Goal: Task Accomplishment & Management: Manage account settings

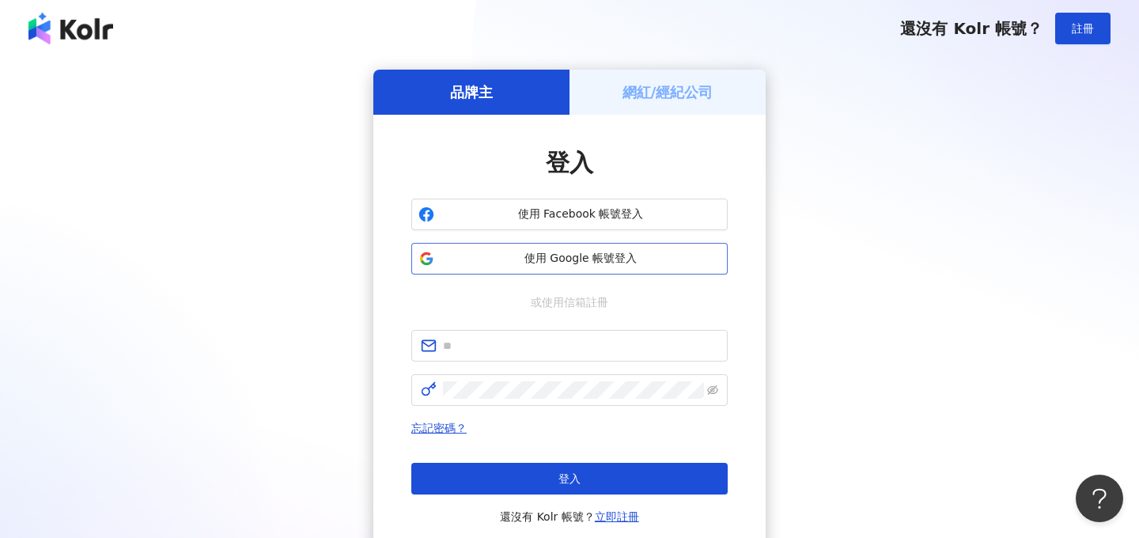
click at [535, 259] on span "使用 Google 帳號登入" at bounding box center [581, 259] width 280 height 16
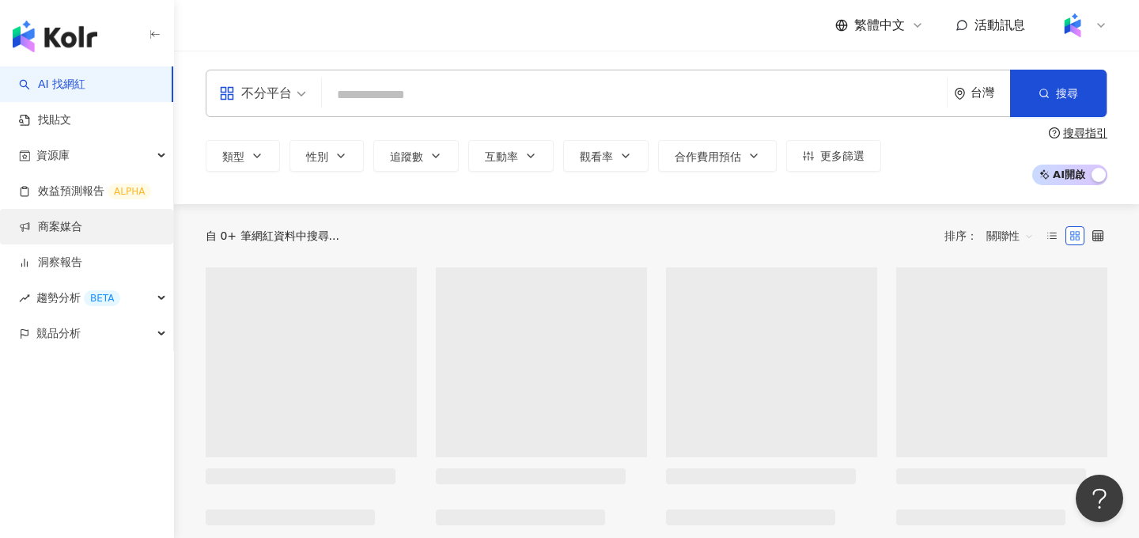
click at [82, 219] on link "商案媒合" at bounding box center [50, 227] width 63 height 16
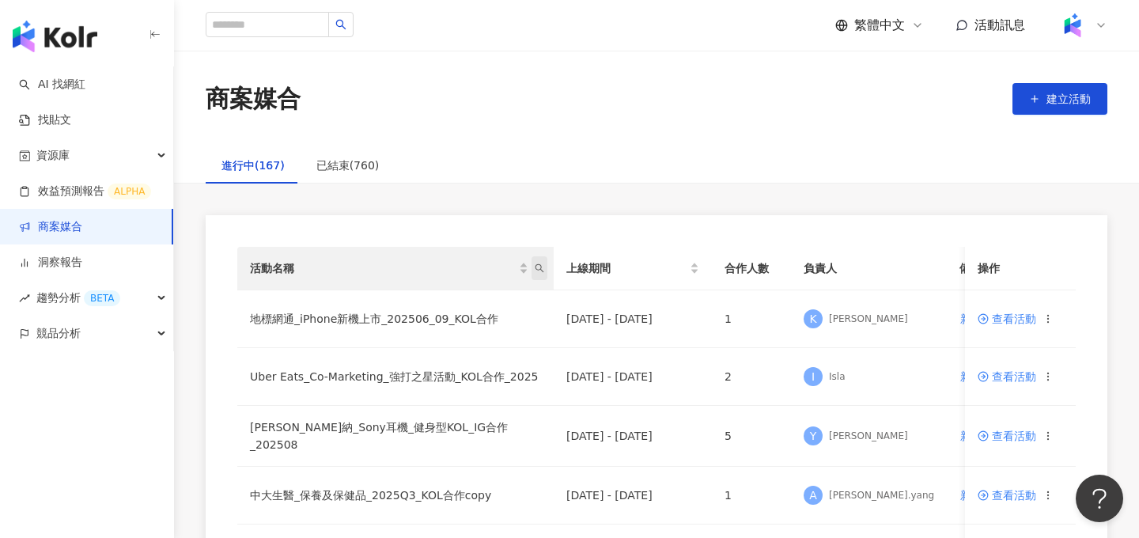
click at [543, 273] on span "活動名稱" at bounding box center [539, 268] width 16 height 24
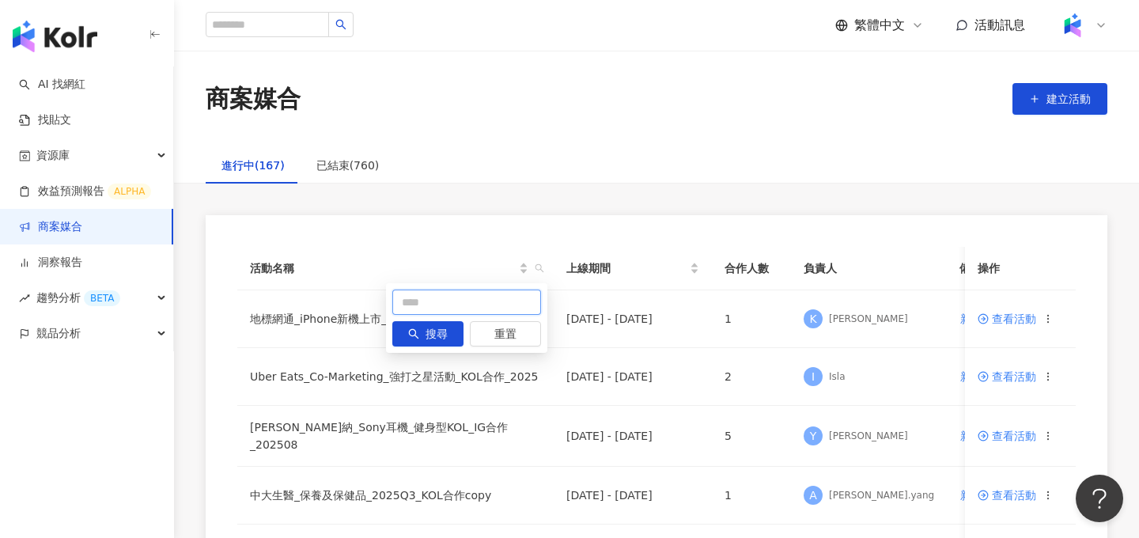
click at [456, 307] on input "text" at bounding box center [466, 301] width 149 height 25
type input "*"
type input "**"
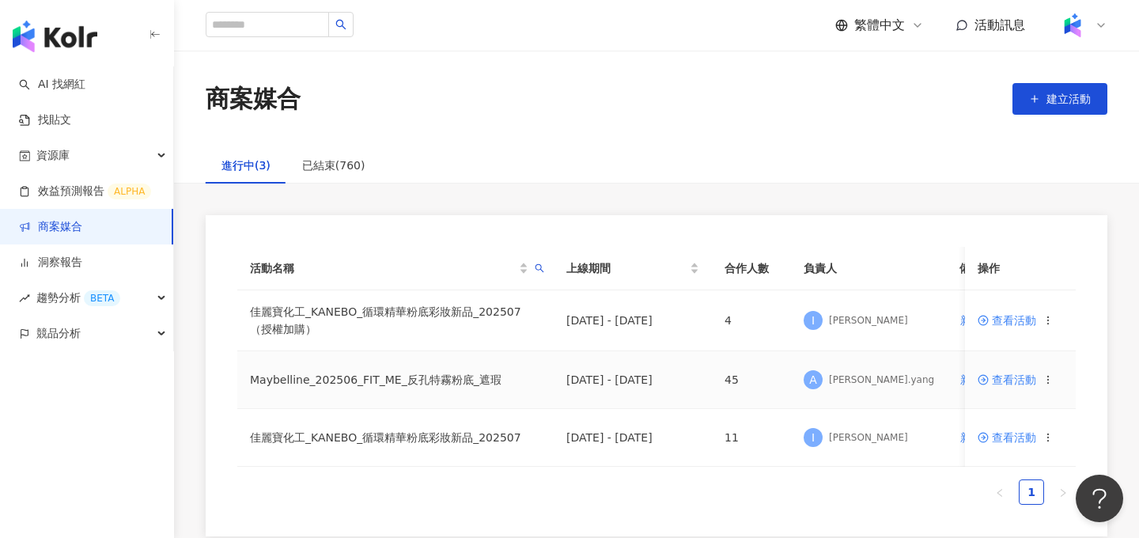
click at [1000, 378] on span "查看活動" at bounding box center [1007, 379] width 59 height 11
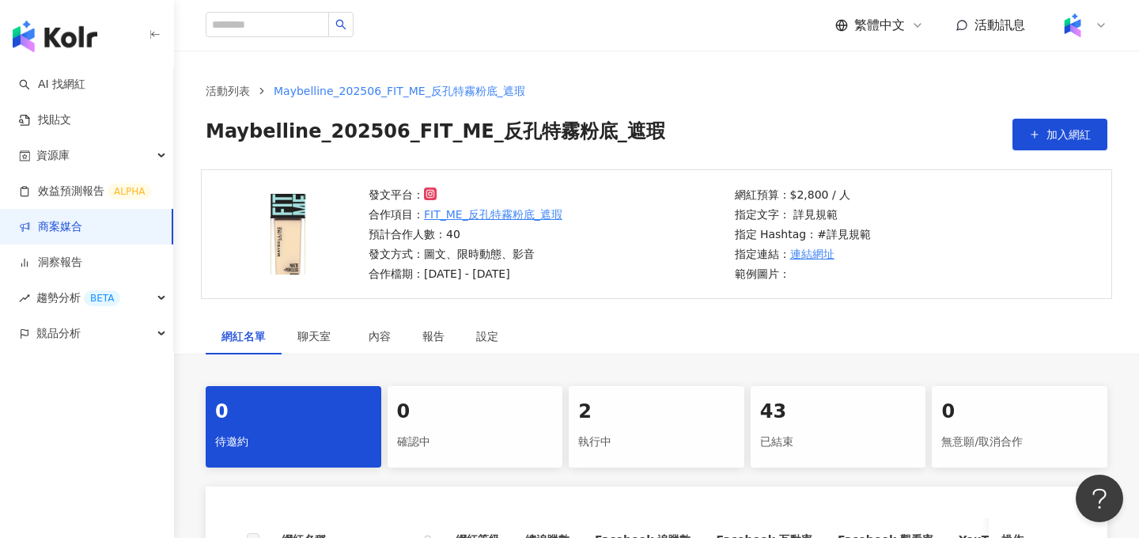
click at [652, 409] on div "2" at bounding box center [656, 412] width 157 height 27
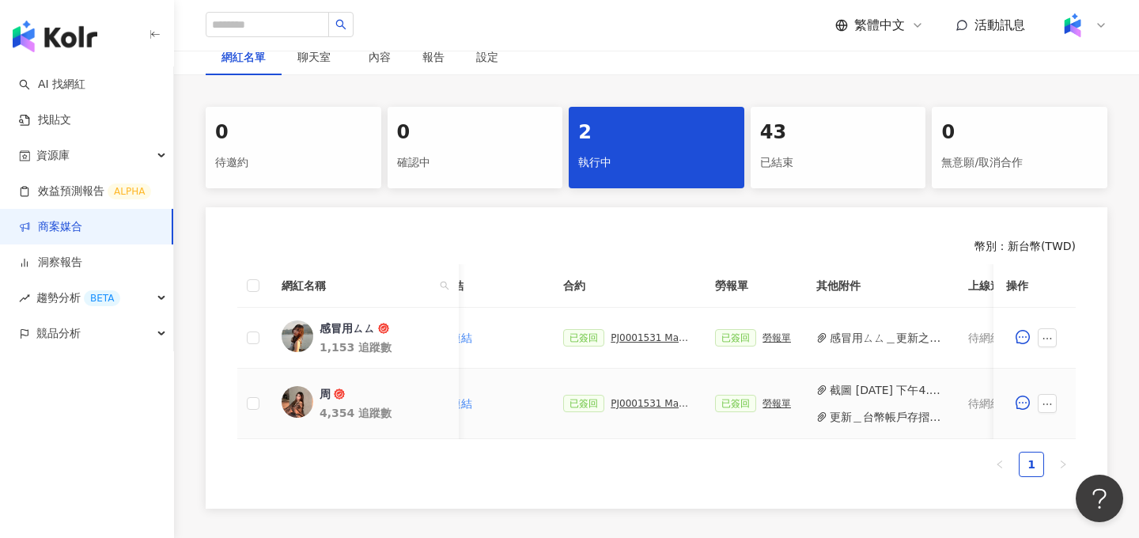
scroll to position [0, 452]
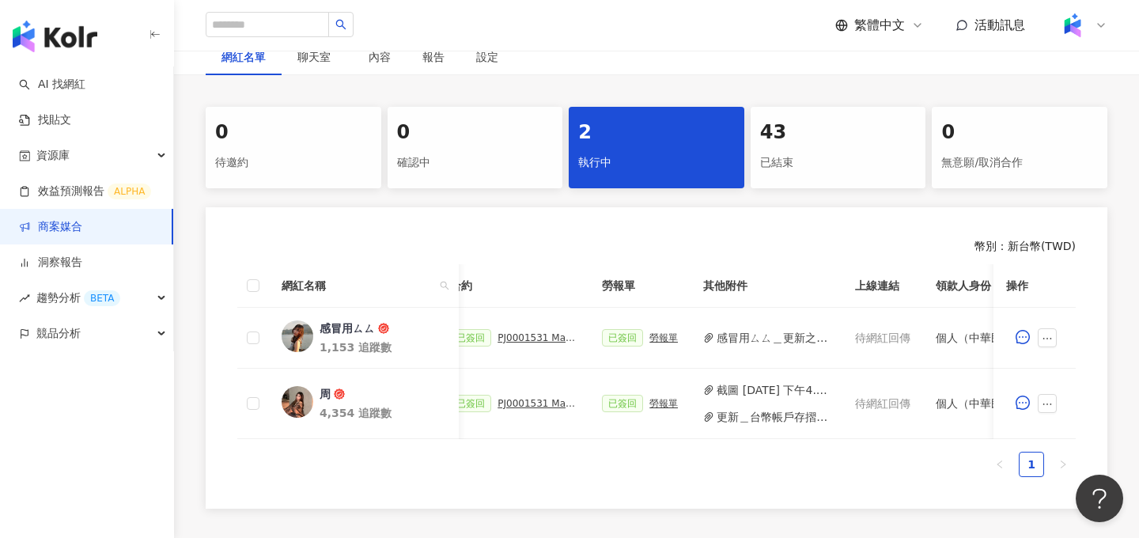
click at [884, 149] on div "已結束" at bounding box center [838, 162] width 157 height 27
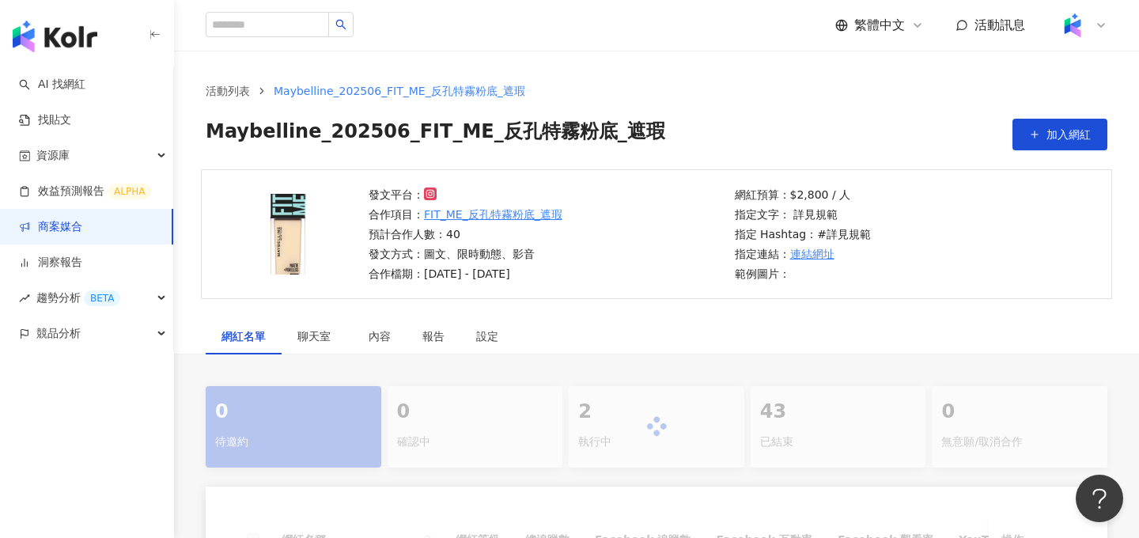
click at [82, 226] on link "商案媒合" at bounding box center [50, 227] width 63 height 16
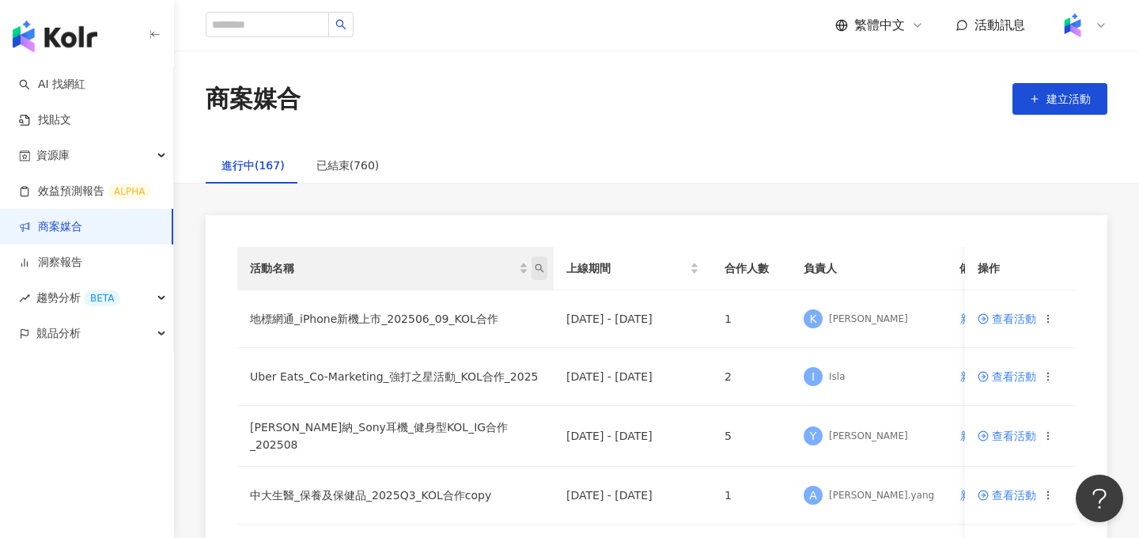
click at [532, 263] on span "活動名稱" at bounding box center [539, 268] width 16 height 24
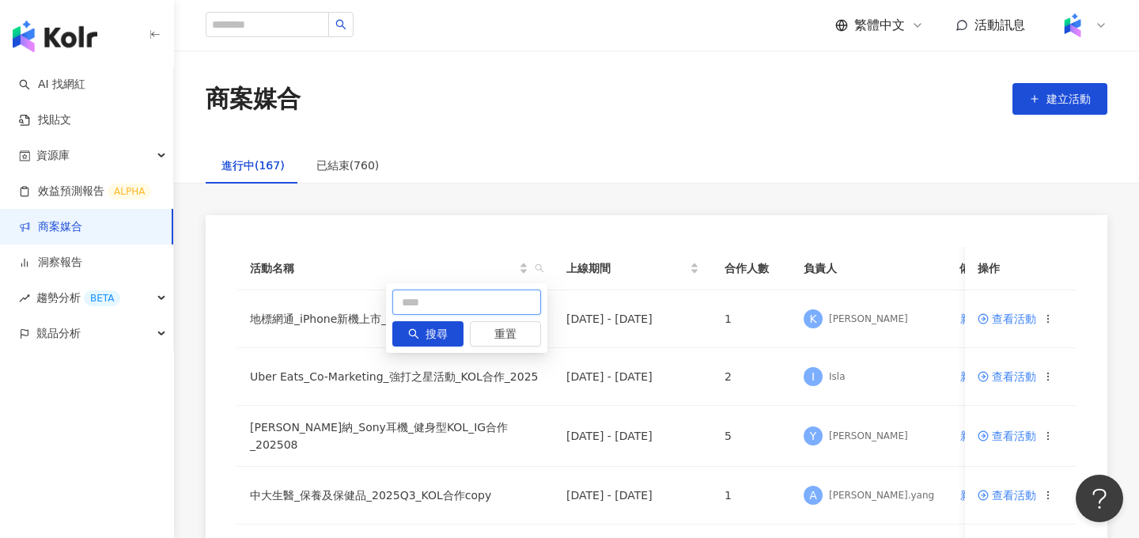
click at [455, 294] on input "text" at bounding box center [466, 301] width 149 height 25
type input "**********"
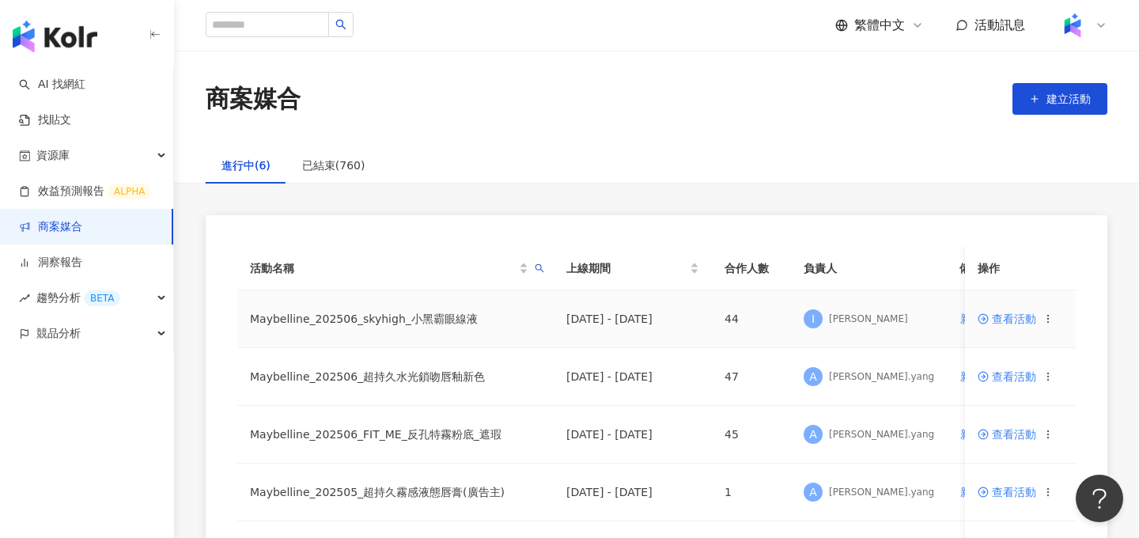
click at [405, 323] on td "Maybelline_202506_skyhigh_小黑霸眼線液" at bounding box center [395, 319] width 316 height 58
click at [1027, 317] on span "查看活動" at bounding box center [1007, 318] width 59 height 11
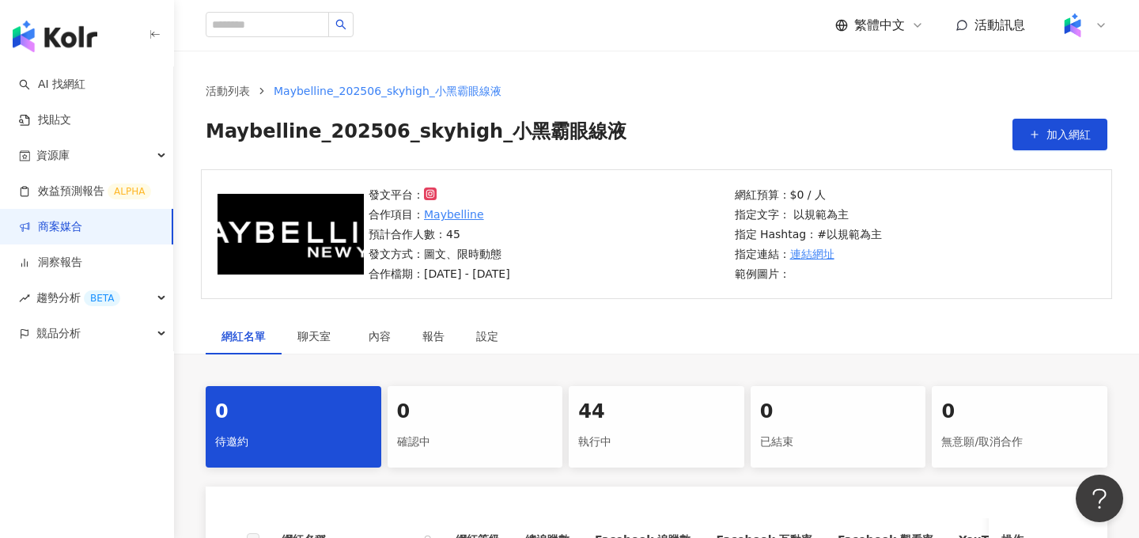
click at [638, 418] on div "44" at bounding box center [656, 412] width 157 height 27
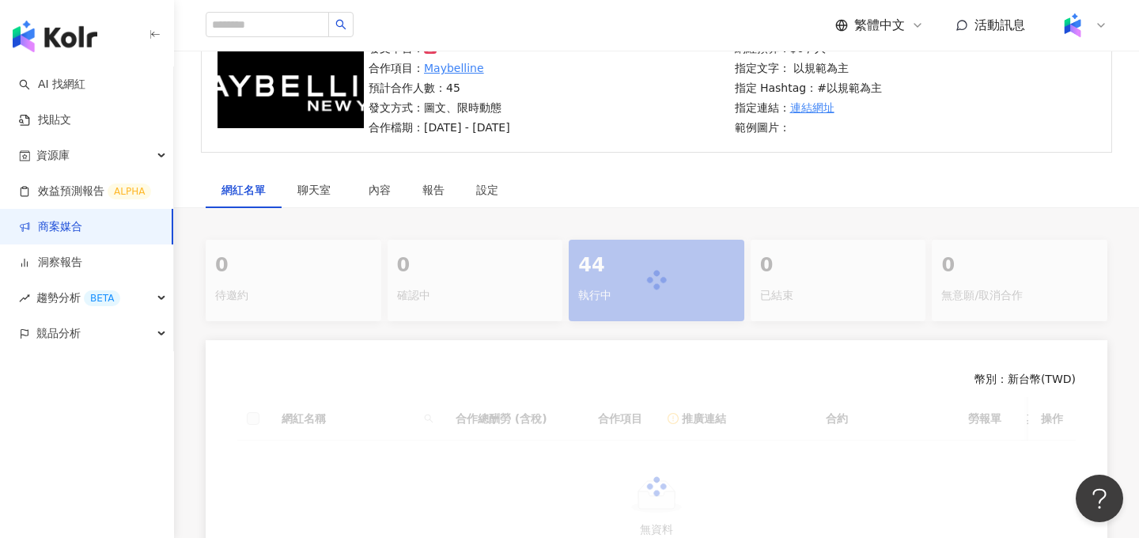
scroll to position [164, 0]
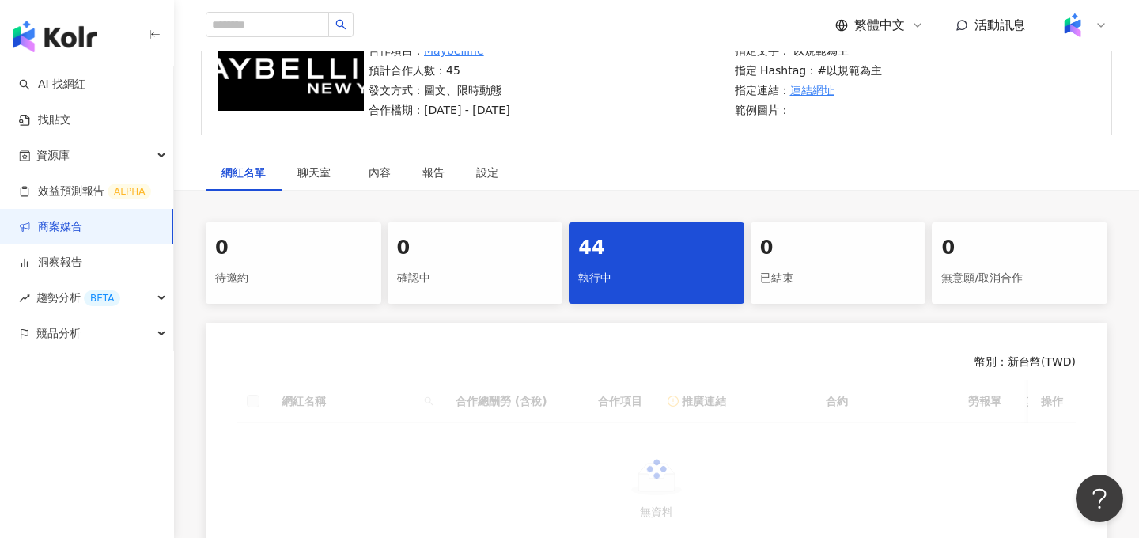
click at [426, 395] on div at bounding box center [656, 470] width 838 height 180
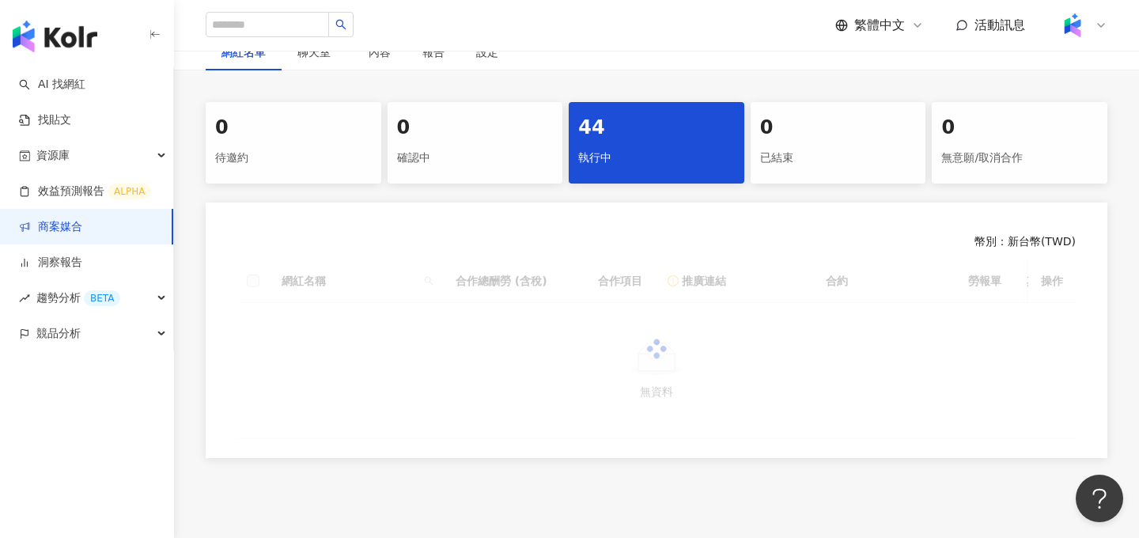
scroll to position [304, 0]
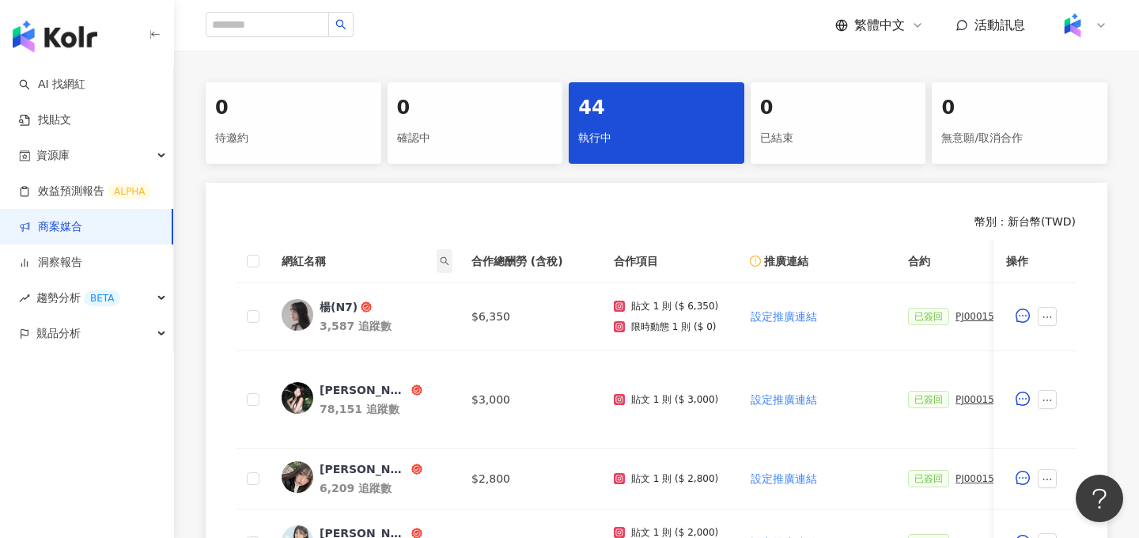
click at [441, 256] on icon "search" at bounding box center [444, 260] width 9 height 9
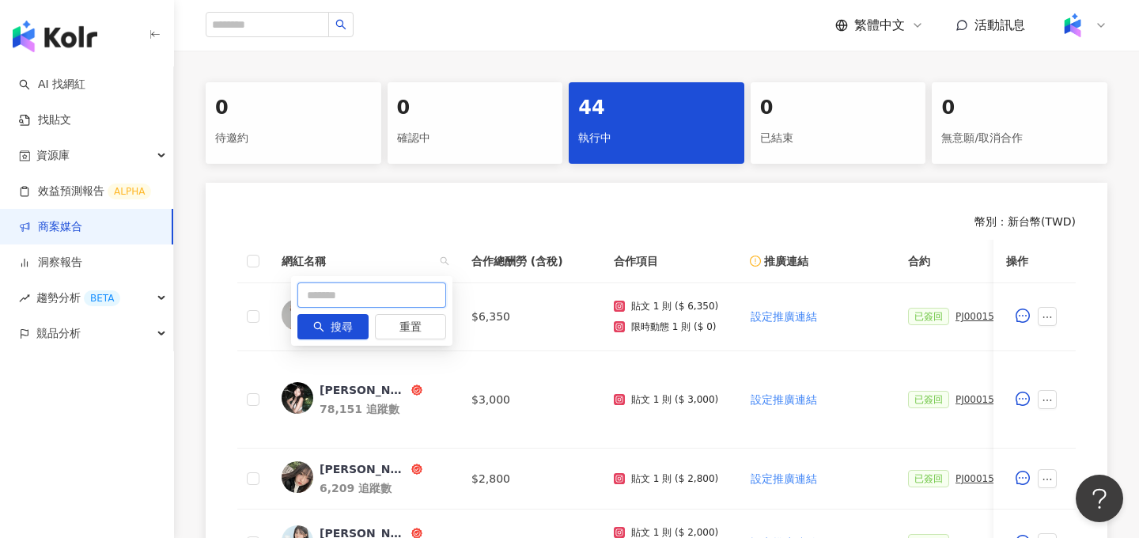
click at [424, 282] on input "text" at bounding box center [371, 294] width 149 height 25
type input "****"
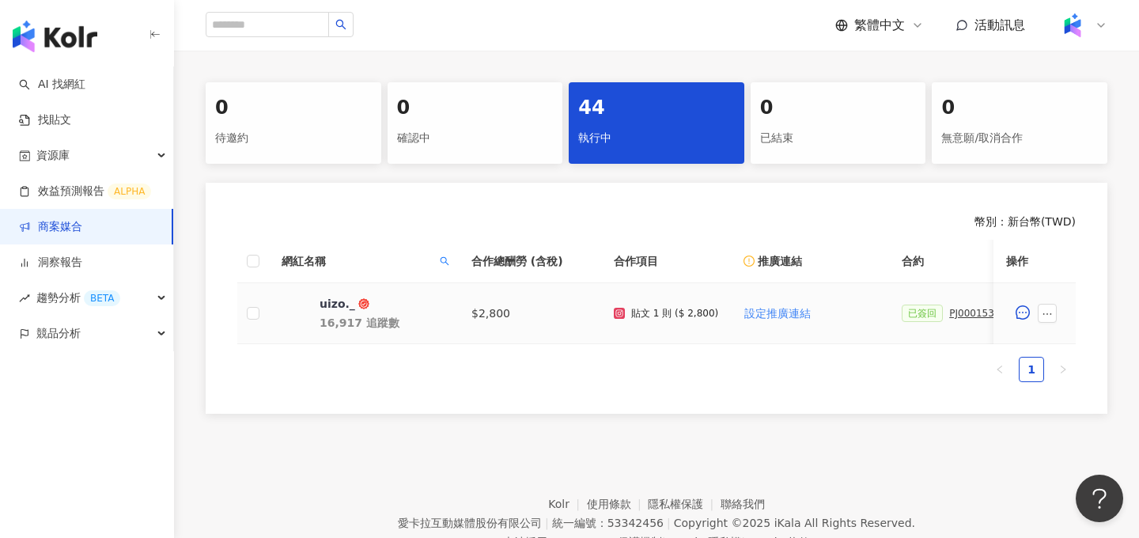
scroll to position [0, 293]
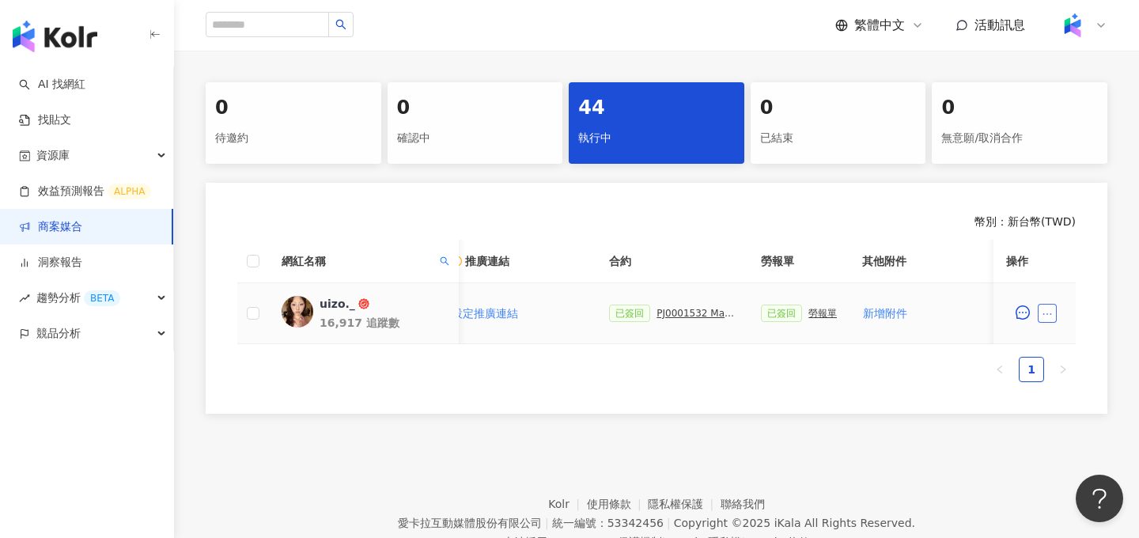
click at [1047, 312] on icon "ellipsis" at bounding box center [1047, 313] width 11 height 11
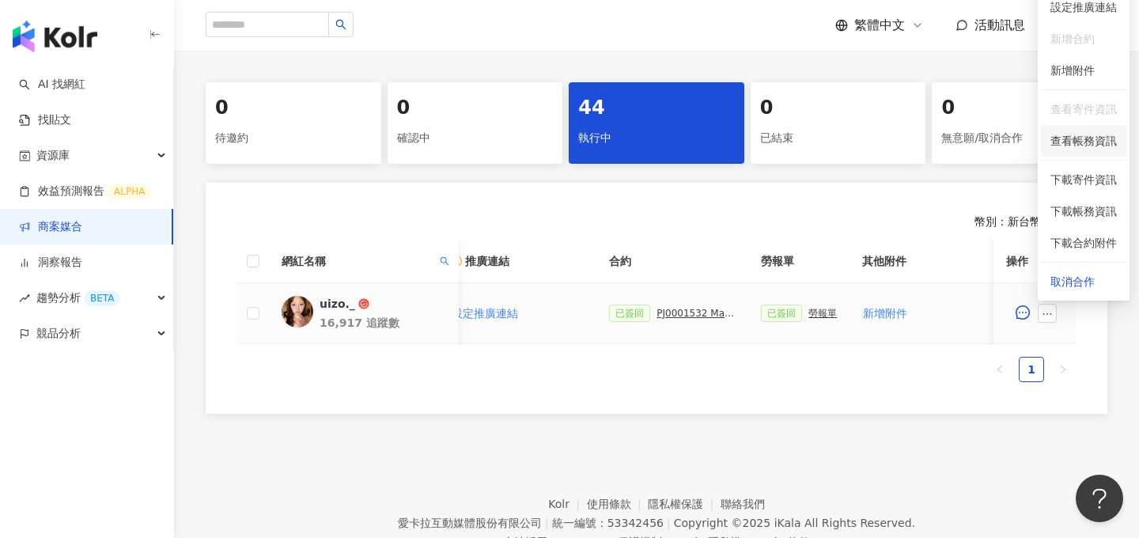
click at [1081, 146] on span "查看帳務資訊" at bounding box center [1083, 140] width 66 height 17
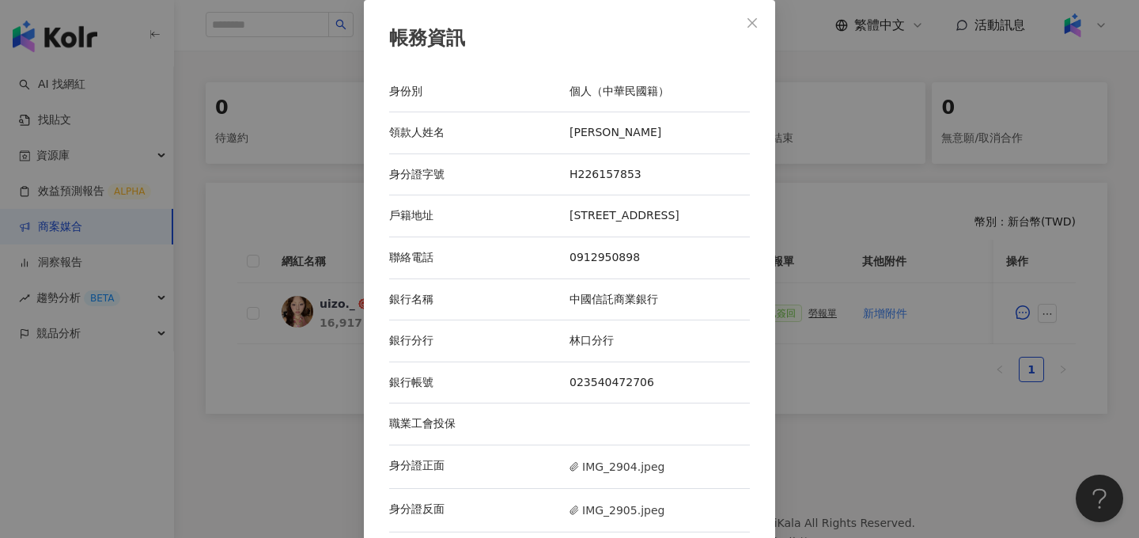
scroll to position [57, 0]
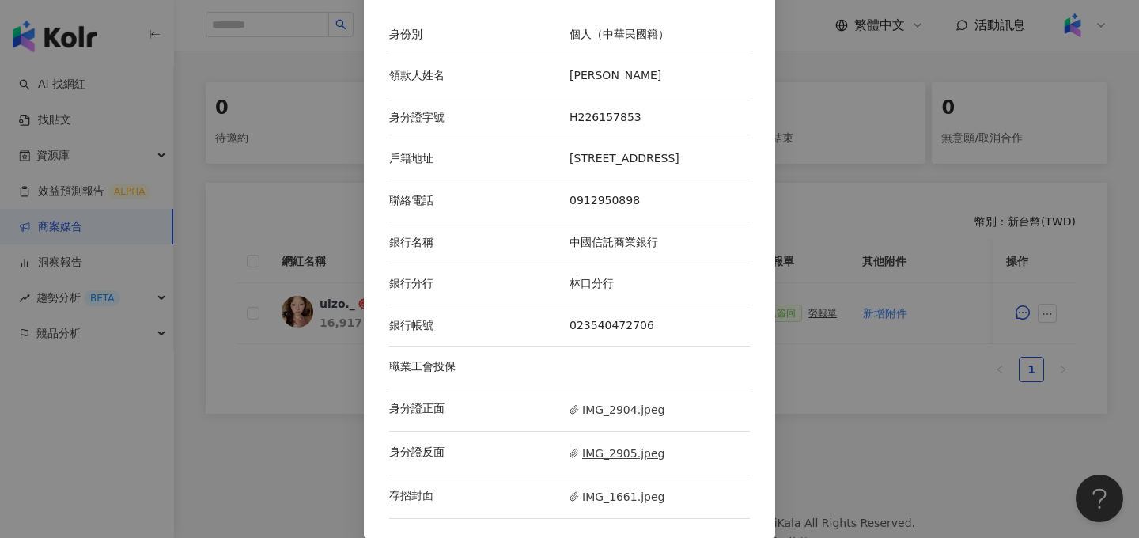
click at [625, 458] on span "IMG_2905.jpeg" at bounding box center [616, 452] width 95 height 17
click at [613, 451] on span "IMG_2905.jpeg" at bounding box center [616, 452] width 95 height 17
click at [807, 108] on div "帳務資訊 身份別 個人（中華民國籍） 領款人姓名 周詩穎 身分證字號 H226157853 戶籍地址 振興路970巷19弄6-1號 聯絡電話 09129508…" at bounding box center [569, 269] width 1139 height 538
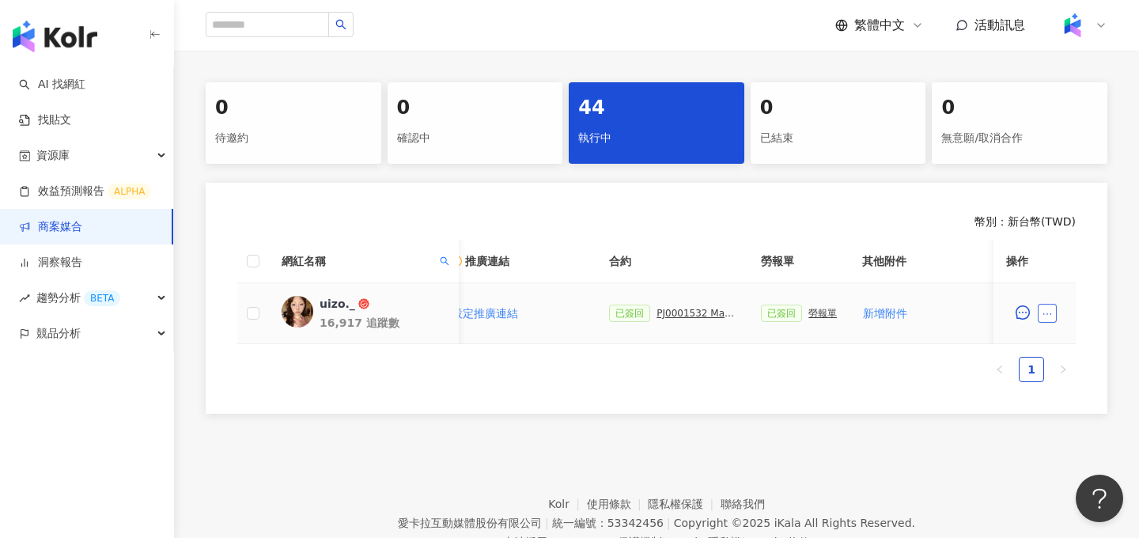
click at [1054, 309] on button "button" at bounding box center [1047, 313] width 19 height 19
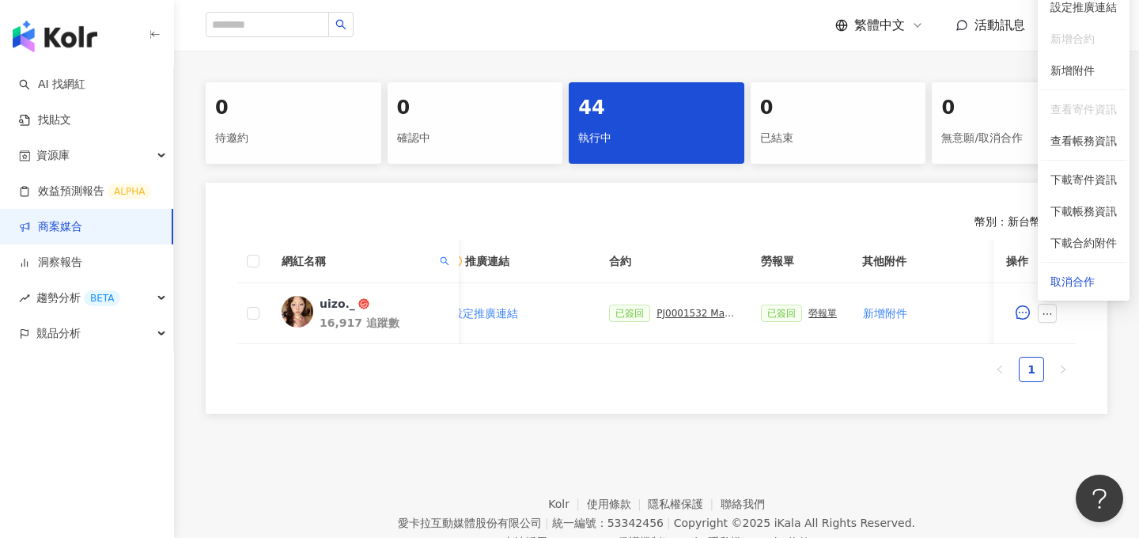
click at [930, 406] on div "幣別 ： 新台幣 ( TWD ) 網紅名稱 合作總酬勞 (含稅) 合作項目 推廣連結 合約 勞報單 其他附件 上線連結 領款人身份 備註 付款狀態 操作 ui…" at bounding box center [657, 298] width 902 height 231
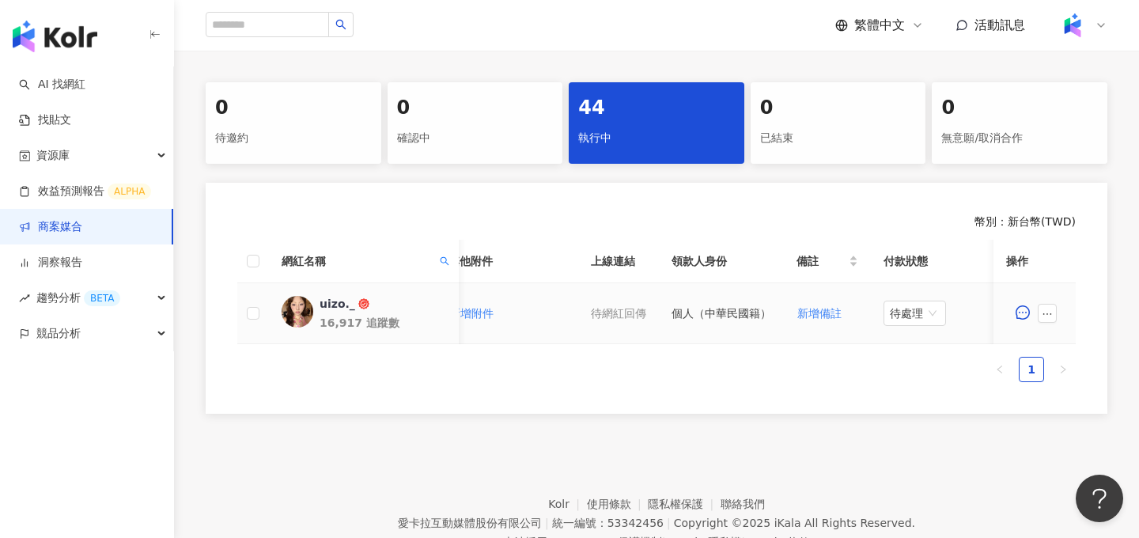
scroll to position [0, 736]
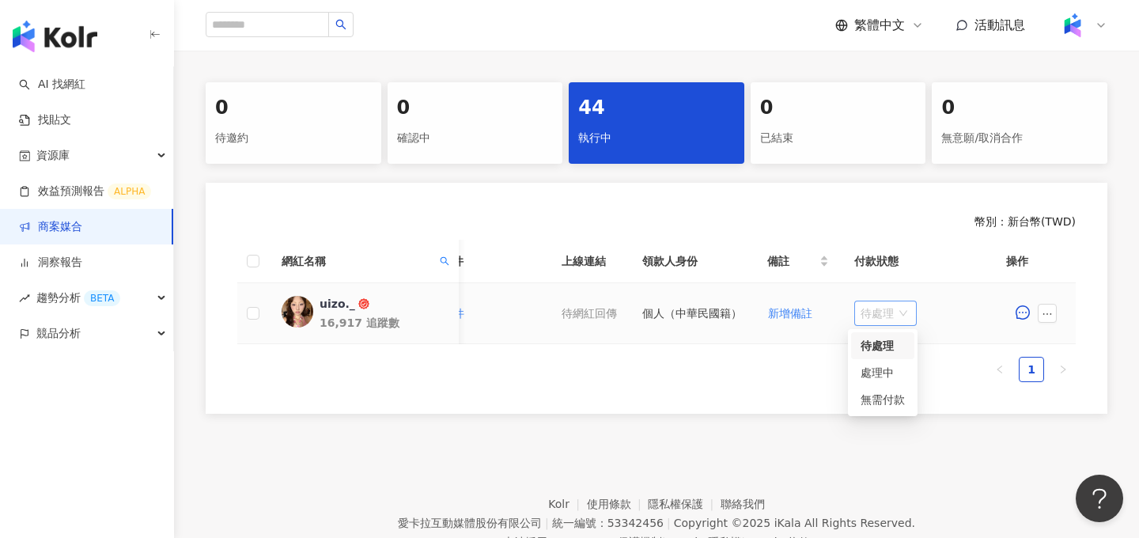
click at [868, 311] on span "待處理" at bounding box center [885, 313] width 50 height 24
click at [876, 380] on div "處理中" at bounding box center [882, 372] width 44 height 17
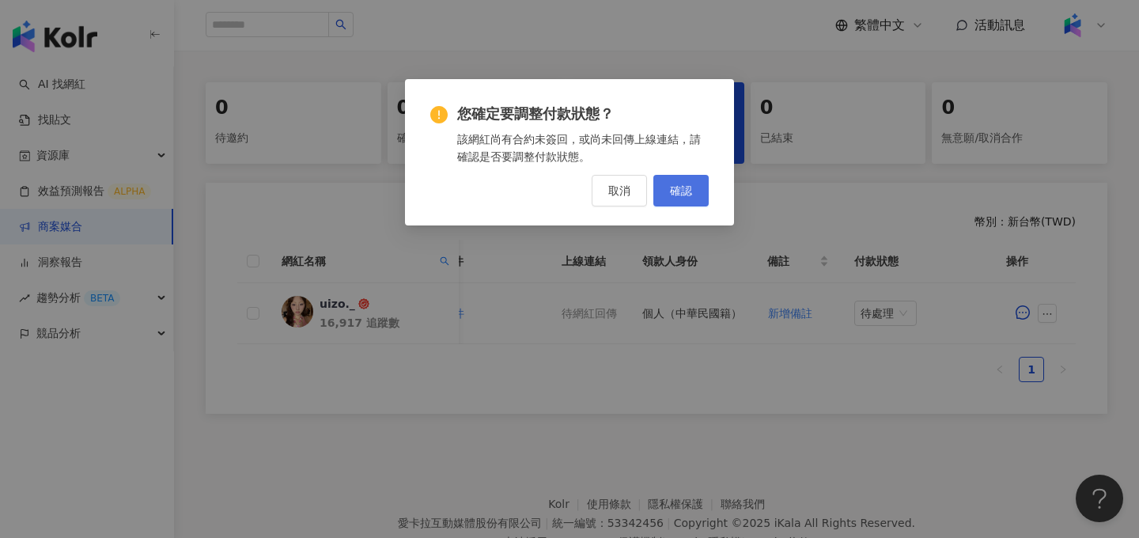
click at [674, 188] on span "確認" at bounding box center [681, 190] width 22 height 13
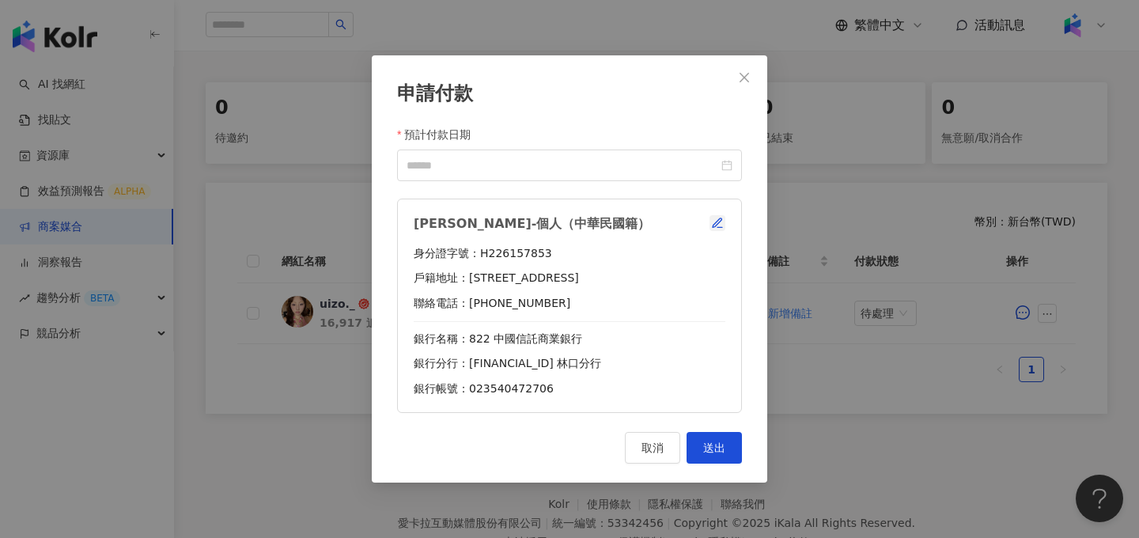
click at [715, 219] on icon "button" at bounding box center [717, 223] width 13 height 13
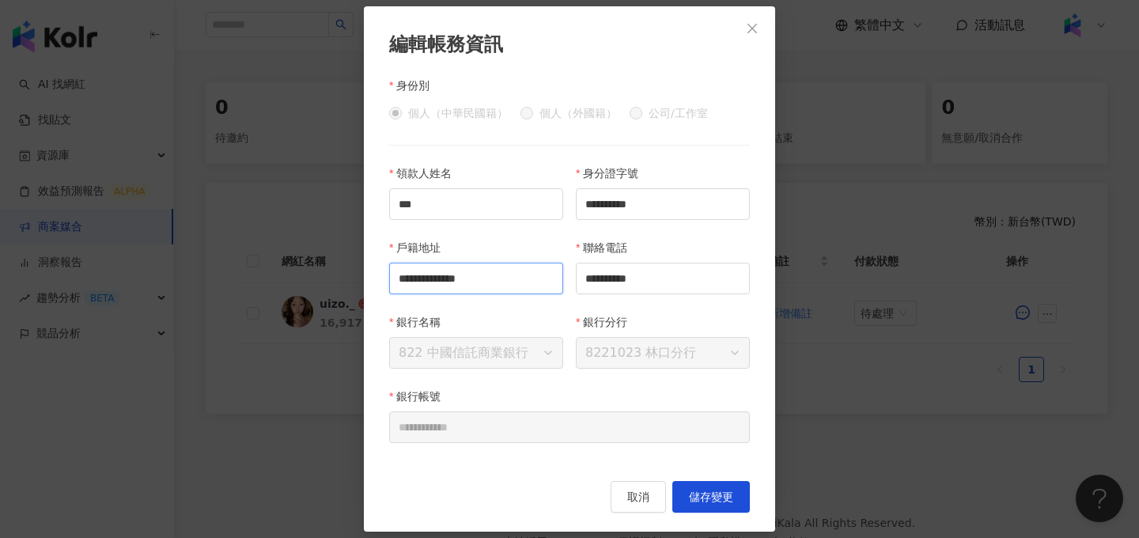
click at [397, 277] on input "**********" at bounding box center [476, 279] width 174 height 32
drag, startPoint x: 528, startPoint y: 278, endPoint x: 543, endPoint y: 280, distance: 15.1
click at [543, 280] on input "**********" at bounding box center [476, 279] width 174 height 32
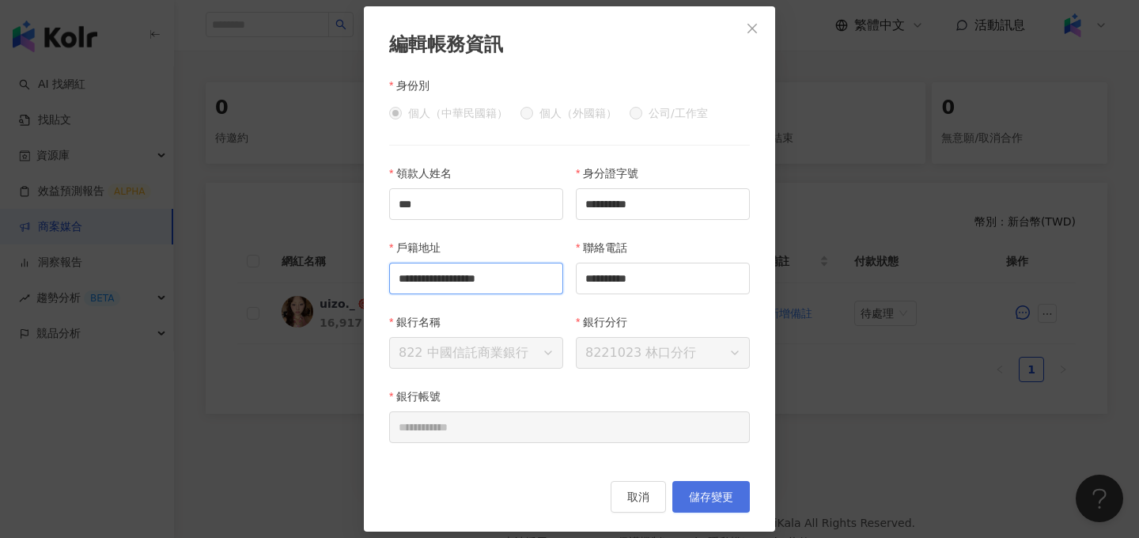
type input "**********"
click at [723, 497] on span "儲存變更" at bounding box center [711, 496] width 44 height 13
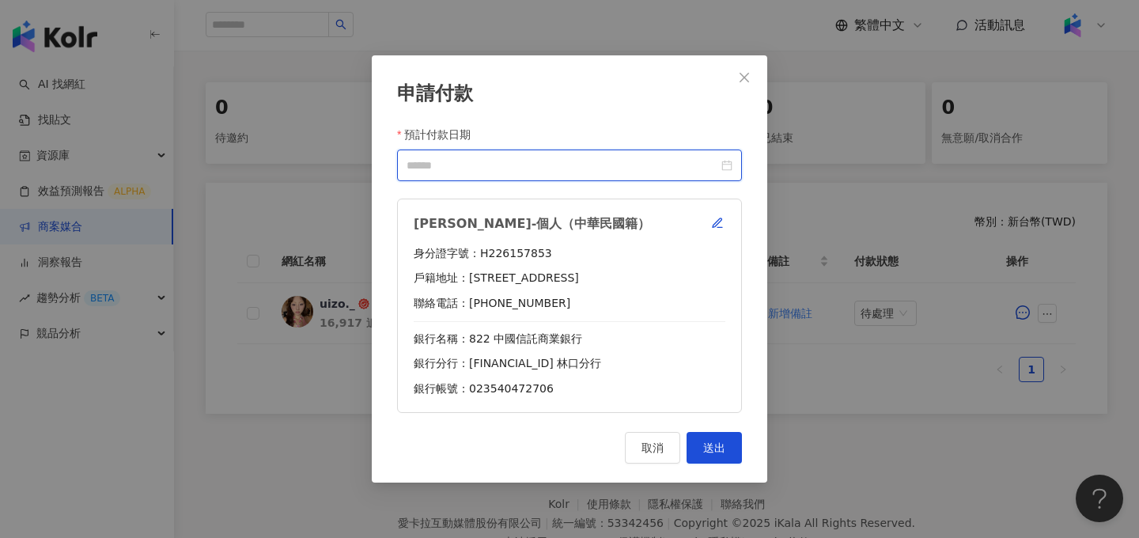
click at [627, 168] on input "預計付款日期" at bounding box center [563, 165] width 312 height 17
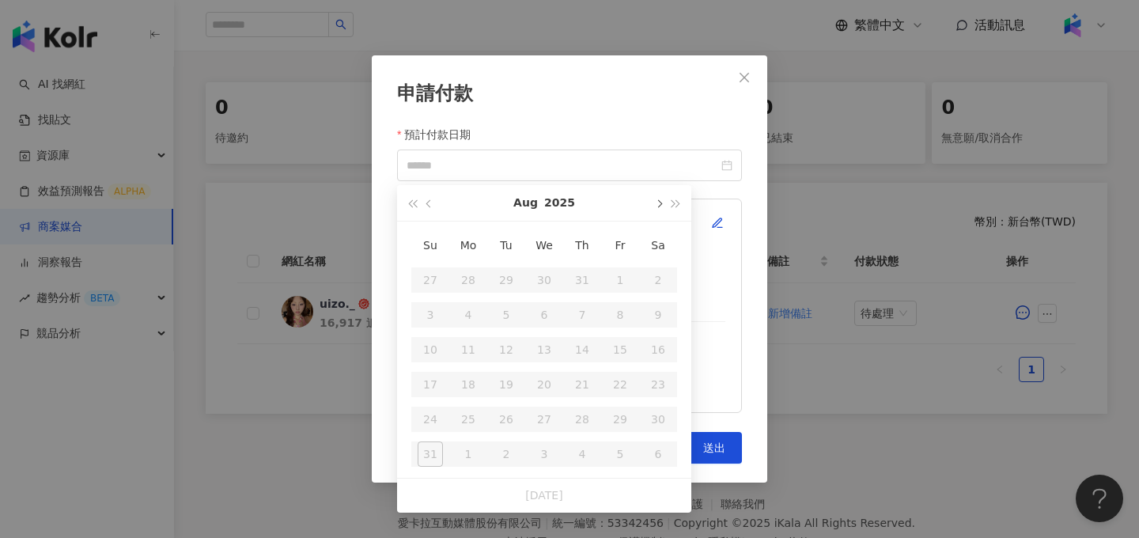
click at [655, 207] on button "button" at bounding box center [657, 203] width 17 height 36
type input "**********"
click at [540, 322] on div "10" at bounding box center [543, 314] width 25 height 25
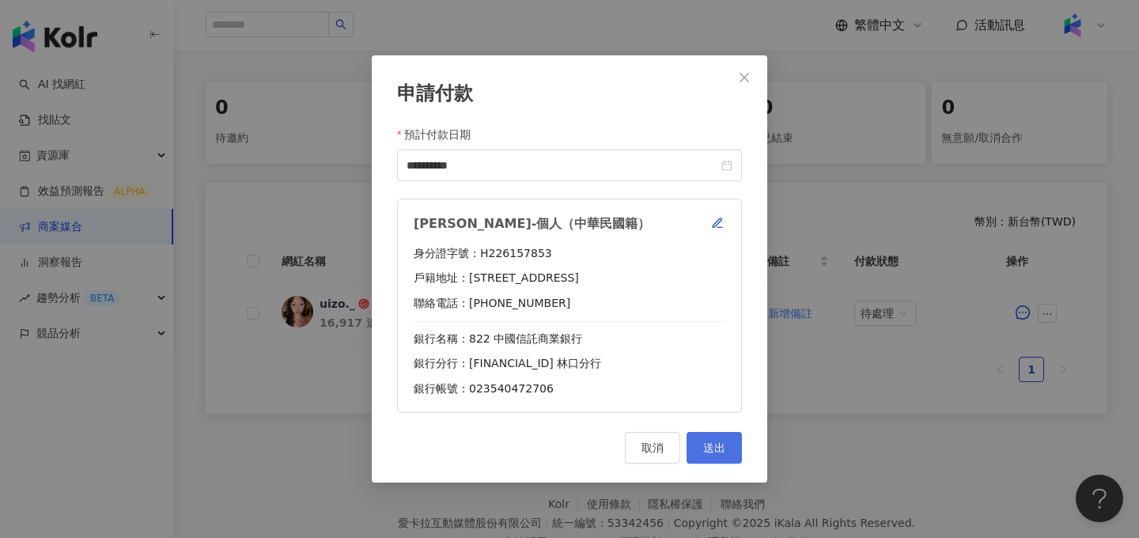
click at [724, 453] on span "送出" at bounding box center [714, 447] width 22 height 13
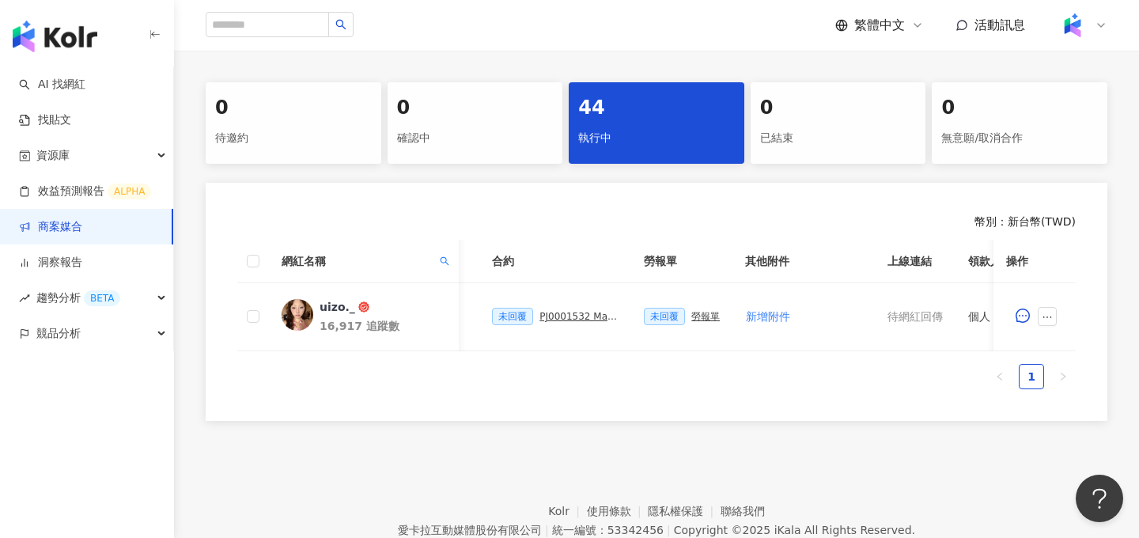
scroll to position [0, 736]
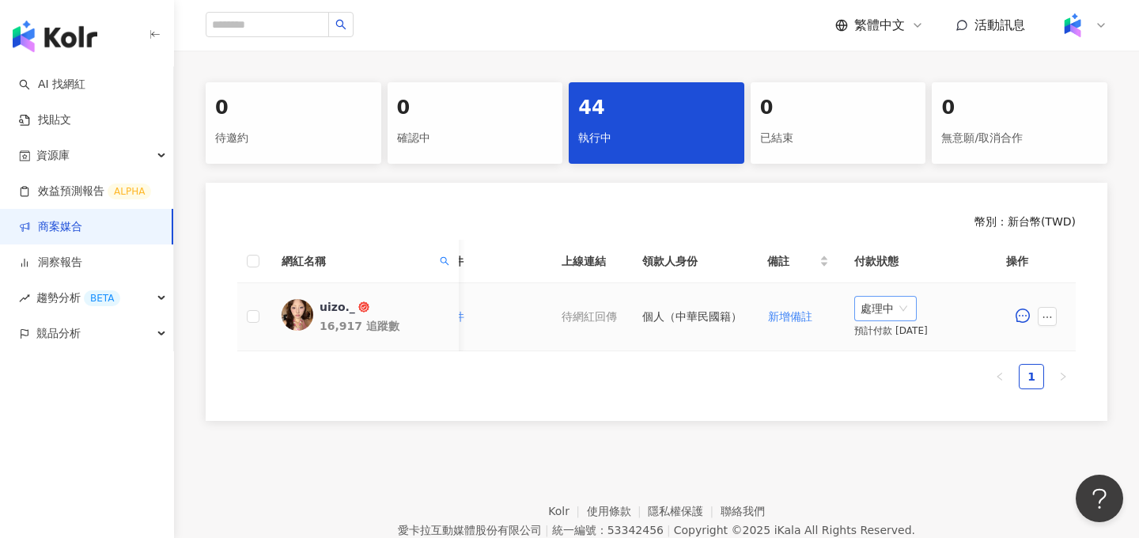
click at [898, 308] on span "處理中" at bounding box center [885, 309] width 50 height 24
click at [898, 338] on div "待處理" at bounding box center [882, 340] width 44 height 17
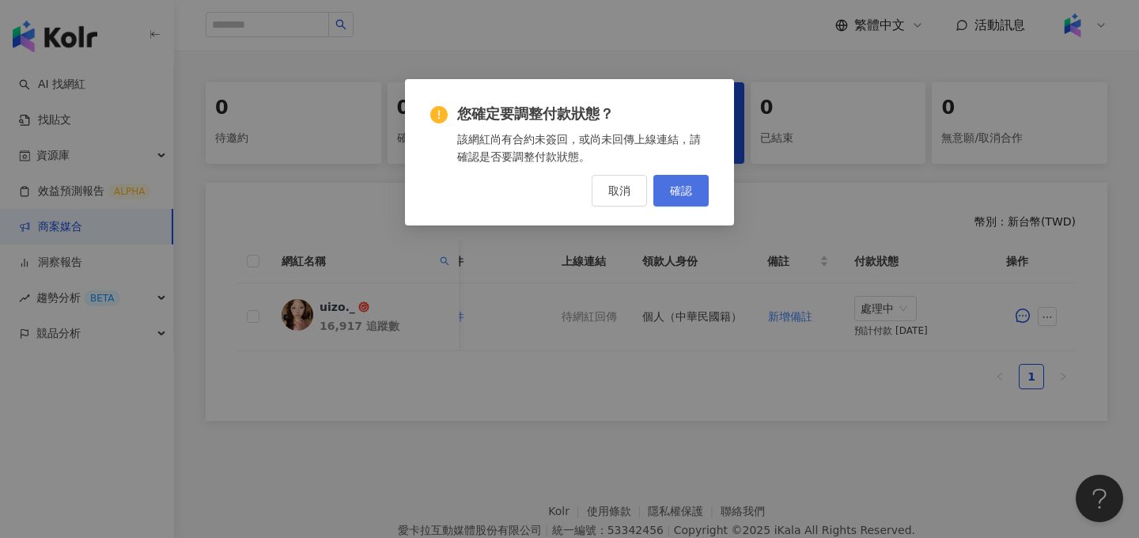
click at [672, 190] on span "確認" at bounding box center [681, 190] width 22 height 13
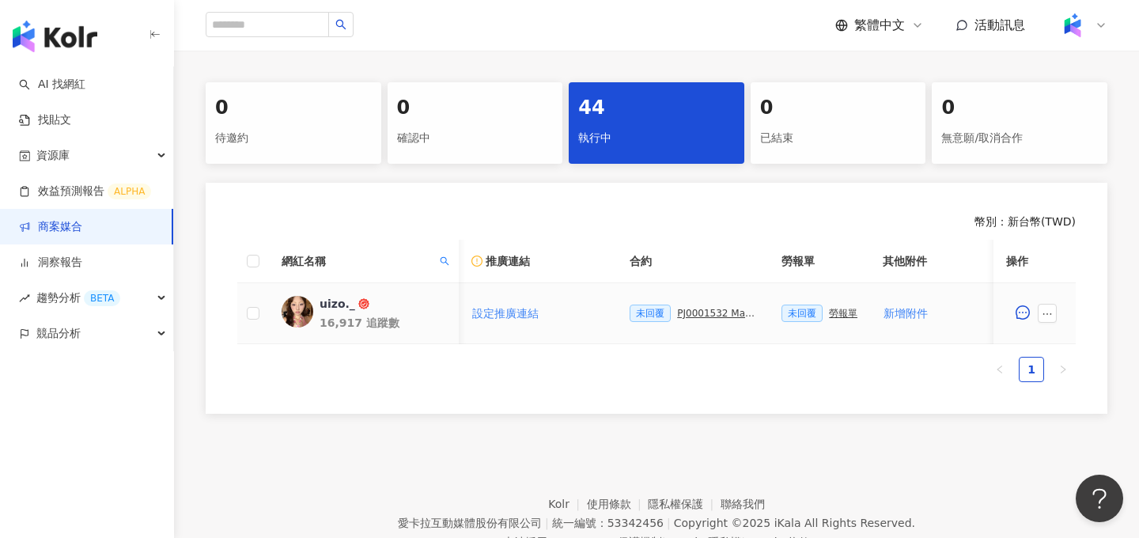
scroll to position [0, 293]
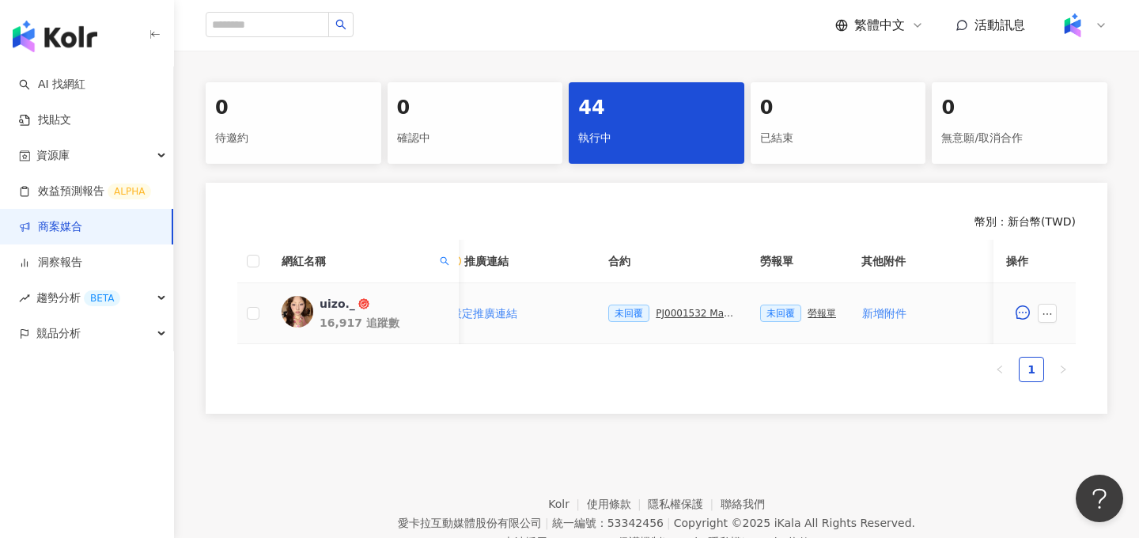
click at [679, 310] on div "PJ0001532 Maybelline_202506_skyhigh_小黑霸眼線液_萊雅合作備忘錄" at bounding box center [695, 313] width 79 height 11
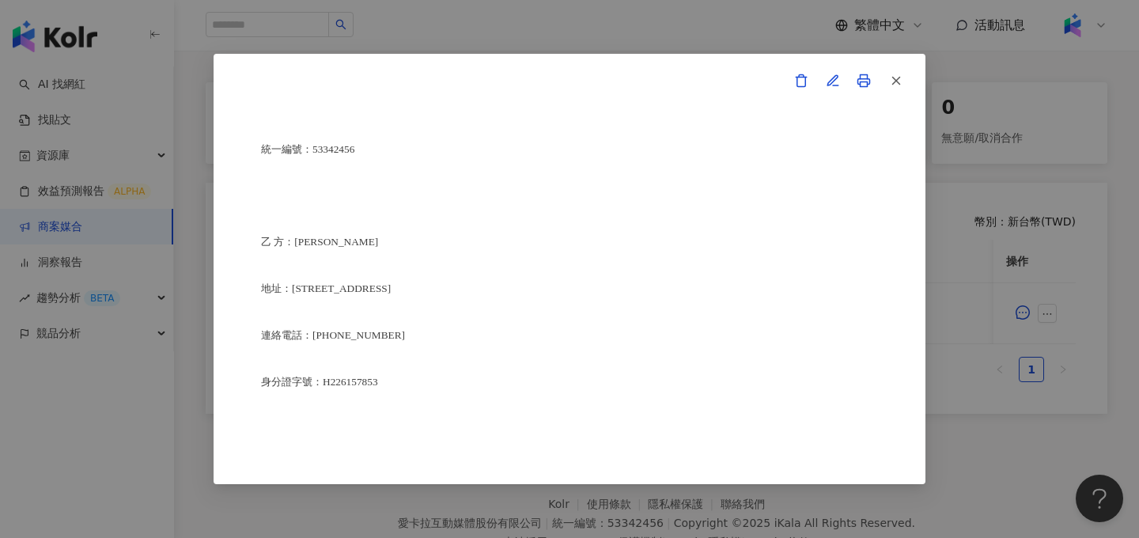
scroll to position [3835, 0]
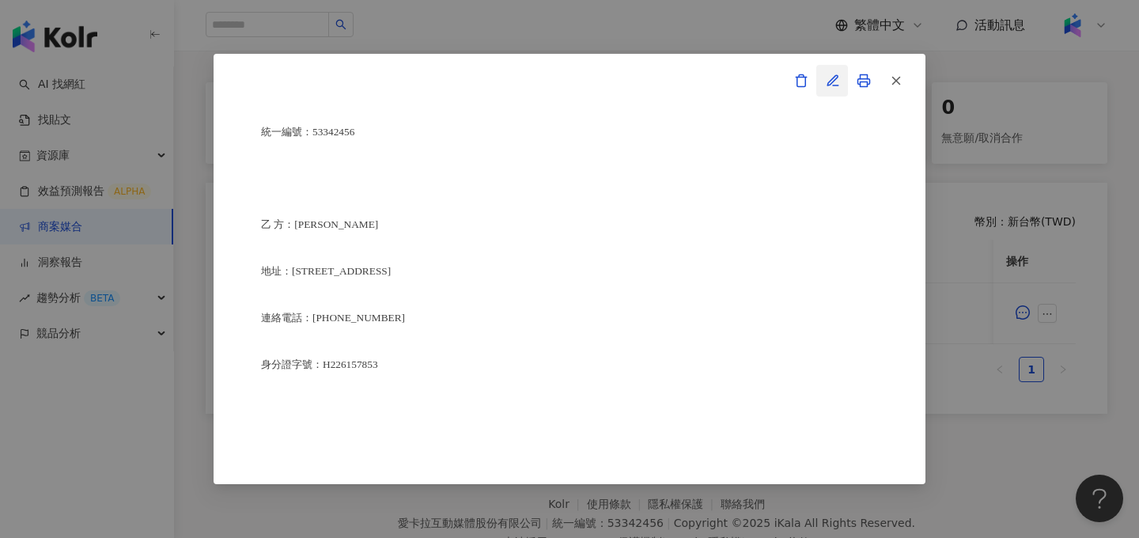
click at [836, 78] on icon "button" at bounding box center [832, 80] width 10 height 10
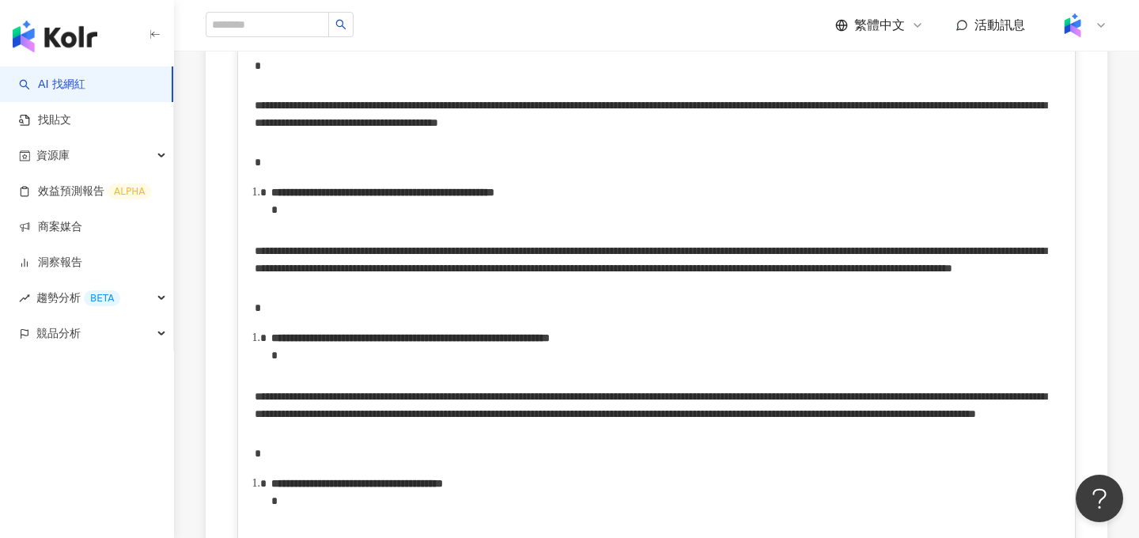
scroll to position [3257, 0]
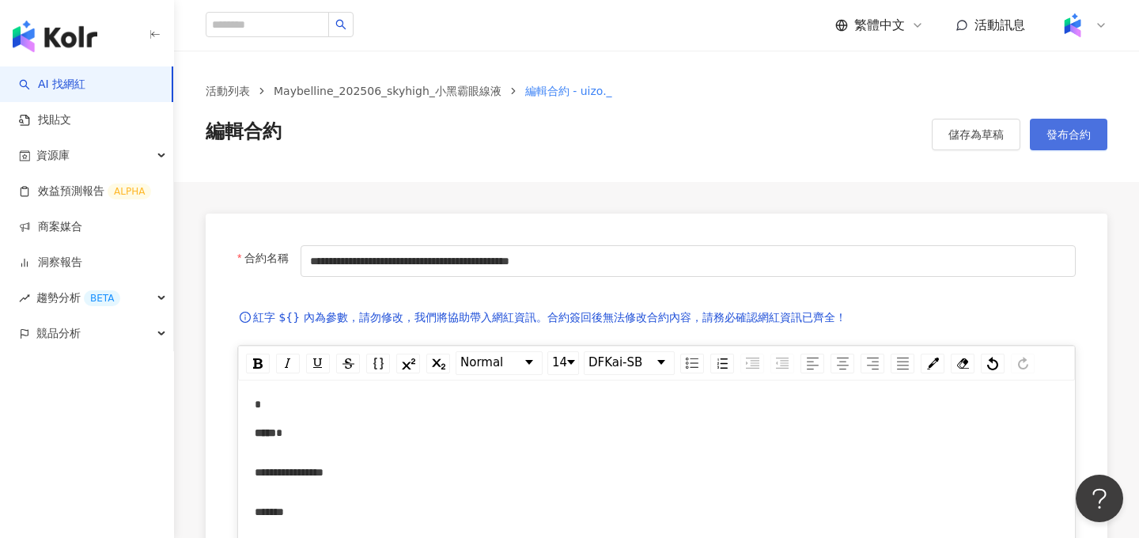
click at [1076, 148] on button "發布合約" at bounding box center [1069, 135] width 78 height 32
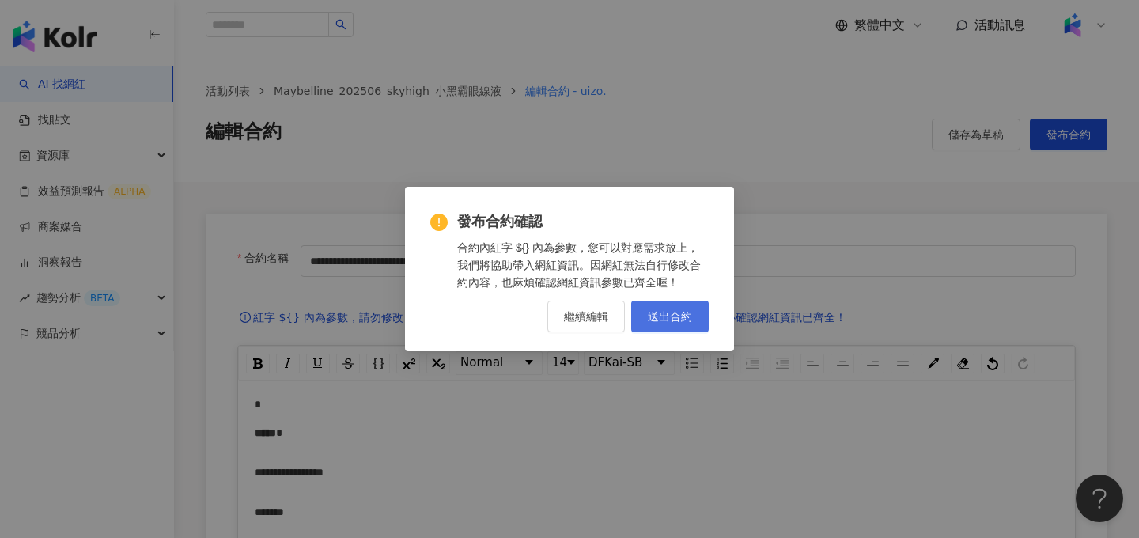
click at [691, 324] on button "送出合約" at bounding box center [670, 317] width 78 height 32
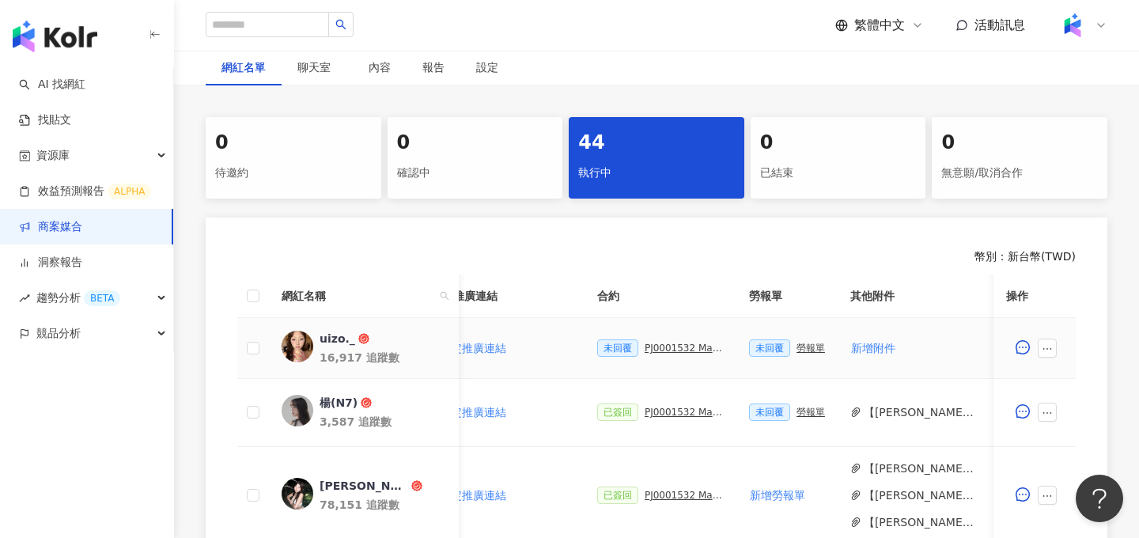
scroll to position [0, 368]
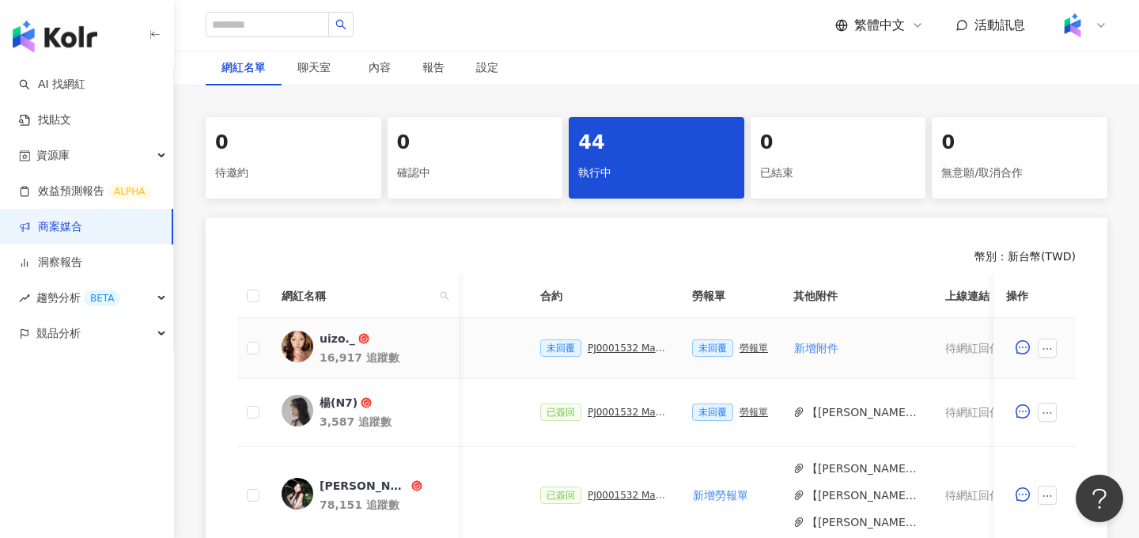
click at [739, 350] on div "勞報單" at bounding box center [753, 347] width 28 height 11
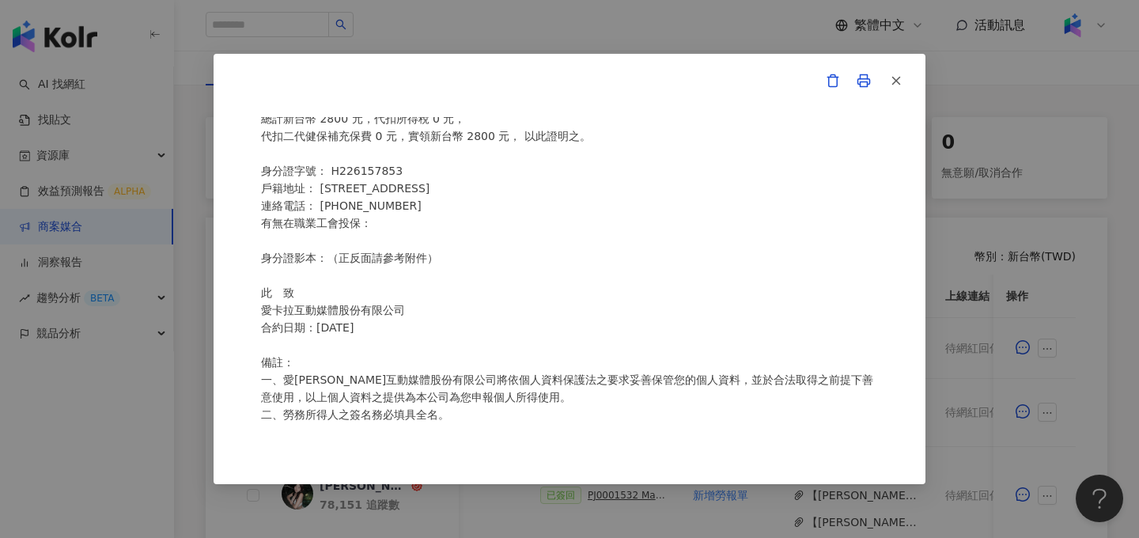
scroll to position [494, 0]
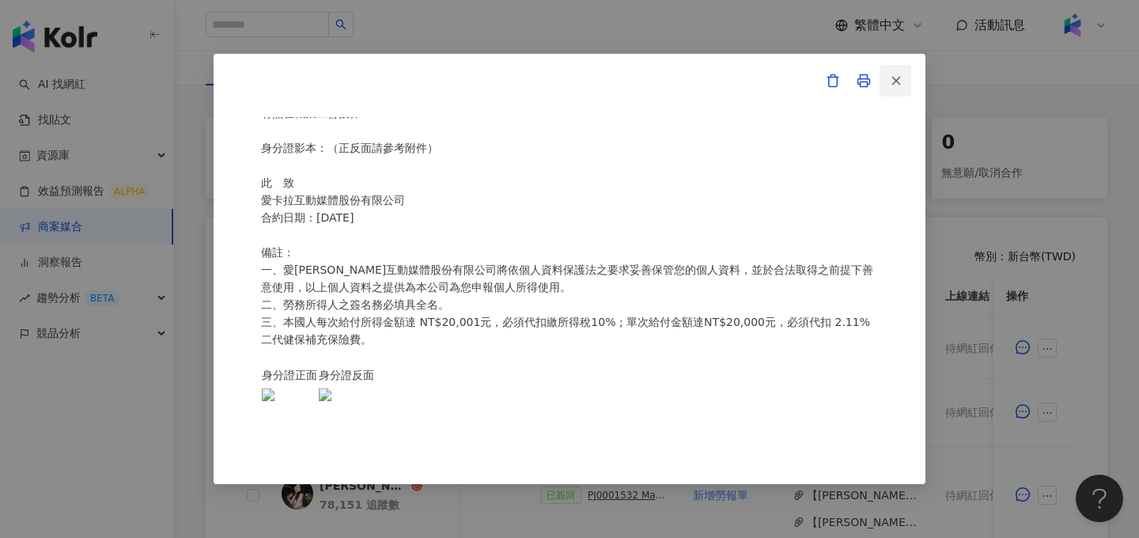
click at [899, 81] on icon "button" at bounding box center [896, 81] width 14 height 14
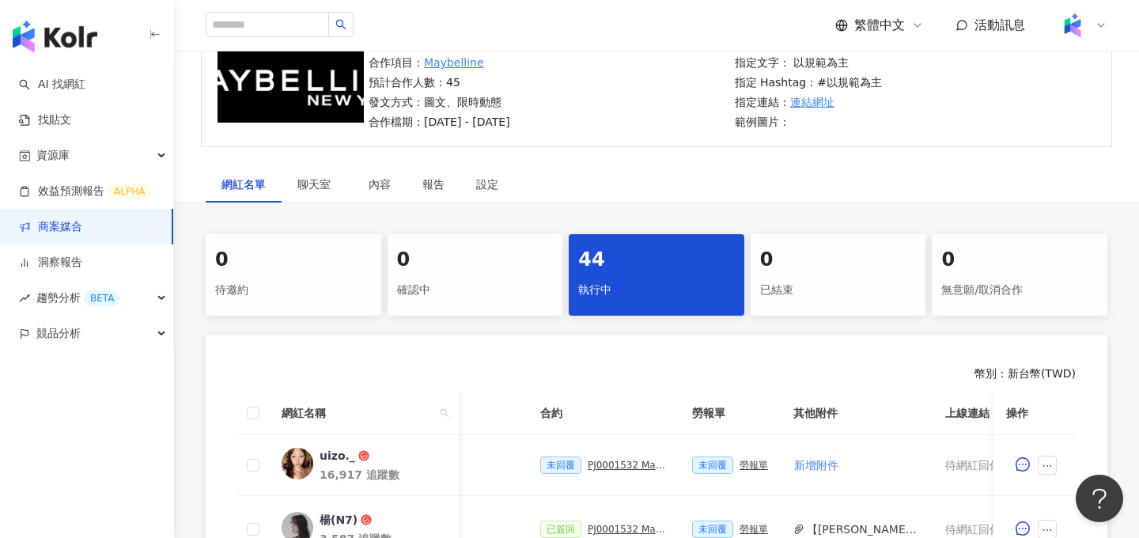
scroll to position [170, 0]
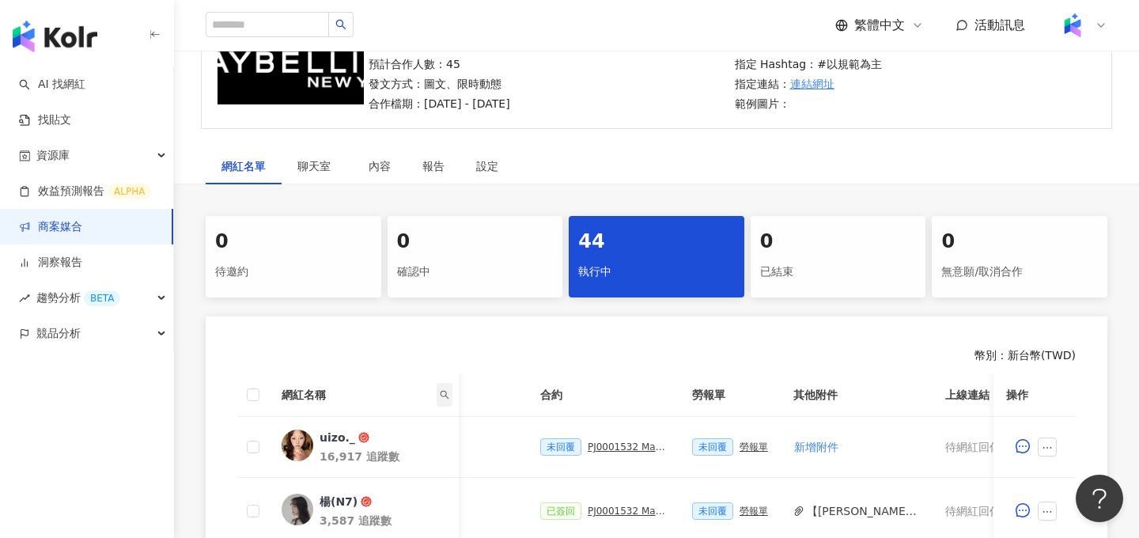
click at [443, 393] on icon "search" at bounding box center [444, 394] width 9 height 9
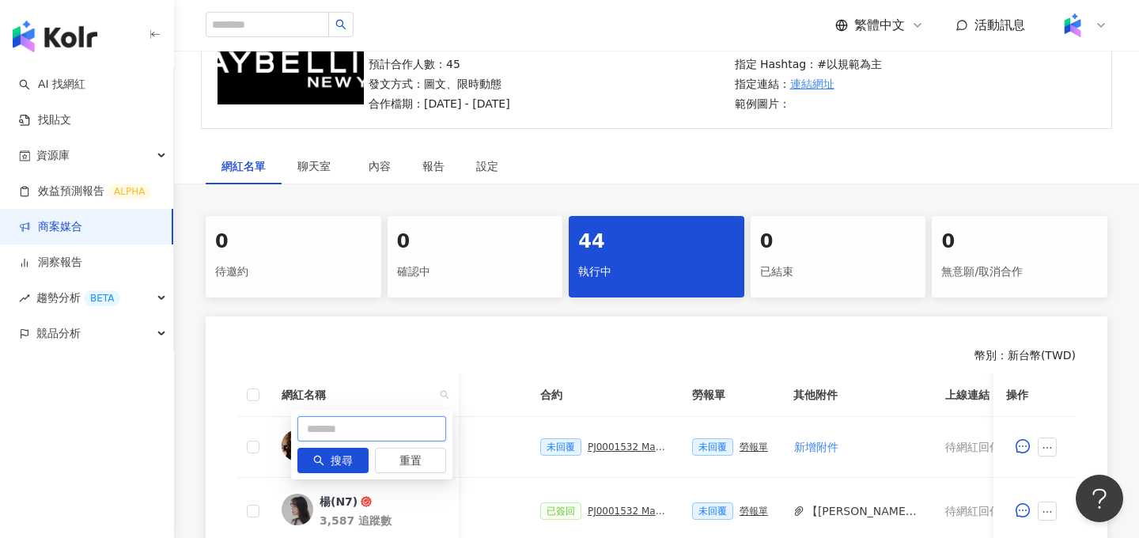
click at [410, 418] on input "text" at bounding box center [371, 428] width 149 height 25
type input "*"
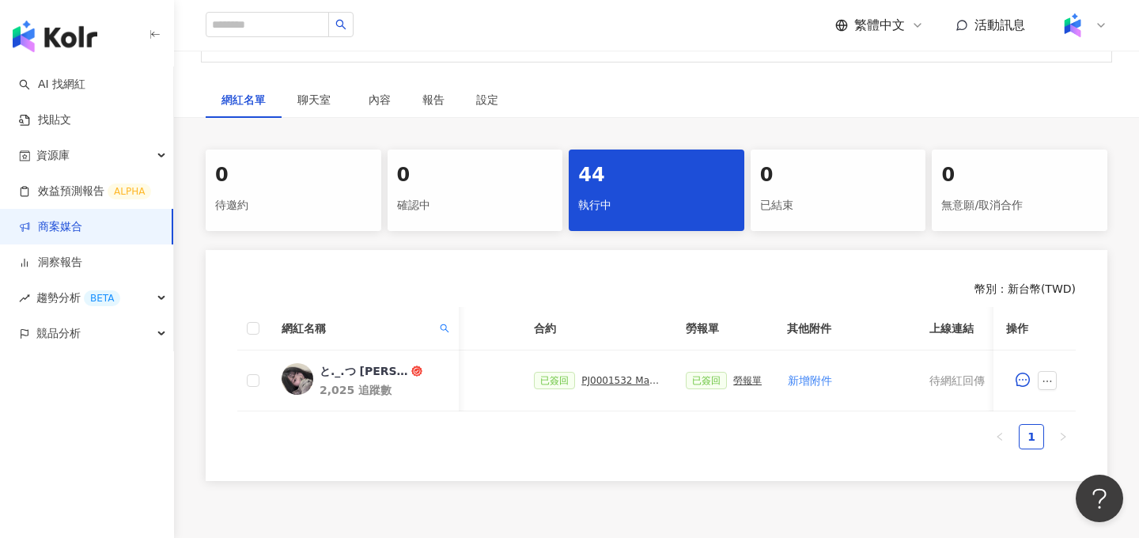
scroll to position [244, 0]
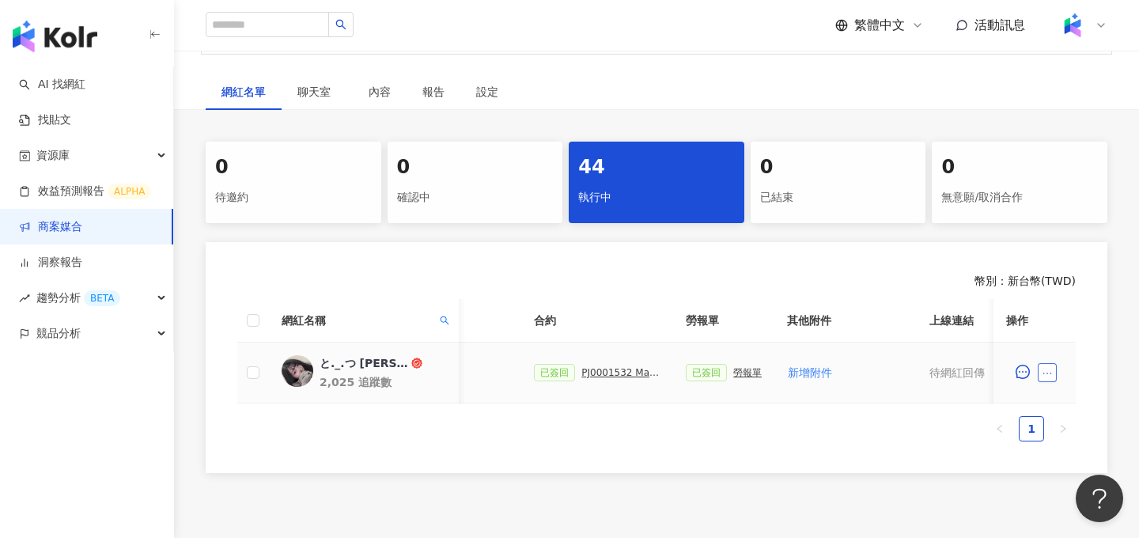
click at [1053, 372] on button "button" at bounding box center [1047, 372] width 19 height 19
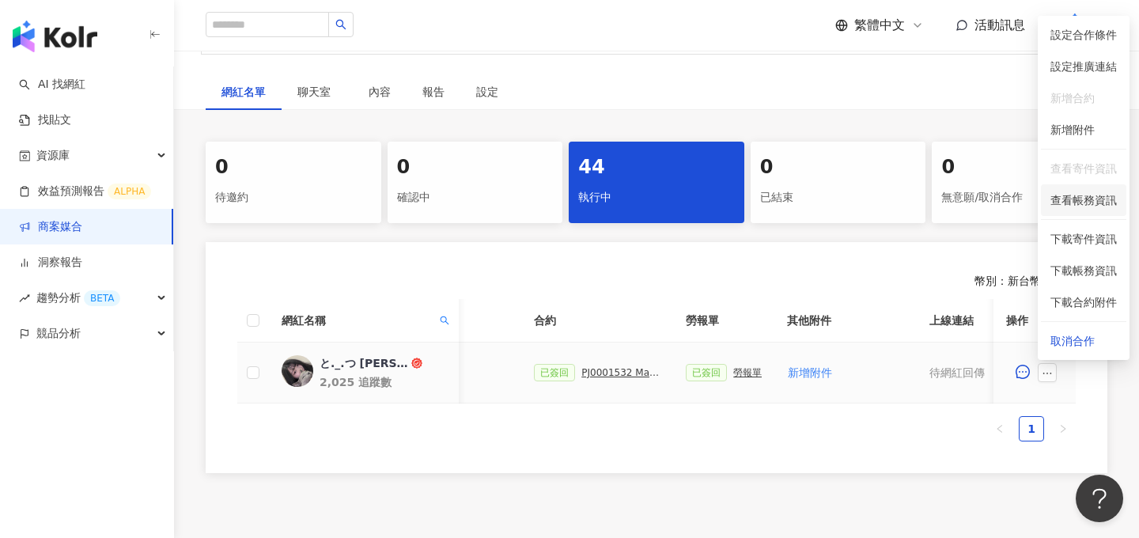
click at [1083, 195] on span "查看帳務資訊" at bounding box center [1083, 199] width 66 height 17
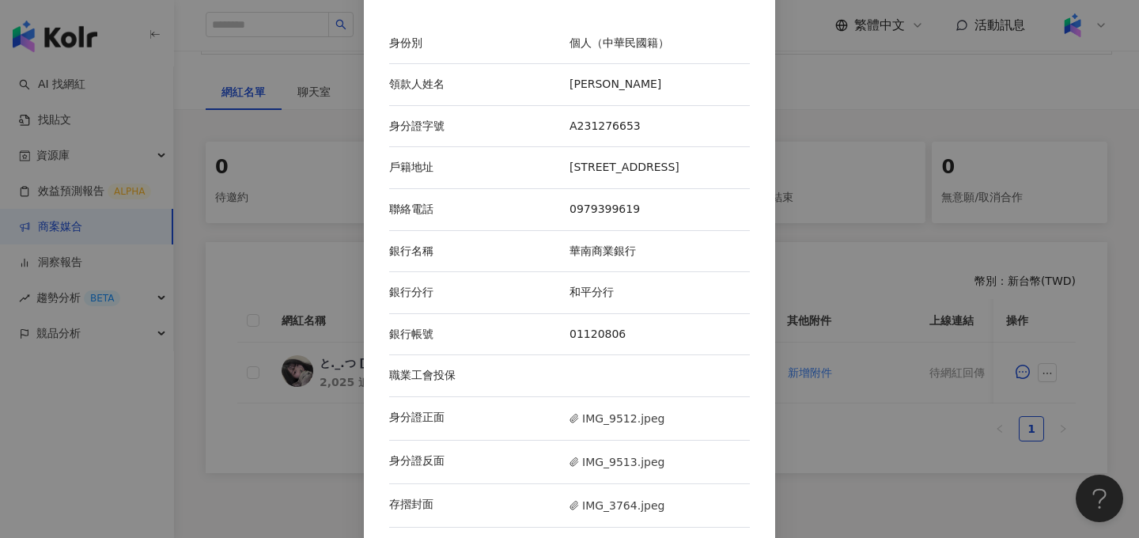
scroll to position [49, 0]
click at [607, 501] on span "IMG_3764.jpeg" at bounding box center [616, 504] width 95 height 17
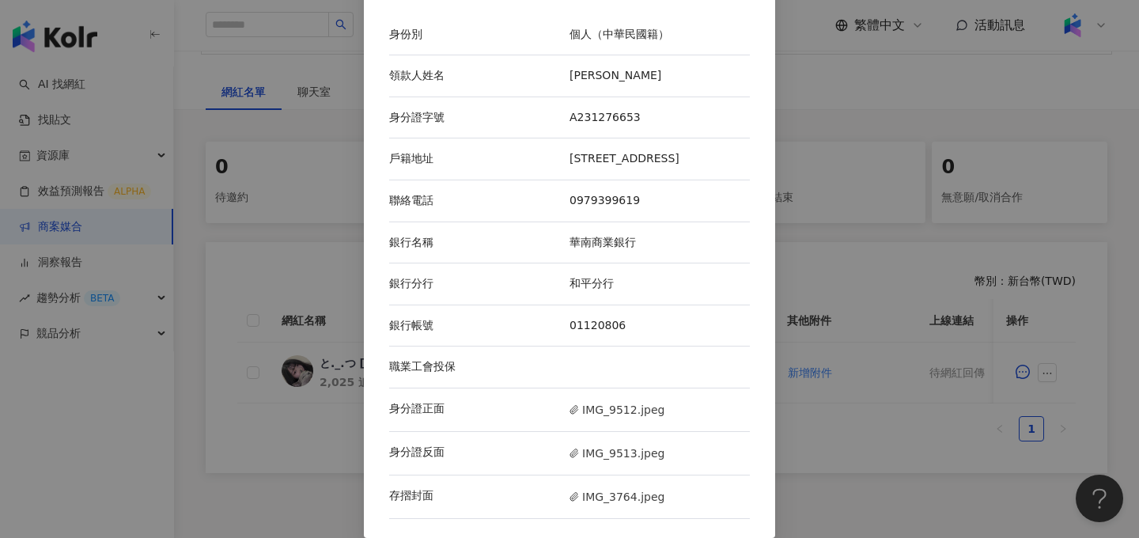
scroll to position [0, 0]
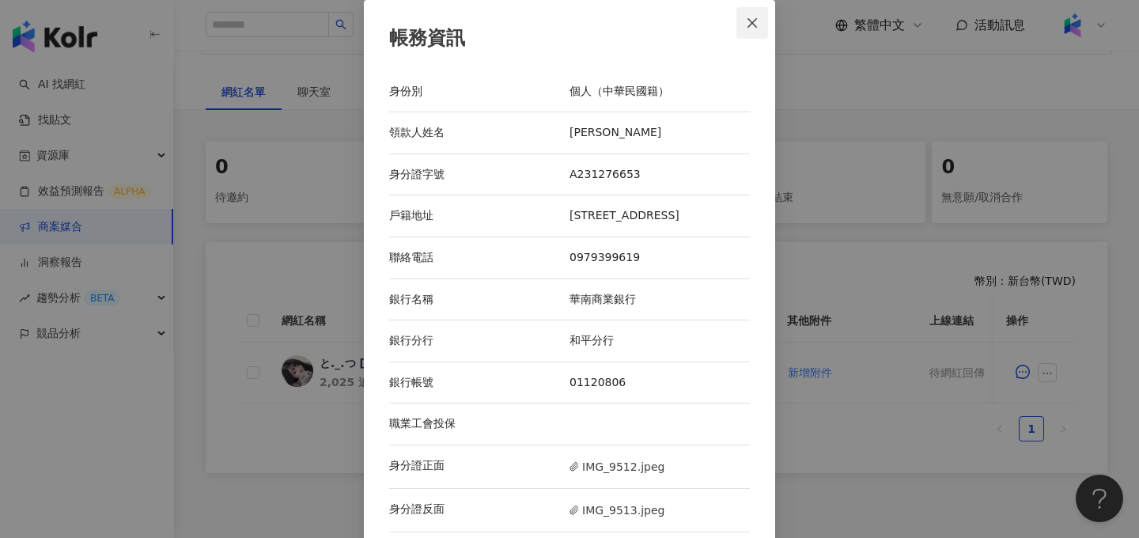
click at [748, 32] on button "Close" at bounding box center [752, 23] width 32 height 32
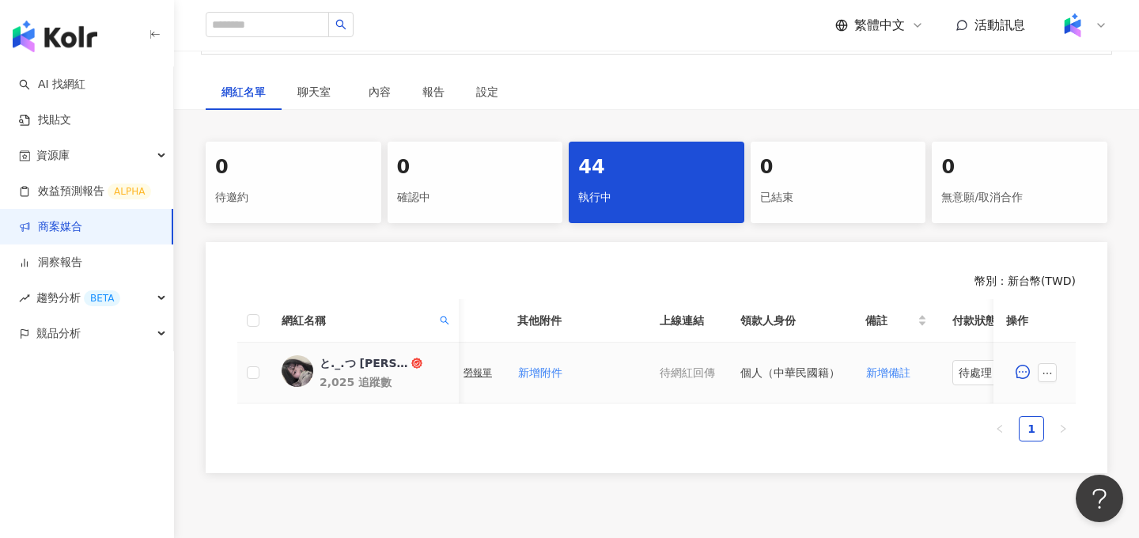
scroll to position [0, 699]
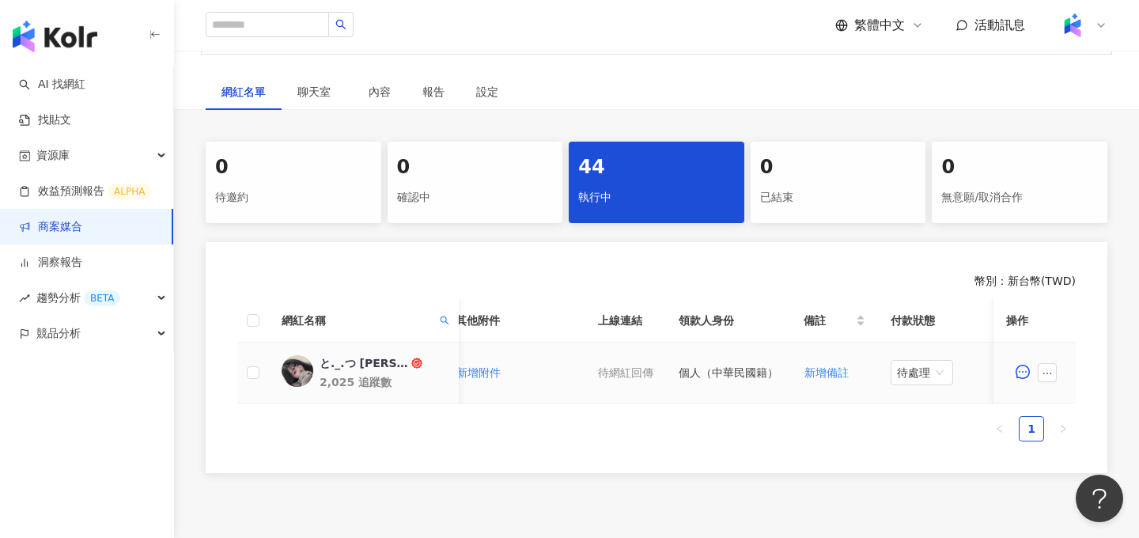
click at [905, 372] on span "待處理" at bounding box center [922, 373] width 50 height 24
click at [928, 424] on div "處理中" at bounding box center [919, 431] width 44 height 17
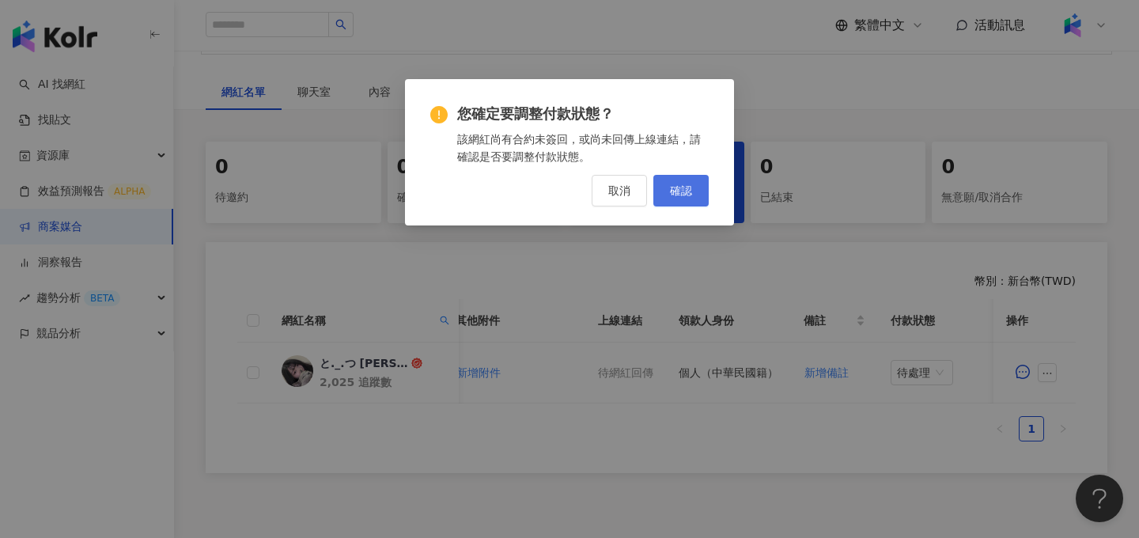
click at [686, 192] on span "確認" at bounding box center [681, 190] width 22 height 13
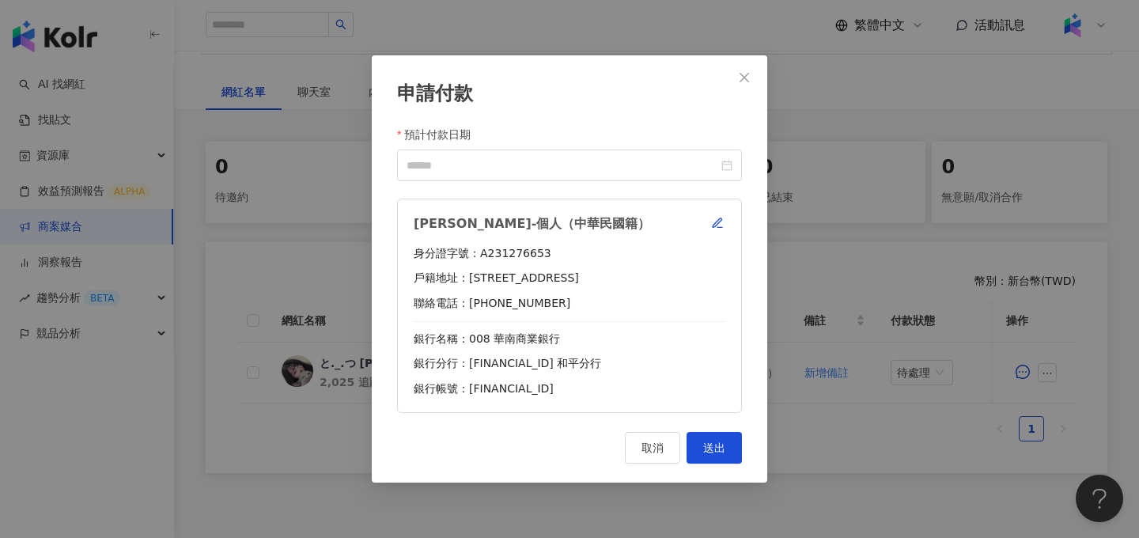
click at [715, 213] on div "林郁晴-個人（中華民國籍） 身分證字號：A231276653 戶籍地址：台北市北投區文林北路94巷38號 聯絡電話：0979399619 銀行名稱：008 華…" at bounding box center [569, 306] width 345 height 214
click at [720, 223] on icon "button" at bounding box center [717, 223] width 13 height 13
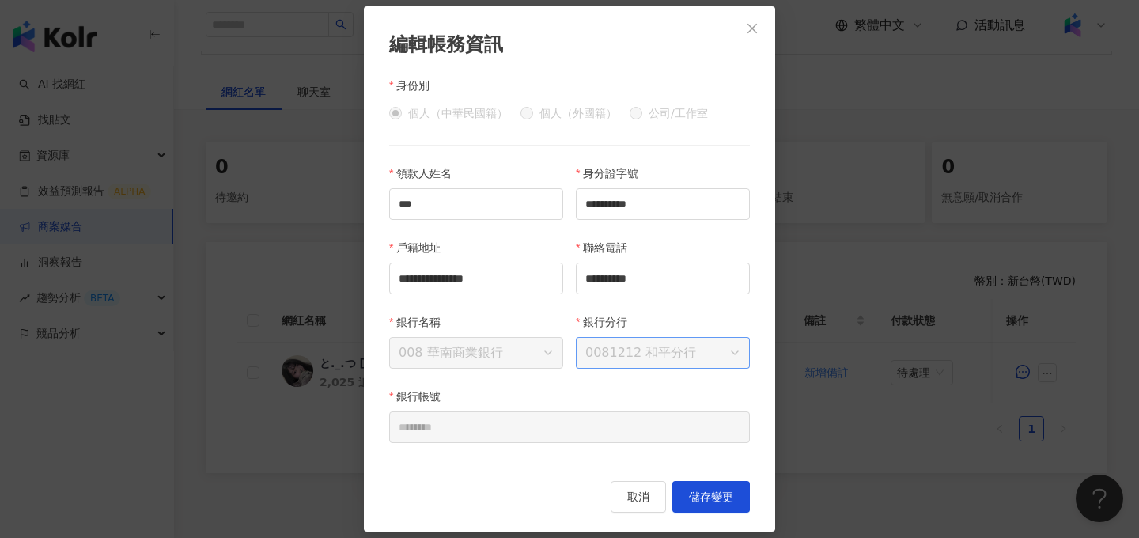
click at [675, 361] on span "0081212 和平分行" at bounding box center [662, 353] width 155 height 30
click at [745, 37] on button "Close" at bounding box center [752, 29] width 32 height 32
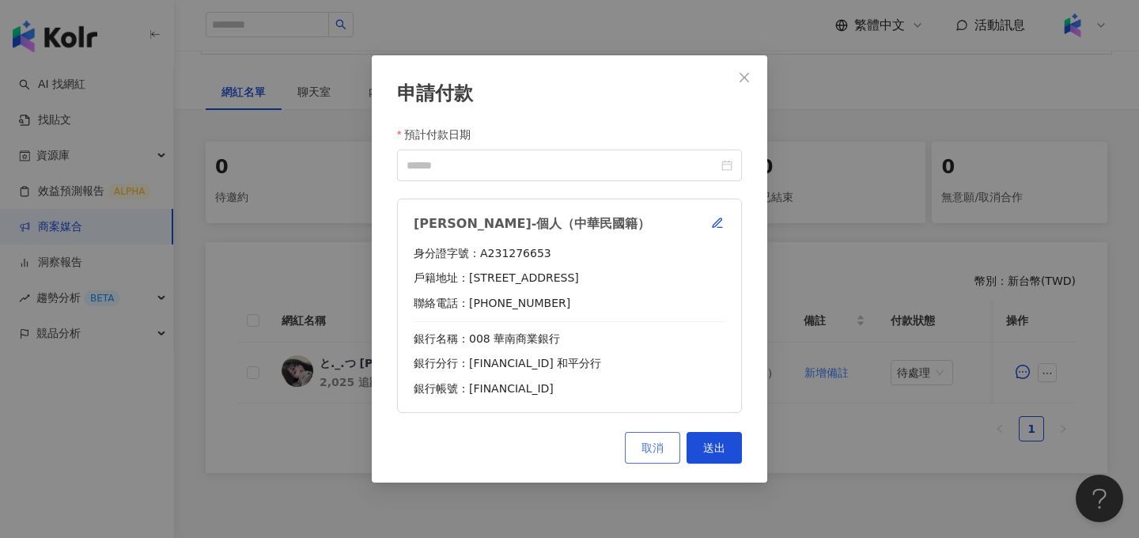
click at [634, 452] on button "取消" at bounding box center [652, 448] width 55 height 32
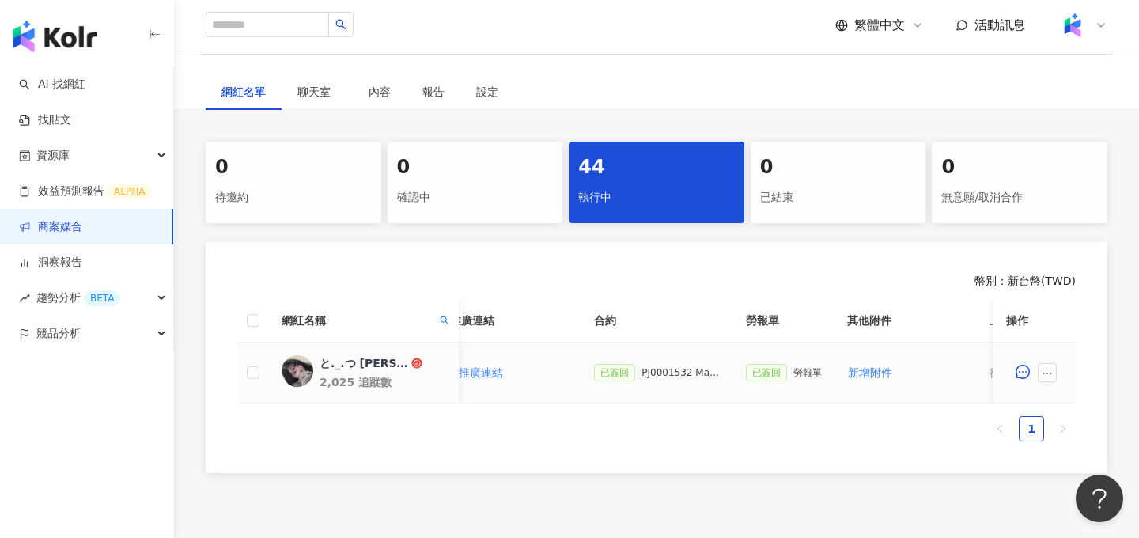
scroll to position [0, 328]
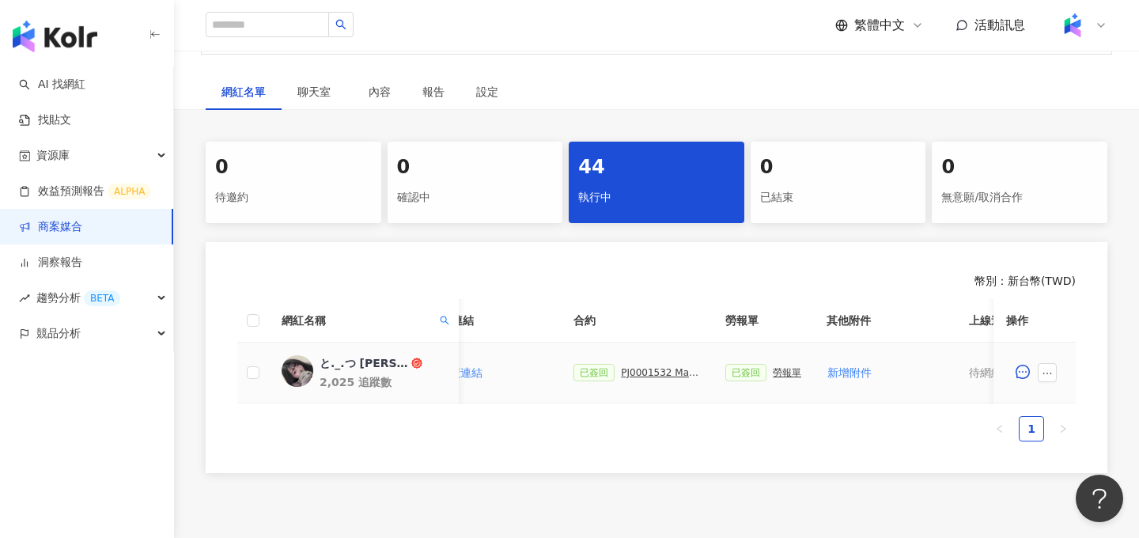
click at [651, 372] on div "PJ0001532 Maybelline_202506_skyhigh_小黑霸眼線液_萊雅合作備忘錄" at bounding box center [660, 372] width 79 height 11
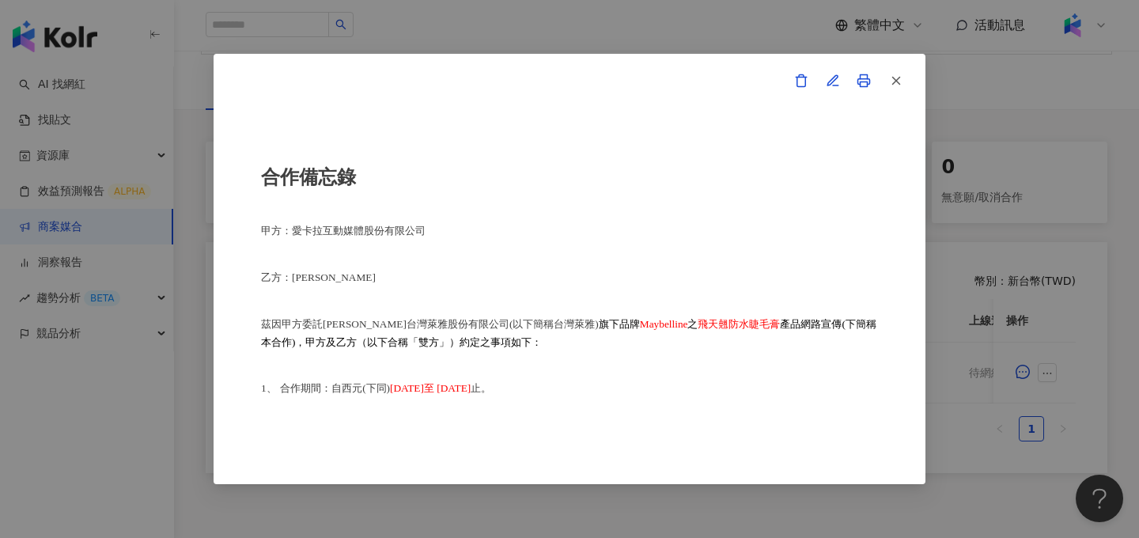
click at [868, 77] on icon at bounding box center [864, 81] width 14 height 14
click at [800, 78] on icon "button" at bounding box center [801, 81] width 14 height 14
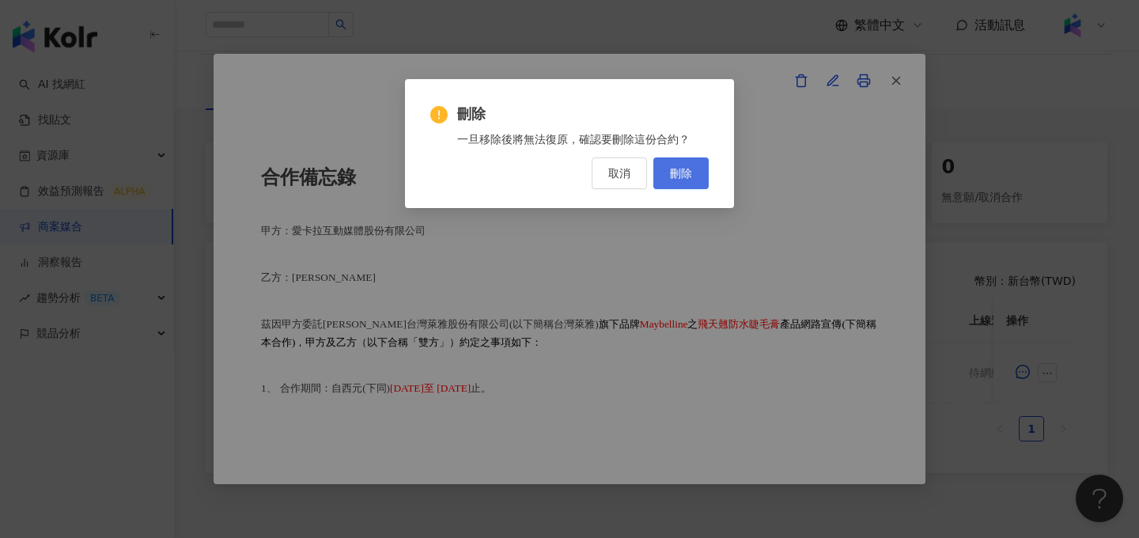
click at [687, 172] on span "刪除" at bounding box center [681, 173] width 22 height 13
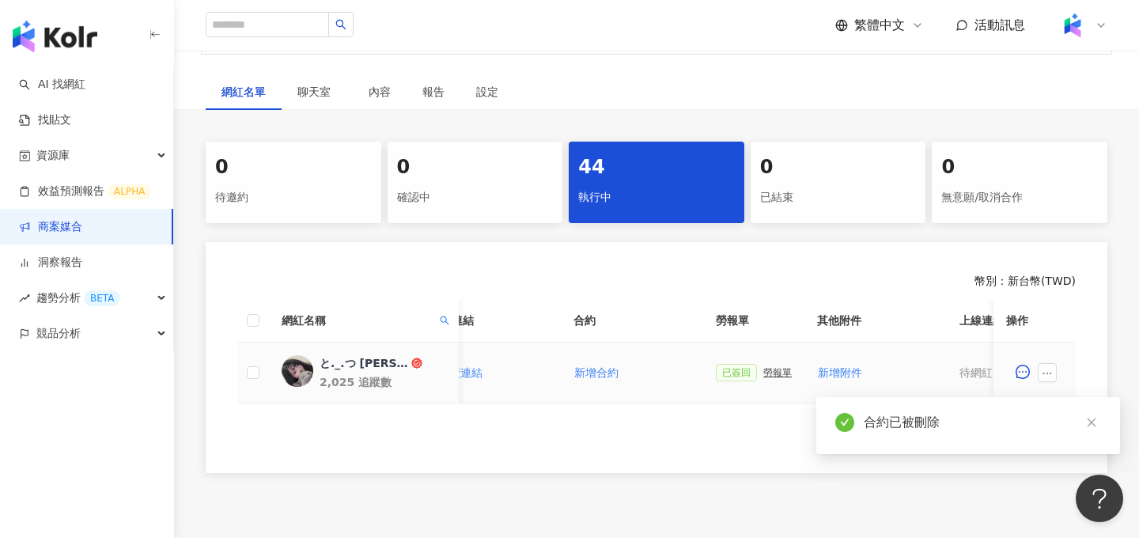
click at [773, 376] on div "勞報單" at bounding box center [777, 372] width 28 height 11
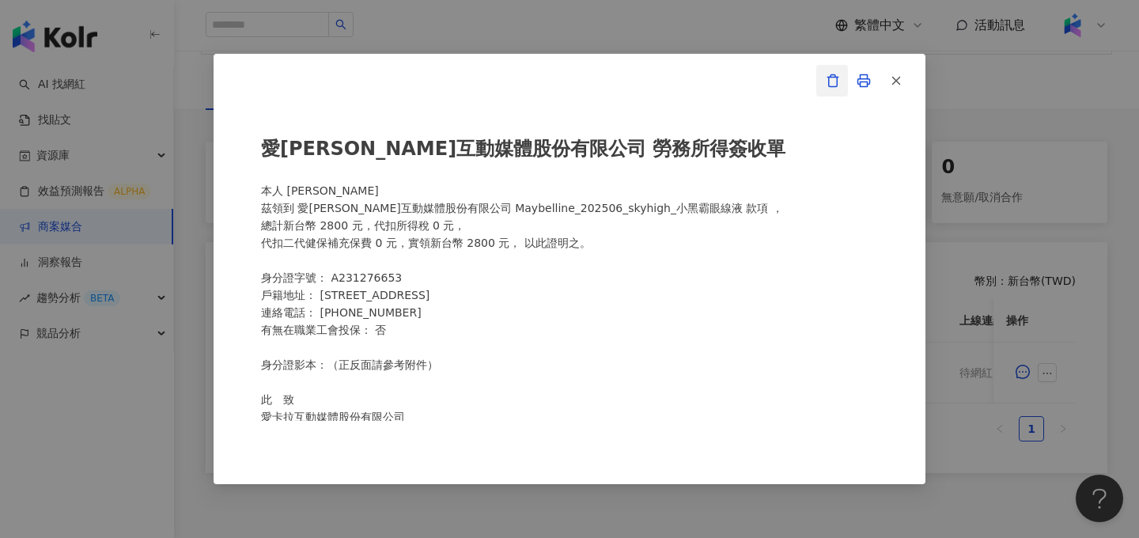
click at [835, 78] on icon "button" at bounding box center [833, 81] width 14 height 14
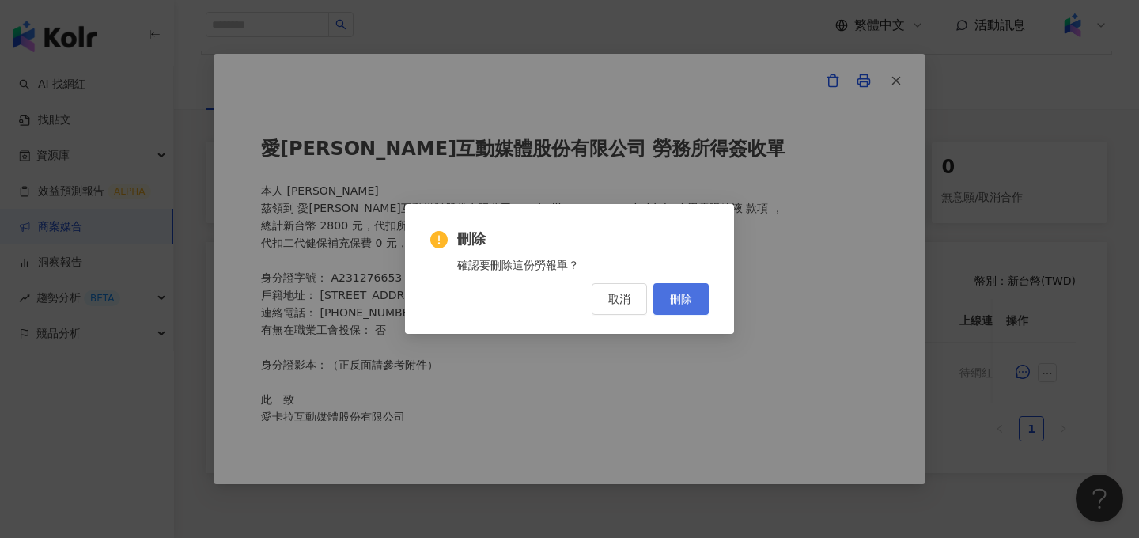
click at [675, 301] on span "刪除" at bounding box center [681, 299] width 22 height 13
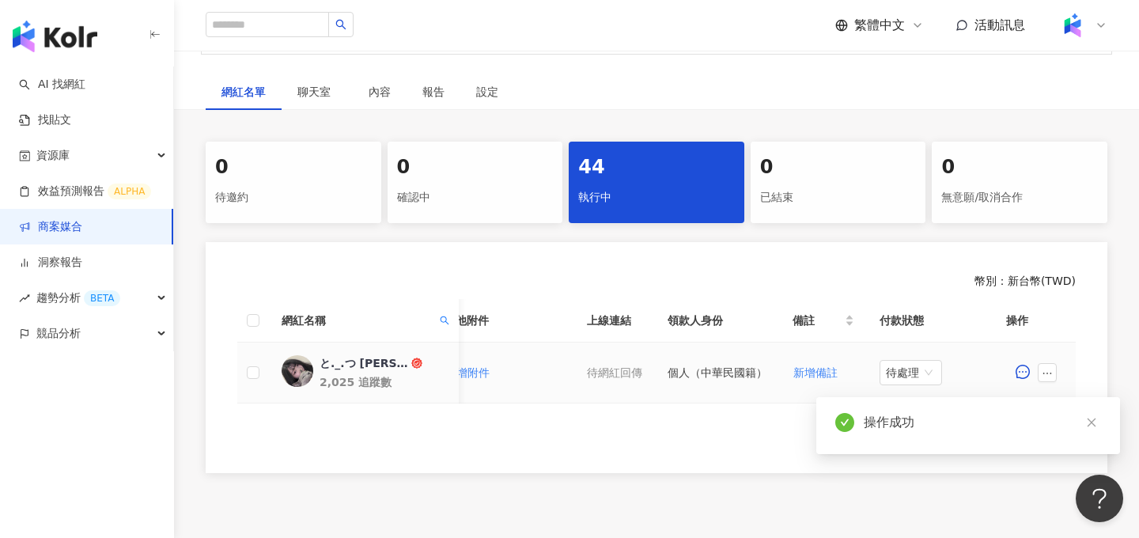
scroll to position [0, 707]
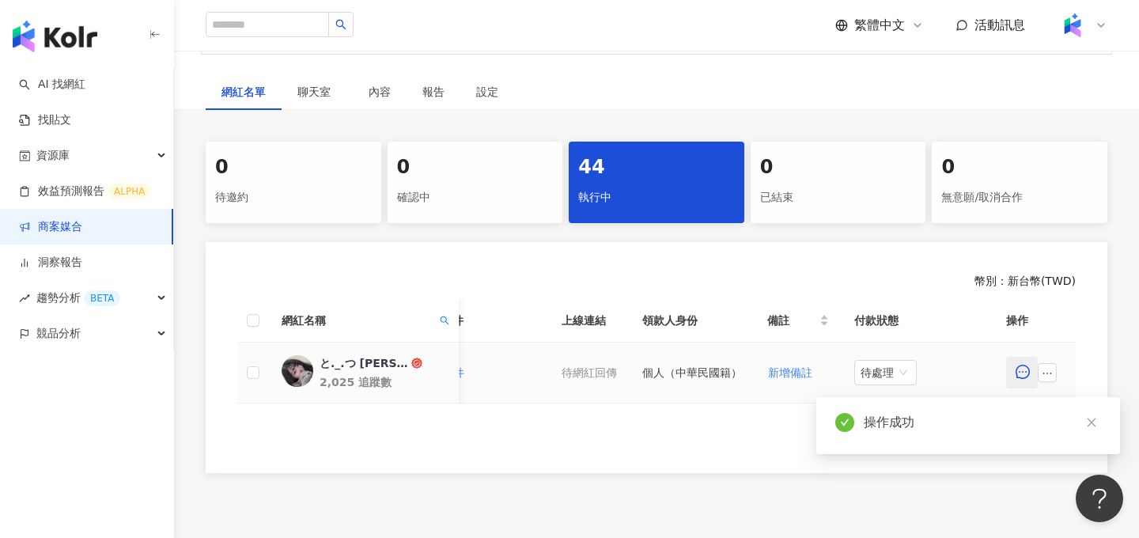
click at [1034, 367] on button "button" at bounding box center [1022, 373] width 32 height 32
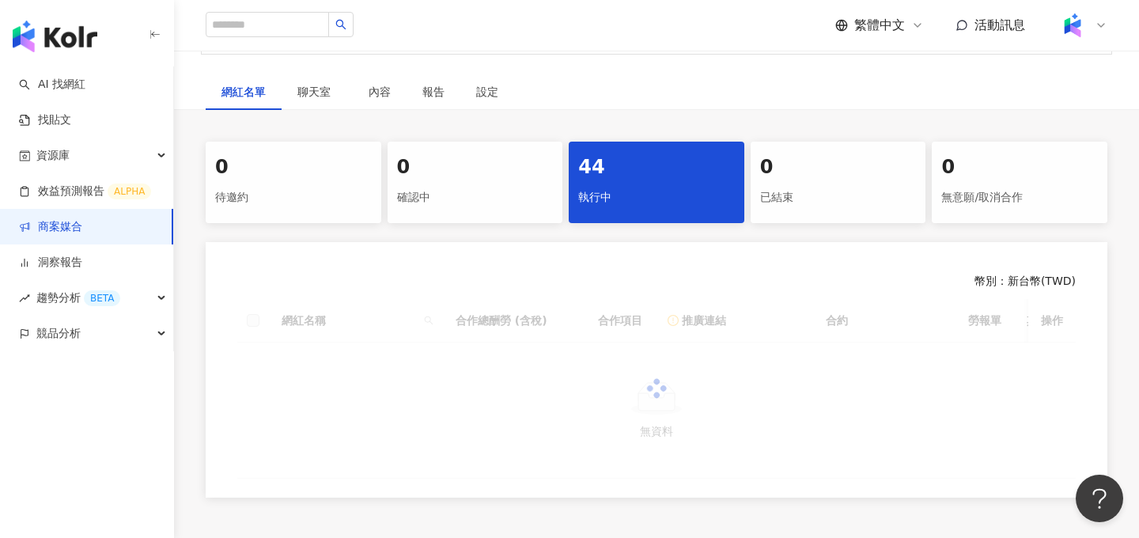
click at [426, 323] on div at bounding box center [656, 389] width 838 height 180
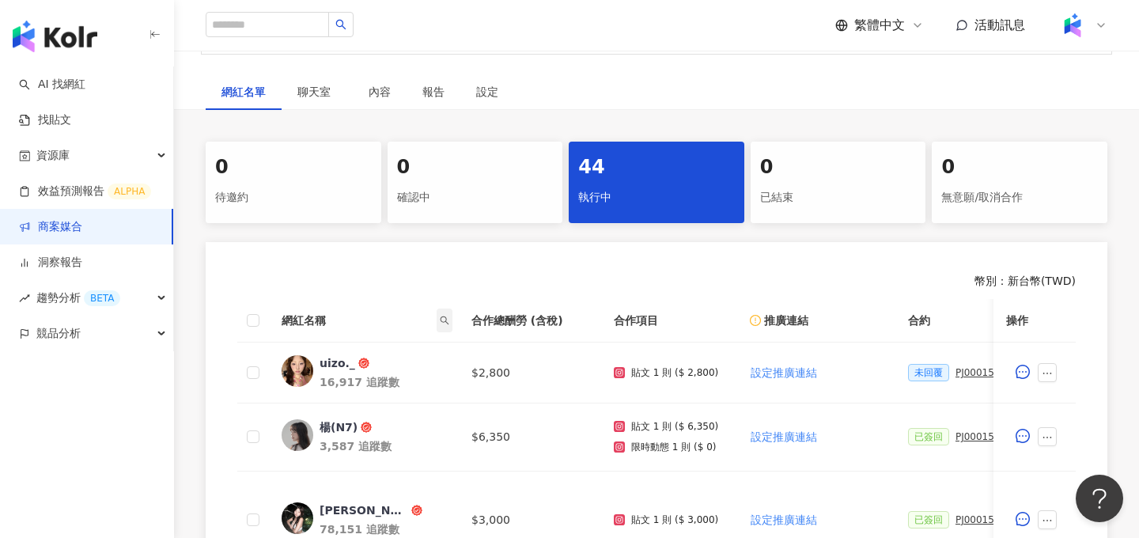
click at [448, 324] on icon "search" at bounding box center [444, 320] width 9 height 9
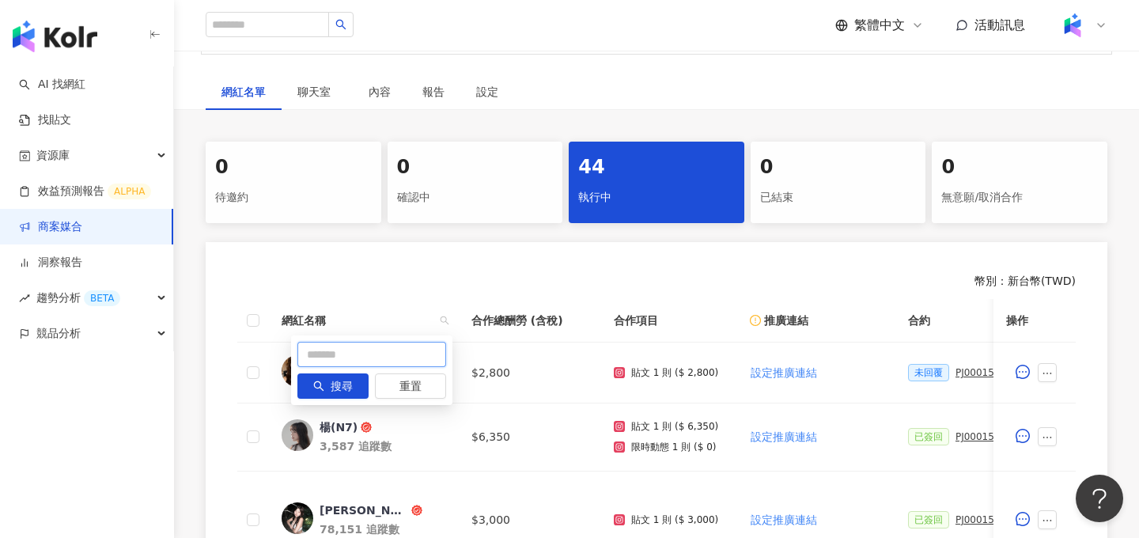
click at [421, 366] on input "text" at bounding box center [371, 354] width 149 height 25
type input "*"
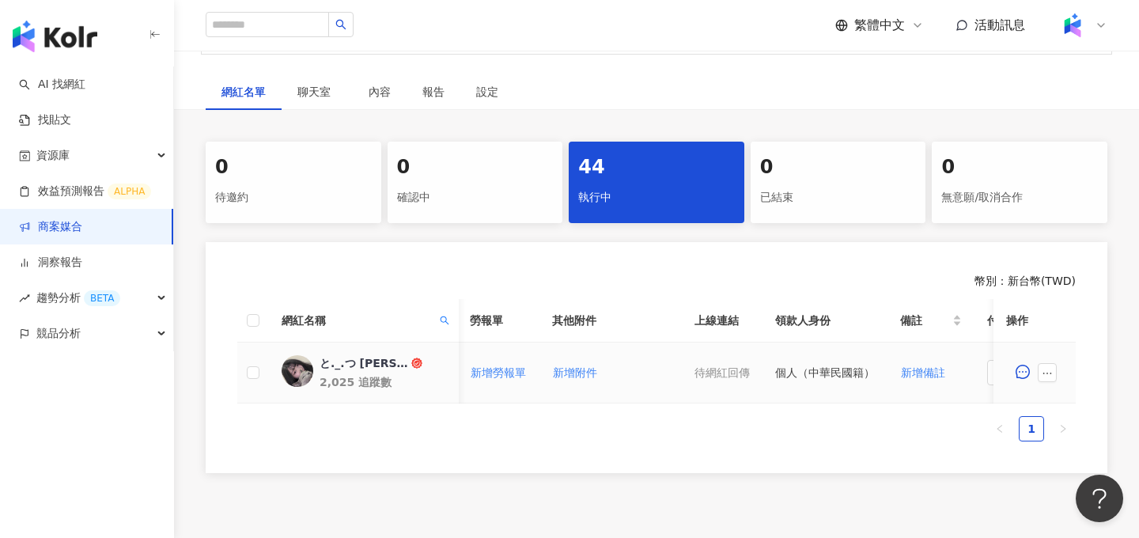
scroll to position [0, 638]
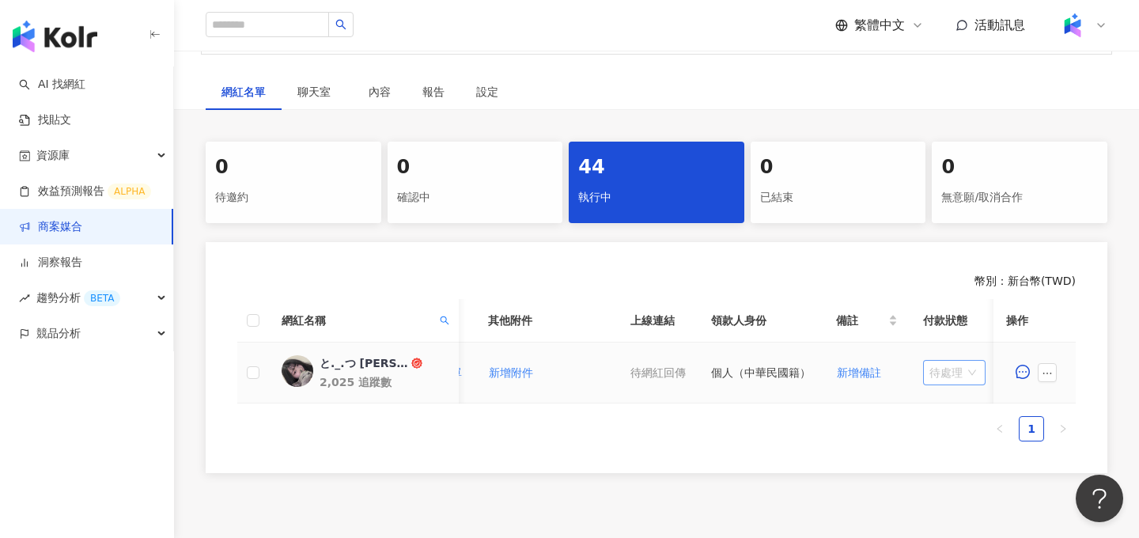
click at [943, 367] on span "待處理" at bounding box center [954, 373] width 50 height 24
click at [947, 435] on div "處理中" at bounding box center [951, 431] width 44 height 17
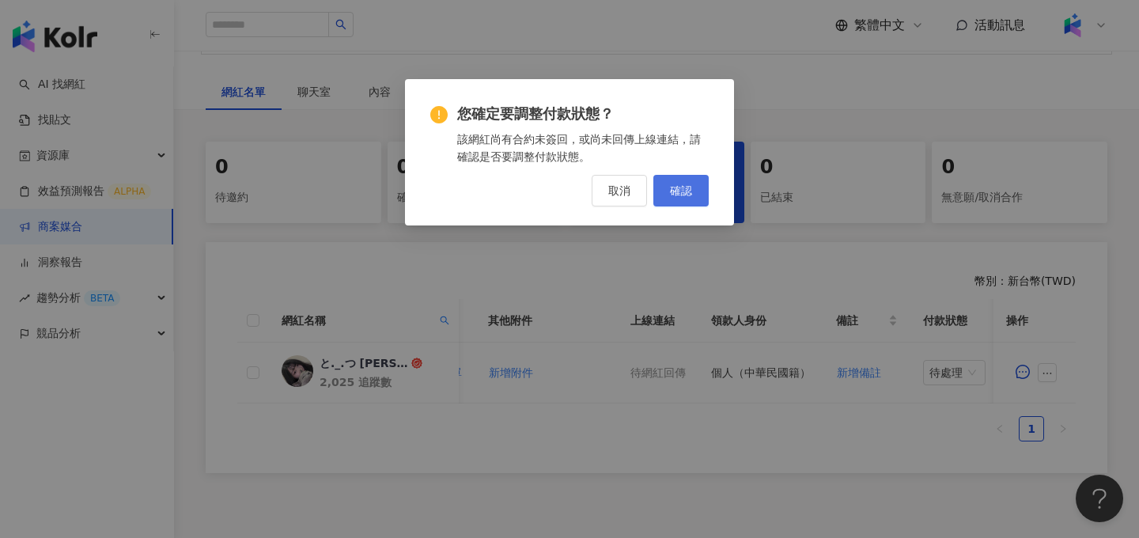
click at [682, 195] on span "確認" at bounding box center [681, 190] width 22 height 13
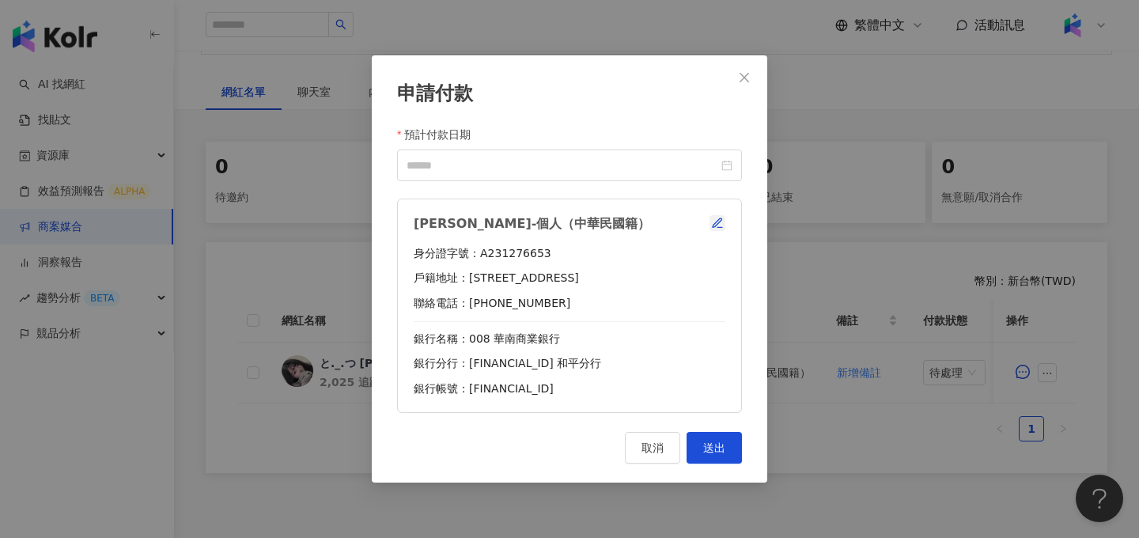
click at [717, 222] on icon "button" at bounding box center [717, 223] width 13 height 13
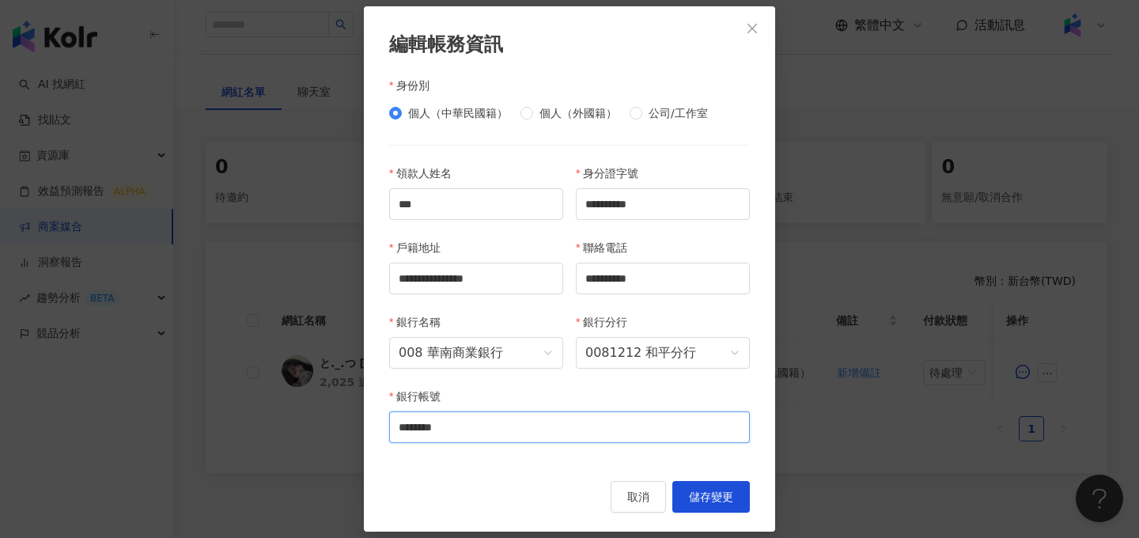
click at [480, 433] on input "********" at bounding box center [569, 427] width 361 height 32
click at [399, 426] on input "********" at bounding box center [569, 427] width 361 height 32
type input "**********"
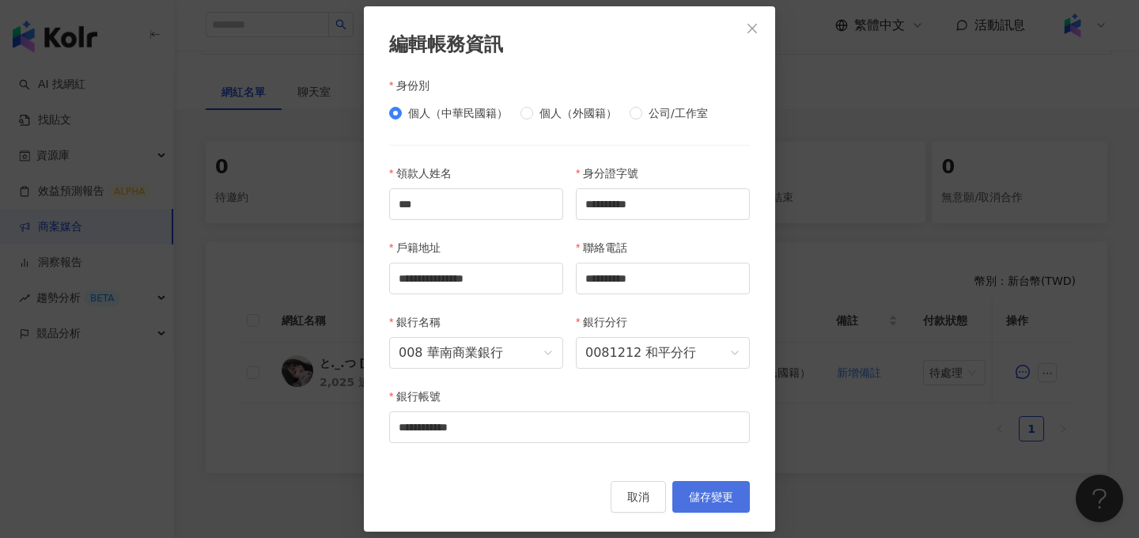
click at [713, 507] on button "儲存變更" at bounding box center [711, 497] width 78 height 32
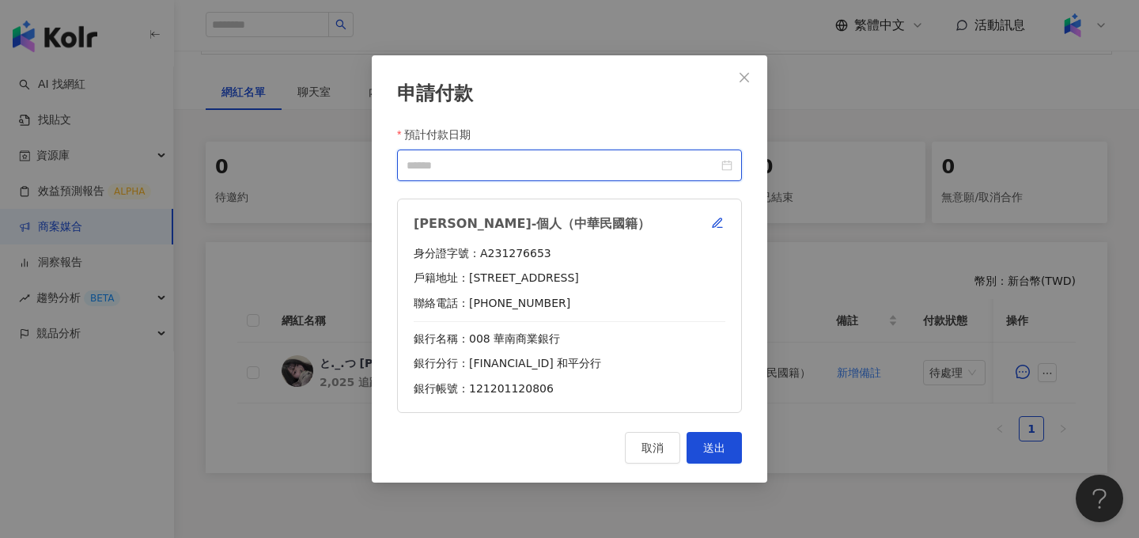
click at [648, 169] on input "預計付款日期" at bounding box center [563, 165] width 312 height 17
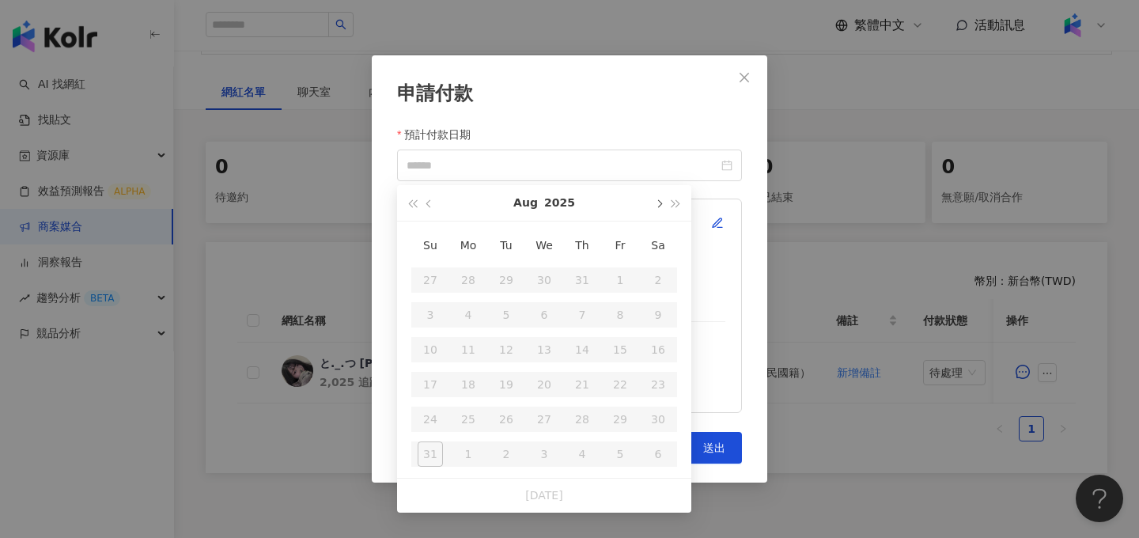
click at [657, 206] on span "button" at bounding box center [658, 204] width 8 height 8
type input "**********"
click at [539, 305] on div "10" at bounding box center [543, 314] width 25 height 25
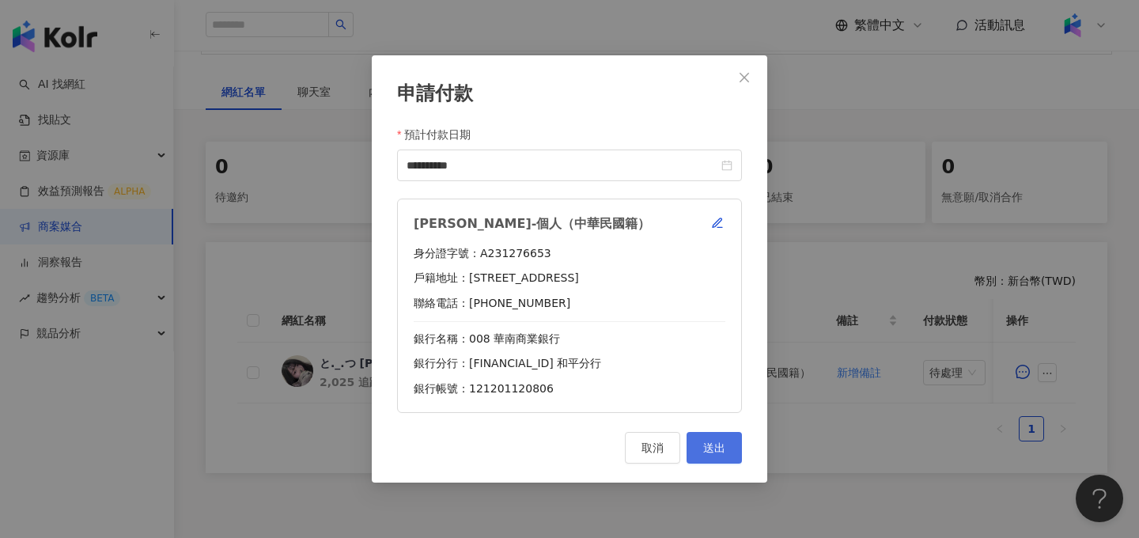
click at [713, 456] on button "送出" at bounding box center [713, 448] width 55 height 32
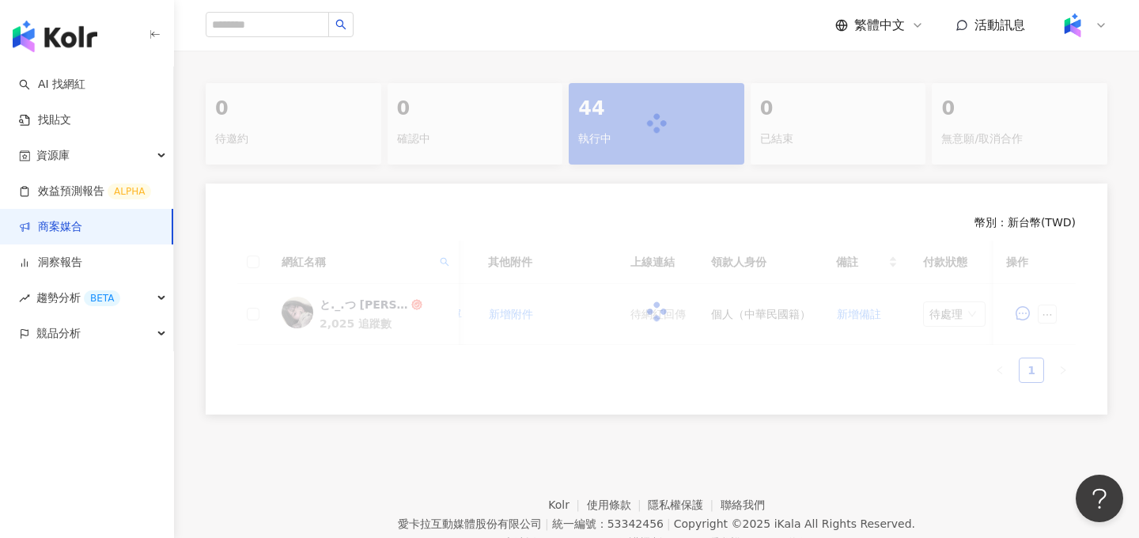
scroll to position [304, 0]
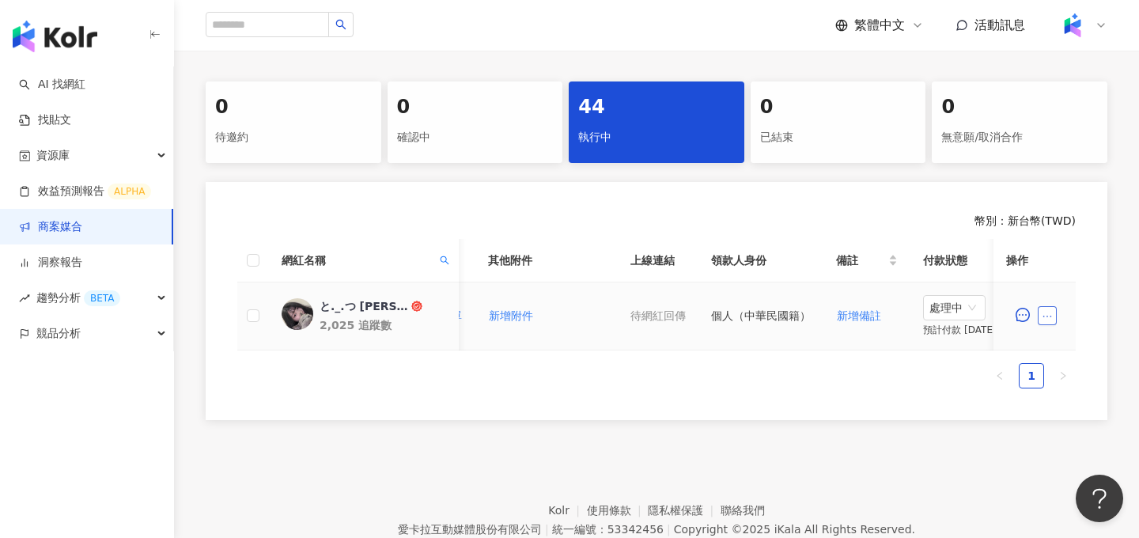
click at [1051, 317] on icon "ellipsis" at bounding box center [1047, 316] width 11 height 11
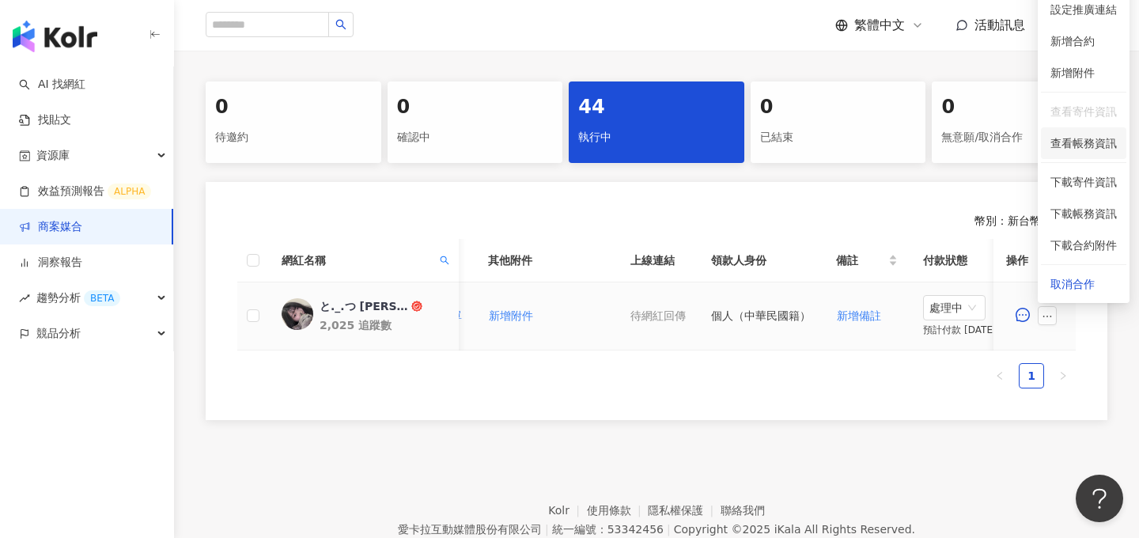
click at [1099, 136] on span "查看帳務資訊" at bounding box center [1083, 142] width 66 height 17
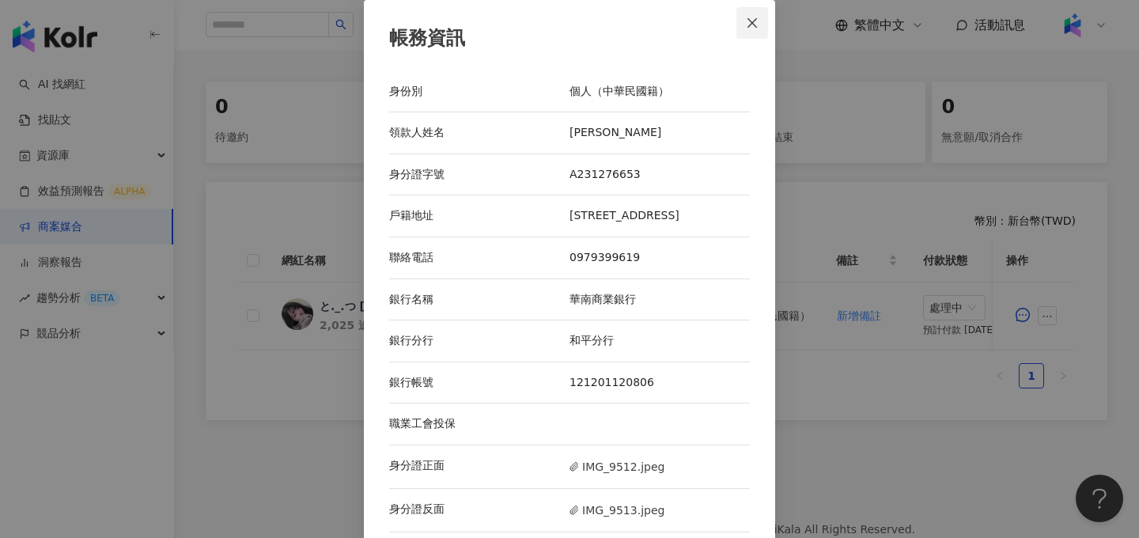
click at [757, 28] on button "Close" at bounding box center [752, 23] width 32 height 32
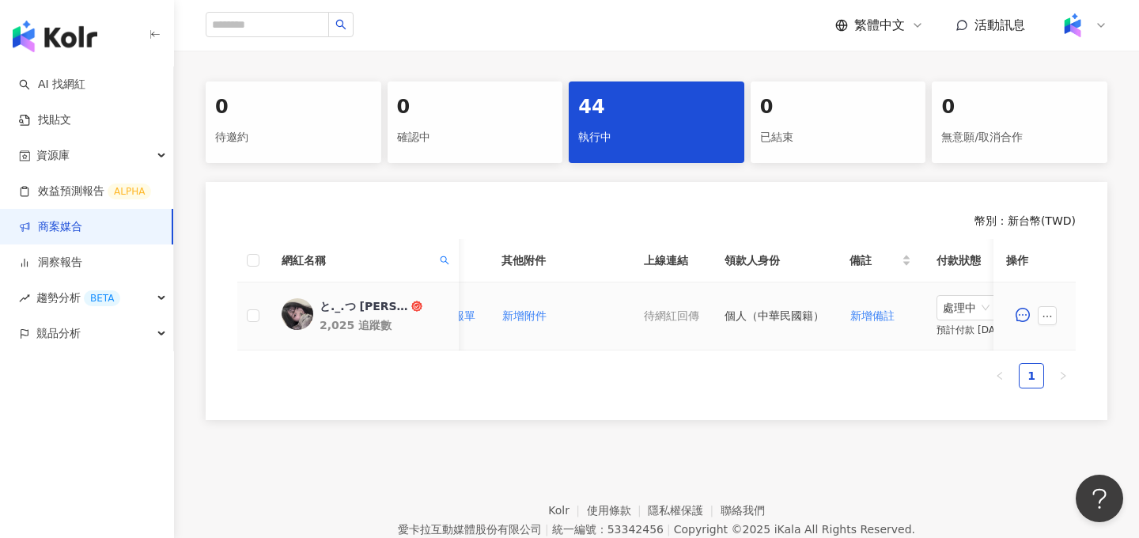
scroll to position [0, 624]
click at [958, 297] on span "處理中" at bounding box center [968, 308] width 50 height 24
click at [957, 341] on div "待處理" at bounding box center [965, 339] width 44 height 17
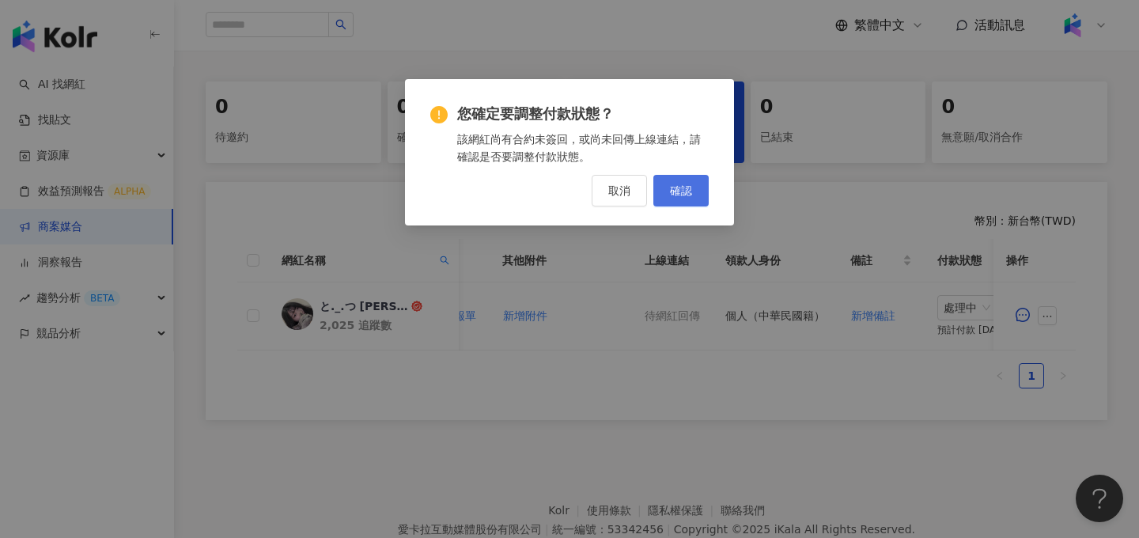
click at [692, 187] on button "確認" at bounding box center [680, 191] width 55 height 32
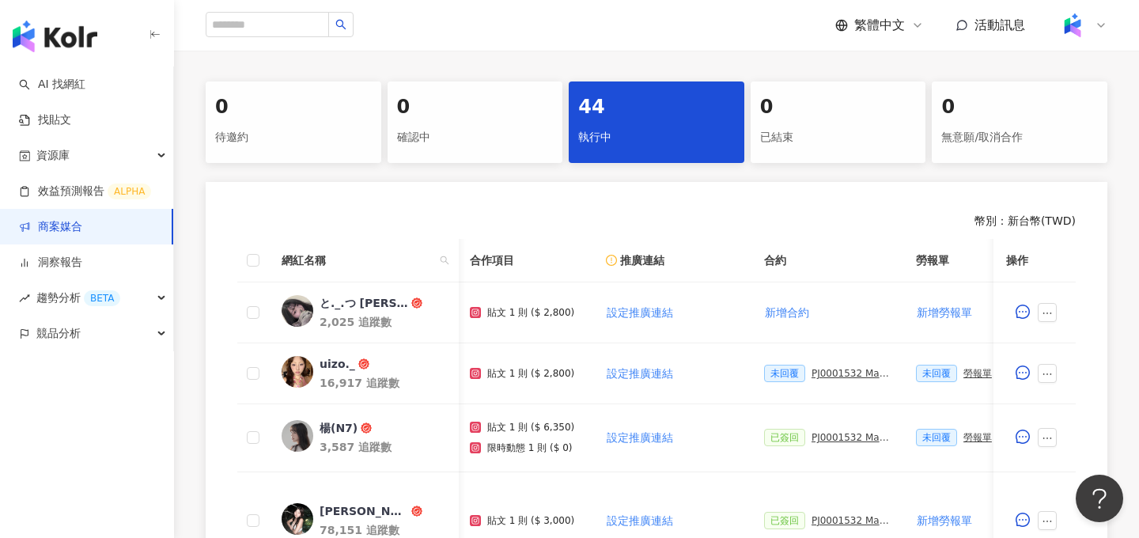
scroll to position [0, 232]
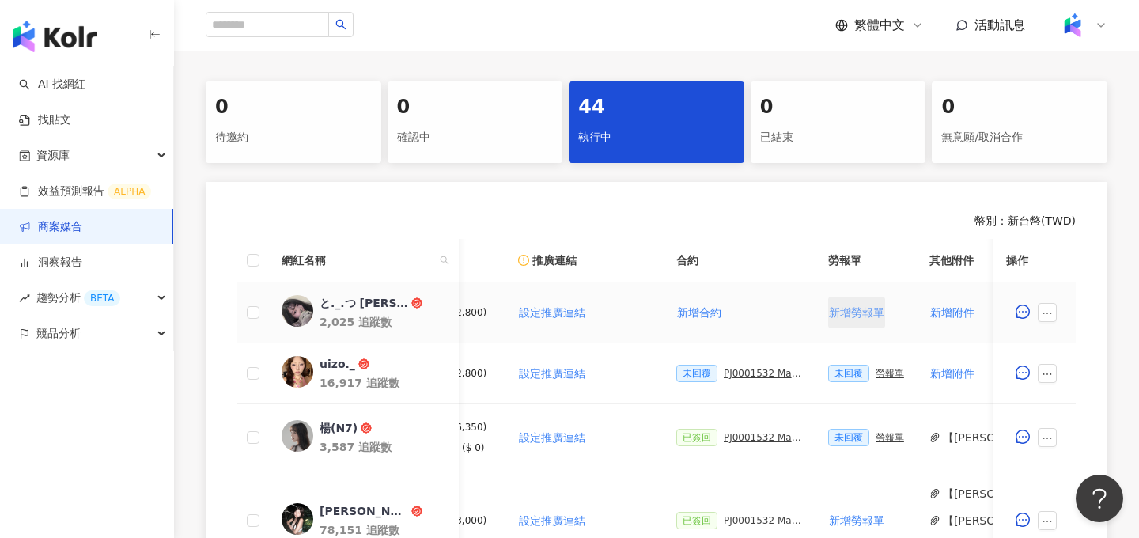
click at [855, 312] on span "新增勞報單" at bounding box center [856, 312] width 55 height 13
click at [707, 312] on span "新增合約" at bounding box center [699, 312] width 44 height 13
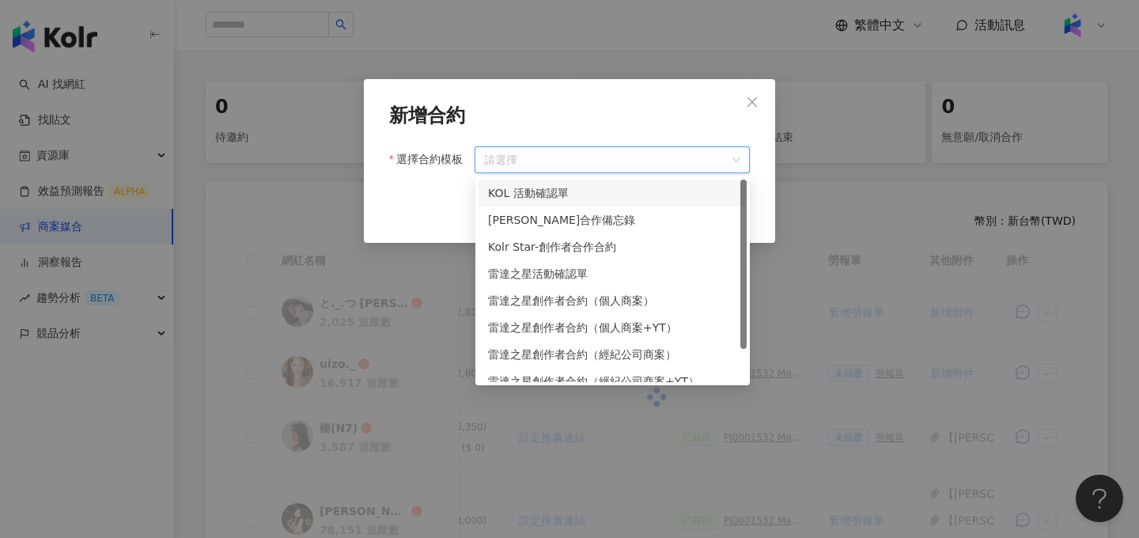
click at [701, 147] on input "選擇合約模板" at bounding box center [612, 159] width 256 height 25
click at [616, 218] on div "萊雅合作備忘錄" at bounding box center [612, 219] width 249 height 17
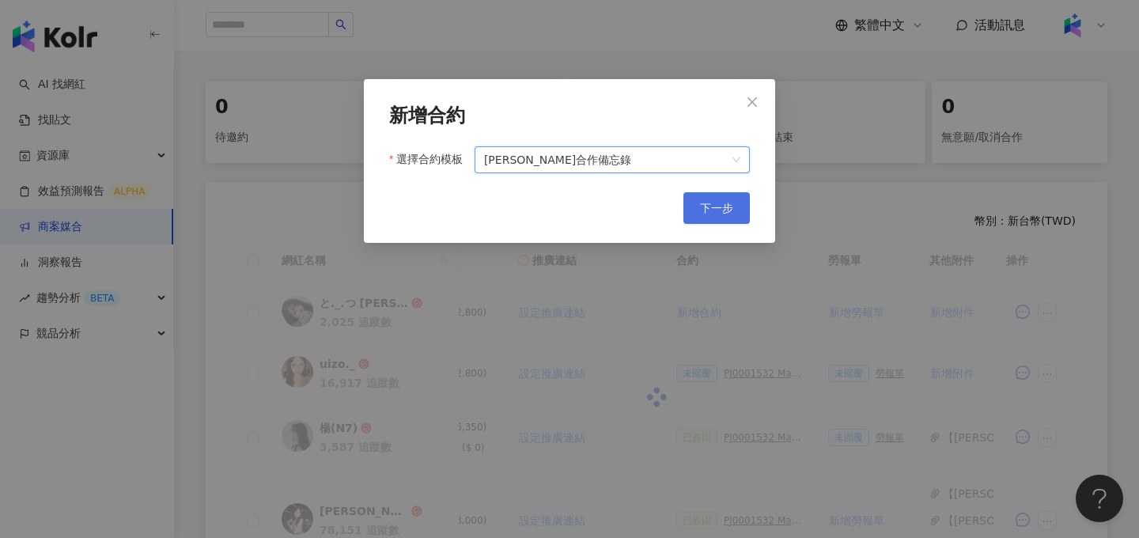
click at [715, 205] on span "下一步" at bounding box center [716, 208] width 33 height 13
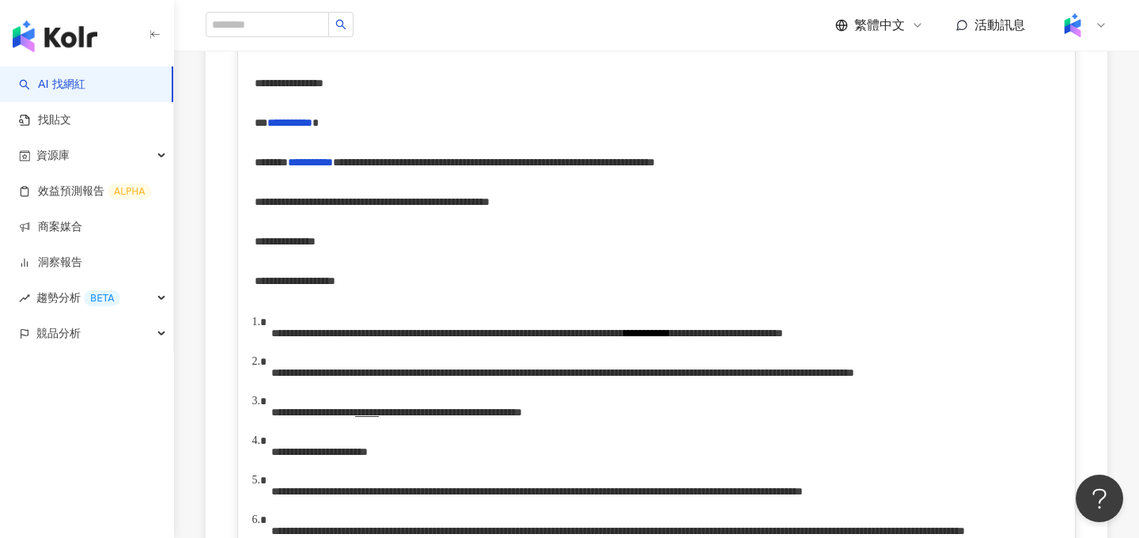
scroll to position [403, 0]
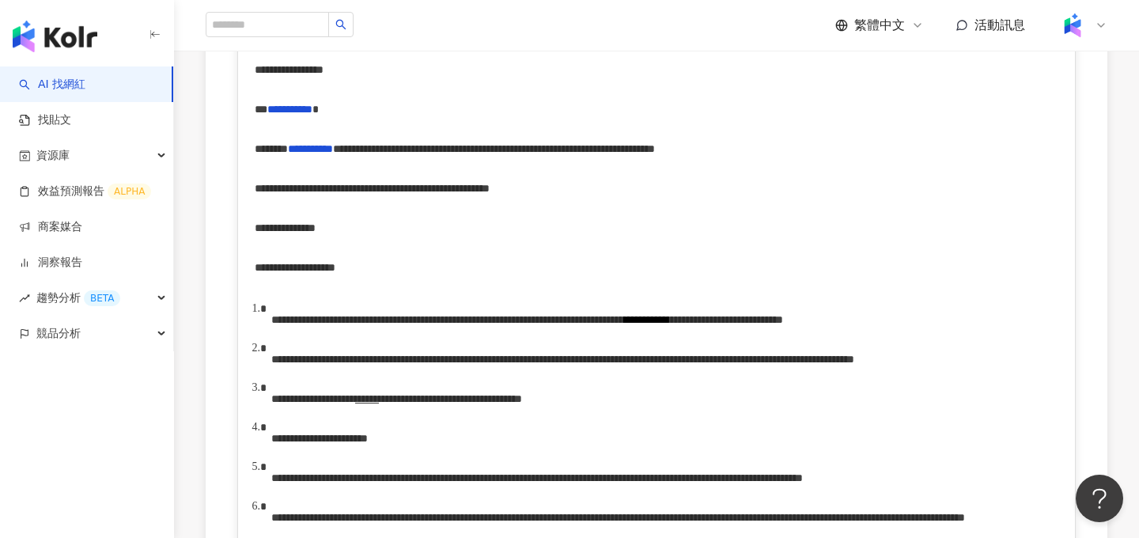
click at [395, 228] on div "**********" at bounding box center [657, 228] width 804 height 40
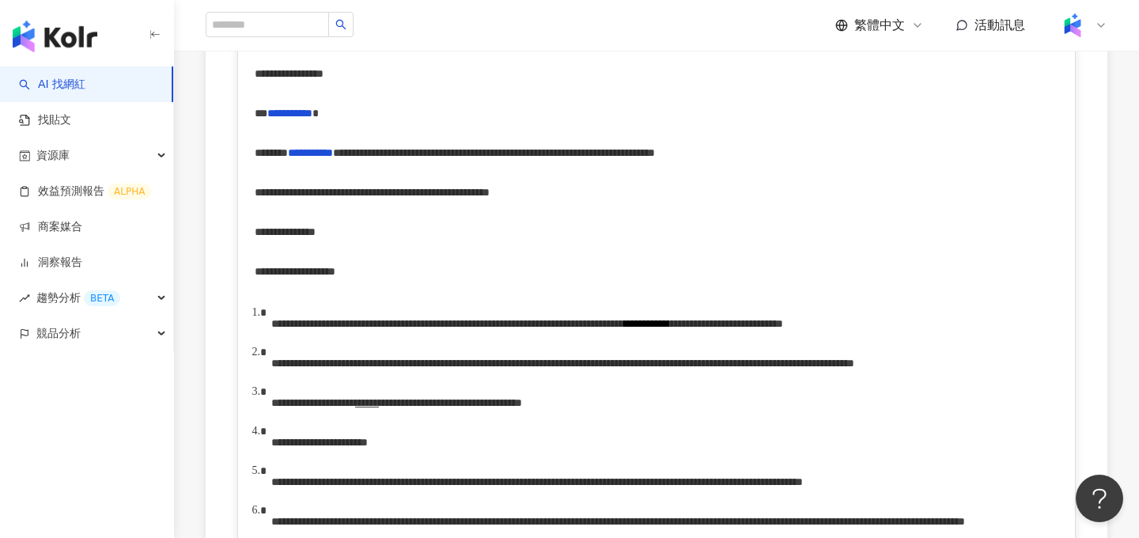
click at [259, 153] on span "********" at bounding box center [271, 152] width 33 height 11
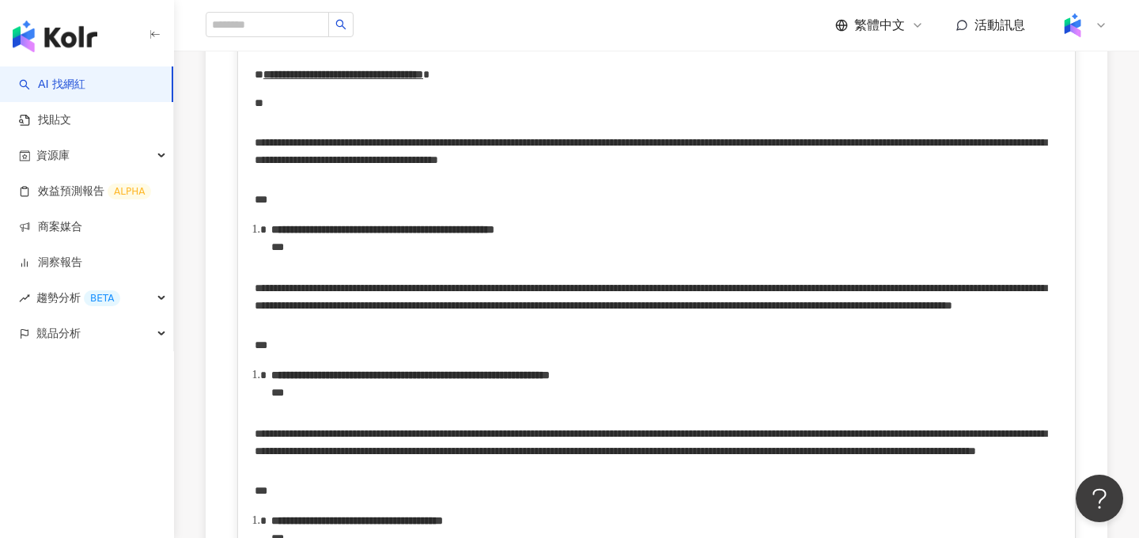
scroll to position [3396, 0]
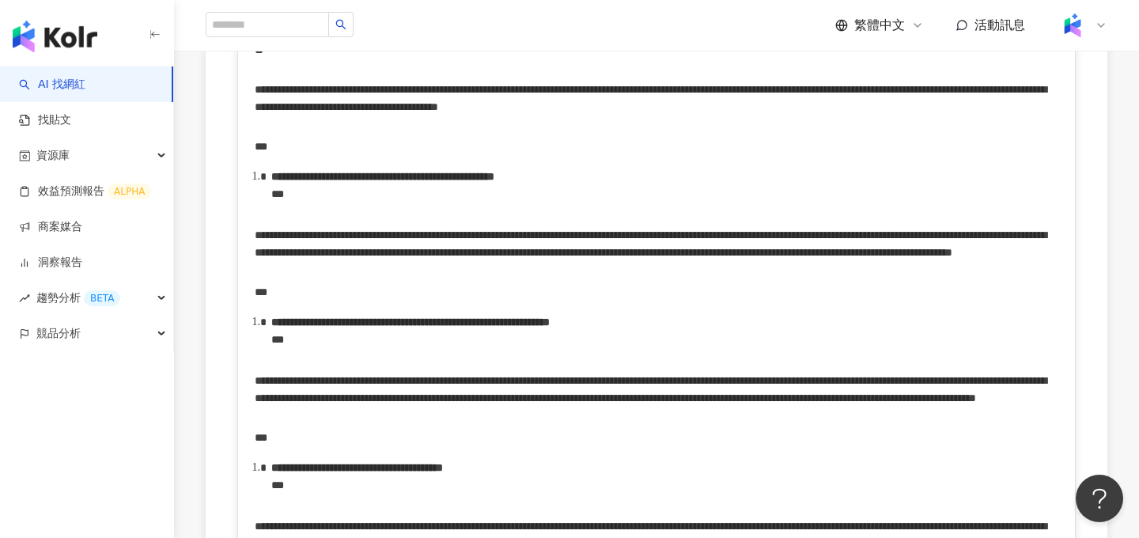
drag, startPoint x: 259, startPoint y: 153, endPoint x: 522, endPoint y: 370, distance: 341.6
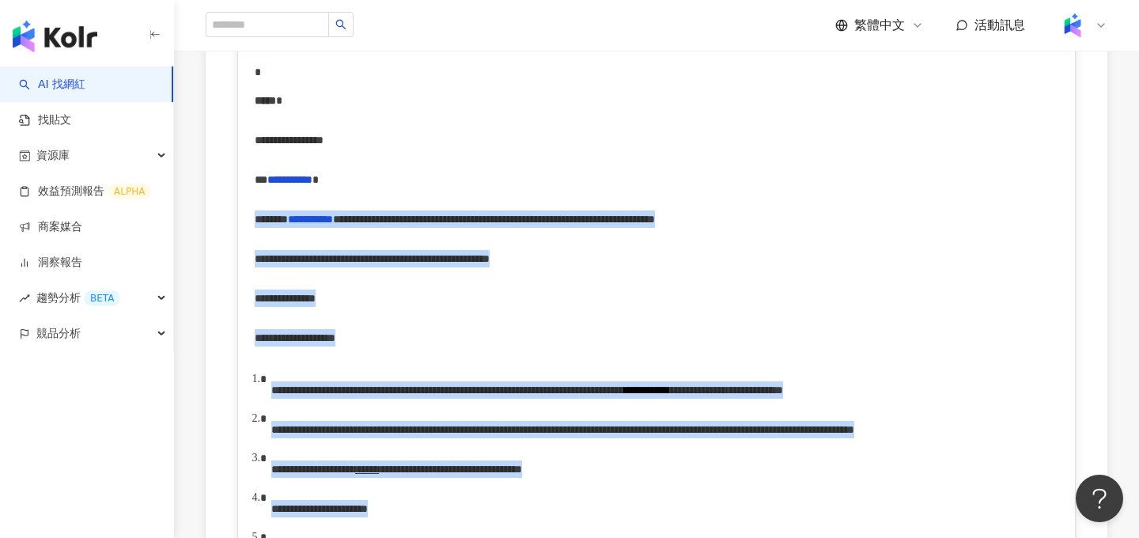
scroll to position [338, 0]
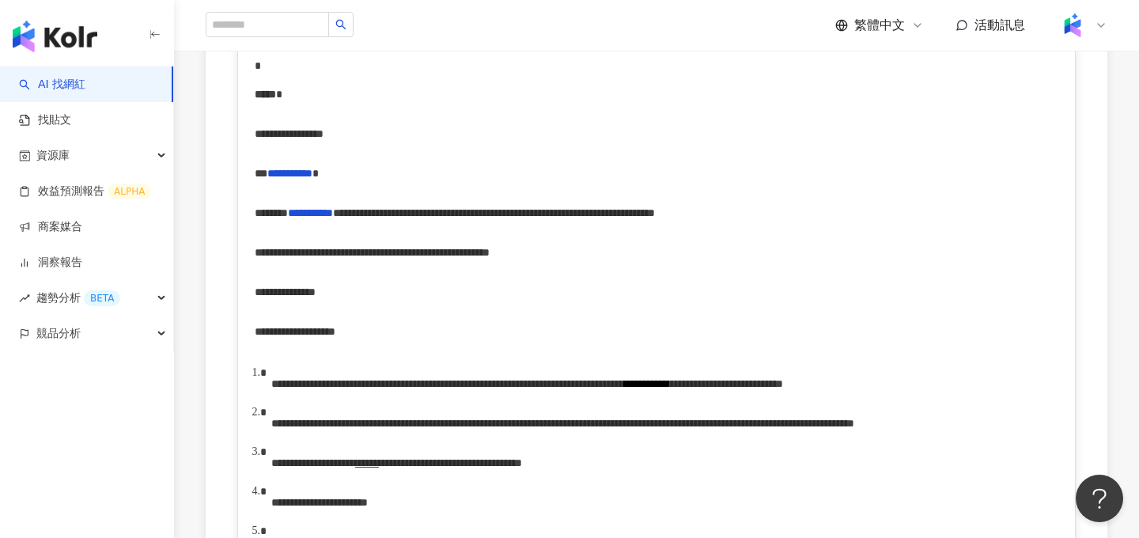
click at [473, 189] on div "**********" at bounding box center [657, 173] width 804 height 40
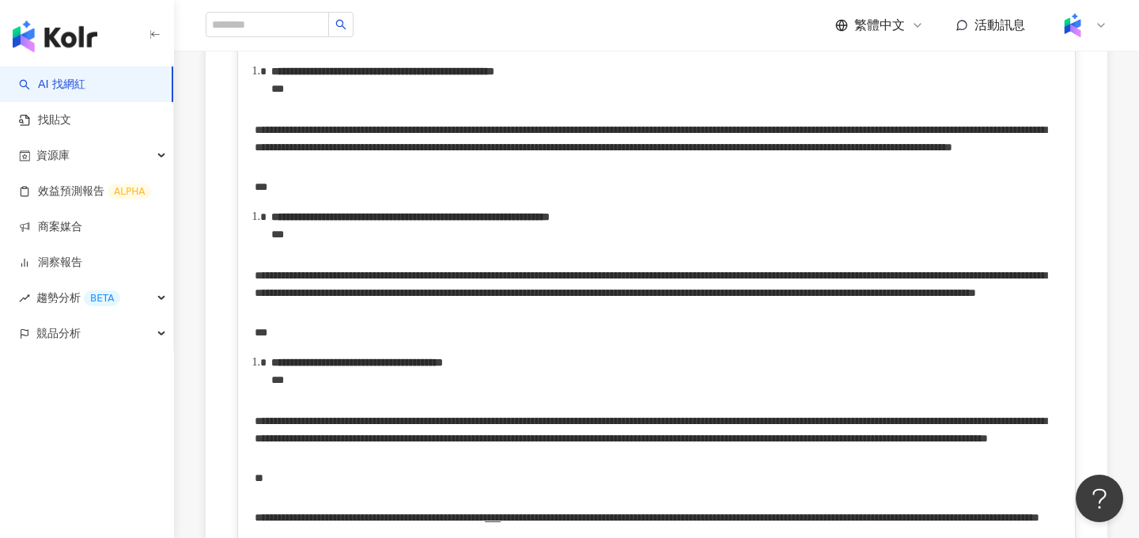
scroll to position [3578, 0]
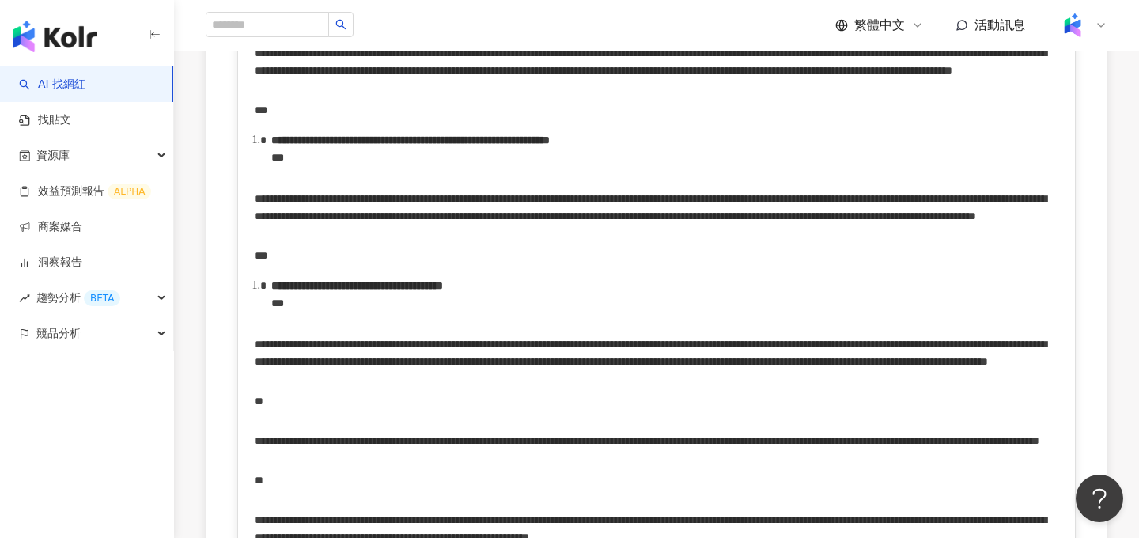
drag, startPoint x: 256, startPoint y: 151, endPoint x: 534, endPoint y: 186, distance: 279.8
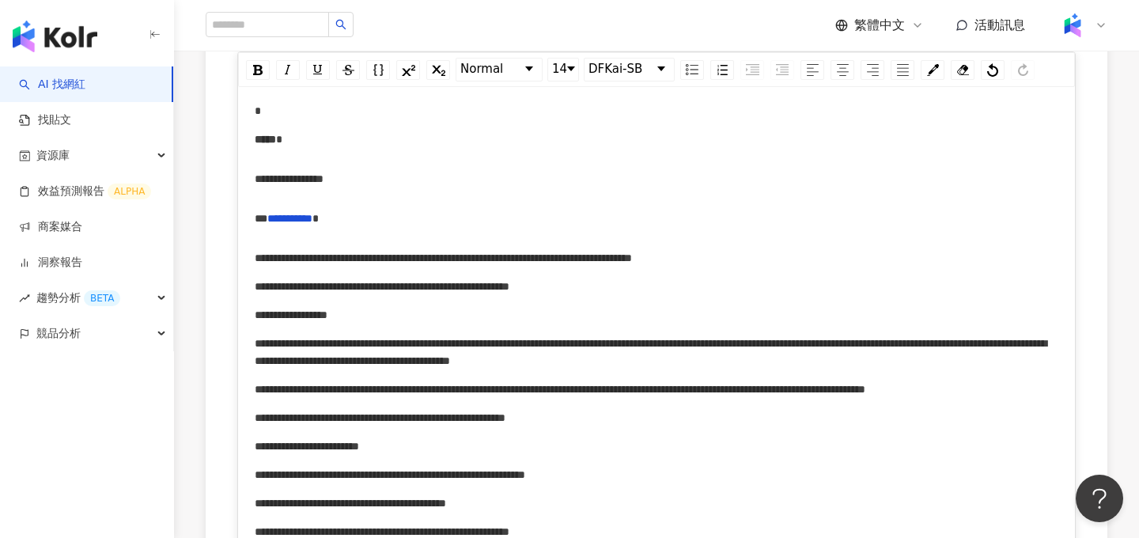
scroll to position [277, 0]
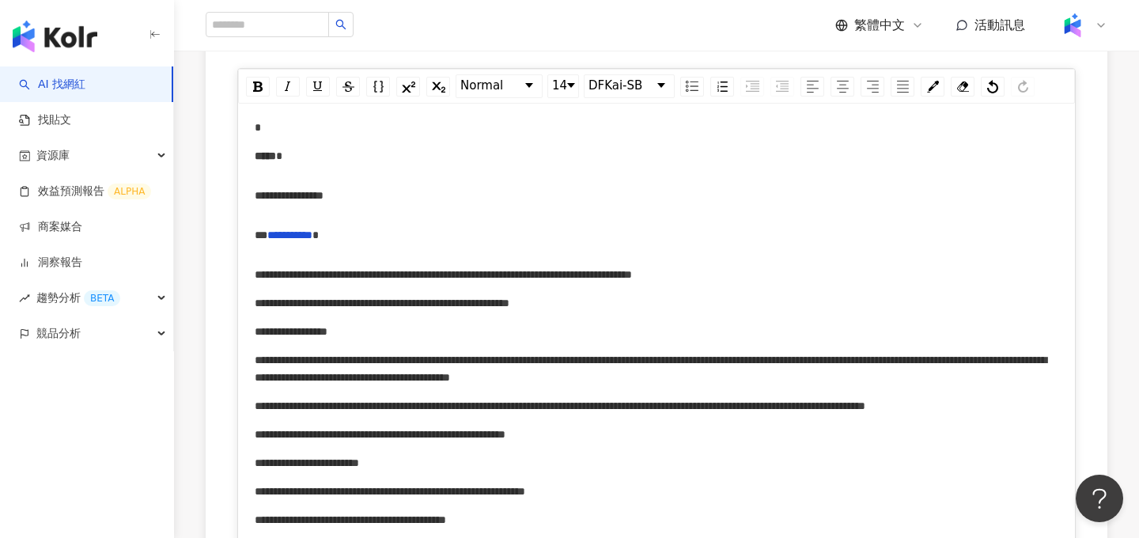
click at [509, 308] on span "**********" at bounding box center [382, 302] width 255 height 11
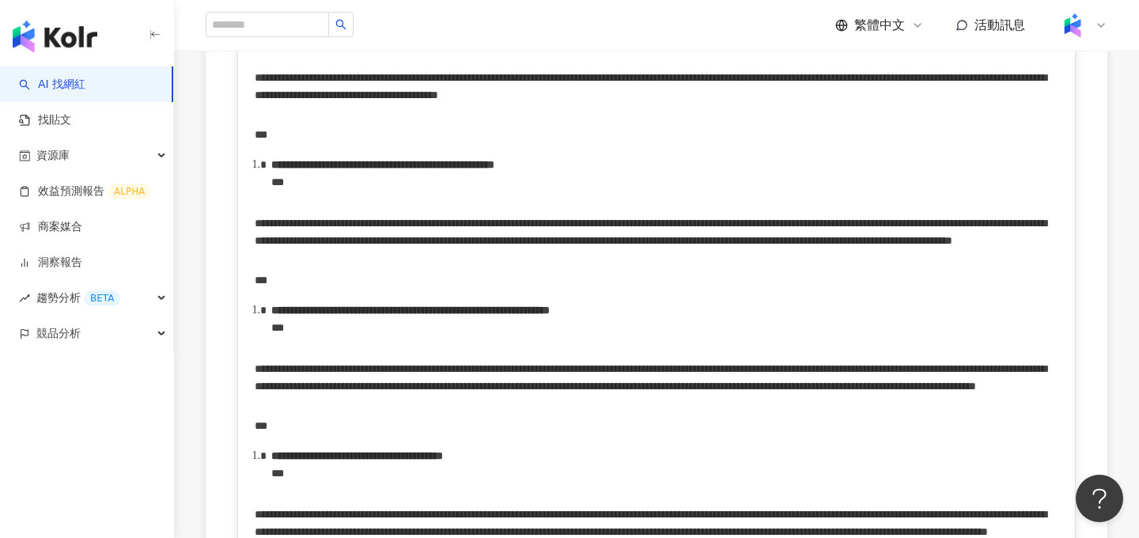
scroll to position [2597, 0]
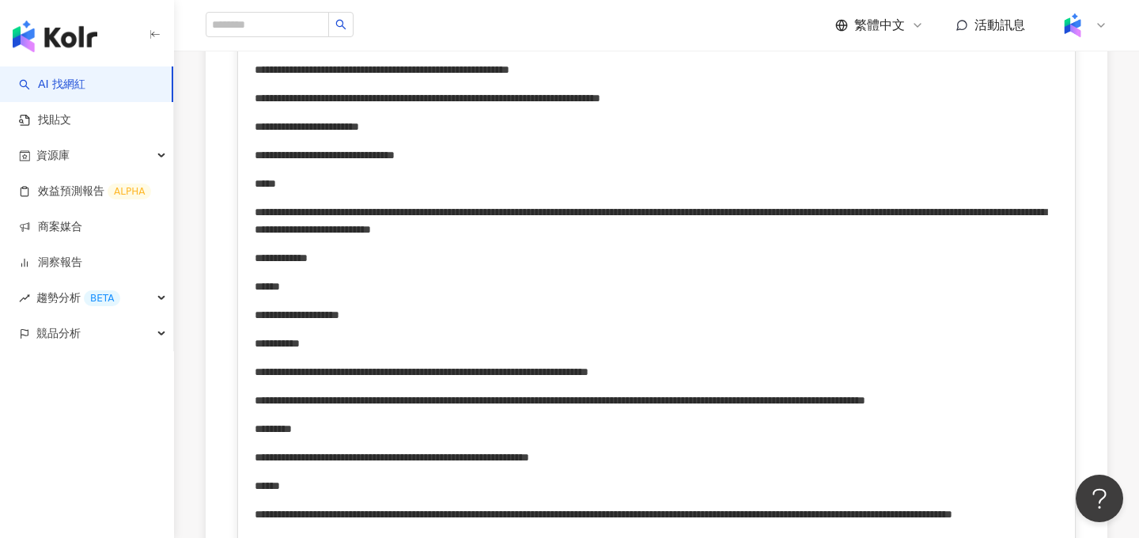
scroll to position [785, 0]
click at [280, 348] on span "**********" at bounding box center [277, 342] width 45 height 11
click at [310, 348] on span "**********" at bounding box center [285, 342] width 61 height 11
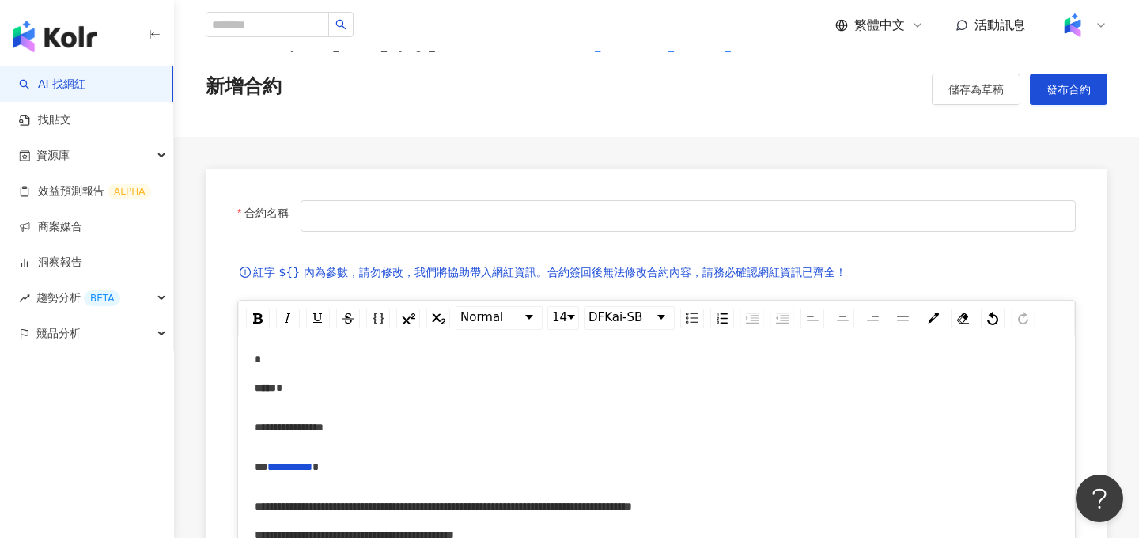
scroll to position [0, 0]
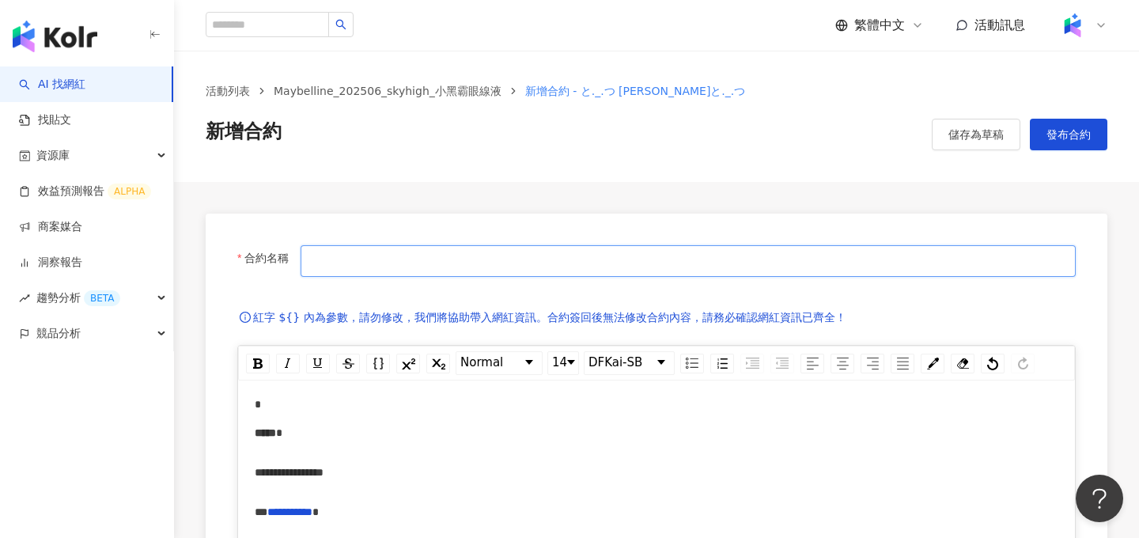
click at [728, 263] on input "合約名稱" at bounding box center [688, 261] width 775 height 32
type input "**********"
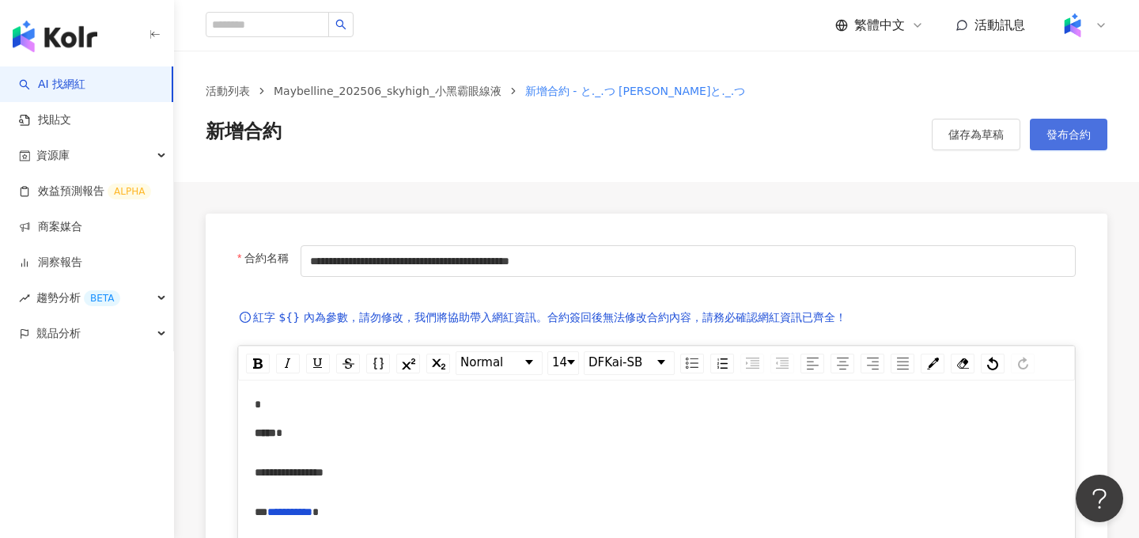
click at [1057, 137] on span "發布合約" at bounding box center [1068, 134] width 44 height 13
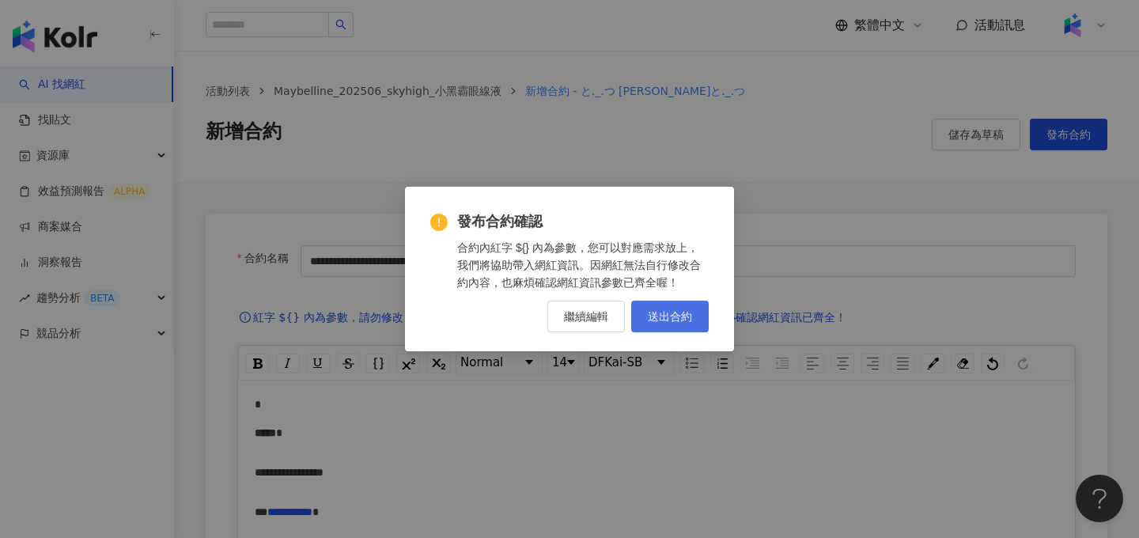
click at [692, 315] on button "送出合約" at bounding box center [670, 317] width 78 height 32
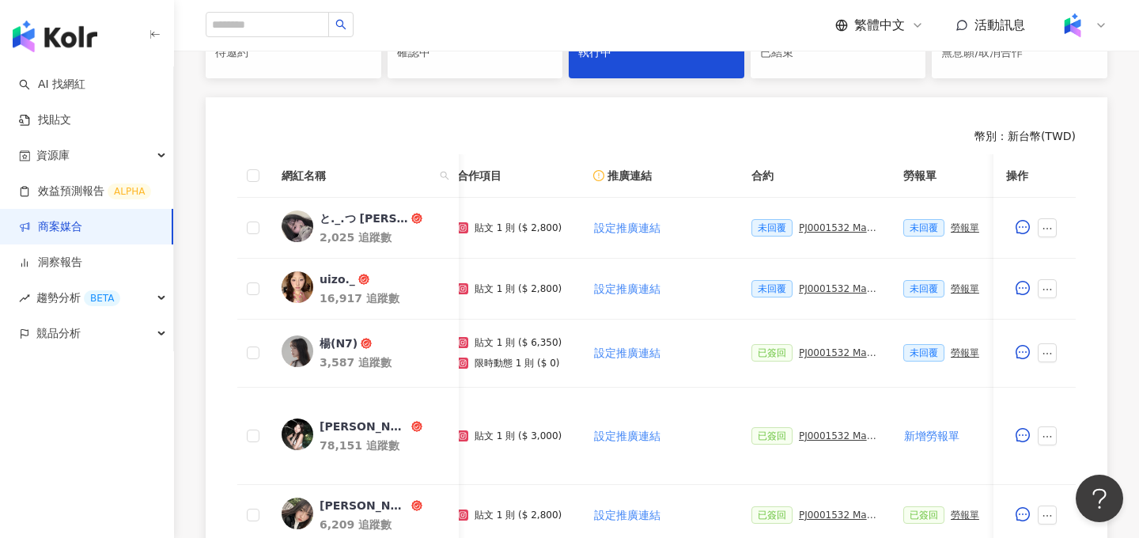
scroll to position [0, 162]
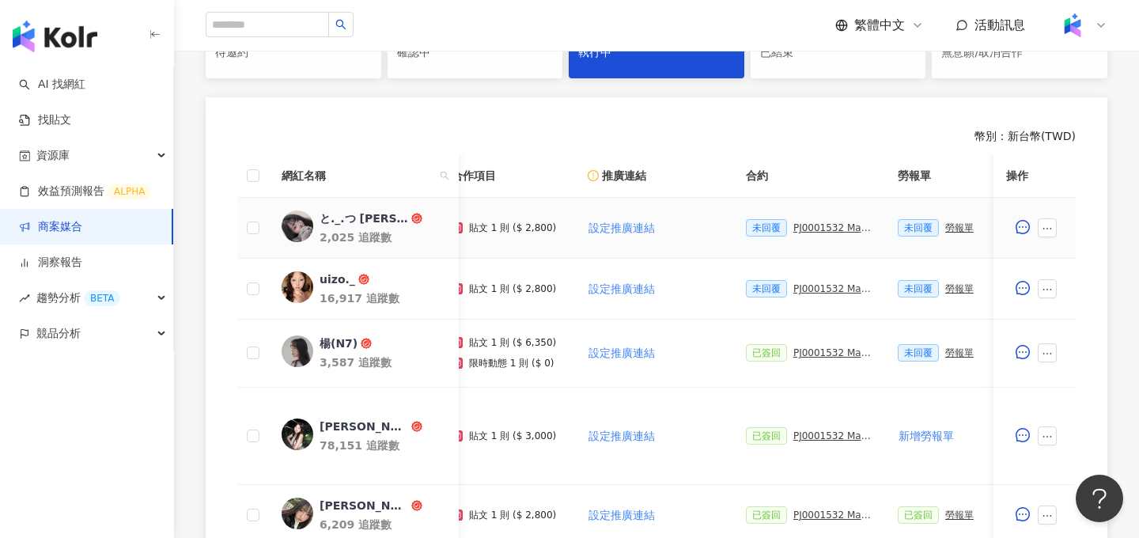
click at [812, 225] on div "PJ0001532 Maybelline_202506_skyhigh_小黑霸眼線液_萊雅合作備忘錄" at bounding box center [832, 227] width 79 height 11
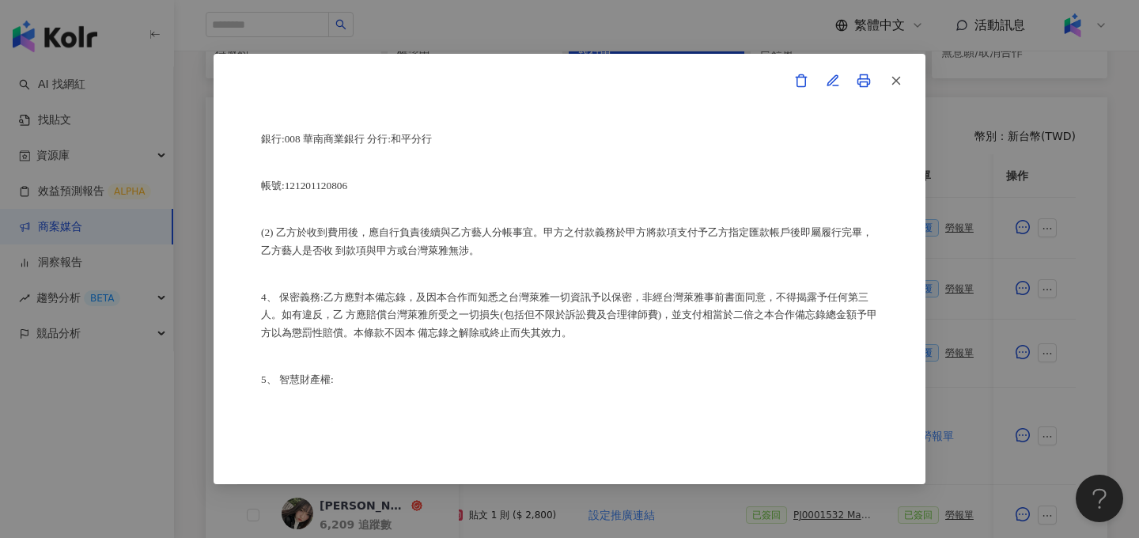
scroll to position [1261, 0]
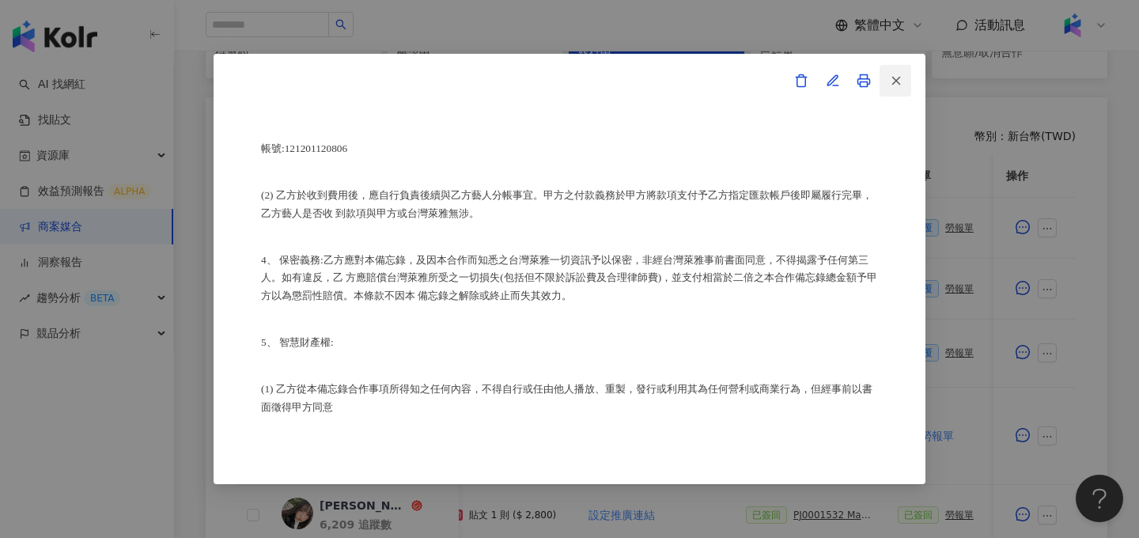
click at [885, 79] on button "button" at bounding box center [895, 81] width 32 height 32
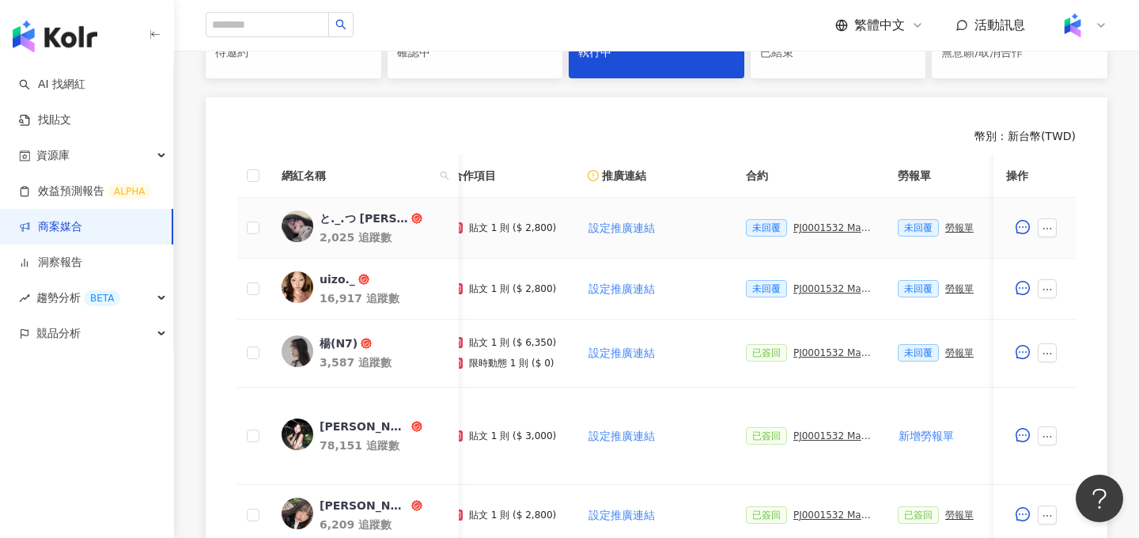
click at [955, 225] on div "勞報單" at bounding box center [959, 227] width 28 height 11
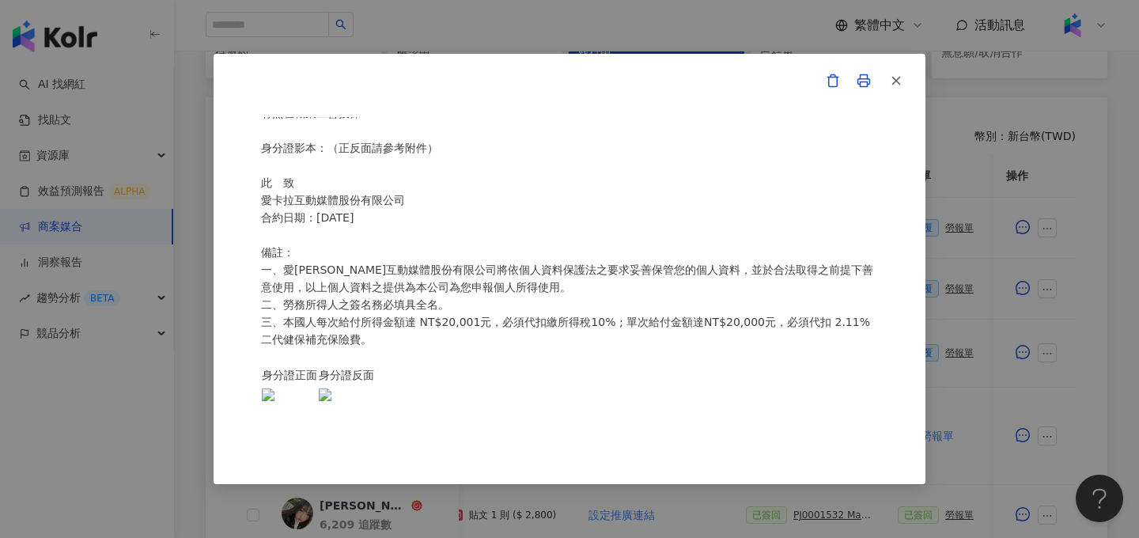
scroll to position [369, 0]
click at [900, 83] on icon "button" at bounding box center [896, 81] width 14 height 14
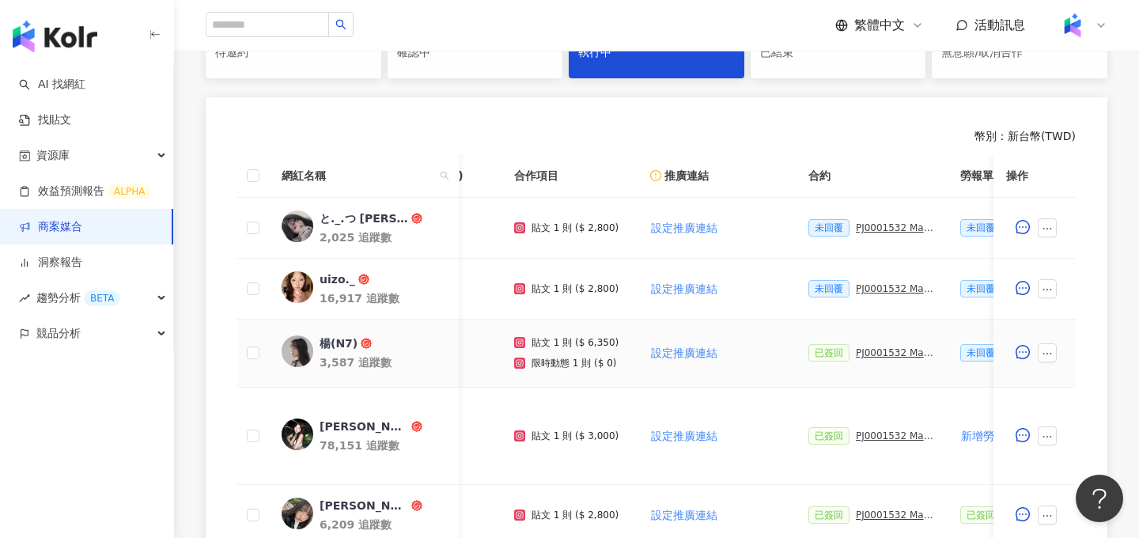
scroll to position [0, 161]
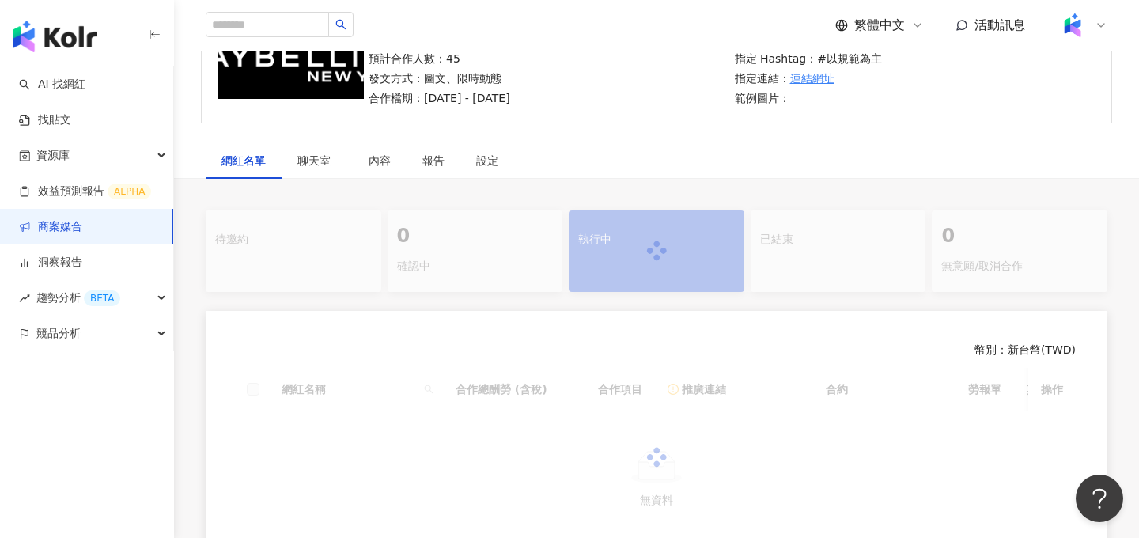
scroll to position [205, 0]
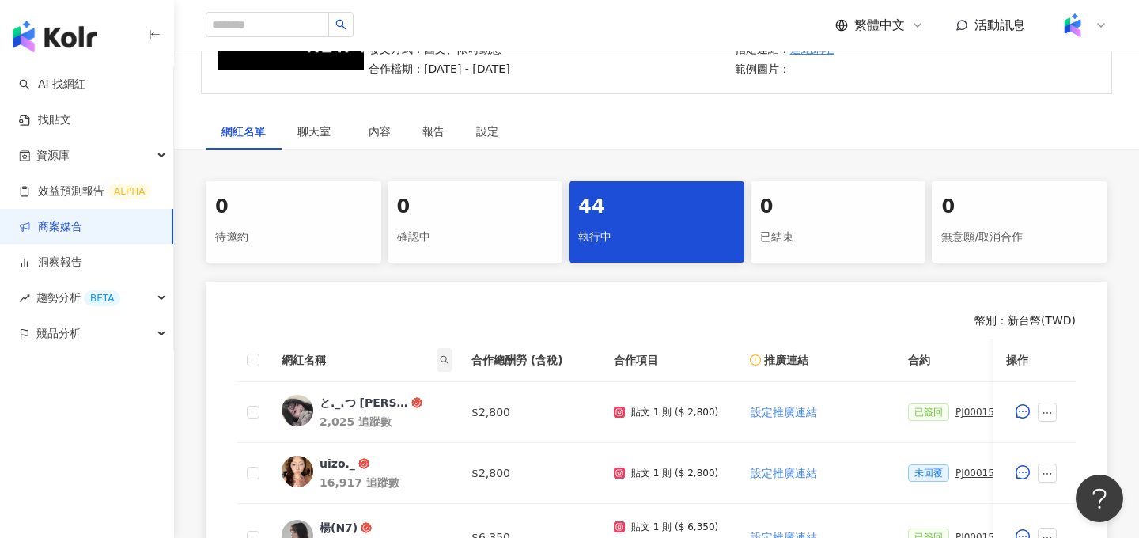
click at [451, 360] on span at bounding box center [445, 360] width 16 height 24
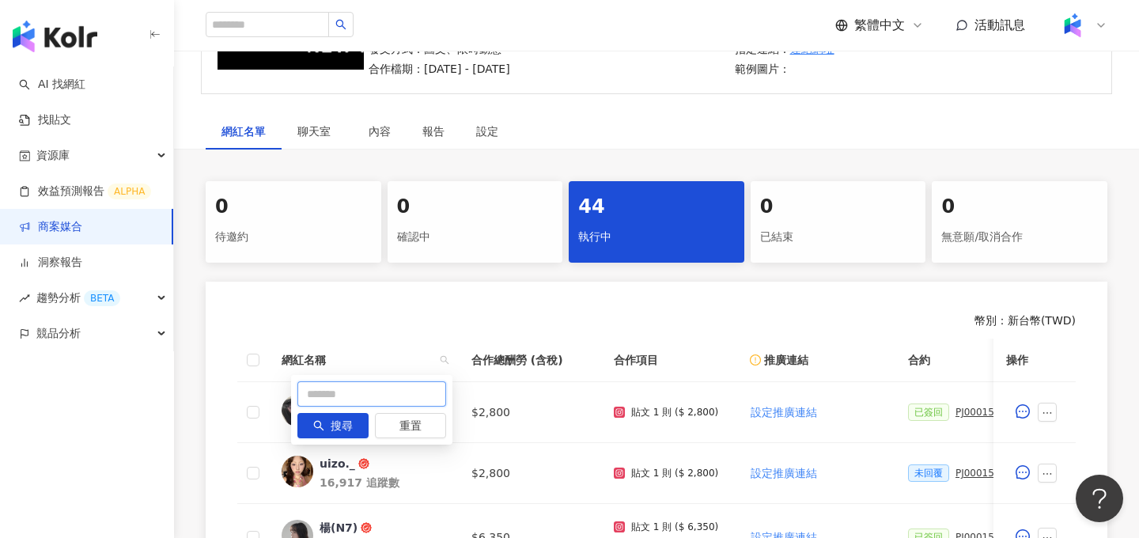
click at [407, 395] on input "text" at bounding box center [371, 393] width 149 height 25
type input "*"
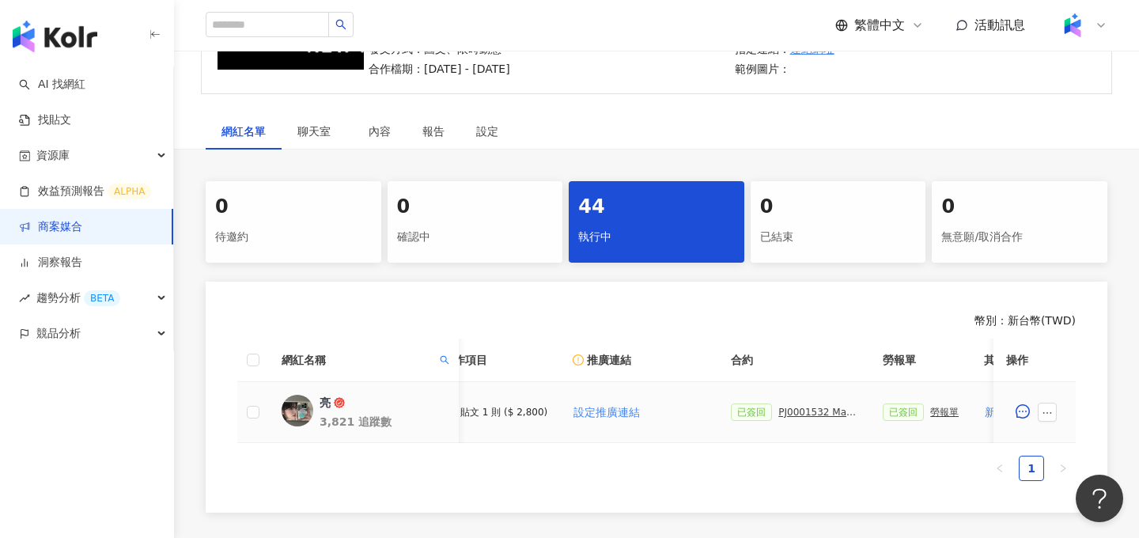
scroll to position [0, 190]
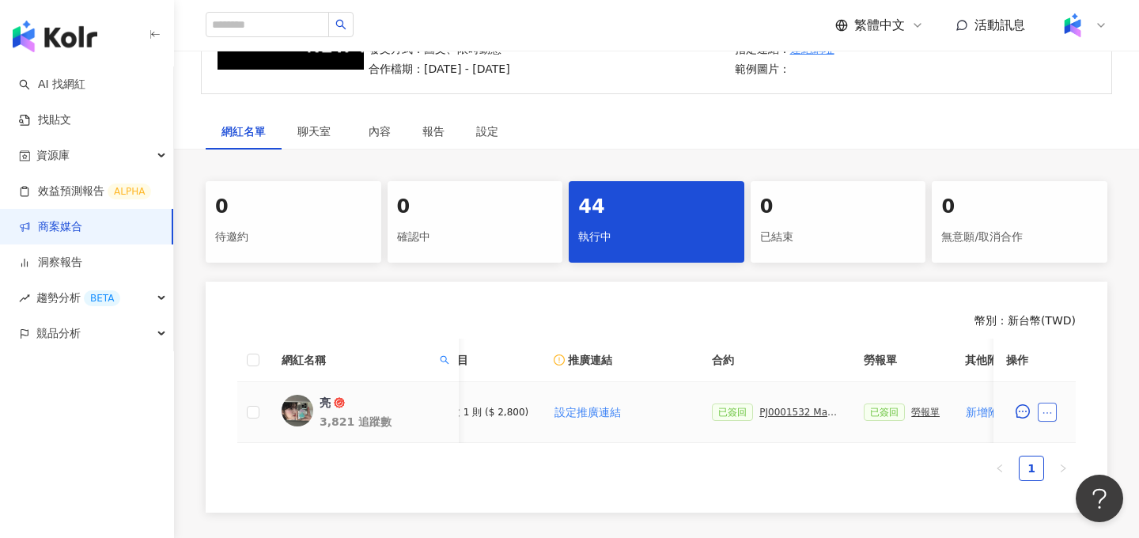
click at [1049, 408] on icon "ellipsis" at bounding box center [1047, 412] width 11 height 11
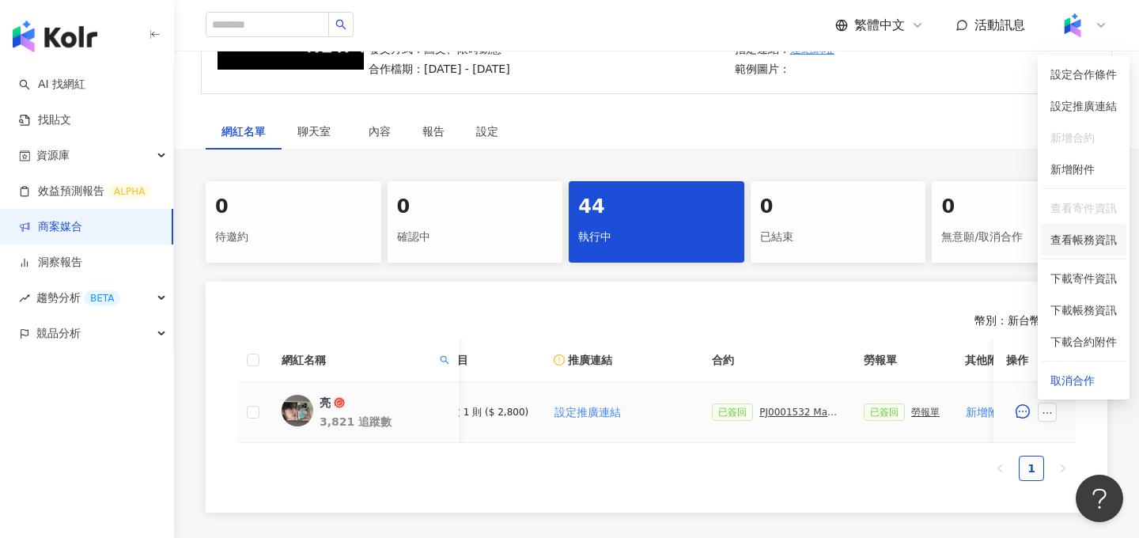
click at [1089, 227] on li "查看帳務資訊" at bounding box center [1083, 240] width 85 height 32
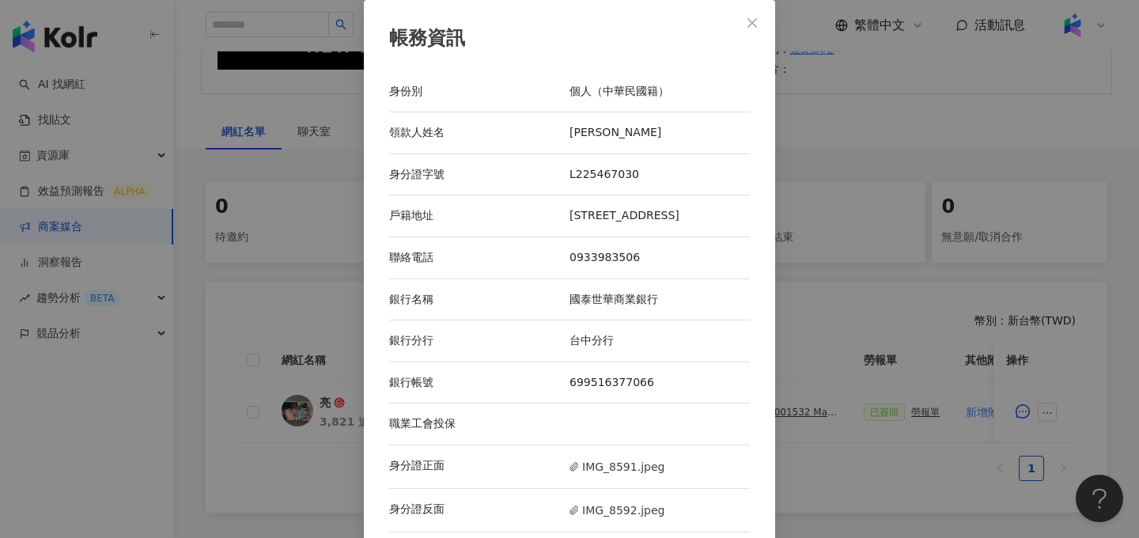
scroll to position [72, 0]
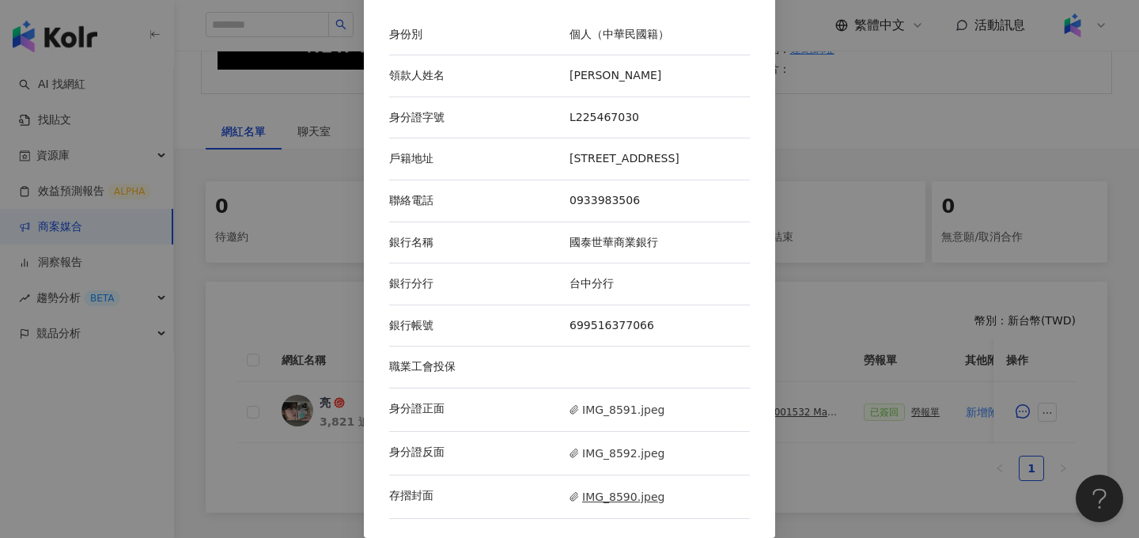
click at [614, 496] on span "IMG_8590.jpeg" at bounding box center [616, 496] width 95 height 17
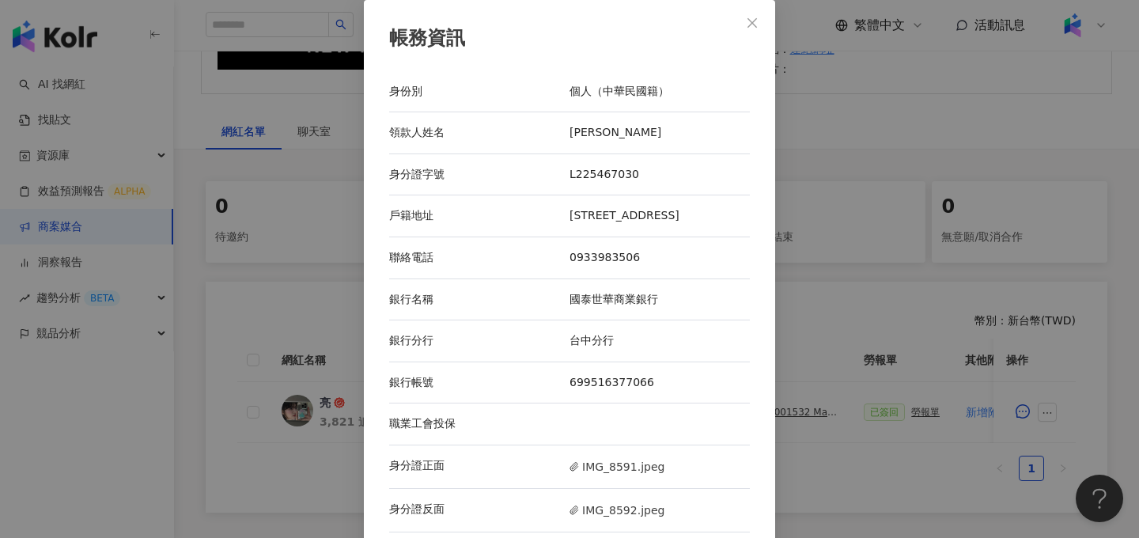
scroll to position [2, 0]
click at [764, 30] on button "Close" at bounding box center [752, 22] width 32 height 32
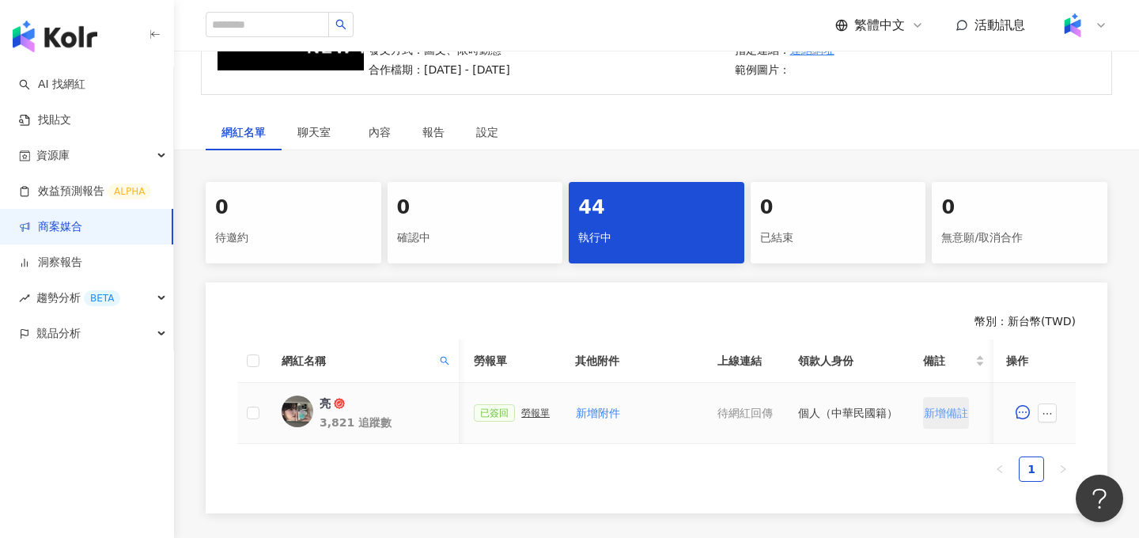
scroll to position [0, 583]
click at [1046, 412] on icon "ellipsis" at bounding box center [1047, 413] width 11 height 11
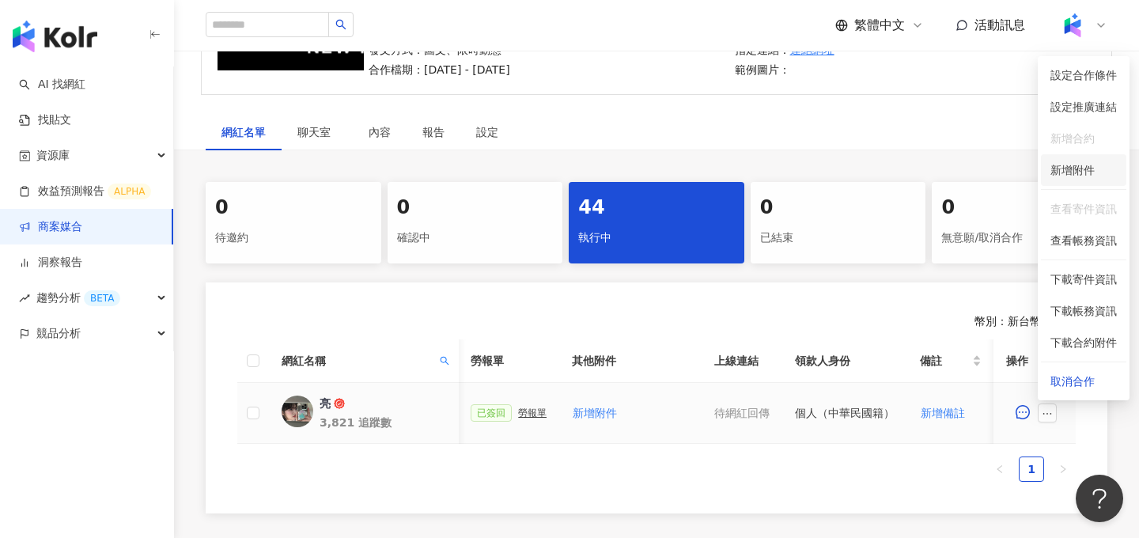
drag, startPoint x: 1089, startPoint y: 225, endPoint x: 1086, endPoint y: 177, distance: 47.6
click at [1086, 177] on ul "設定合作條件 設定推廣連結 新增合約 新增附件 查看寄件資訊 查看帳務資訊 下載寄件資訊 下載帳務資訊 下載合約附件 取消合作" at bounding box center [1084, 228] width 92 height 344
click at [918, 457] on ul "1" at bounding box center [656, 468] width 838 height 25
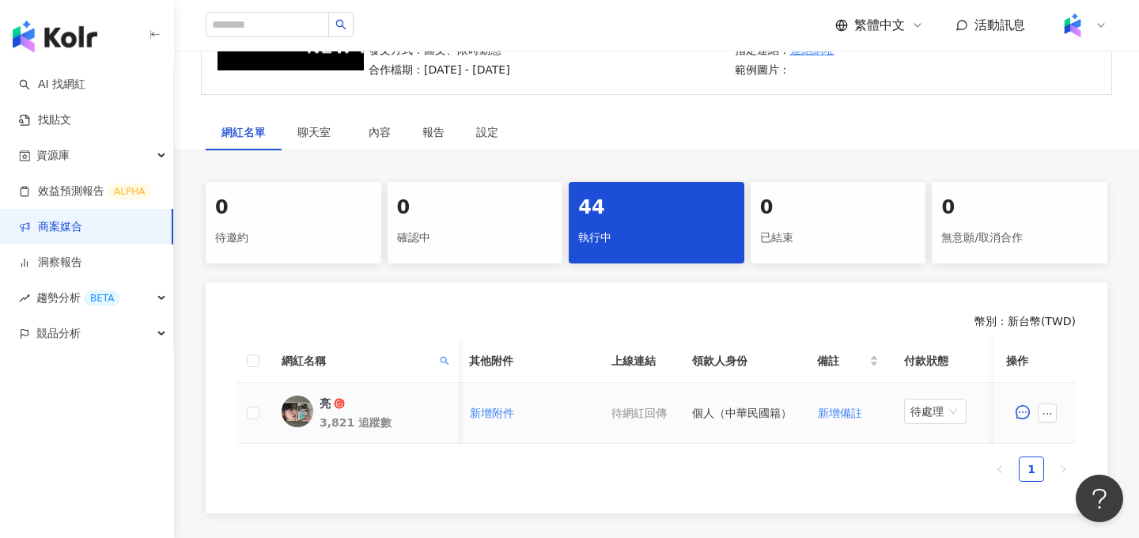
scroll to position [0, 736]
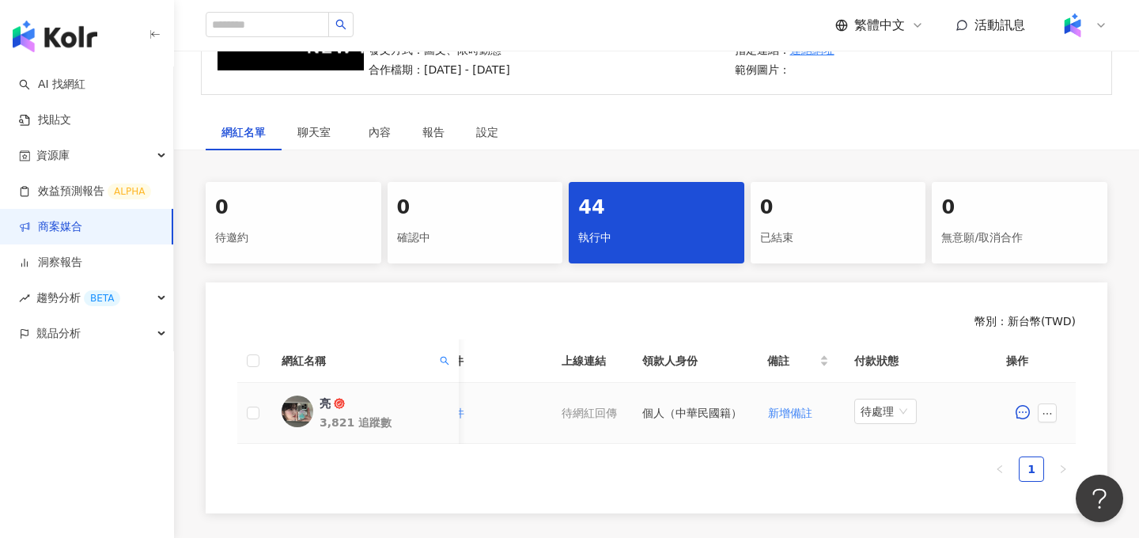
click at [867, 428] on td "待處理" at bounding box center [920, 413] width 158 height 61
click at [870, 421] on span "待處理" at bounding box center [885, 411] width 50 height 24
click at [871, 460] on div "處理中" at bounding box center [882, 470] width 63 height 27
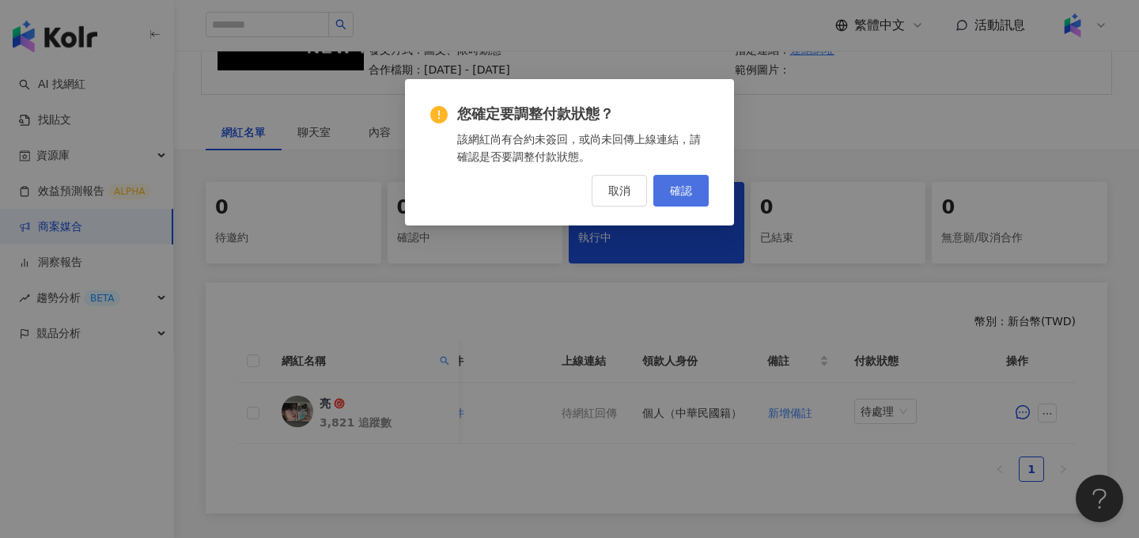
click at [686, 196] on span "確認" at bounding box center [681, 190] width 22 height 13
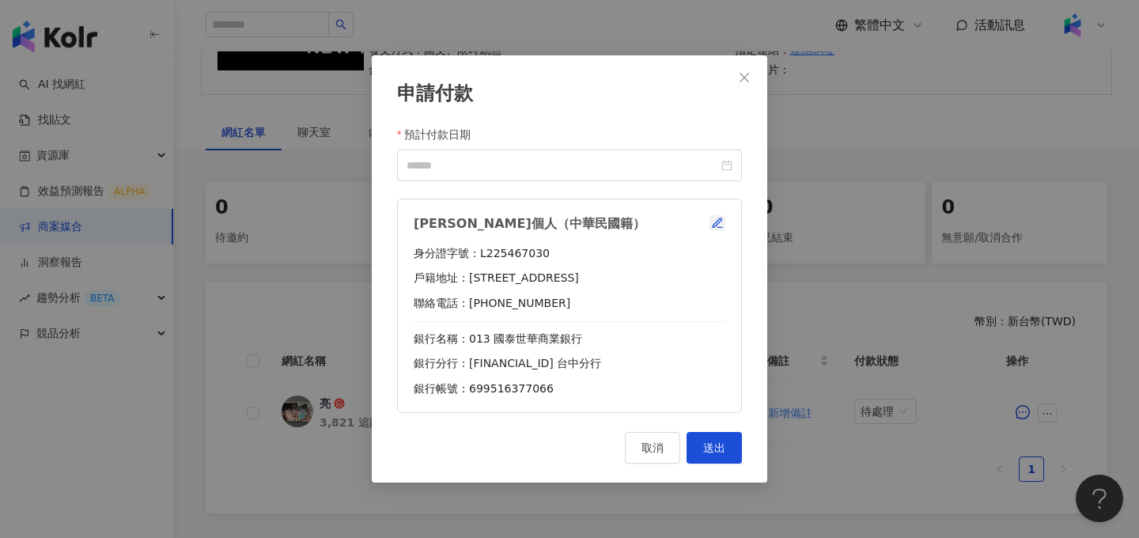
click at [718, 219] on icon "button" at bounding box center [717, 223] width 13 height 13
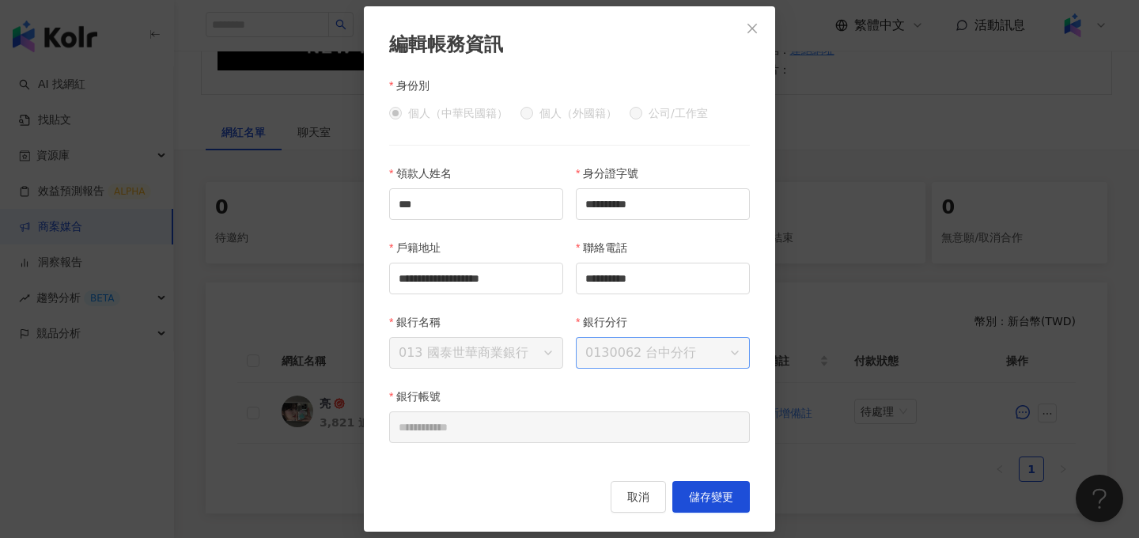
click at [700, 359] on span "0130062 台中分行" at bounding box center [662, 353] width 155 height 30
click at [747, 30] on icon "close" at bounding box center [752, 28] width 13 height 13
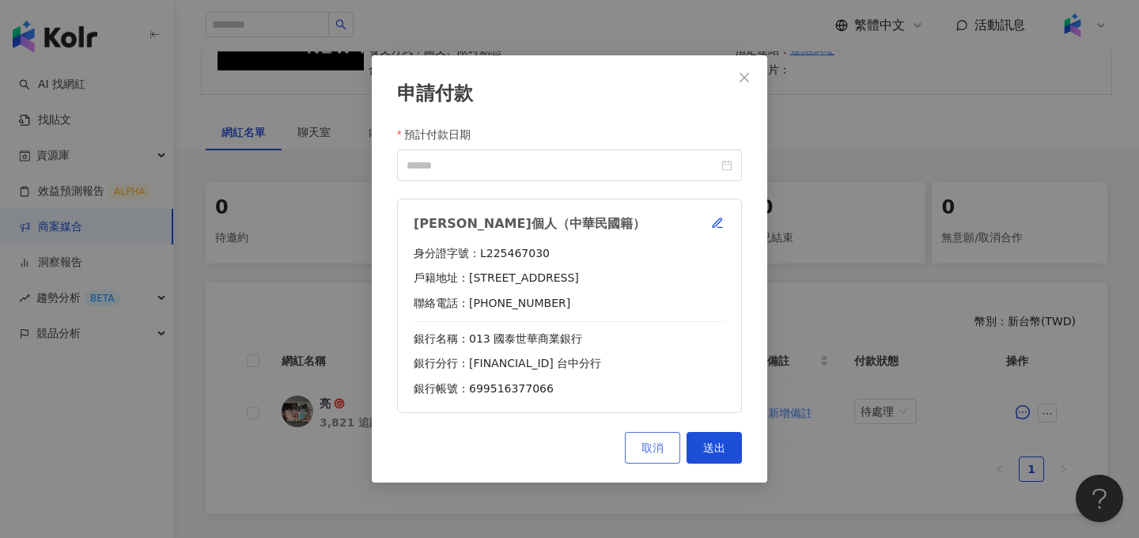
click at [652, 452] on span "取消" at bounding box center [652, 447] width 22 height 13
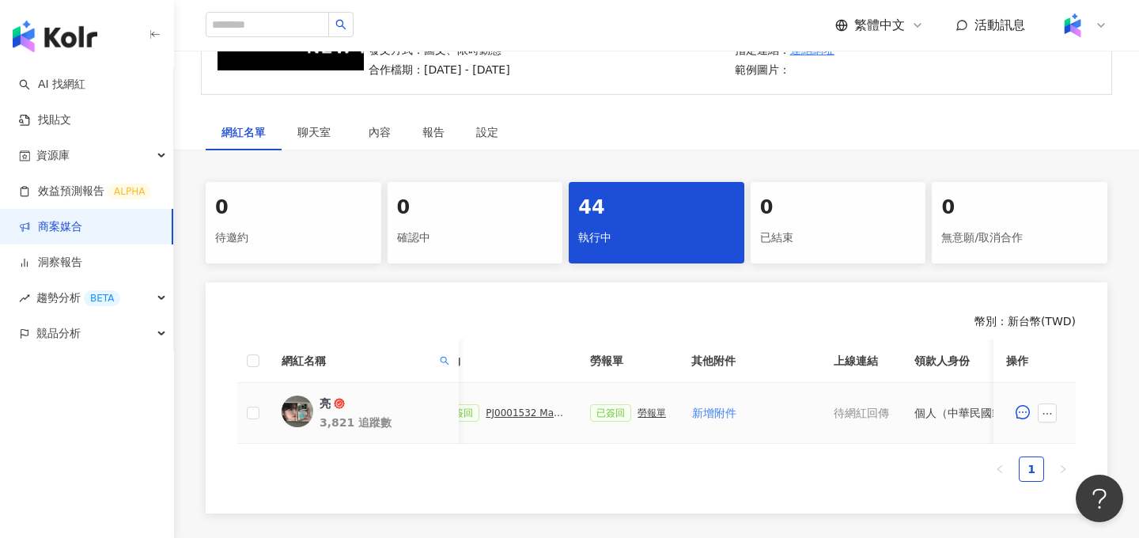
scroll to position [0, 427]
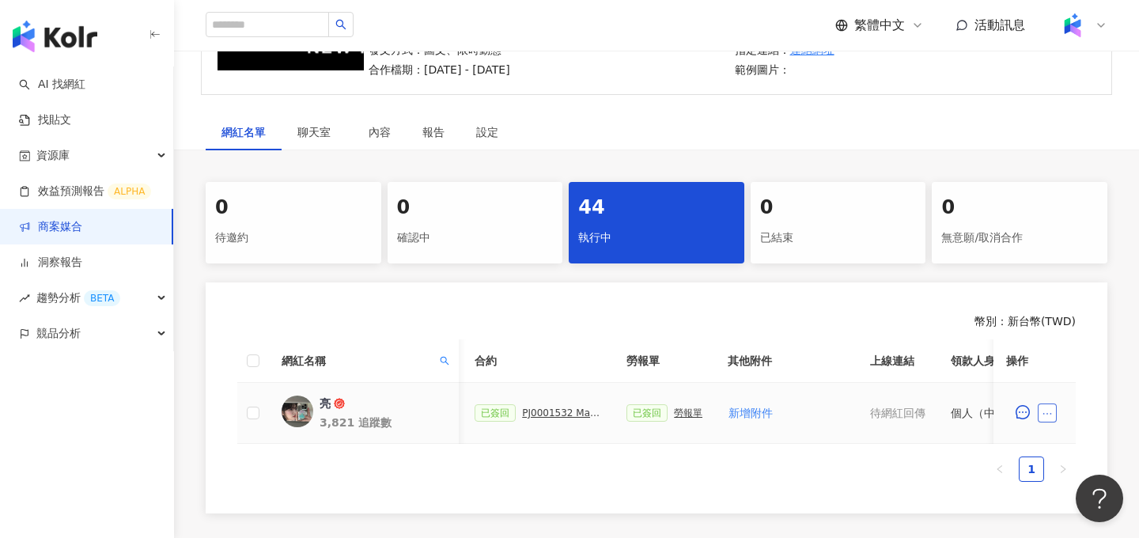
click at [1042, 414] on icon "ellipsis" at bounding box center [1047, 413] width 11 height 11
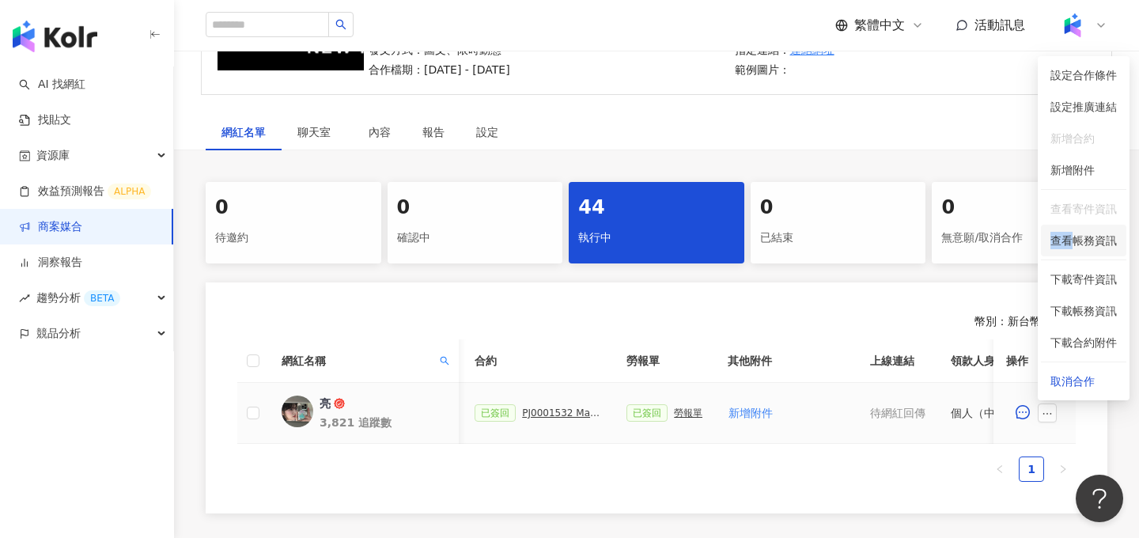
click at [1068, 232] on span "查看帳務資訊" at bounding box center [1083, 240] width 66 height 17
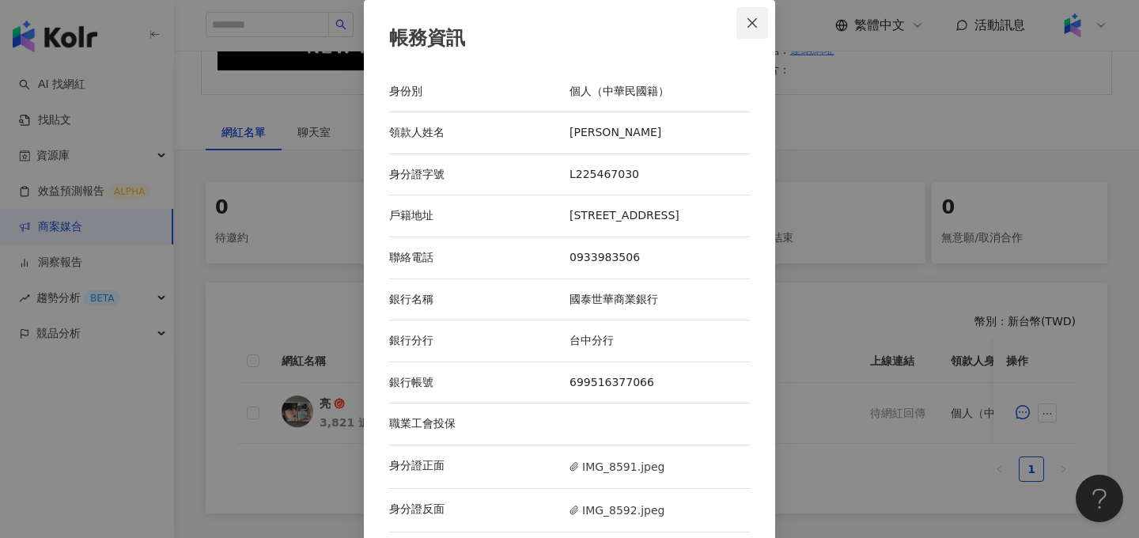
click at [752, 26] on icon "close" at bounding box center [752, 23] width 13 height 13
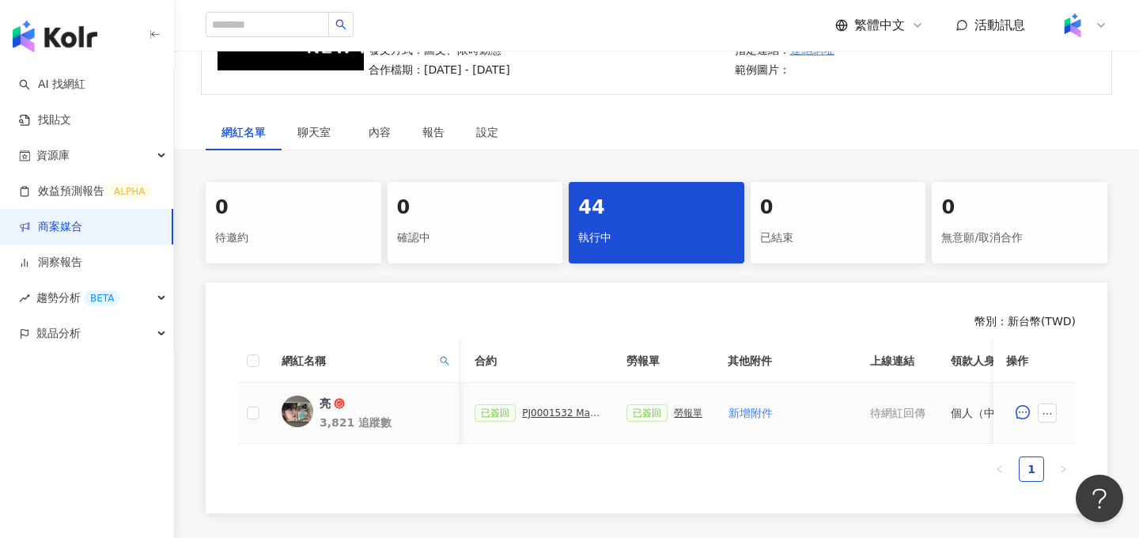
click at [565, 411] on div "PJ0001532 Maybelline_202506_skyhigh_小黑霸眼線液_萊雅合作備忘錄" at bounding box center [561, 412] width 79 height 11
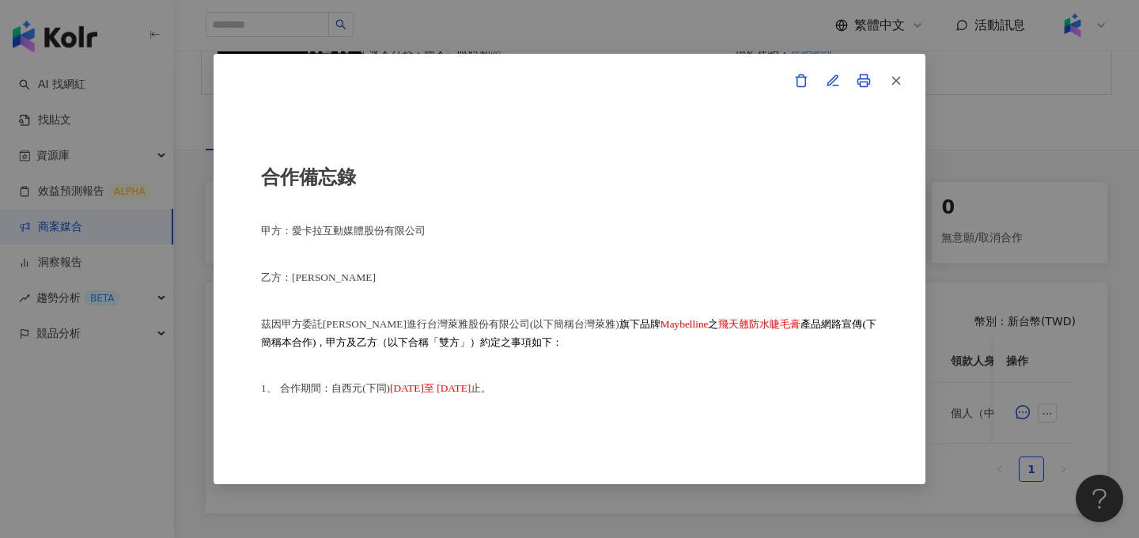
click at [865, 86] on rect at bounding box center [863, 84] width 7 height 5
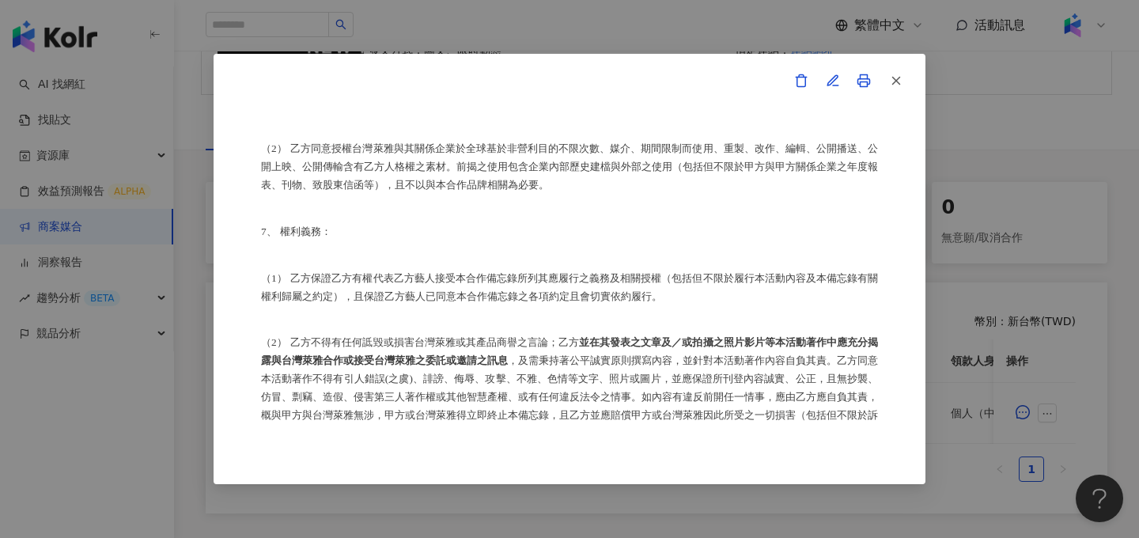
scroll to position [1737, 0]
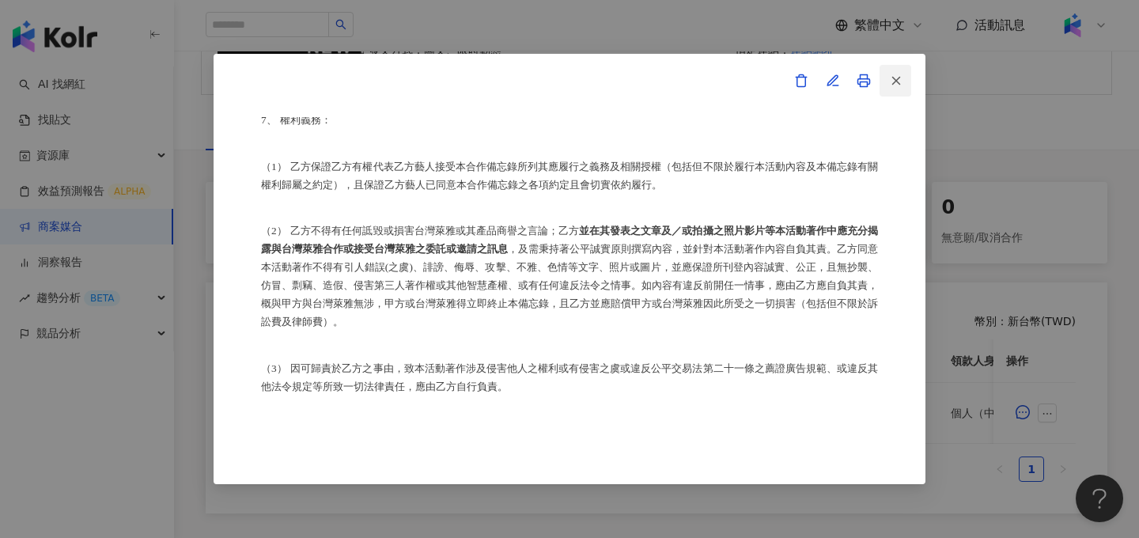
click at [906, 76] on button "button" at bounding box center [895, 81] width 32 height 32
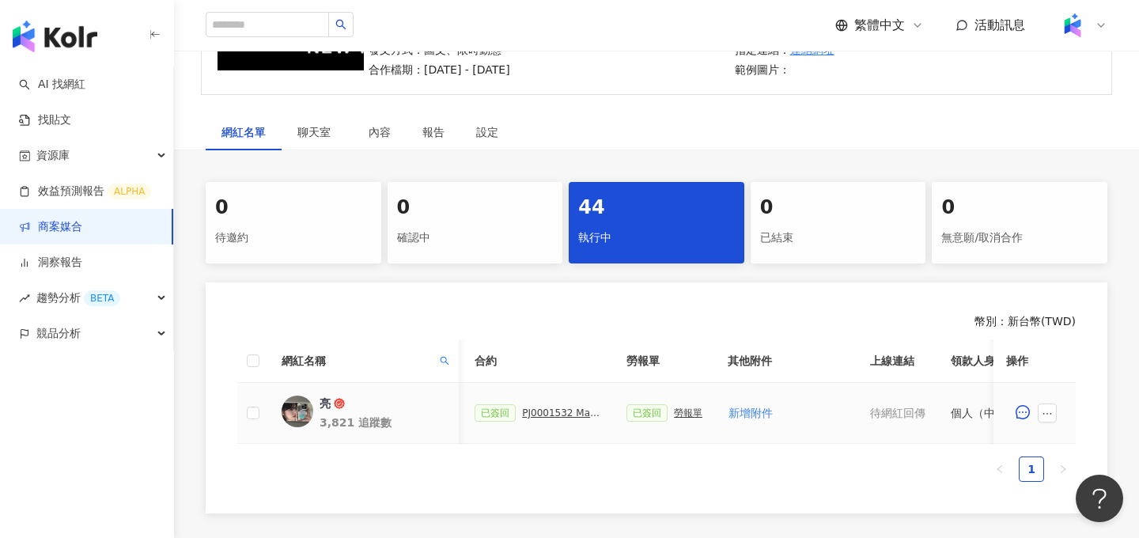
click at [567, 415] on div "PJ0001532 Maybelline_202506_skyhigh_小黑霸眼線液_萊雅合作備忘錄" at bounding box center [561, 412] width 79 height 11
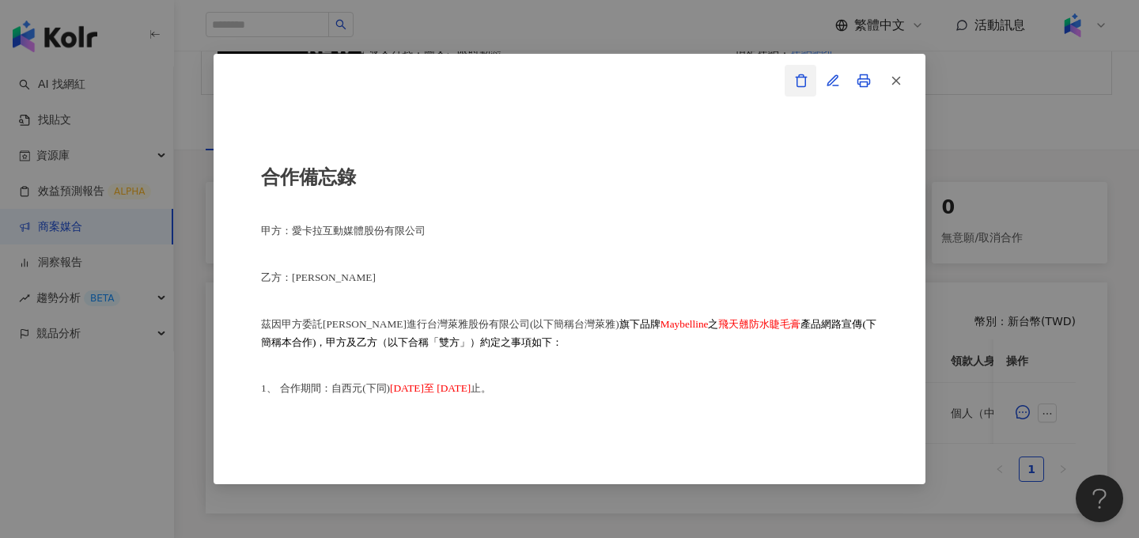
click at [802, 79] on icon "button" at bounding box center [801, 81] width 14 height 14
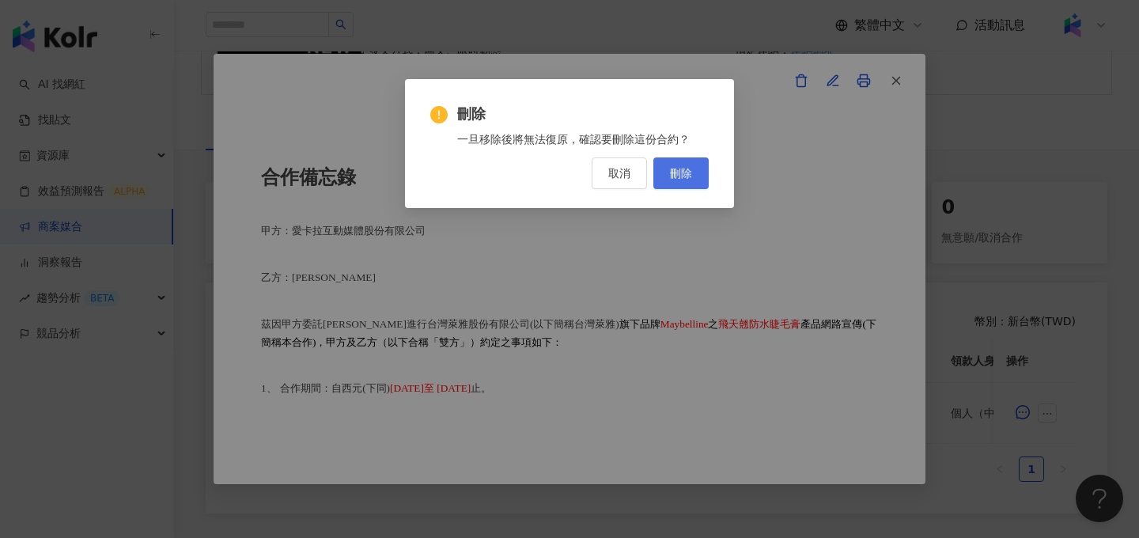
click at [683, 187] on button "刪除" at bounding box center [680, 173] width 55 height 32
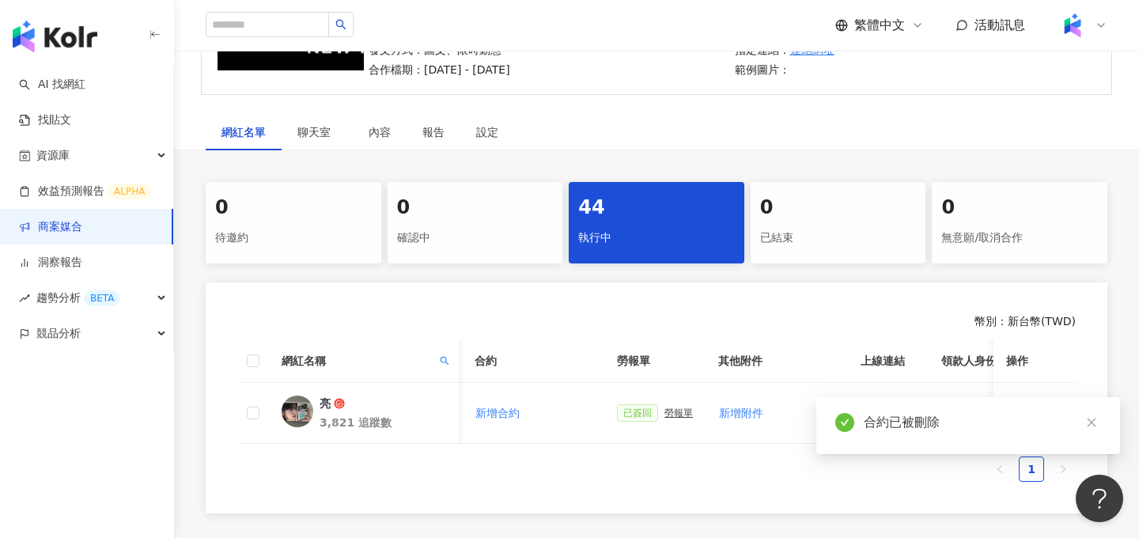
click at [672, 416] on div "勞報單" at bounding box center [678, 412] width 28 height 11
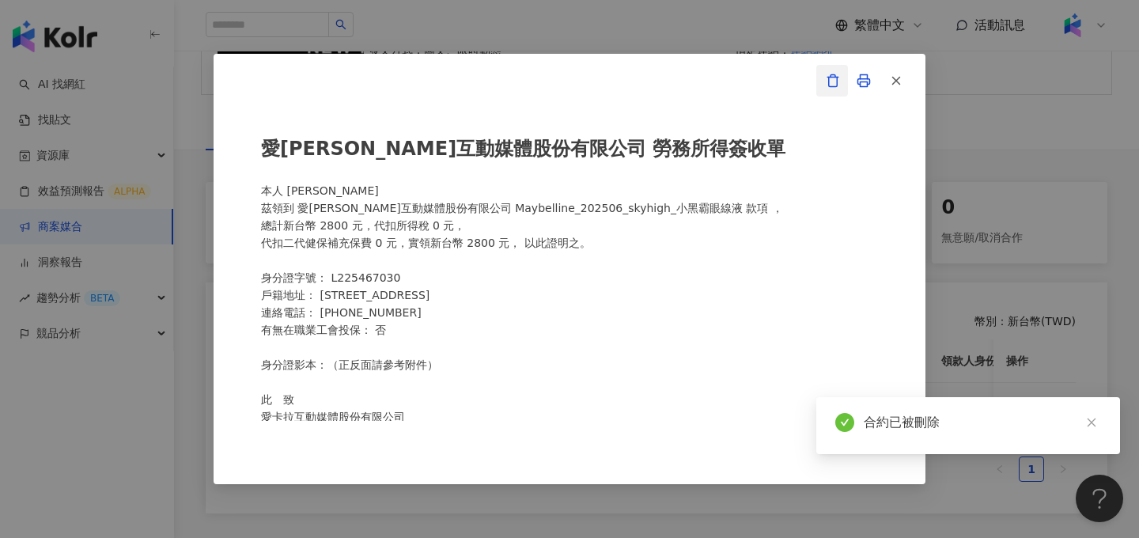
click at [839, 81] on icon "button" at bounding box center [833, 81] width 14 height 14
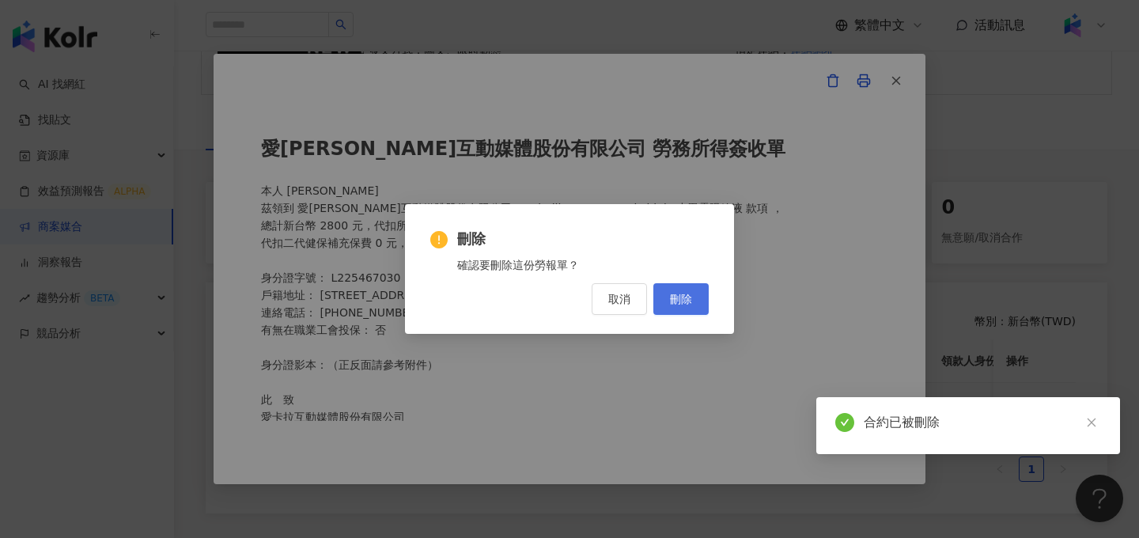
click at [691, 293] on span "刪除" at bounding box center [681, 299] width 22 height 13
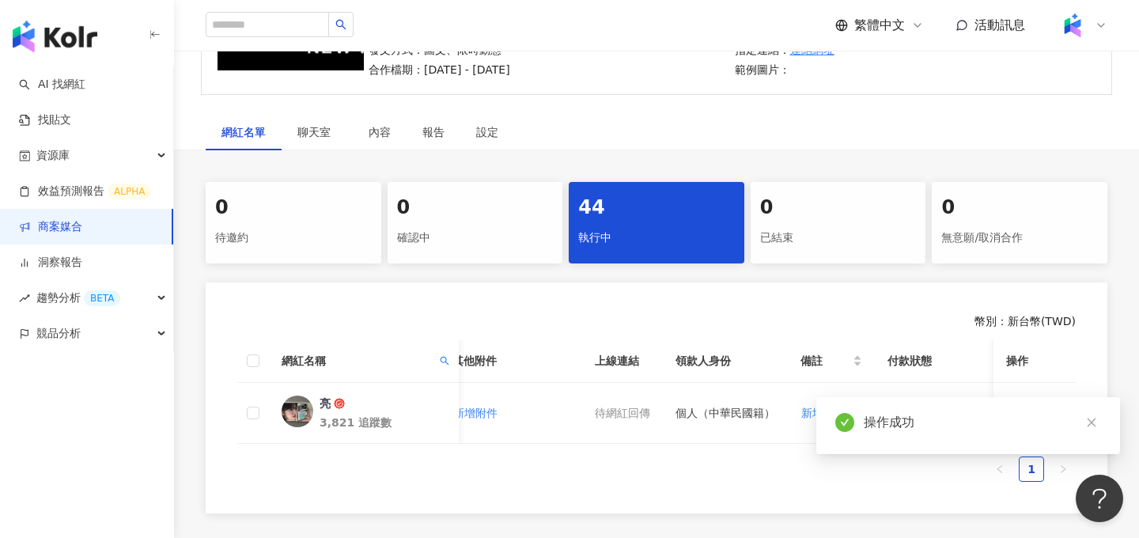
scroll to position [0, 707]
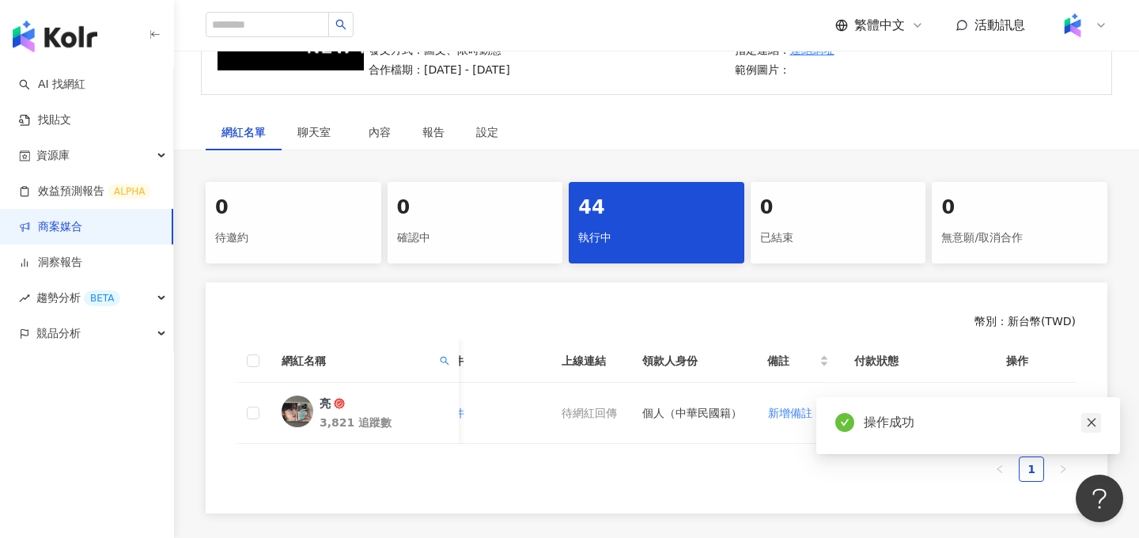
click at [1090, 422] on icon "close" at bounding box center [1091, 422] width 9 height 9
click at [882, 399] on span "待處理" at bounding box center [885, 411] width 50 height 24
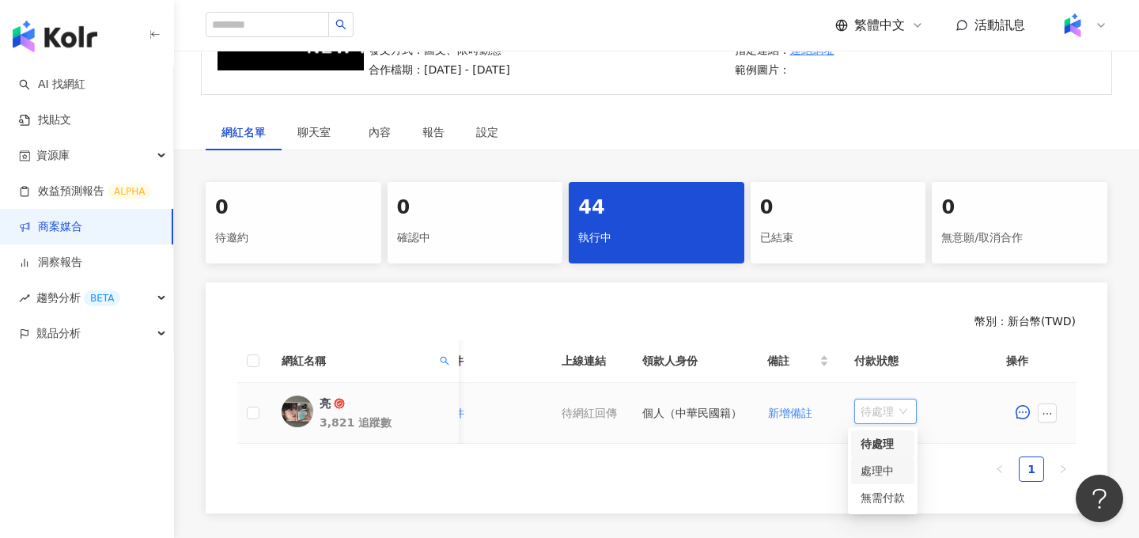
click at [878, 467] on div "處理中" at bounding box center [882, 470] width 44 height 17
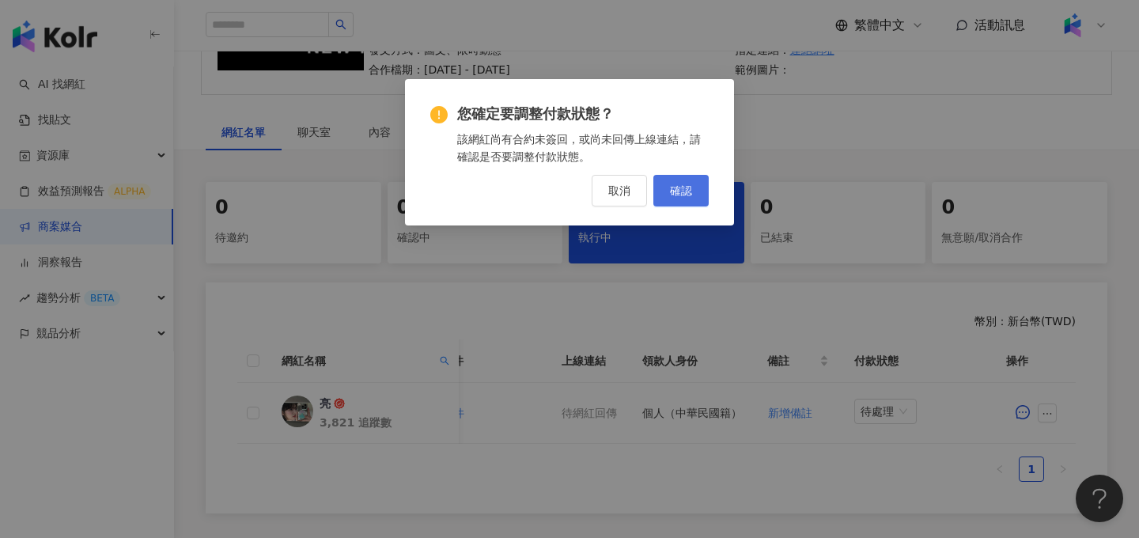
click at [660, 202] on button "確認" at bounding box center [680, 191] width 55 height 32
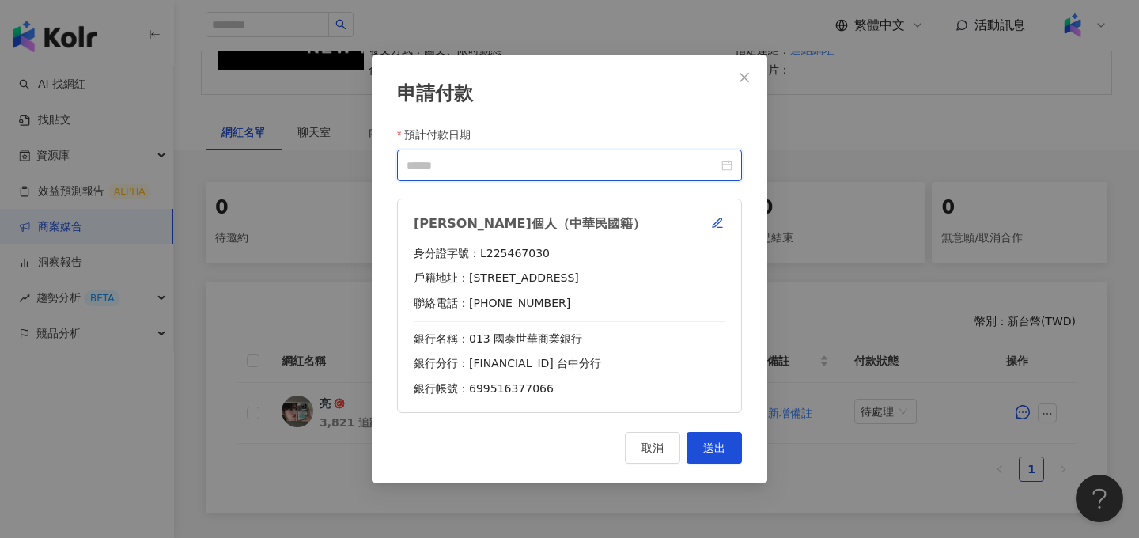
click at [660, 169] on input "預計付款日期" at bounding box center [563, 165] width 312 height 17
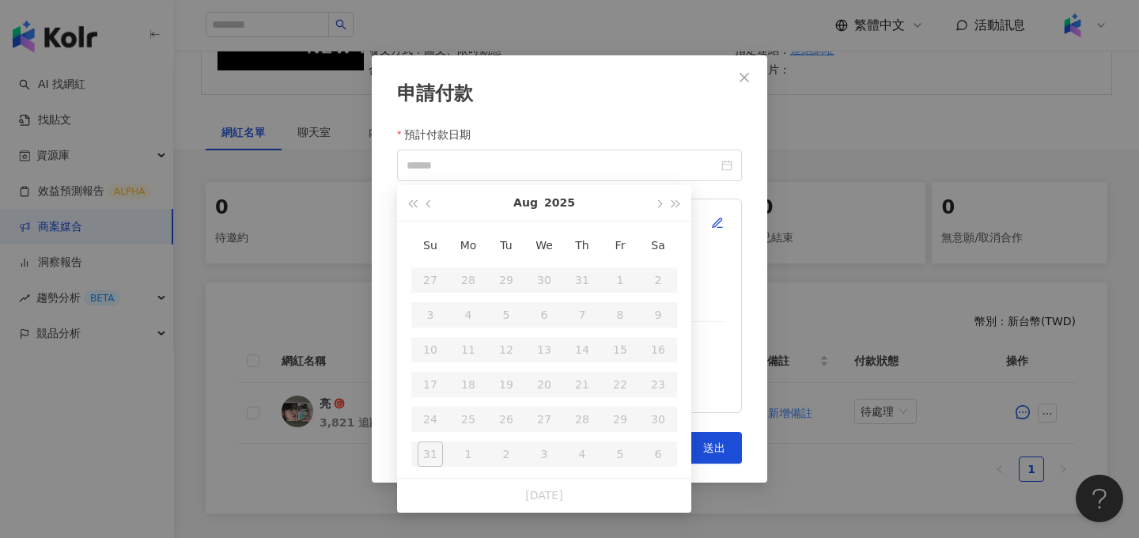
click at [701, 212] on div "李亮穎-個人（中華民國籍） 身分證字號：L225467030 戶籍地址：嘉義縣大林鎮中林里14鄰中林161-8號 聯絡電話：0933983506 銀行名稱：0…" at bounding box center [569, 306] width 345 height 214
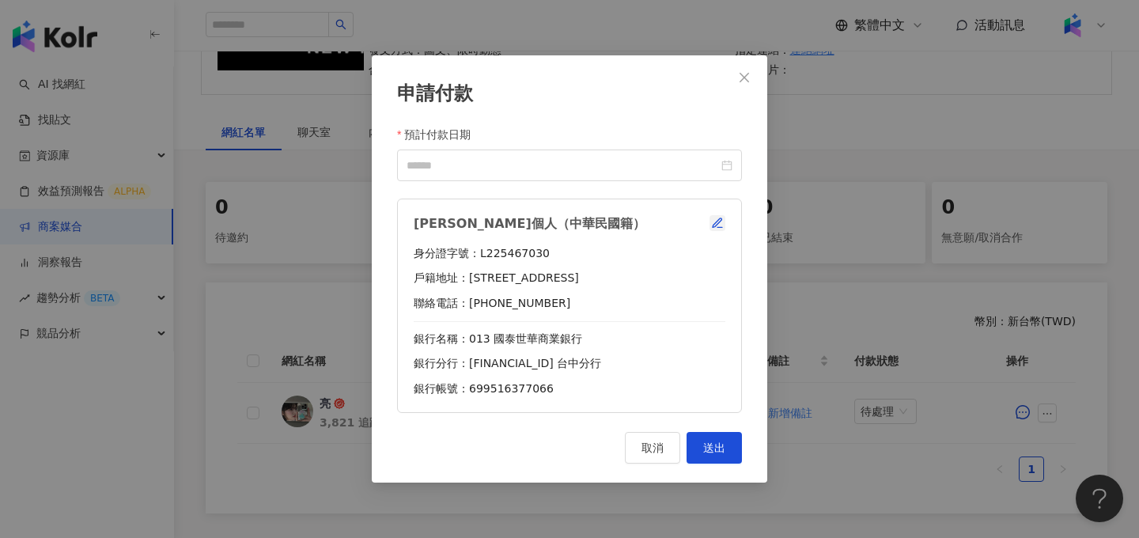
click at [716, 217] on icon "button" at bounding box center [717, 223] width 13 height 13
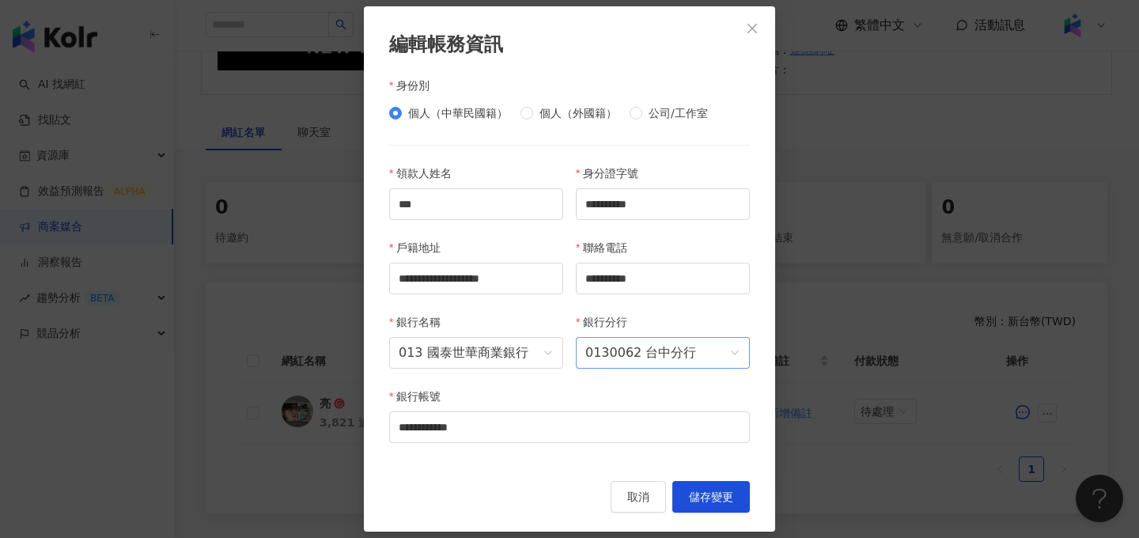
click at [664, 350] on span "0130062 台中分行" at bounding box center [662, 353] width 155 height 30
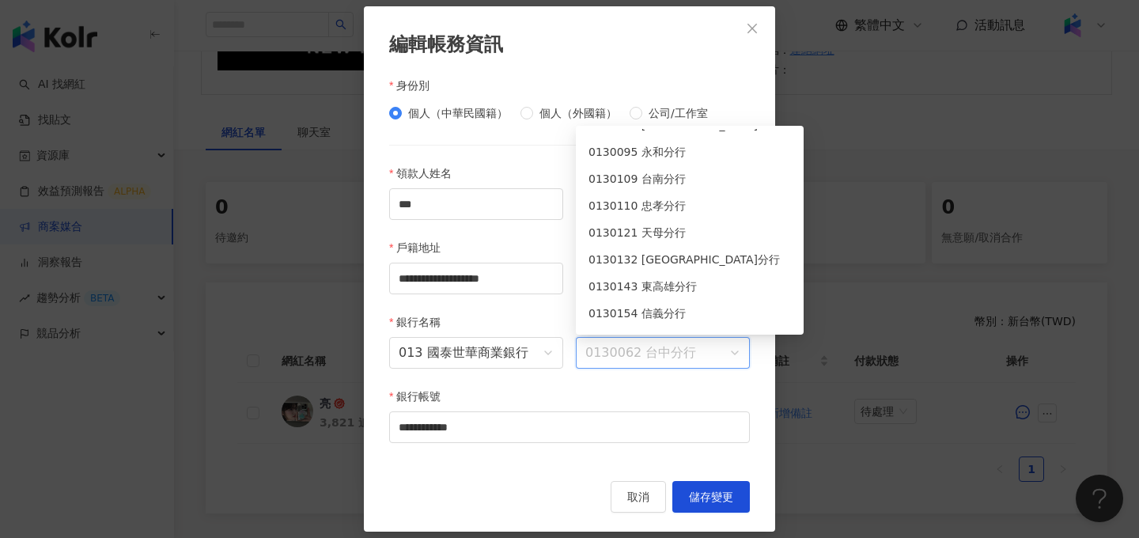
scroll to position [154, 0]
click at [672, 253] on div "0130132 西台中分行" at bounding box center [689, 256] width 202 height 17
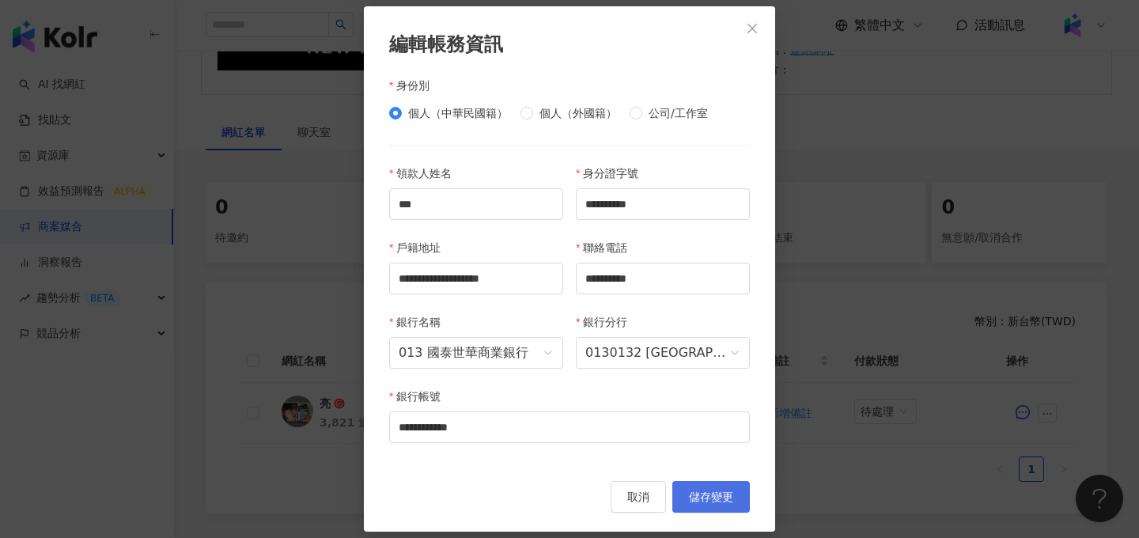
click at [713, 493] on span "儲存變更" at bounding box center [711, 496] width 44 height 13
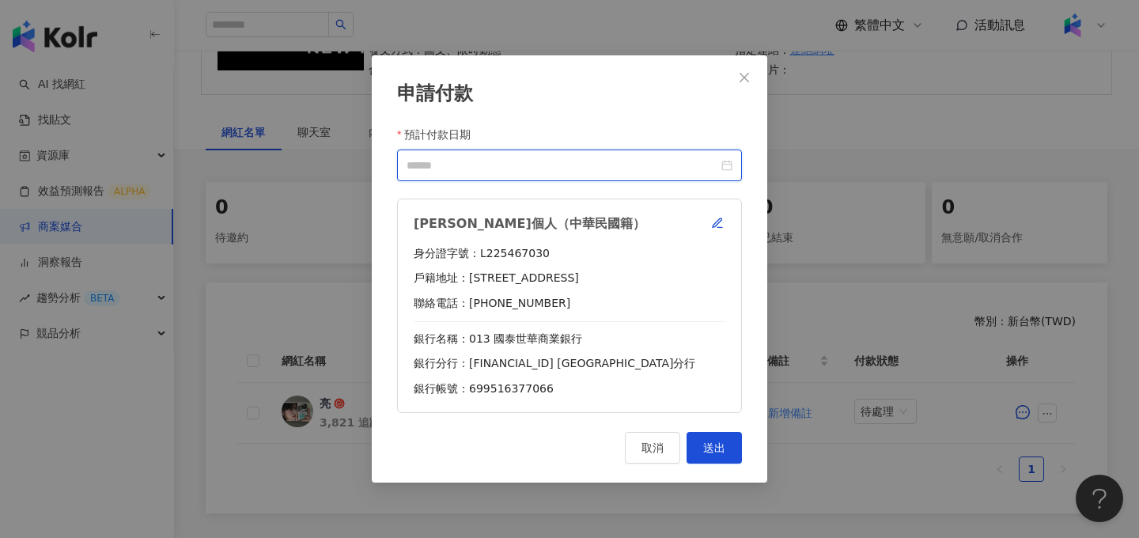
click at [644, 159] on input "預計付款日期" at bounding box center [563, 165] width 312 height 17
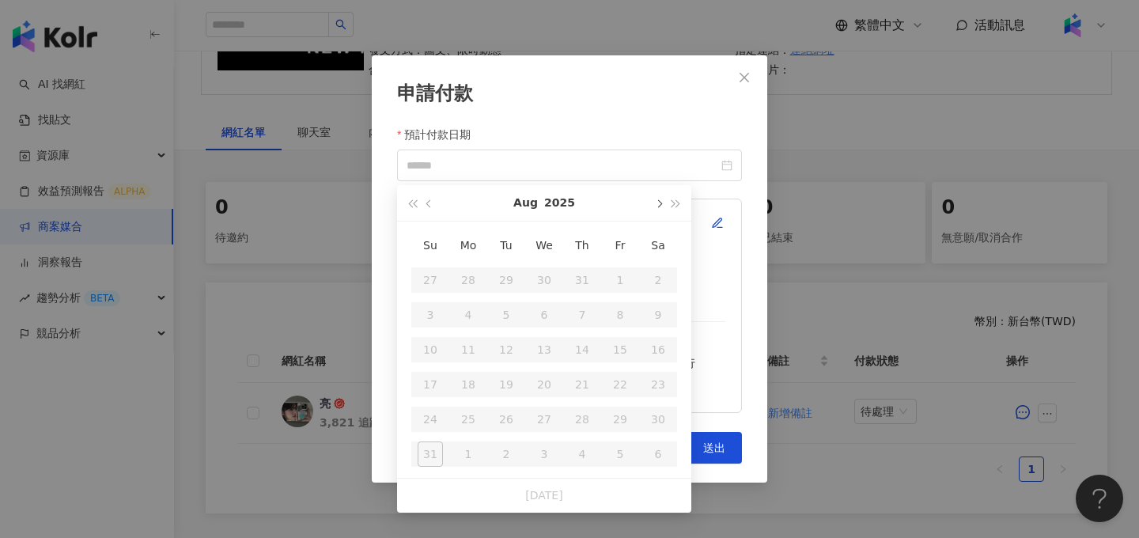
click at [659, 205] on span "button" at bounding box center [658, 204] width 8 height 8
type input "**********"
click at [543, 319] on div "10" at bounding box center [543, 314] width 25 height 25
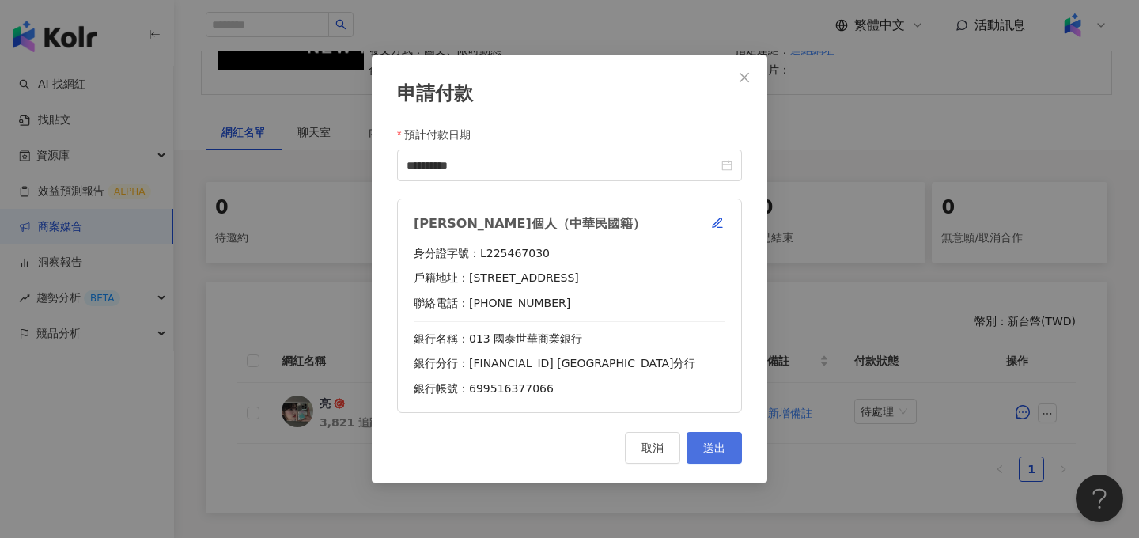
click at [719, 456] on button "送出" at bounding box center [713, 448] width 55 height 32
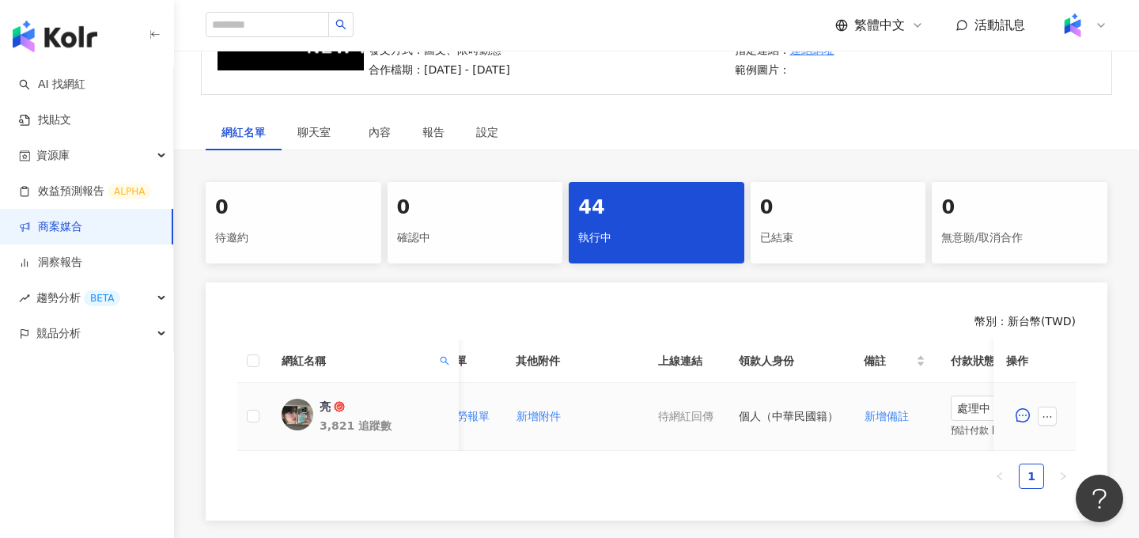
scroll to position [0, 607]
click at [972, 407] on span "處理中" at bounding box center [986, 408] width 50 height 24
click at [974, 444] on div "待處理" at bounding box center [983, 440] width 44 height 17
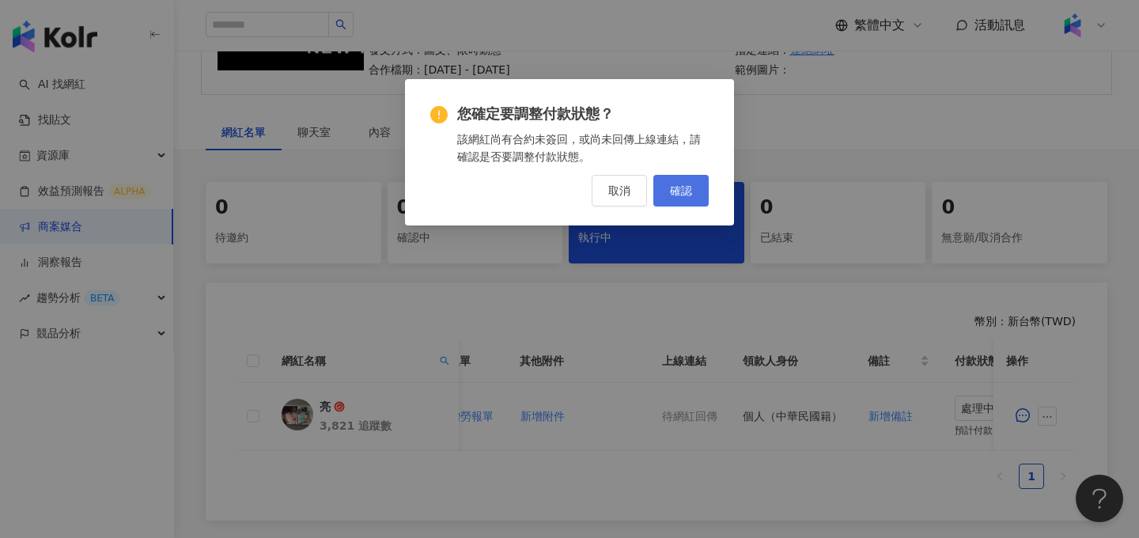
click at [684, 202] on button "確認" at bounding box center [680, 191] width 55 height 32
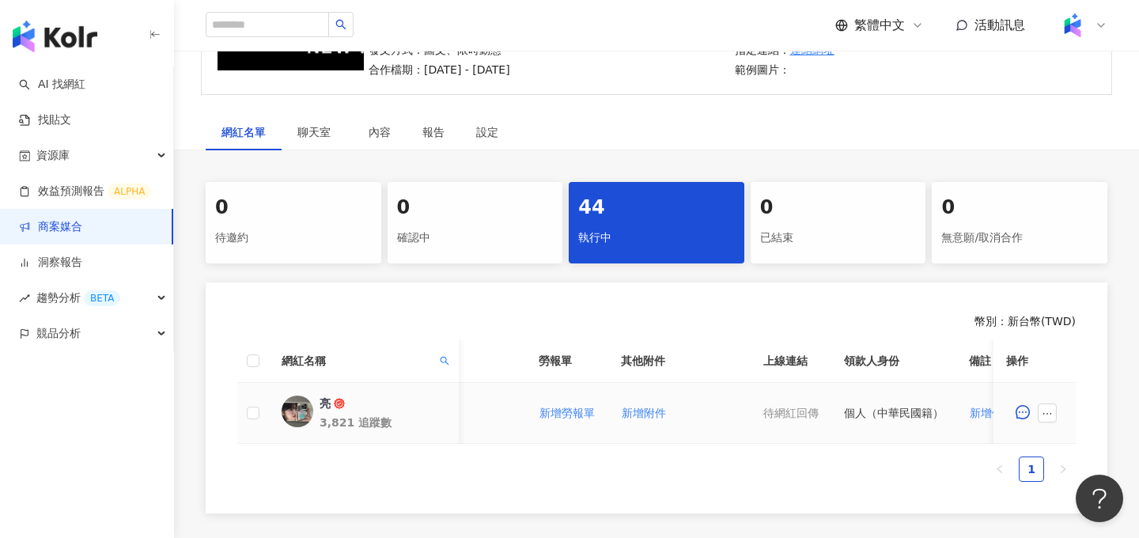
scroll to position [0, 506]
click at [642, 414] on span "新增附件" at bounding box center [643, 413] width 44 height 13
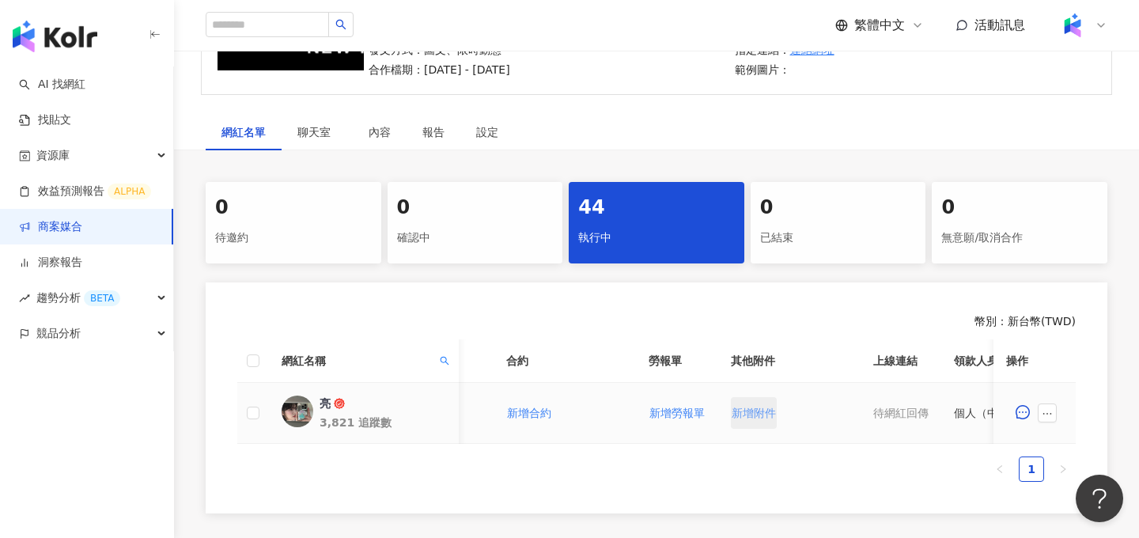
scroll to position [0, 392]
click at [673, 413] on span "新增勞報單" at bounding box center [679, 413] width 55 height 13
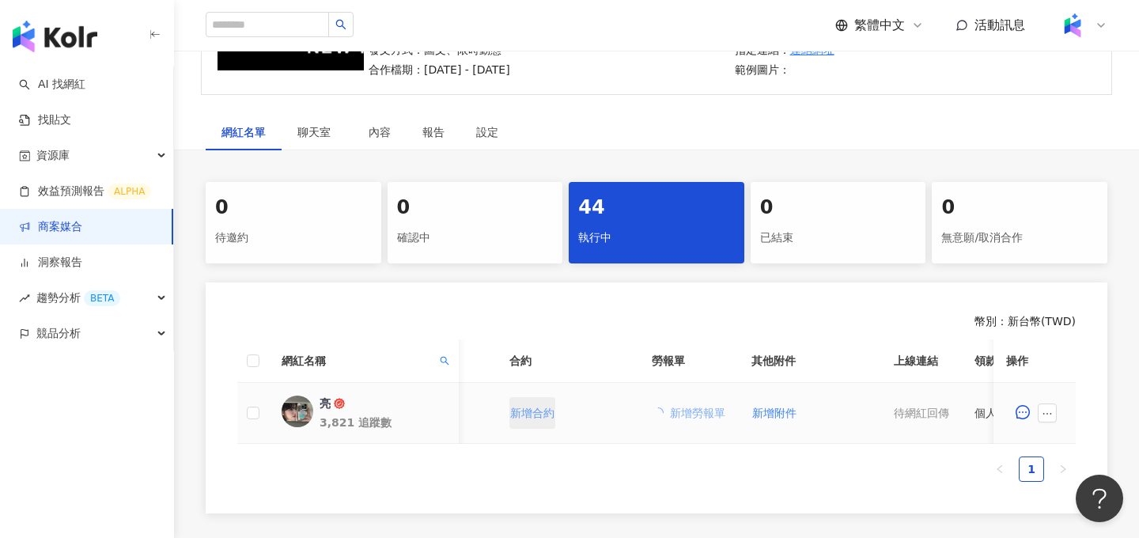
click at [533, 408] on span "新增合約" at bounding box center [532, 413] width 44 height 13
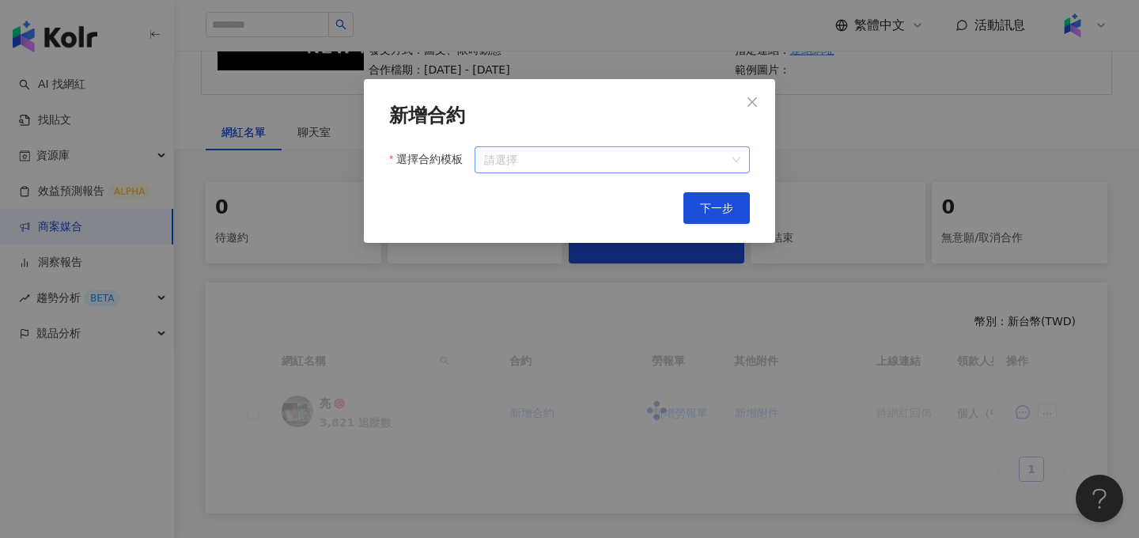
click at [685, 165] on input "選擇合約模板" at bounding box center [612, 159] width 256 height 25
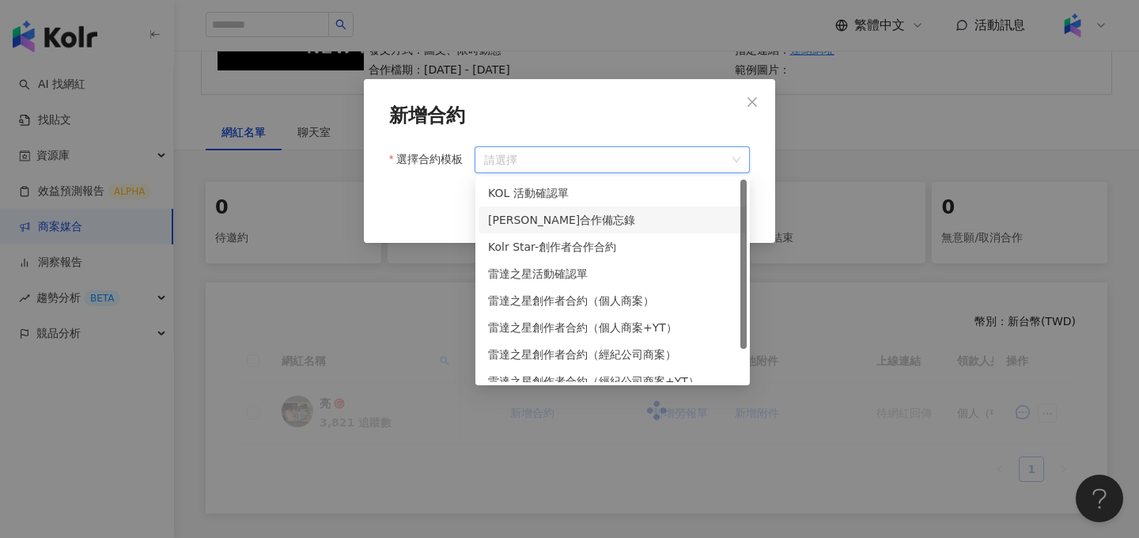
click at [615, 215] on div "萊雅合作備忘錄" at bounding box center [612, 219] width 249 height 17
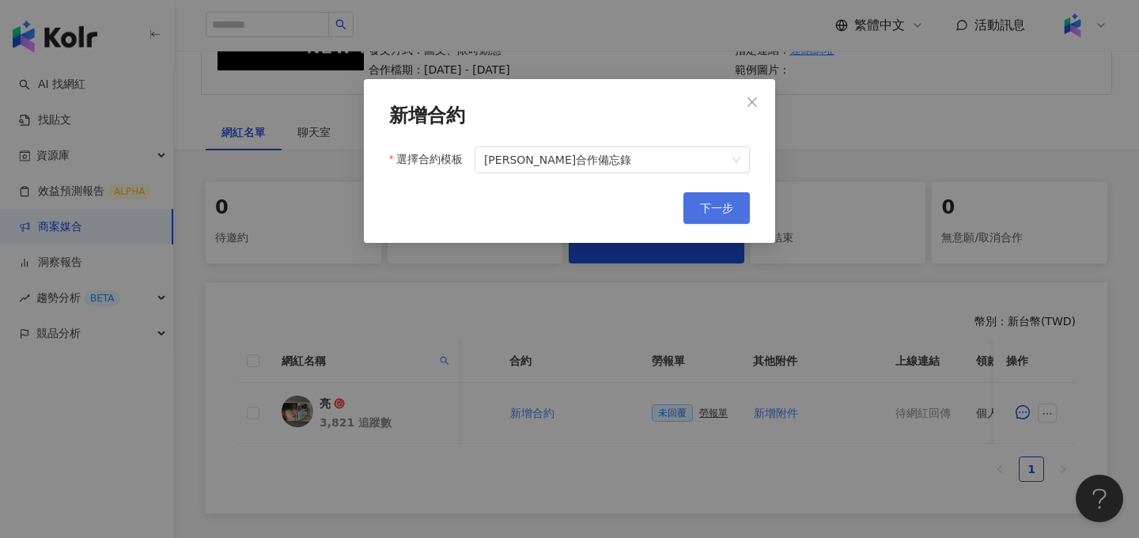
click at [718, 212] on span "下一步" at bounding box center [716, 208] width 33 height 13
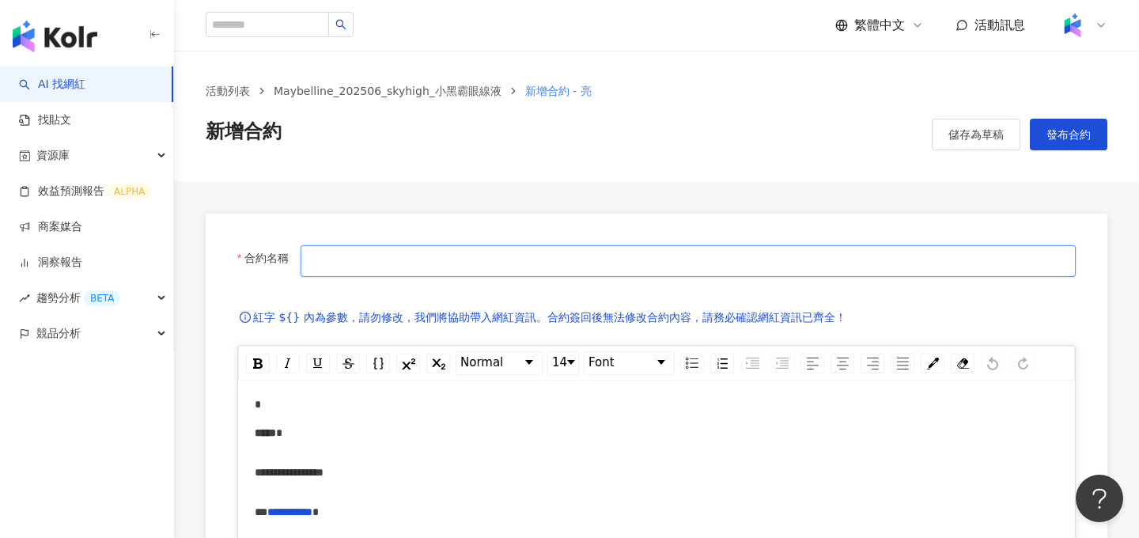
click at [467, 262] on input "合約名稱" at bounding box center [688, 261] width 775 height 32
type input "**********"
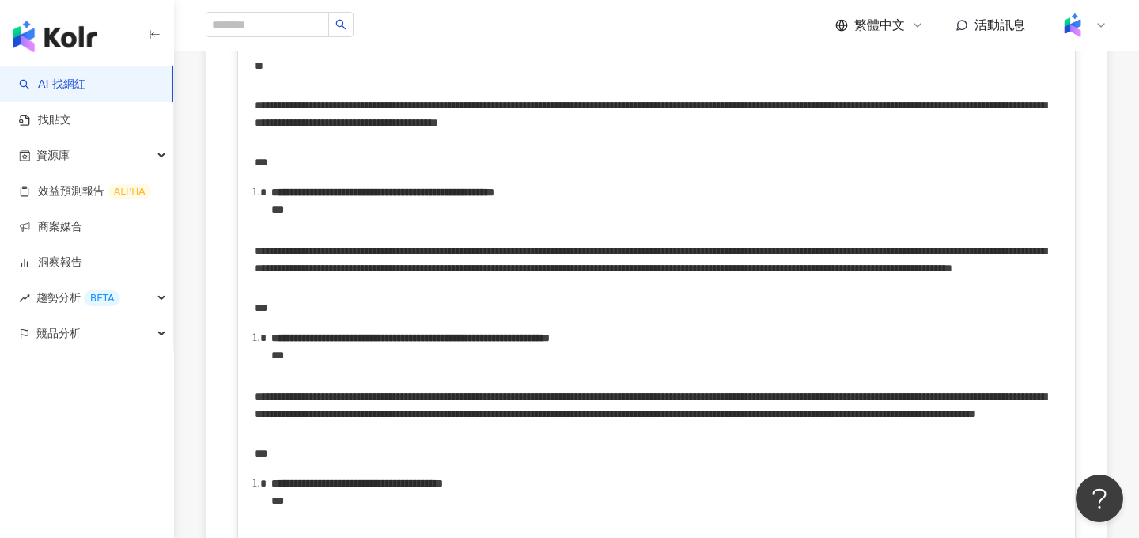
scroll to position [3409, 0]
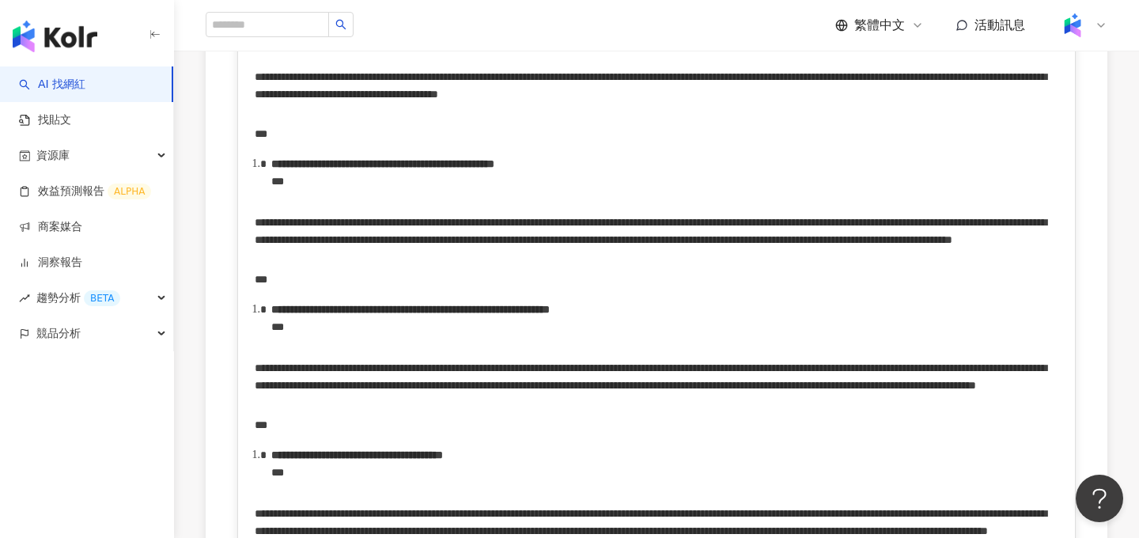
drag, startPoint x: 256, startPoint y: 221, endPoint x: 528, endPoint y: 356, distance: 303.8
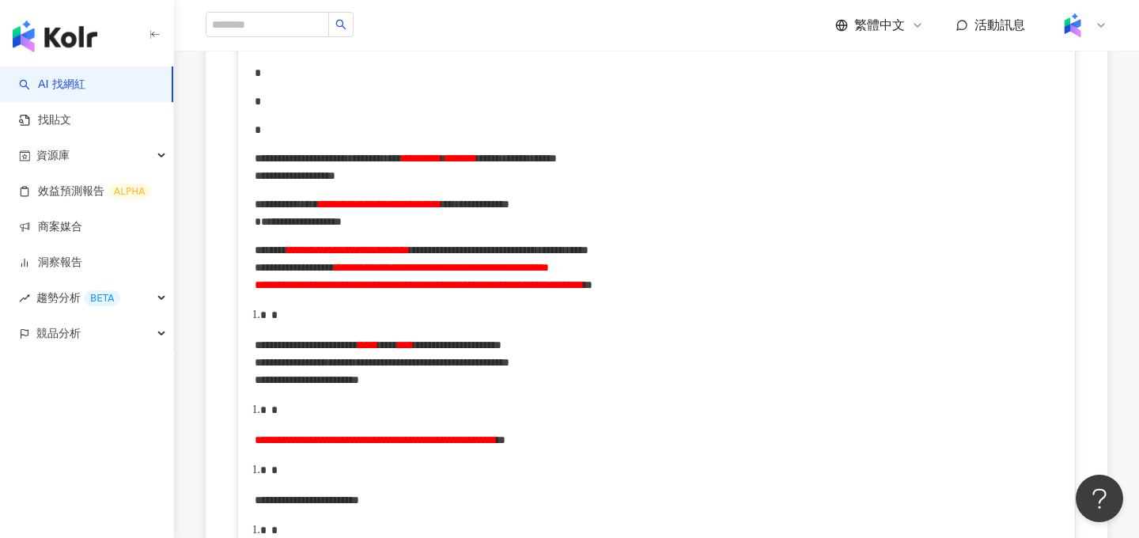
scroll to position [585, 0]
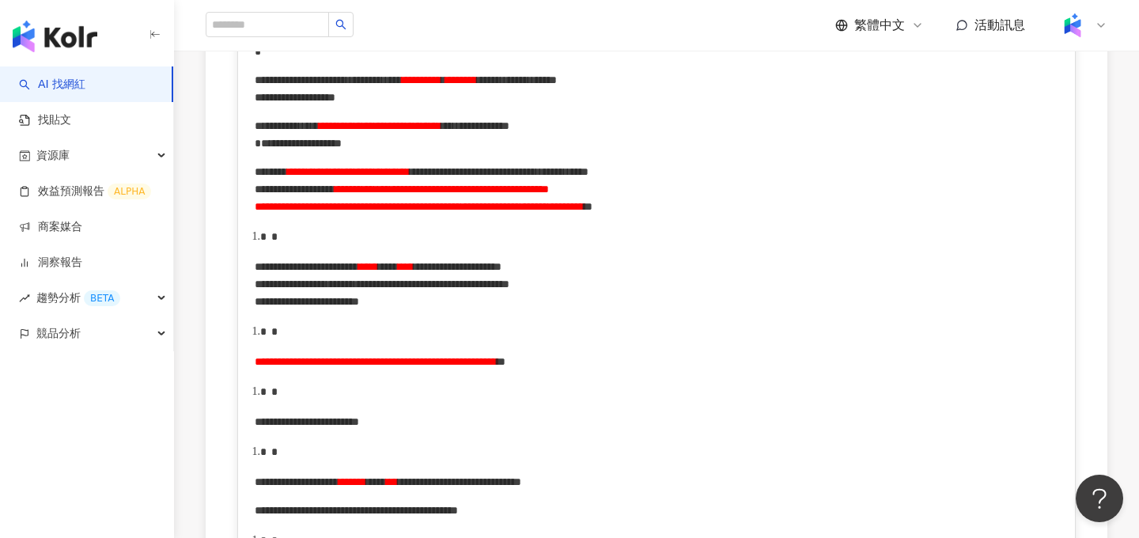
click at [258, 272] on span "**********" at bounding box center [307, 266] width 104 height 11
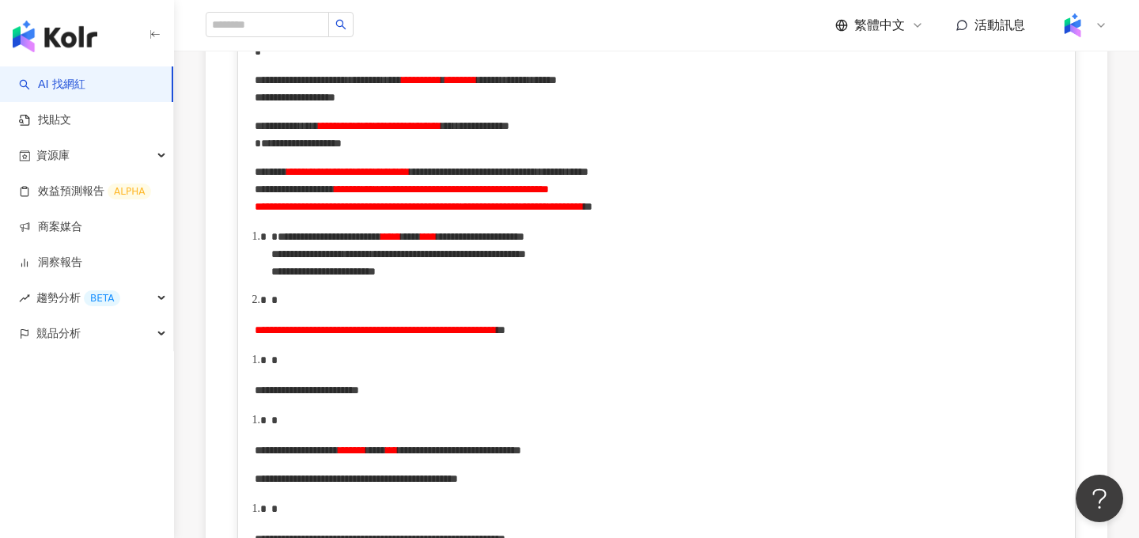
click at [255, 335] on span "**********" at bounding box center [376, 329] width 242 height 11
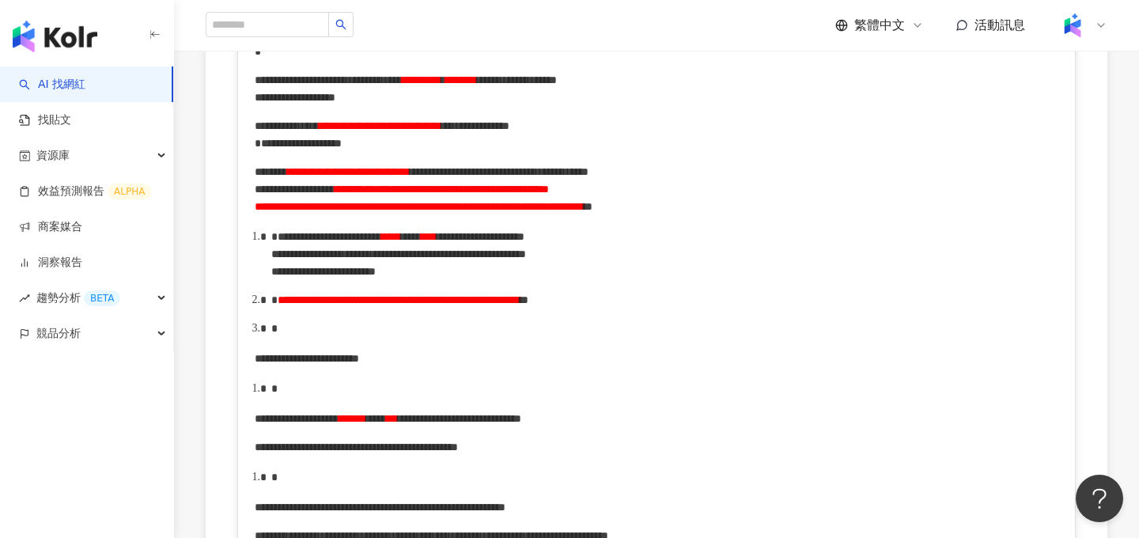
click at [278, 242] on span "**********" at bounding box center [330, 236] width 104 height 11
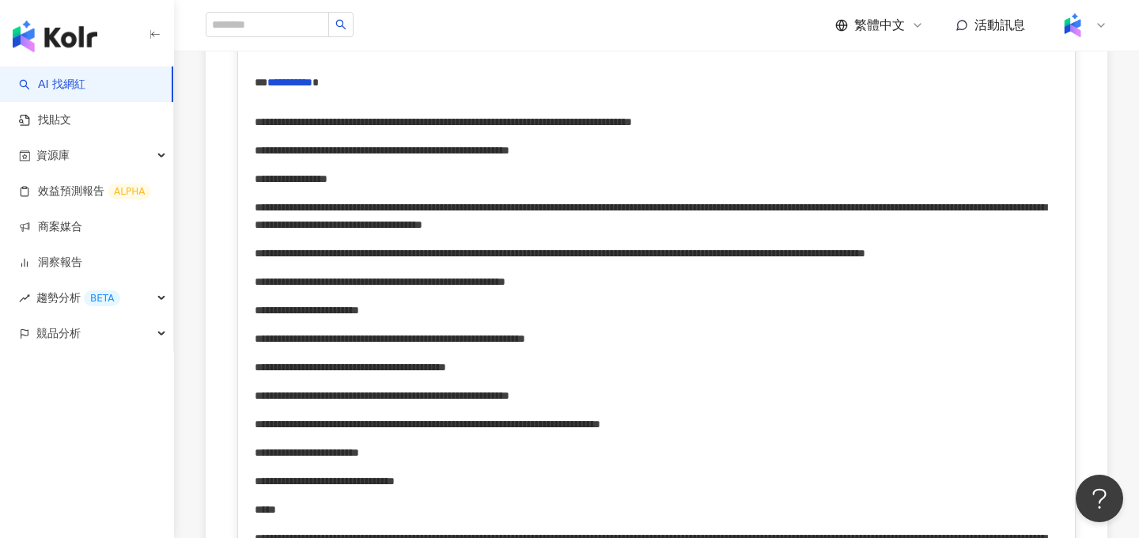
scroll to position [430, 0]
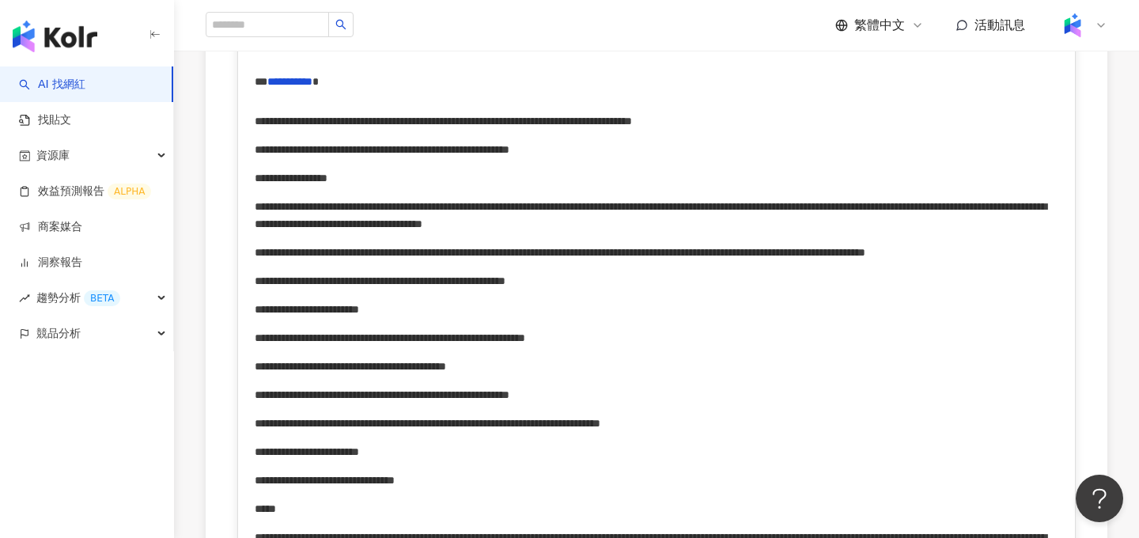
click at [509, 155] on span "**********" at bounding box center [382, 149] width 255 height 11
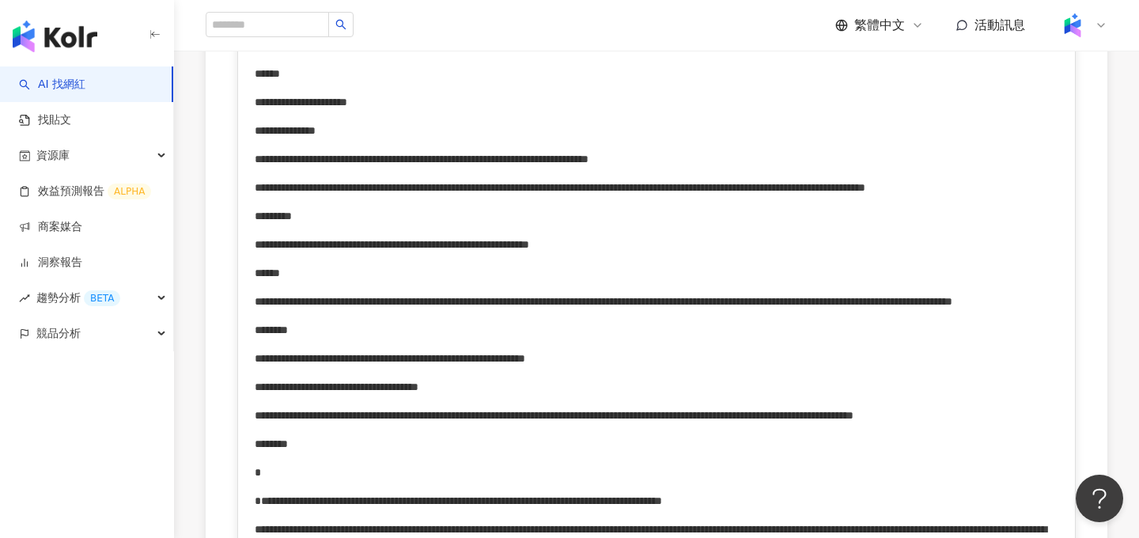
scroll to position [1005, 0]
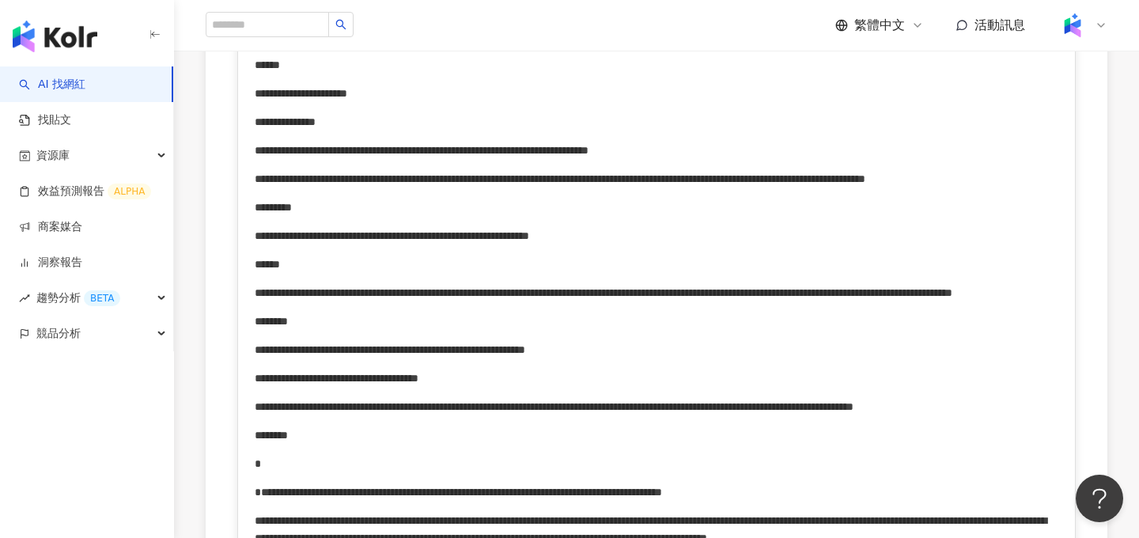
click at [347, 99] on span "**********" at bounding box center [301, 93] width 93 height 11
drag, startPoint x: 423, startPoint y: 172, endPoint x: 437, endPoint y: 187, distance: 20.1
click at [351, 99] on span "**********" at bounding box center [303, 93] width 96 height 11
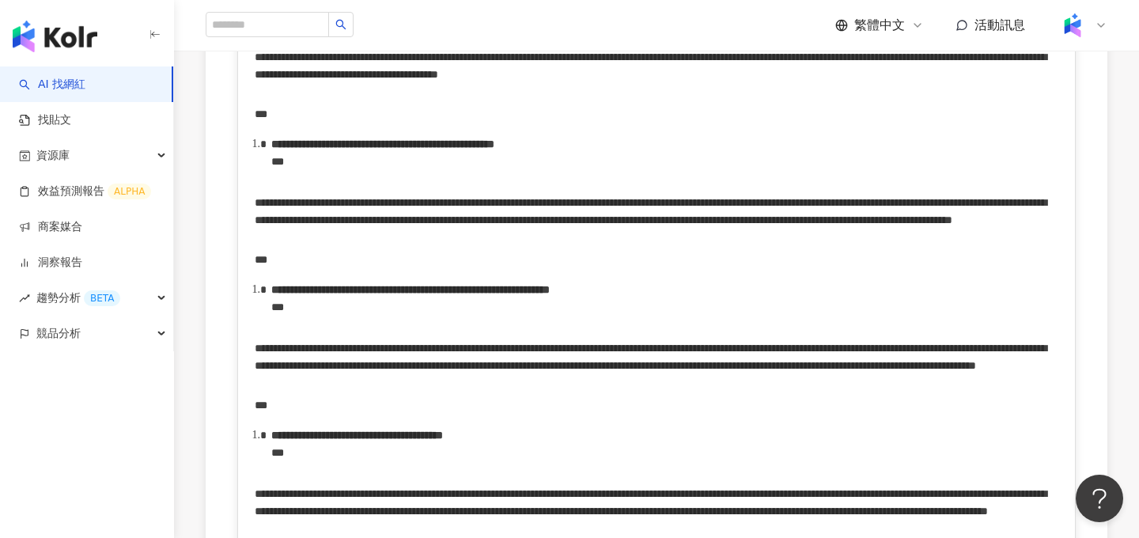
scroll to position [2592, 0]
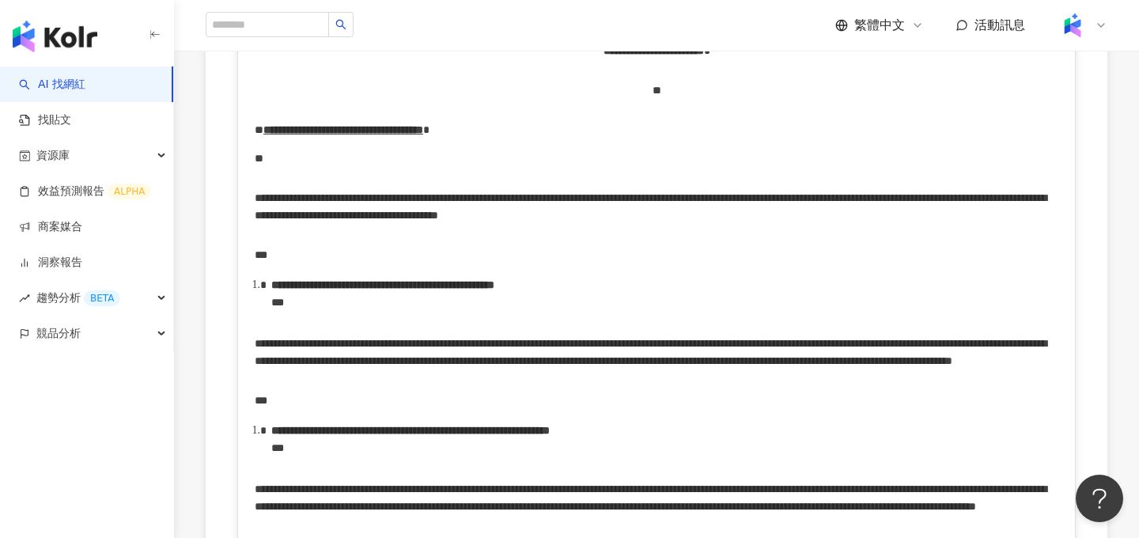
scroll to position [2549, 0]
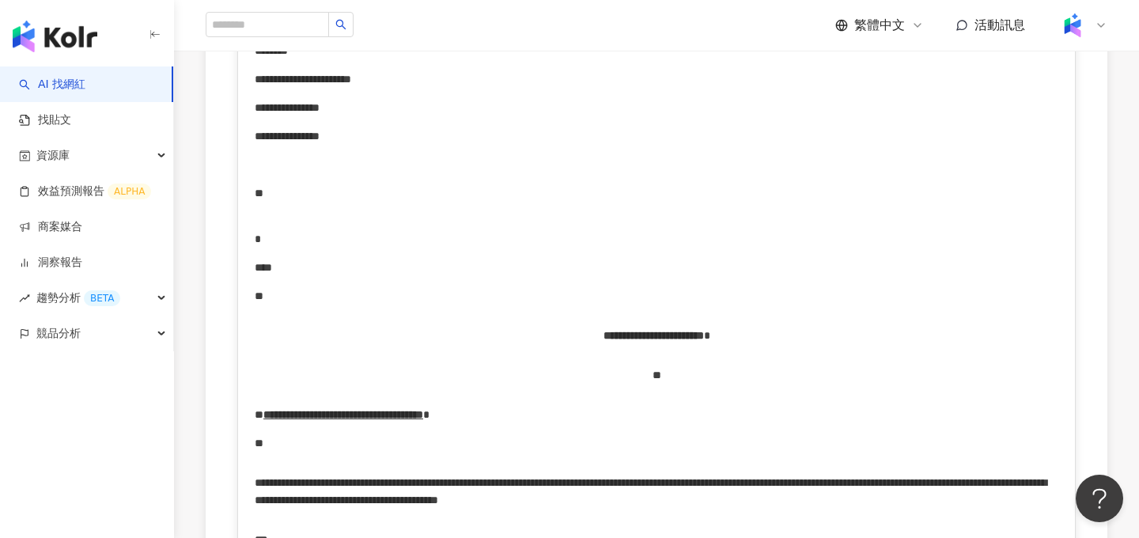
scroll to position [2318, 0]
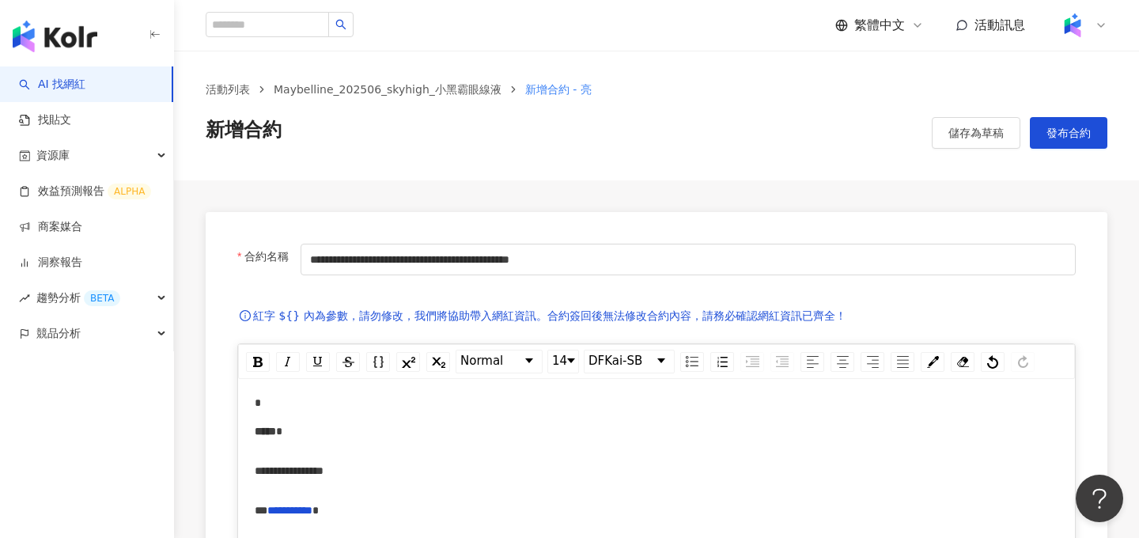
scroll to position [0, 0]
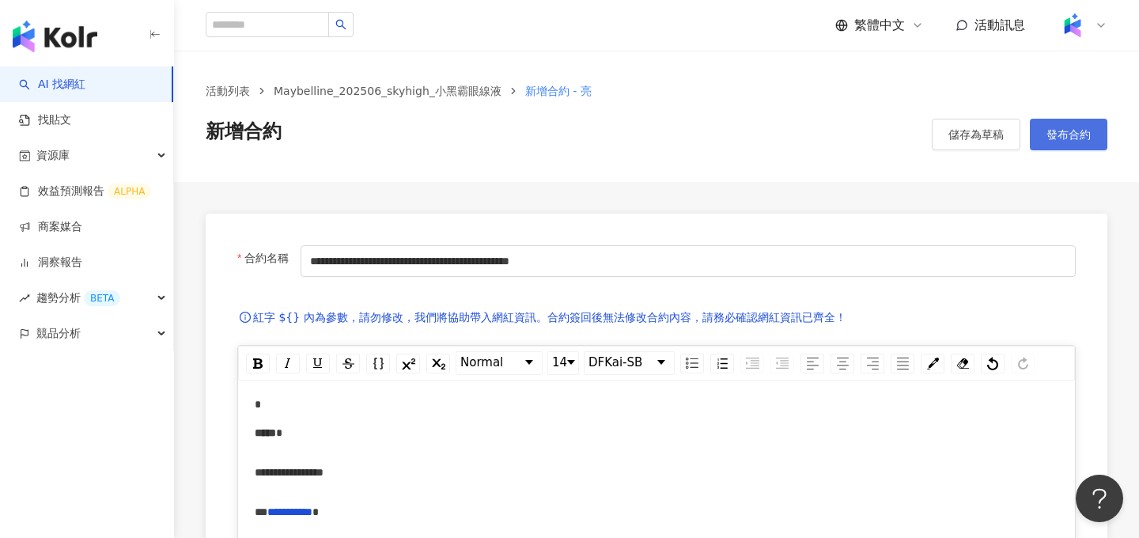
click at [1064, 126] on button "發布合約" at bounding box center [1069, 135] width 78 height 32
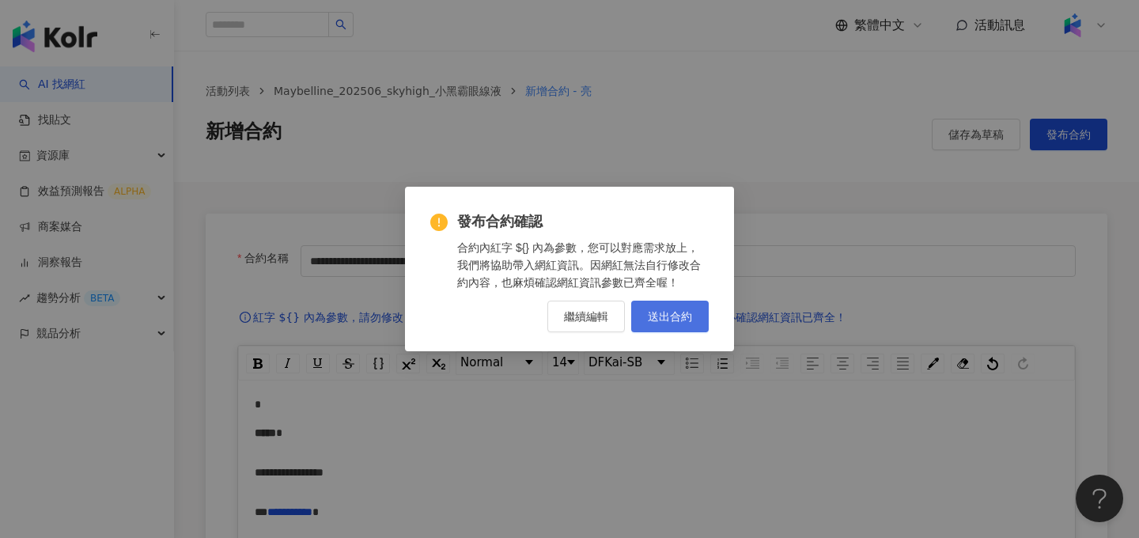
click at [693, 310] on button "送出合約" at bounding box center [670, 317] width 78 height 32
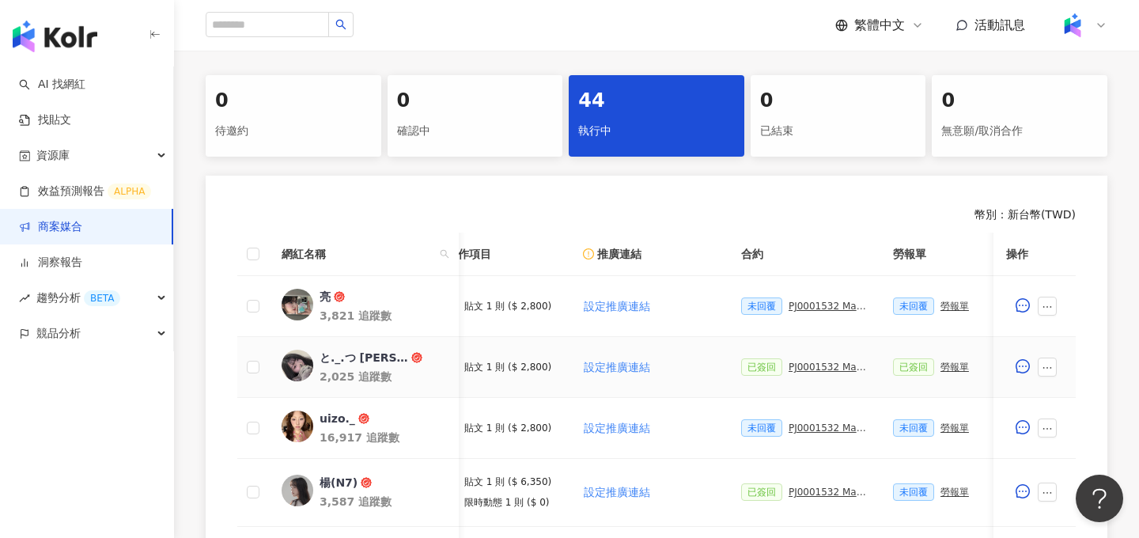
scroll to position [0, 394]
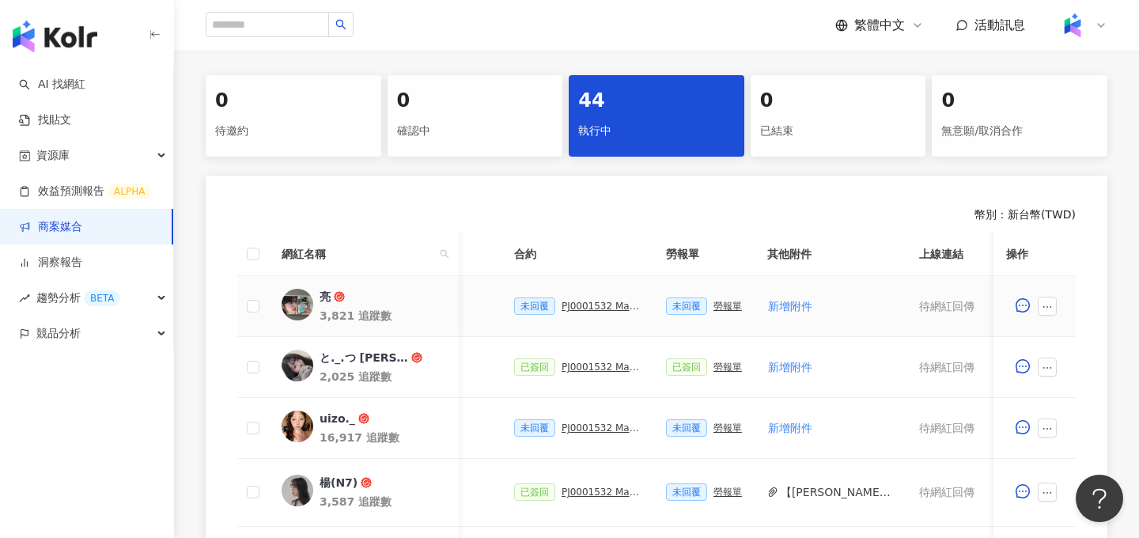
click at [603, 310] on div "PJ0001532 Maybelline_202506_skyhigh_小黑霸眼線液_萊雅合作備忘錄" at bounding box center [601, 306] width 79 height 11
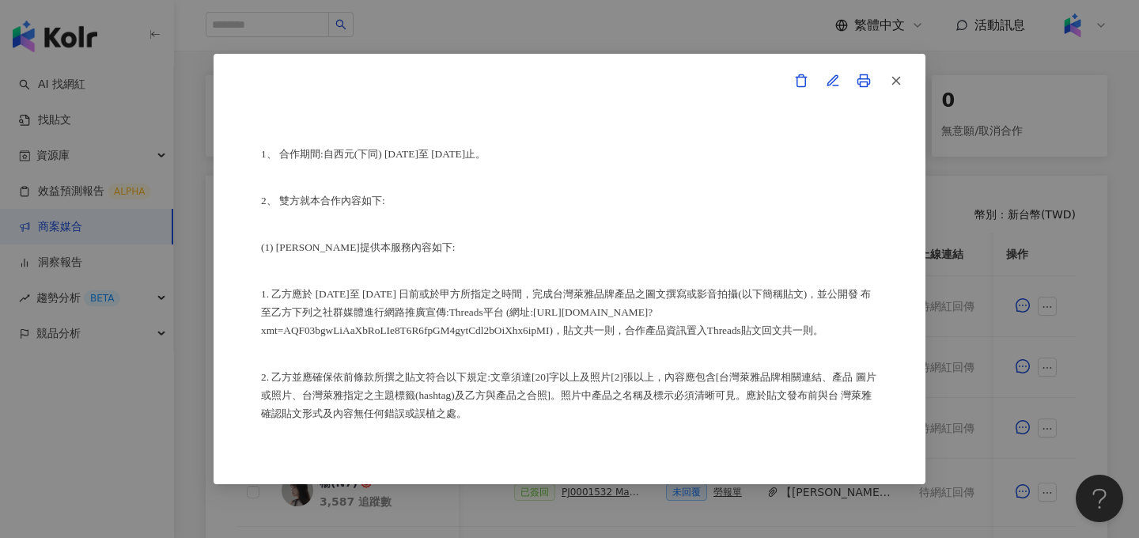
scroll to position [0, 0]
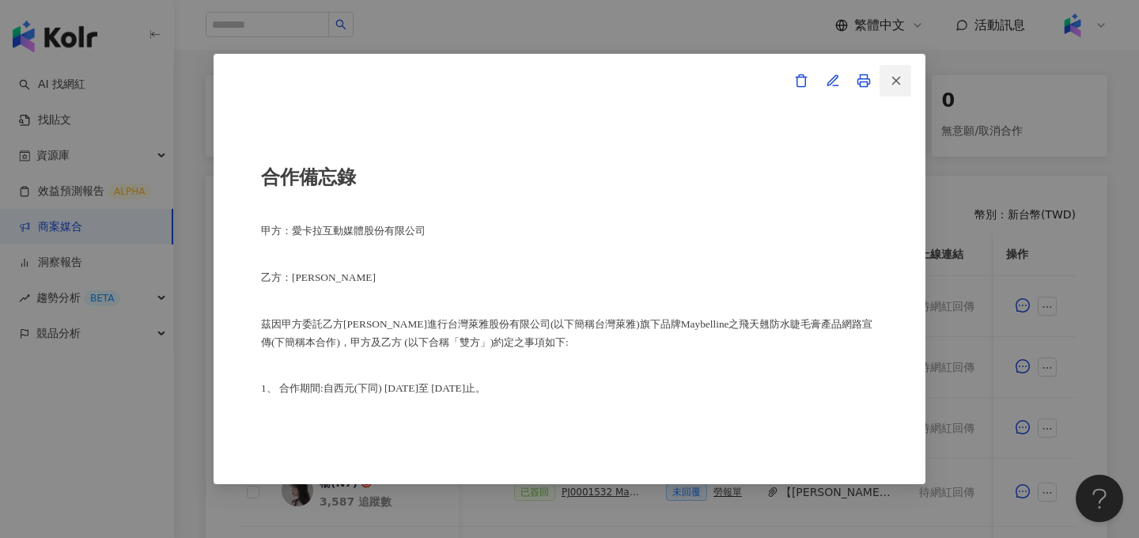
click at [899, 85] on icon "button" at bounding box center [896, 81] width 14 height 14
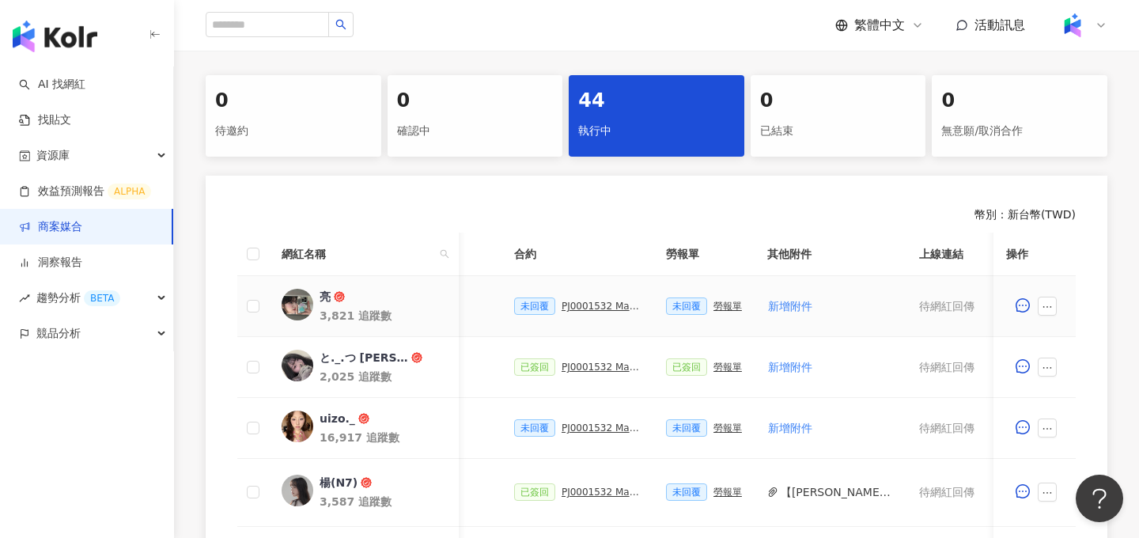
click at [596, 307] on div "PJ0001532 Maybelline_202506_skyhigh_小黑霸眼線液_萊雅合作備忘錄" at bounding box center [601, 306] width 79 height 11
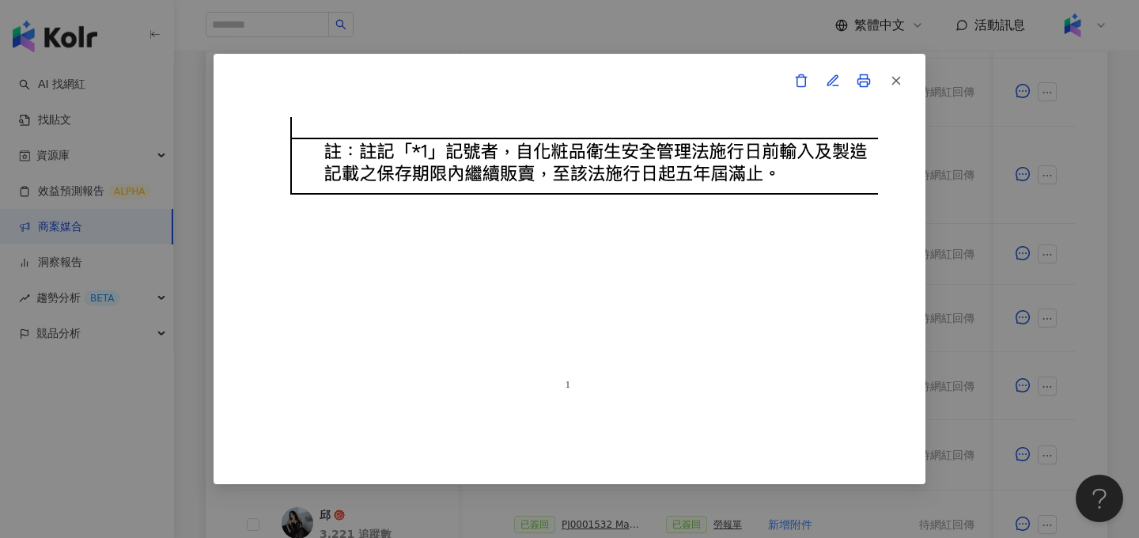
scroll to position [986, 0]
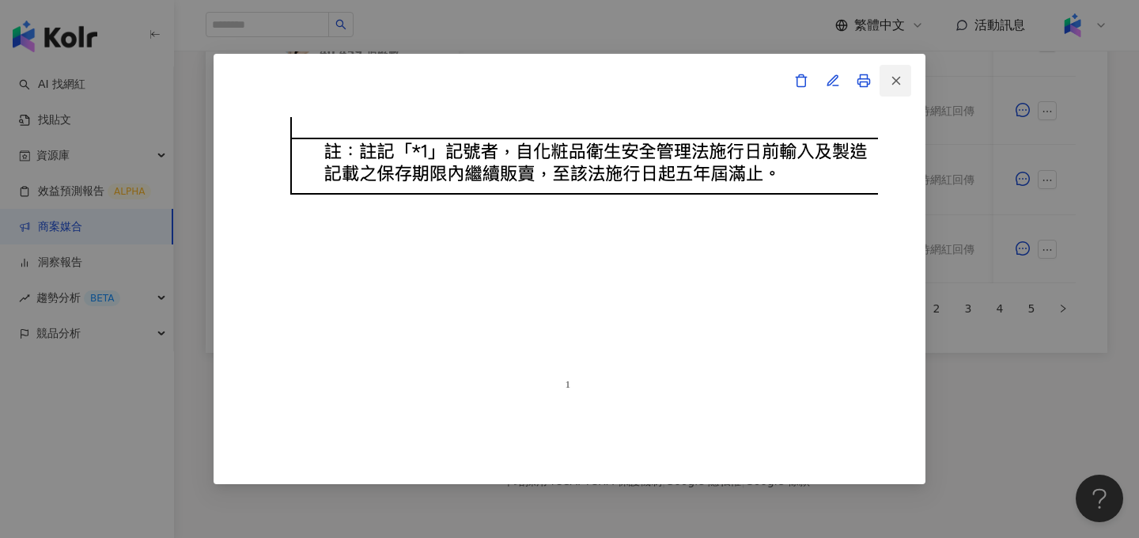
click at [893, 75] on icon "button" at bounding box center [896, 81] width 14 height 14
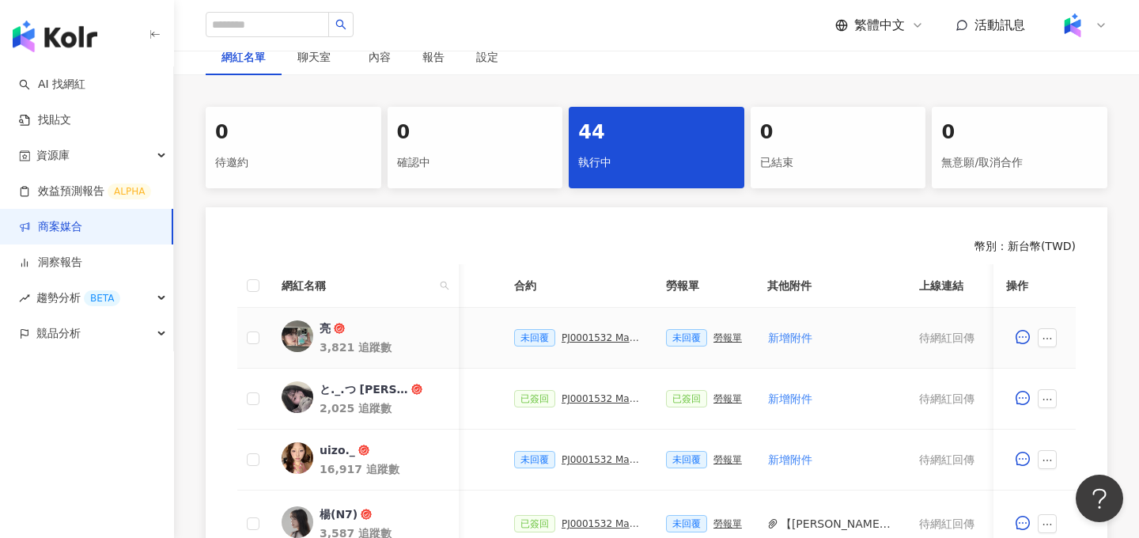
scroll to position [0, 336]
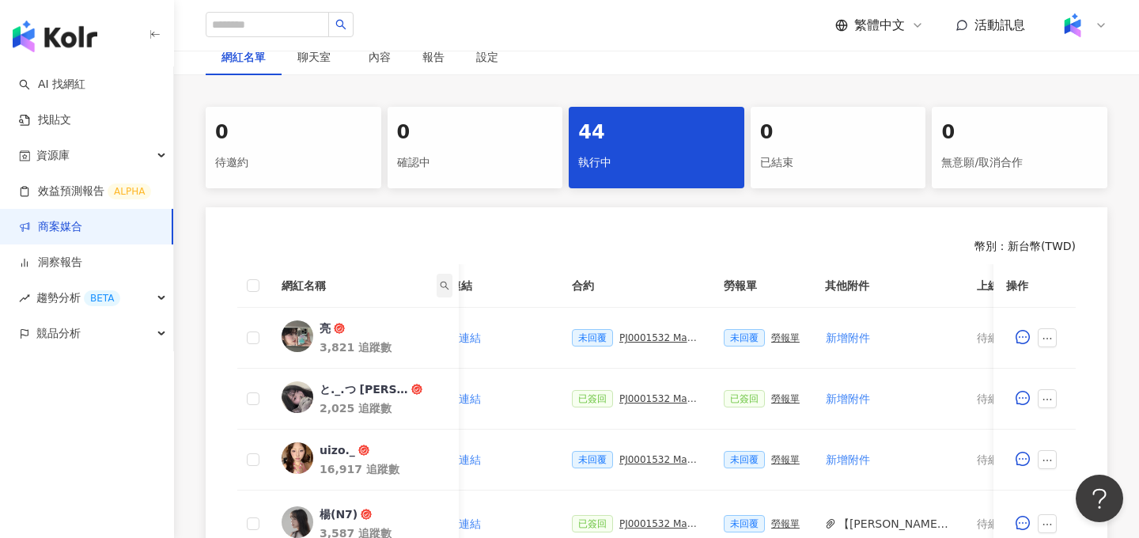
click at [448, 286] on icon "search" at bounding box center [444, 285] width 9 height 9
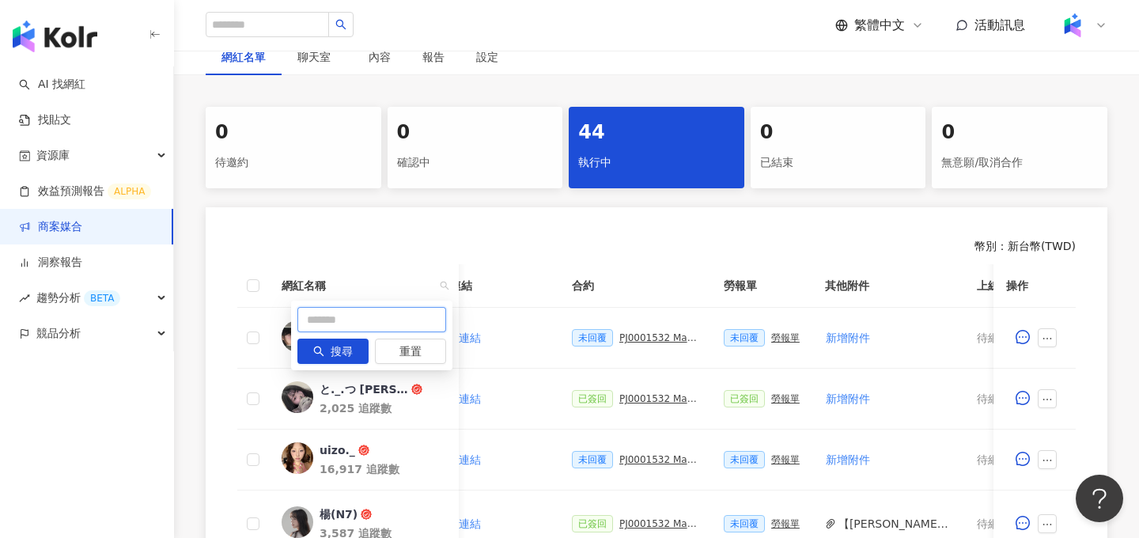
click at [382, 322] on input "text" at bounding box center [371, 319] width 149 height 25
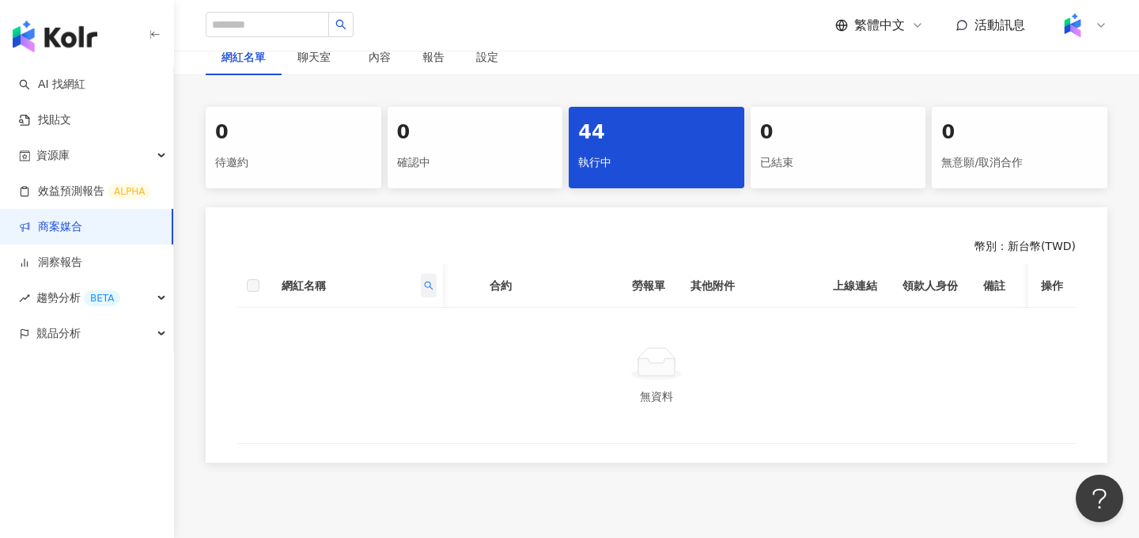
click at [430, 289] on icon "search" at bounding box center [428, 285] width 9 height 9
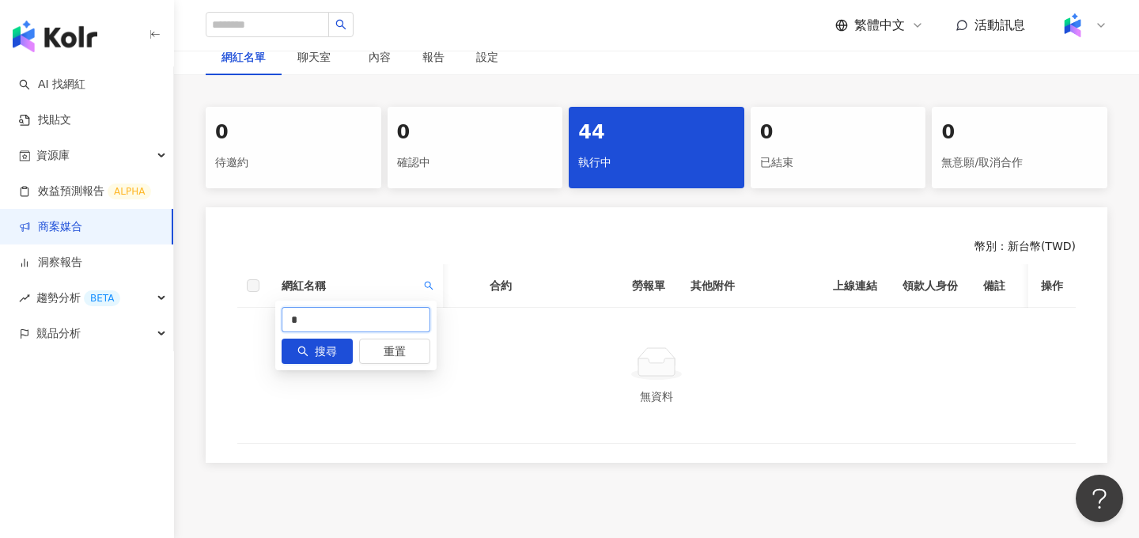
click at [404, 316] on input "*" at bounding box center [356, 319] width 149 height 25
type input "*"
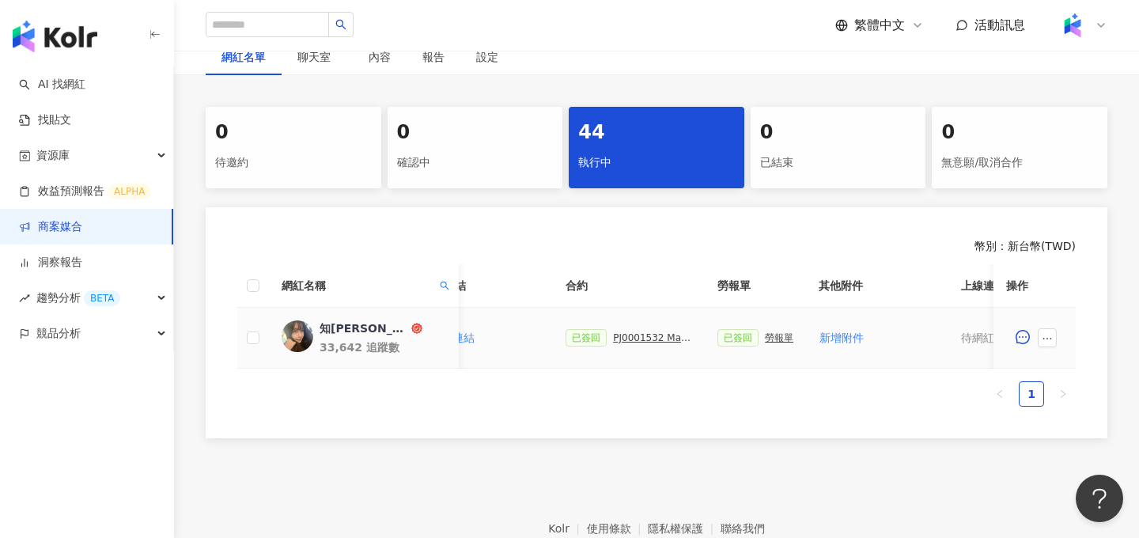
click at [637, 338] on div "PJ0001532 Maybelline_202506_skyhigh_小黑霸眼線液_萊雅合作備忘錄" at bounding box center [652, 337] width 79 height 11
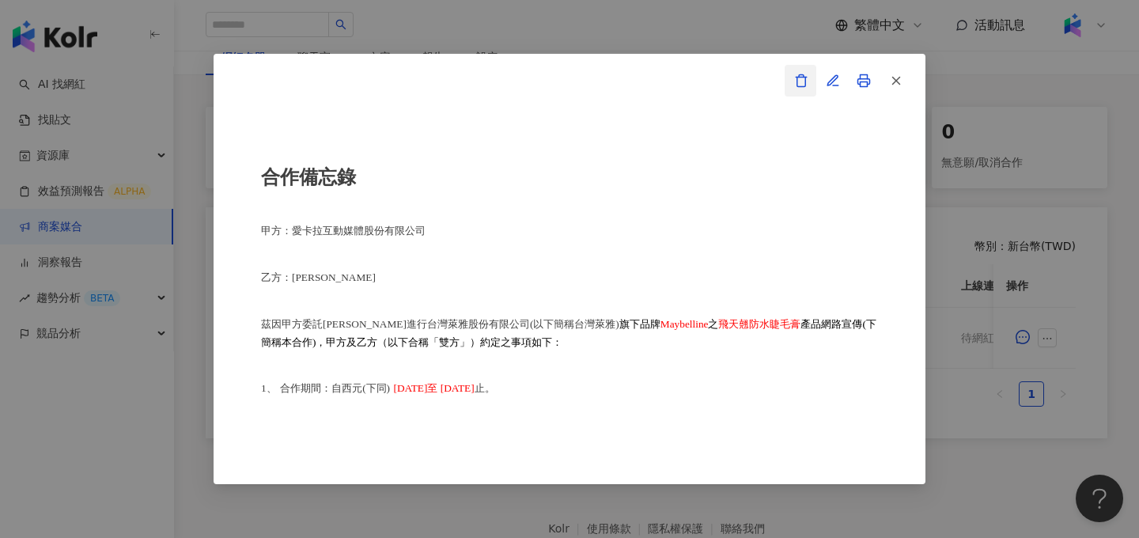
click at [804, 73] on button "button" at bounding box center [801, 81] width 32 height 32
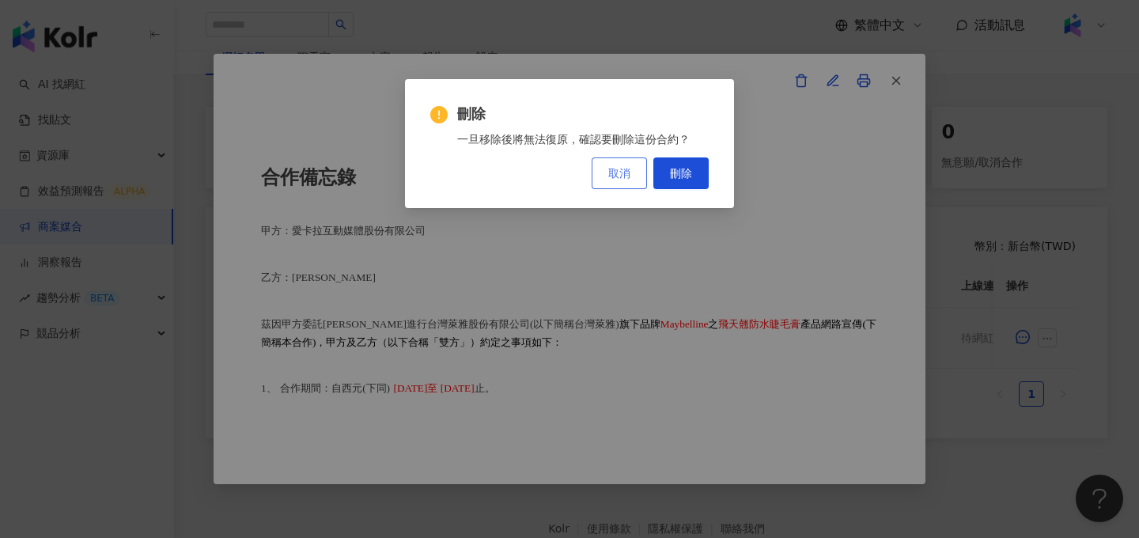
click at [638, 173] on button "取消" at bounding box center [619, 173] width 55 height 32
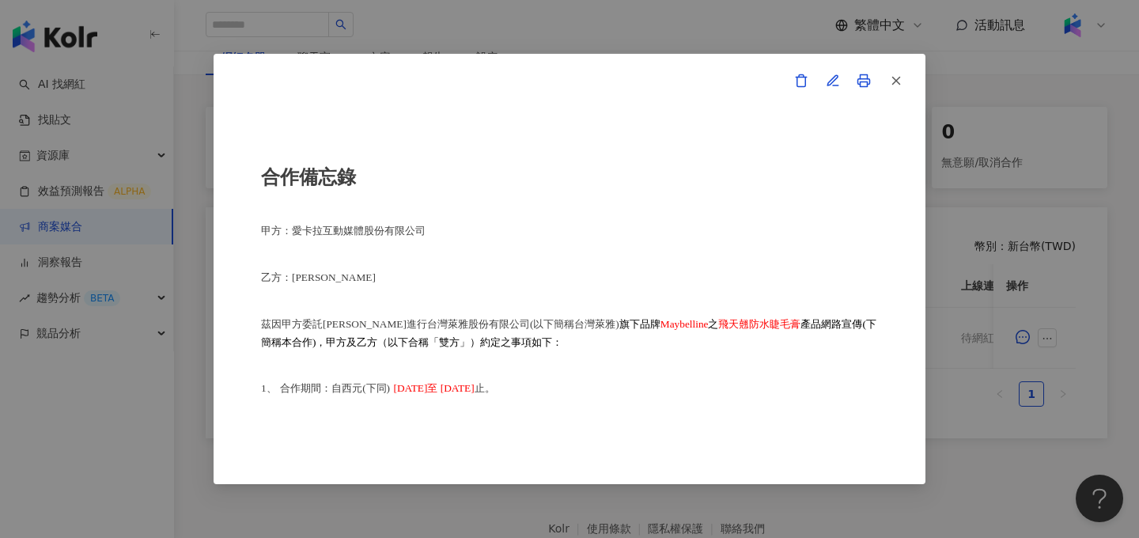
click at [859, 85] on icon at bounding box center [864, 81] width 14 height 14
click at [796, 90] on button "button" at bounding box center [801, 81] width 32 height 32
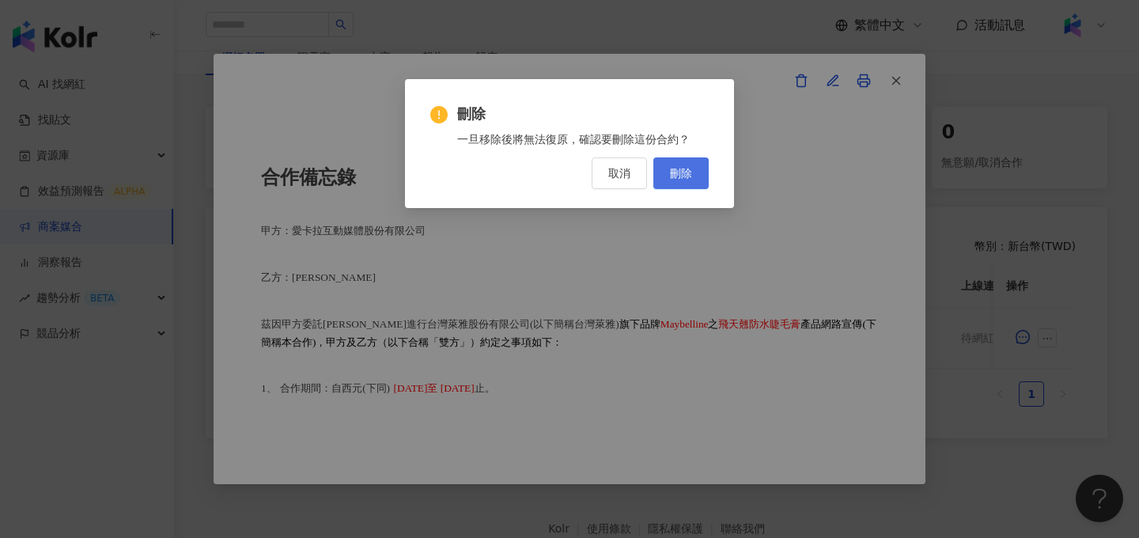
click at [682, 171] on span "刪除" at bounding box center [681, 173] width 22 height 13
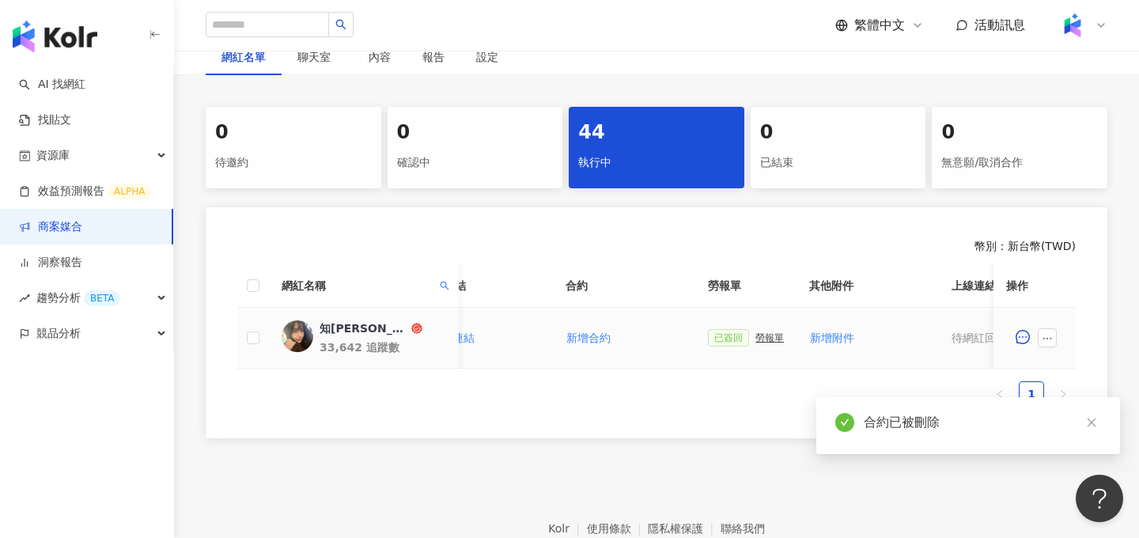
click at [764, 338] on div "勞報單" at bounding box center [769, 337] width 28 height 11
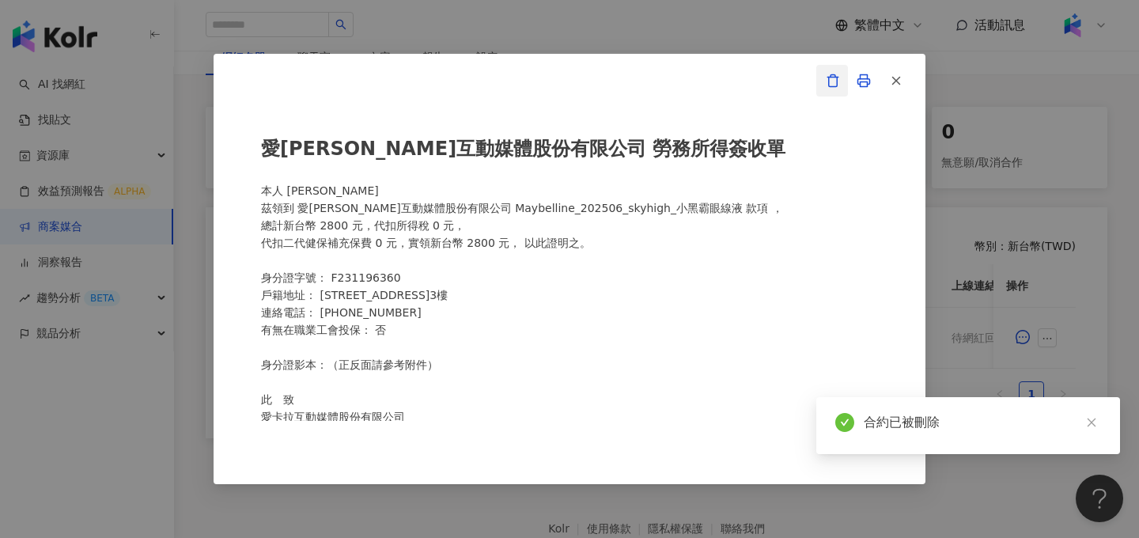
click at [834, 85] on icon "button" at bounding box center [833, 81] width 14 height 14
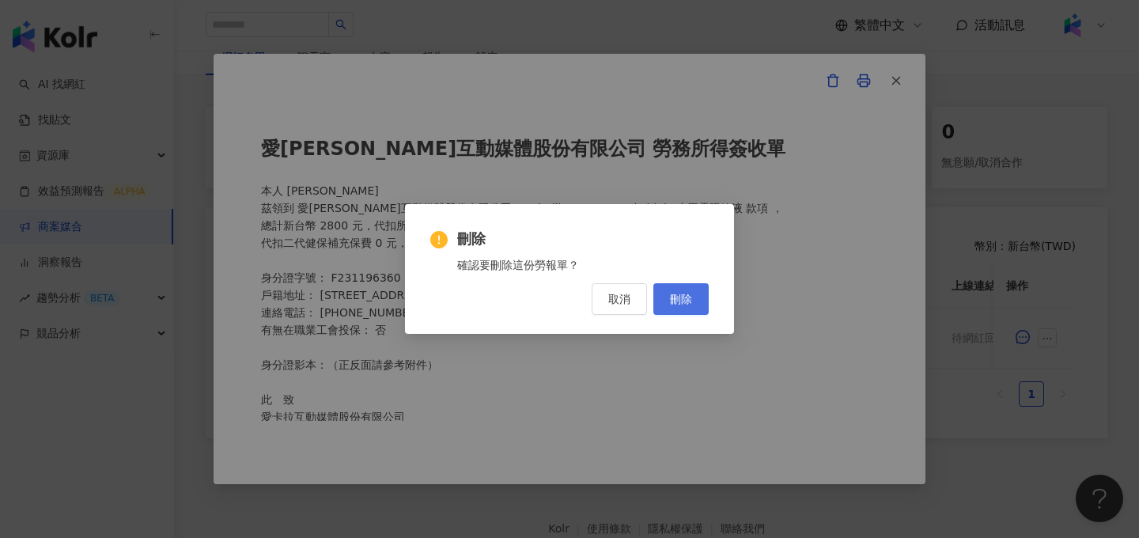
click at [686, 304] on span "刪除" at bounding box center [681, 299] width 22 height 13
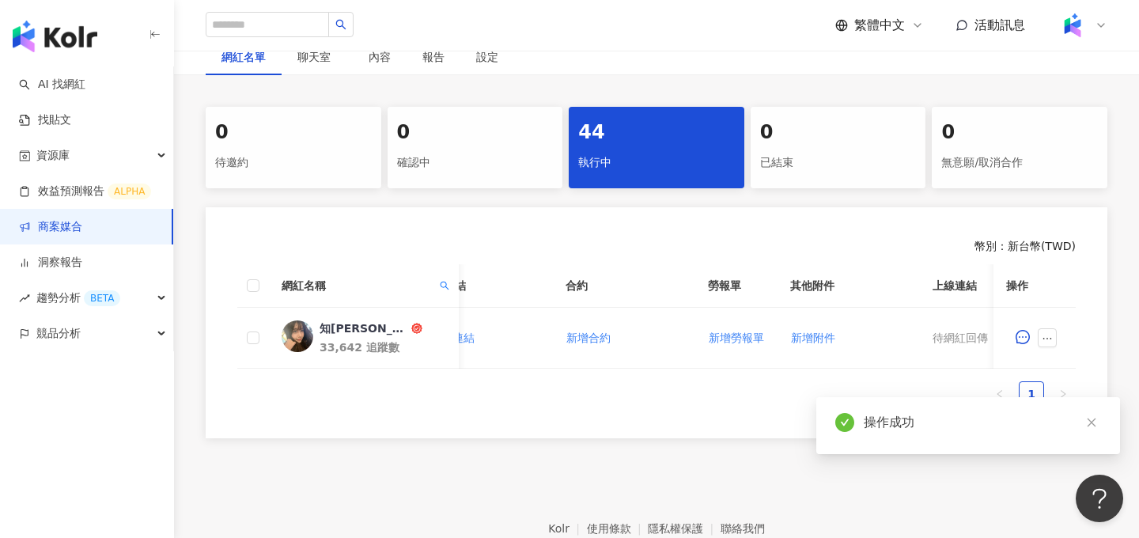
click at [1044, 340] on icon "ellipsis" at bounding box center [1047, 338] width 11 height 11
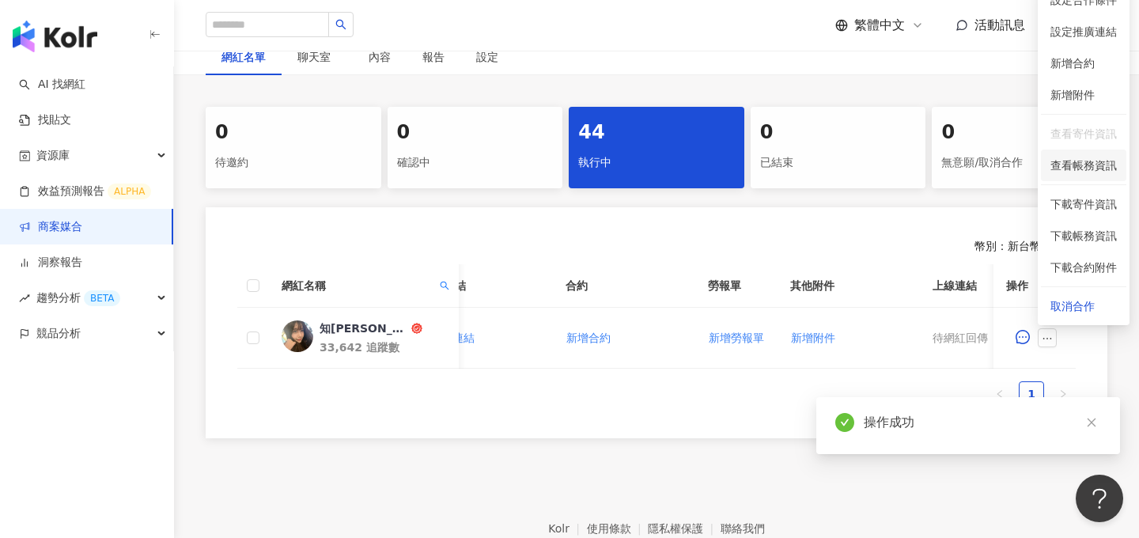
click at [1095, 170] on span "查看帳務資訊" at bounding box center [1083, 165] width 66 height 17
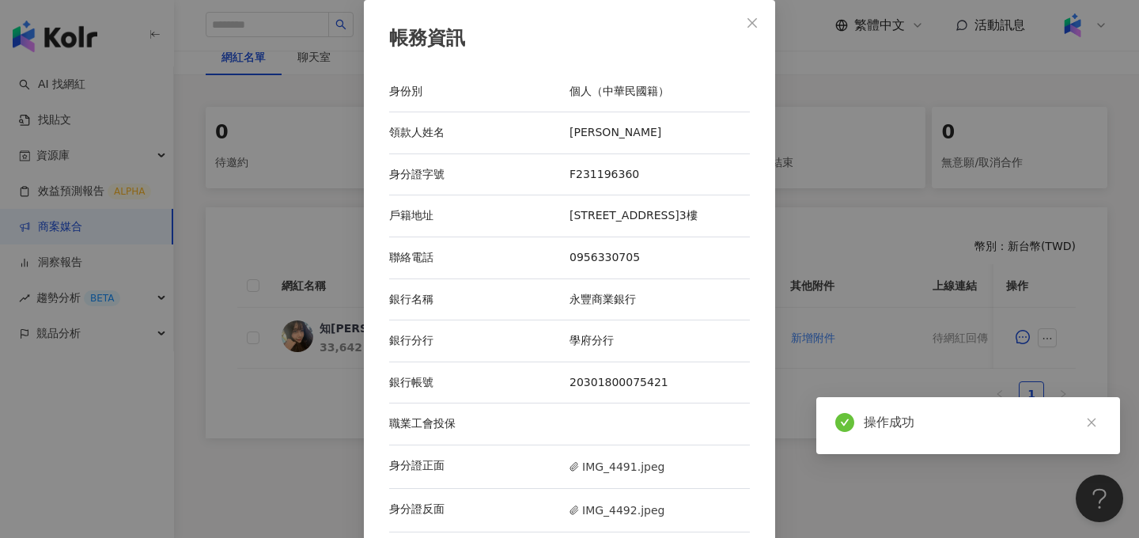
scroll to position [72, 0]
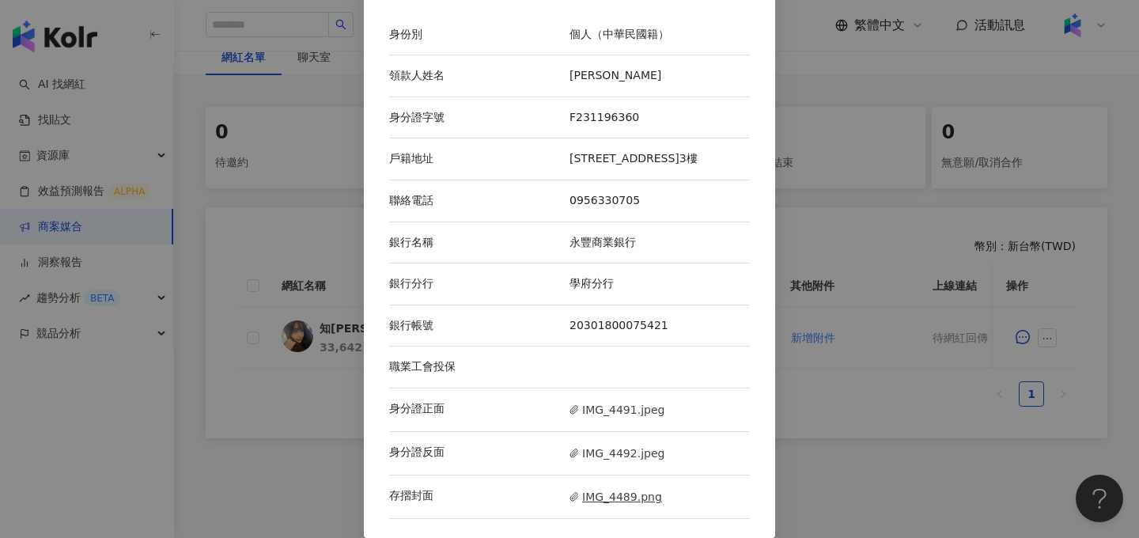
click at [617, 501] on span "IMG_4489.png" at bounding box center [615, 496] width 93 height 17
click at [601, 501] on span "IMG_4489.png" at bounding box center [615, 496] width 93 height 17
click at [883, 316] on div "帳務資訊 身份別 個人（中華民國籍） 領款人姓名 林知穎 身分證字號 F231196360 戶籍地址 新北市土城區學府路1段126巷66號3樓 聯絡電話 09…" at bounding box center [569, 269] width 1139 height 538
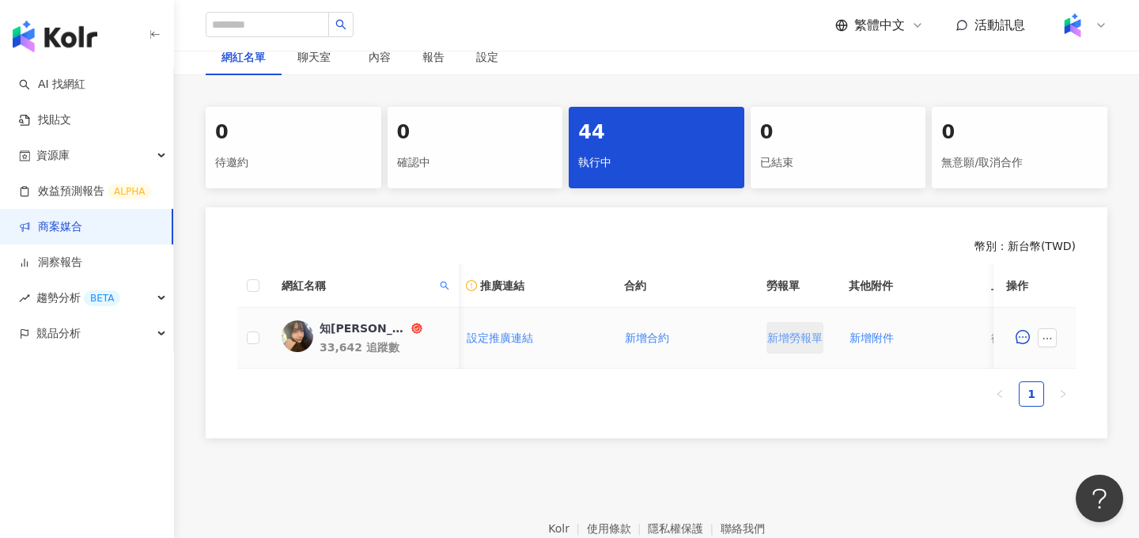
scroll to position [0, 278]
click at [1042, 339] on icon "ellipsis" at bounding box center [1047, 338] width 11 height 11
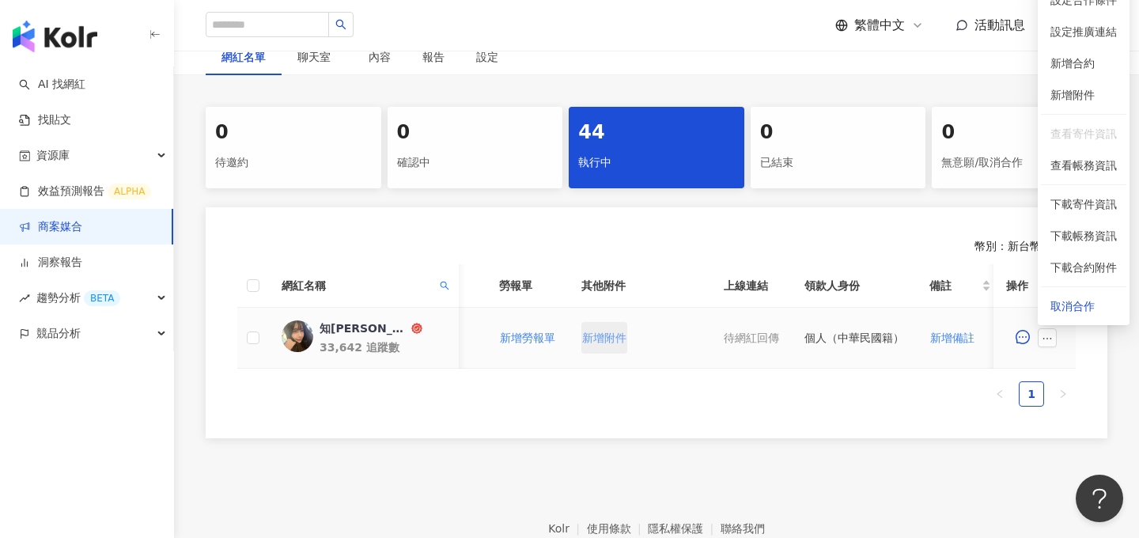
scroll to position [0, 633]
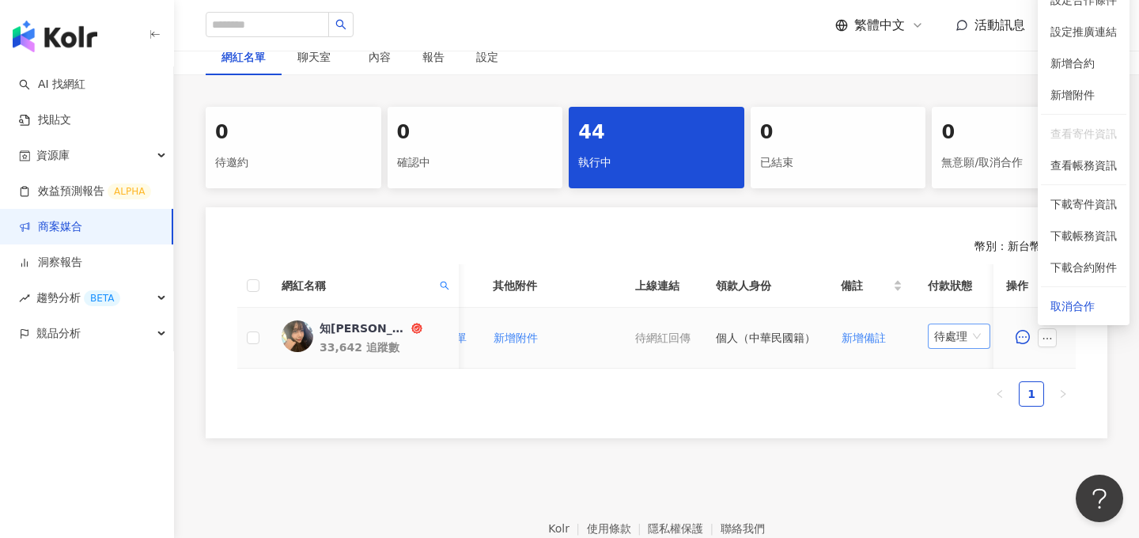
click at [973, 338] on span "待處理" at bounding box center [959, 336] width 50 height 24
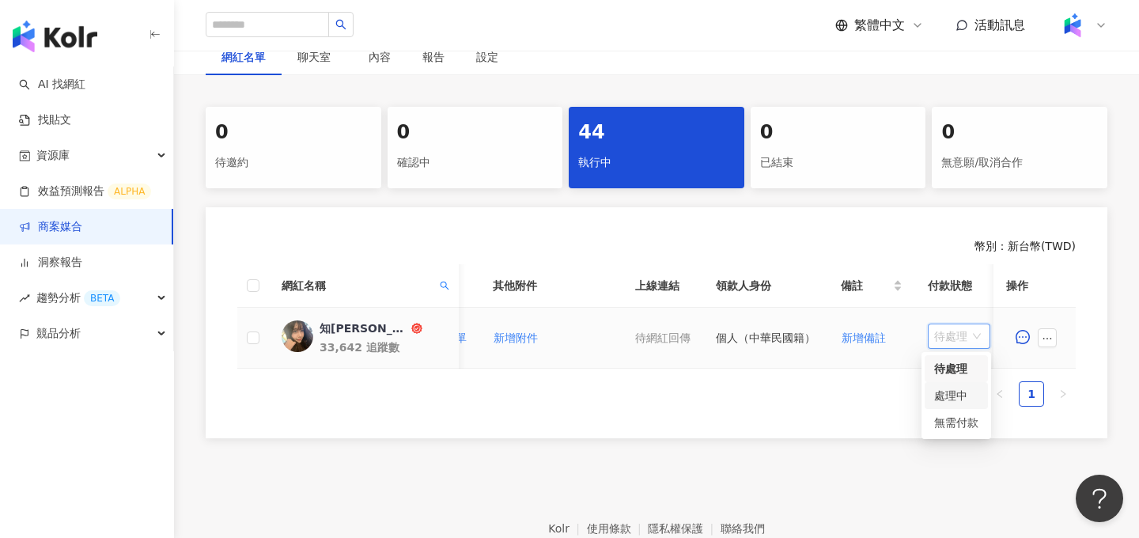
click at [966, 395] on div "處理中" at bounding box center [956, 395] width 44 height 17
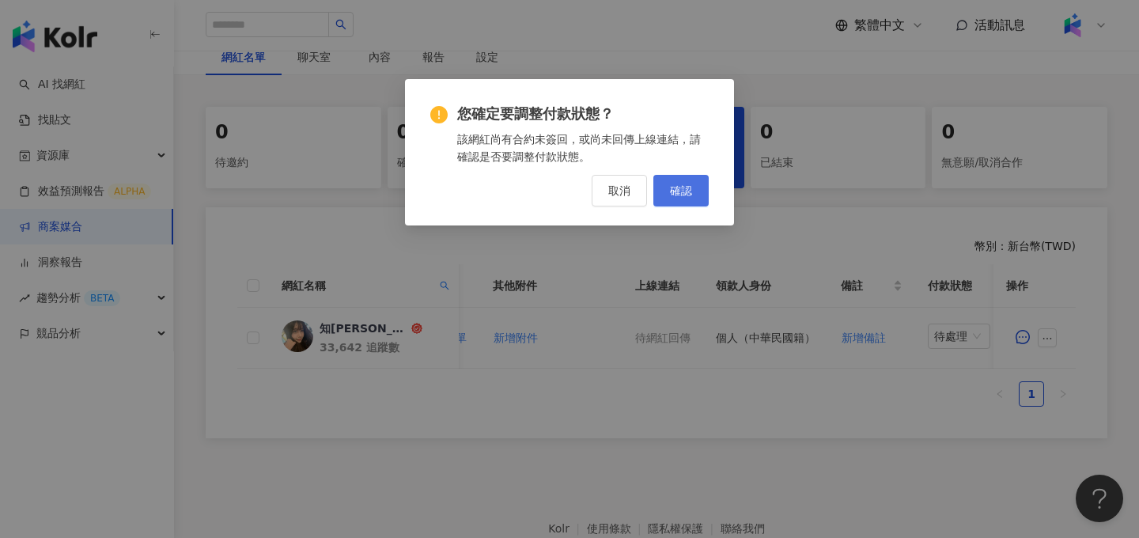
click at [679, 188] on span "確認" at bounding box center [681, 190] width 22 height 13
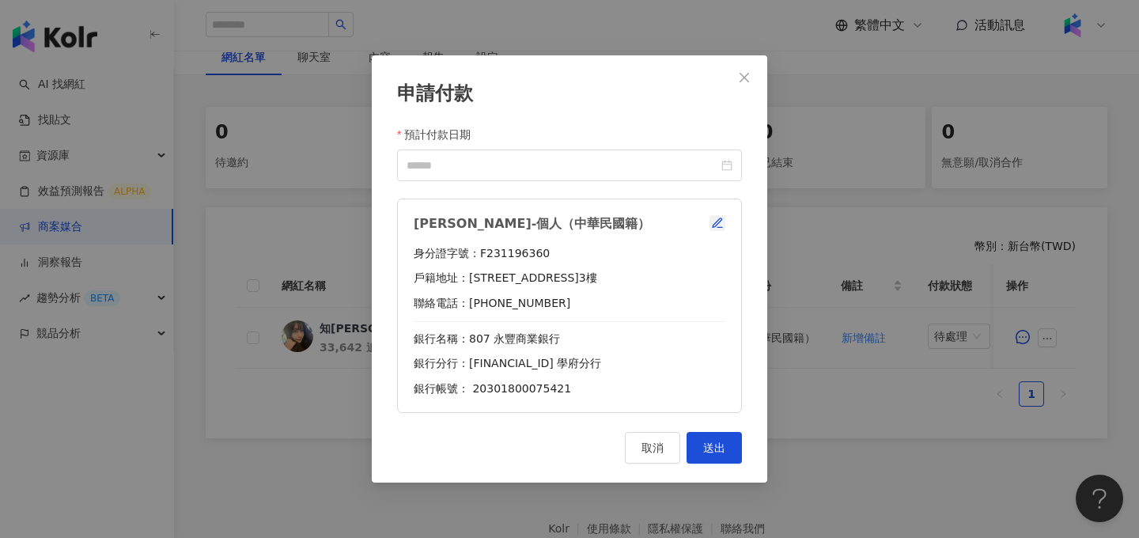
click at [720, 218] on icon "button" at bounding box center [717, 223] width 13 height 13
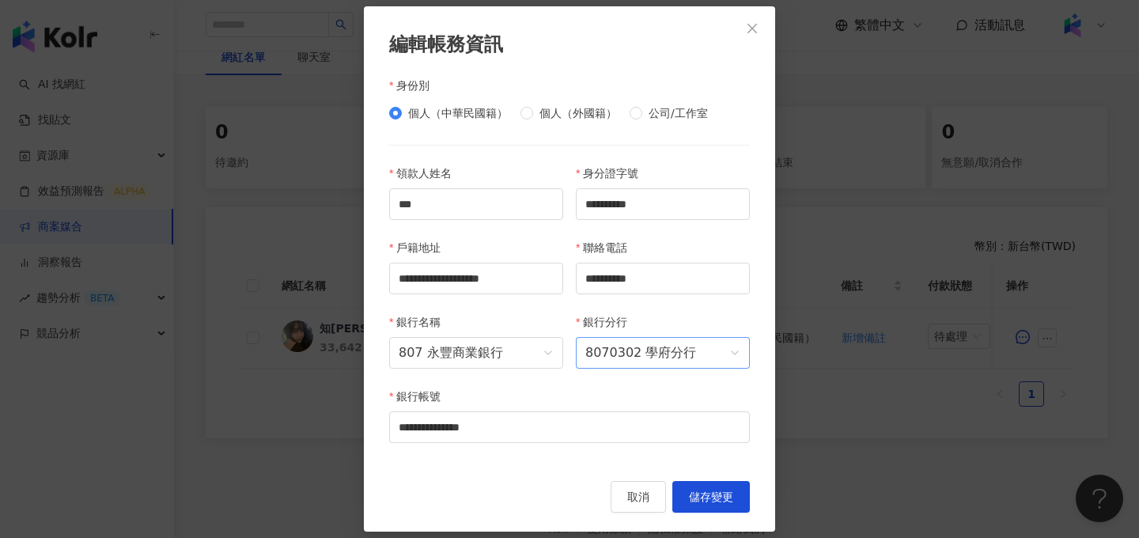
click at [664, 360] on span "8070302 學府分行" at bounding box center [662, 353] width 155 height 30
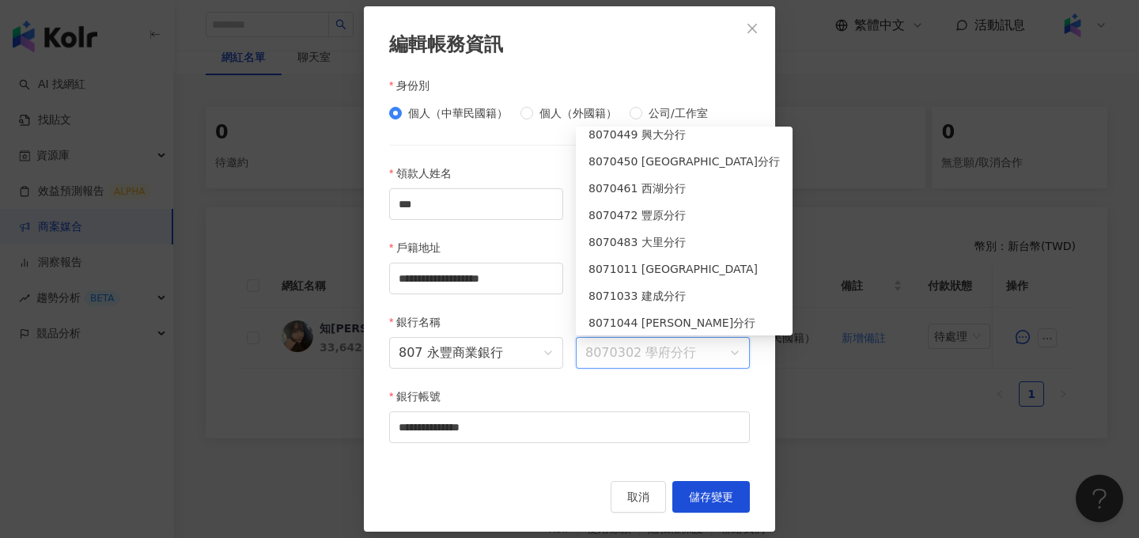
scroll to position [1079, 0]
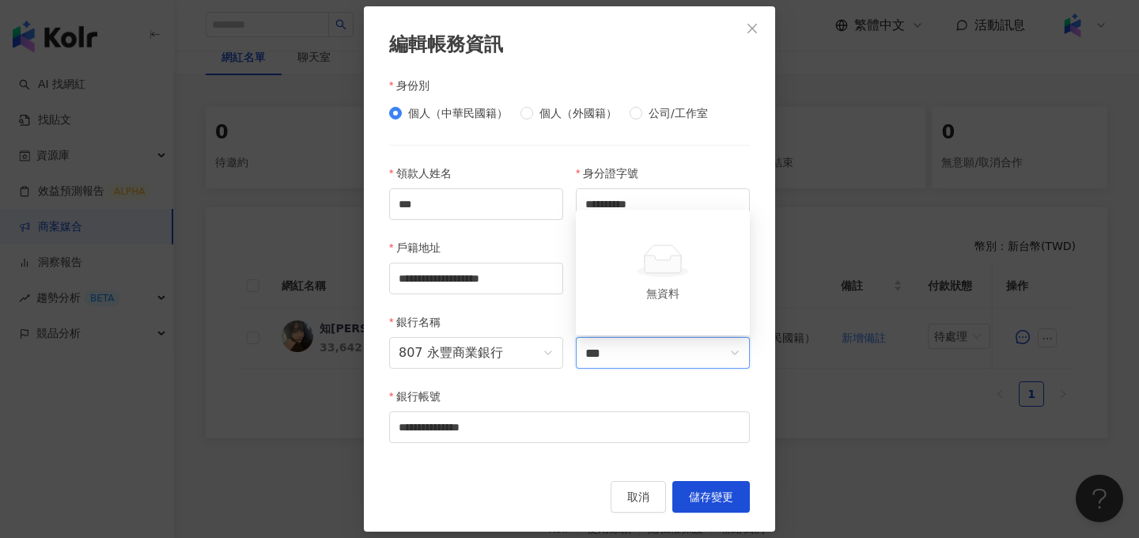
type input "**"
click at [702, 328] on div "8071217 營業部" at bounding box center [663, 318] width 168 height 27
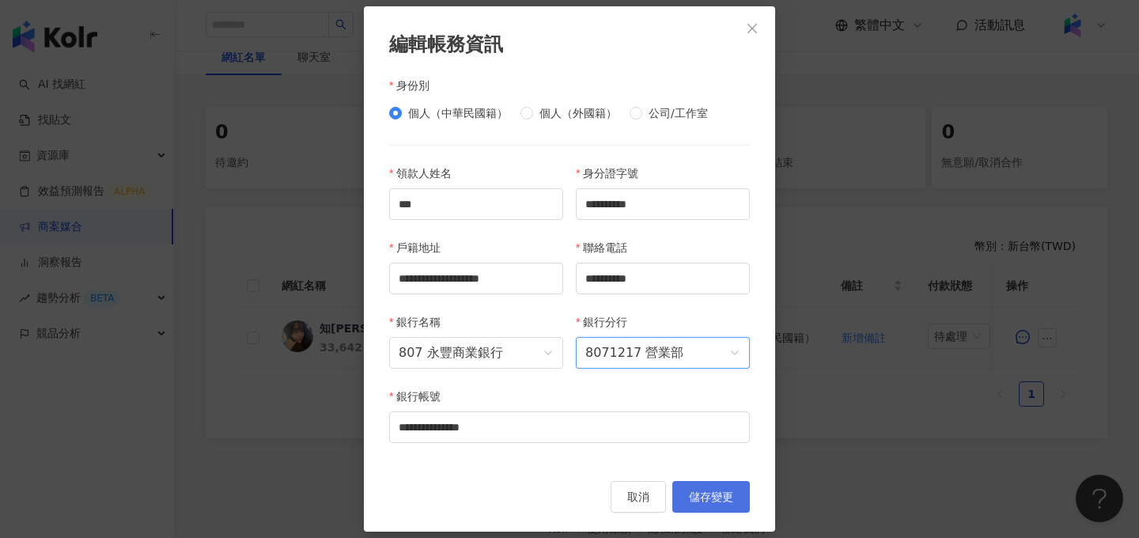
click at [743, 499] on button "儲存變更" at bounding box center [711, 497] width 78 height 32
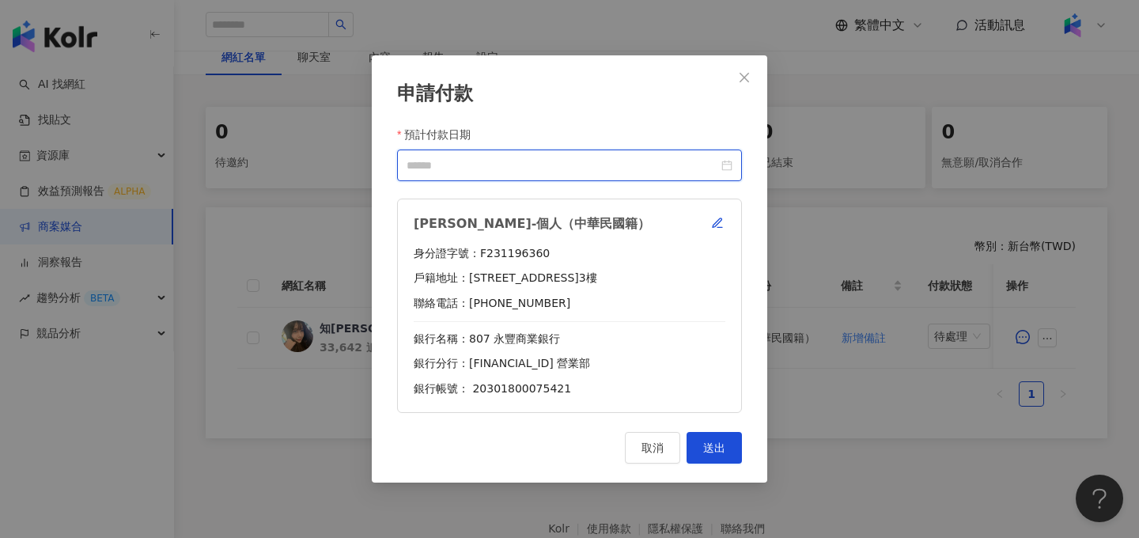
click at [717, 170] on input "預計付款日期" at bounding box center [563, 165] width 312 height 17
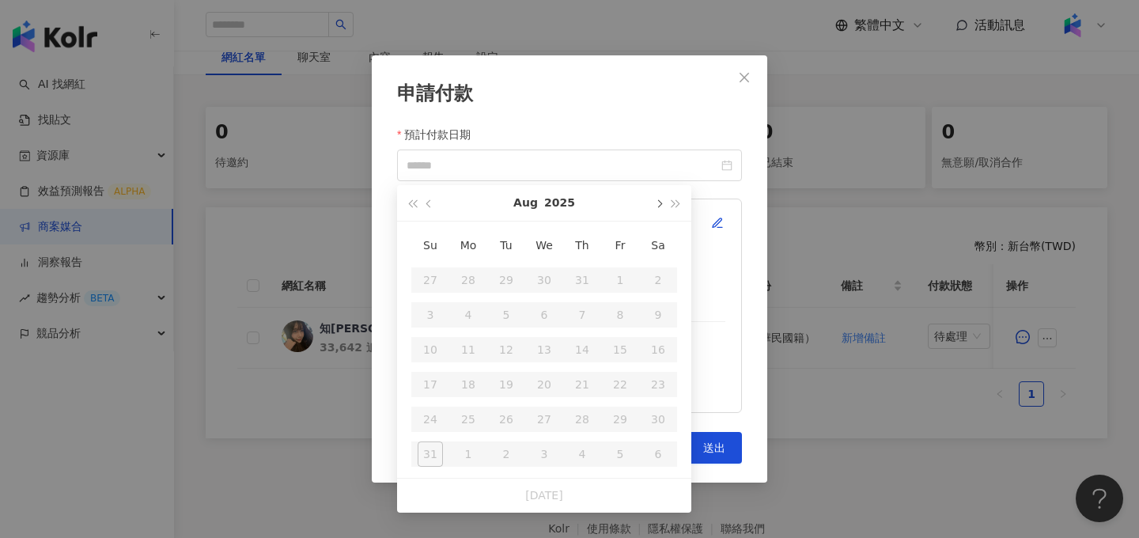
click at [652, 202] on button "button" at bounding box center [657, 203] width 17 height 36
type input "**********"
click at [552, 307] on div "10" at bounding box center [543, 314] width 25 height 25
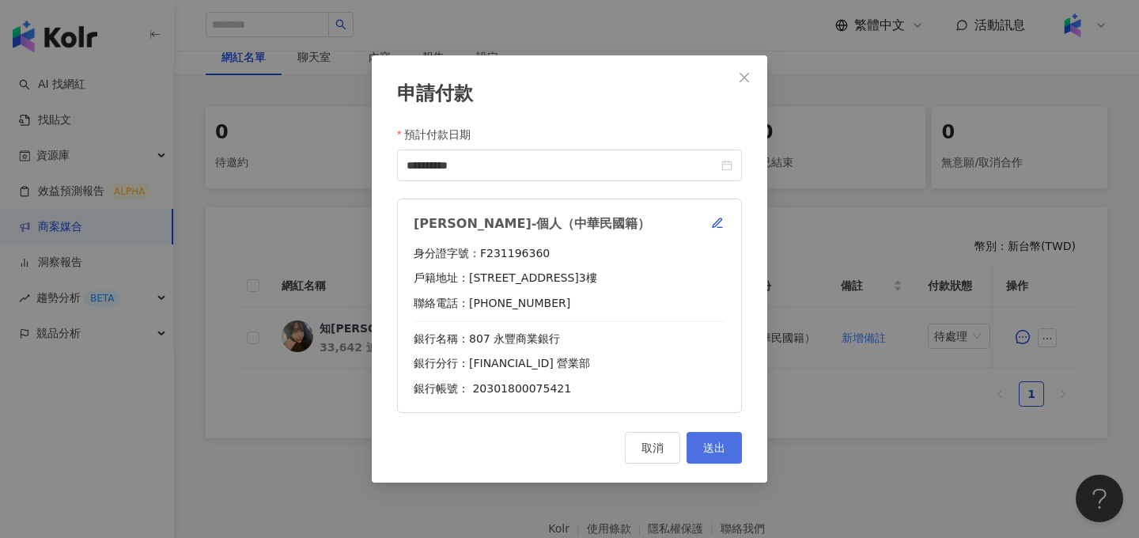
click at [728, 452] on button "送出" at bounding box center [713, 448] width 55 height 32
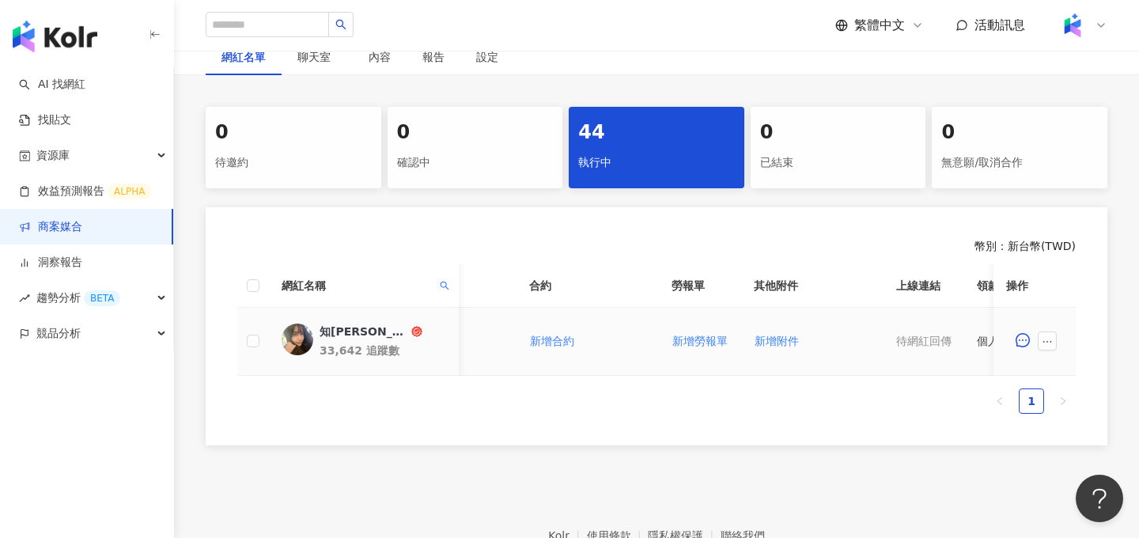
scroll to position [0, 367]
click at [713, 339] on span "新增勞報單" at bounding box center [705, 341] width 55 height 13
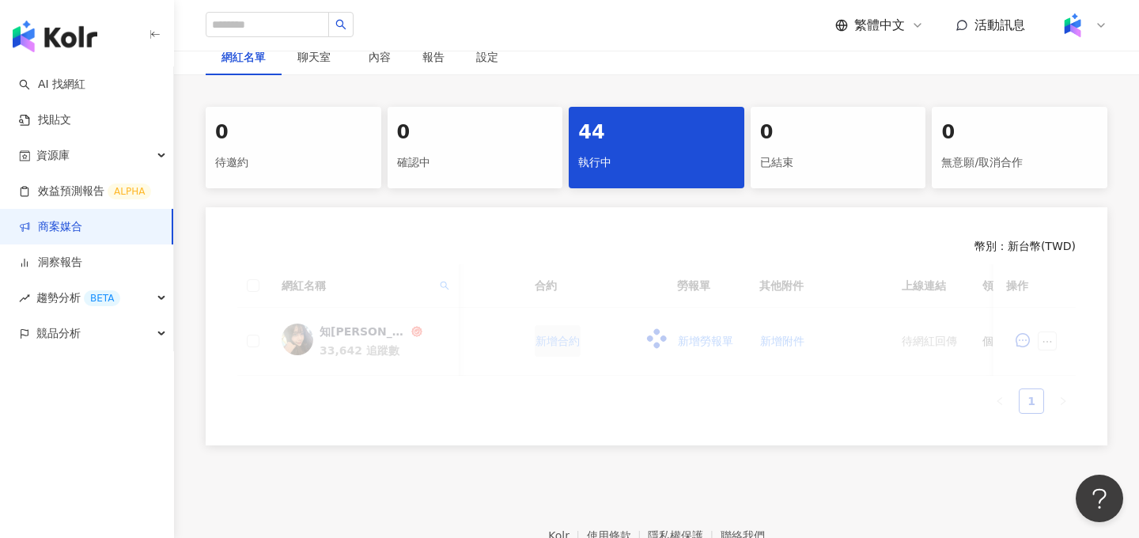
click at [544, 346] on div at bounding box center [656, 338] width 838 height 149
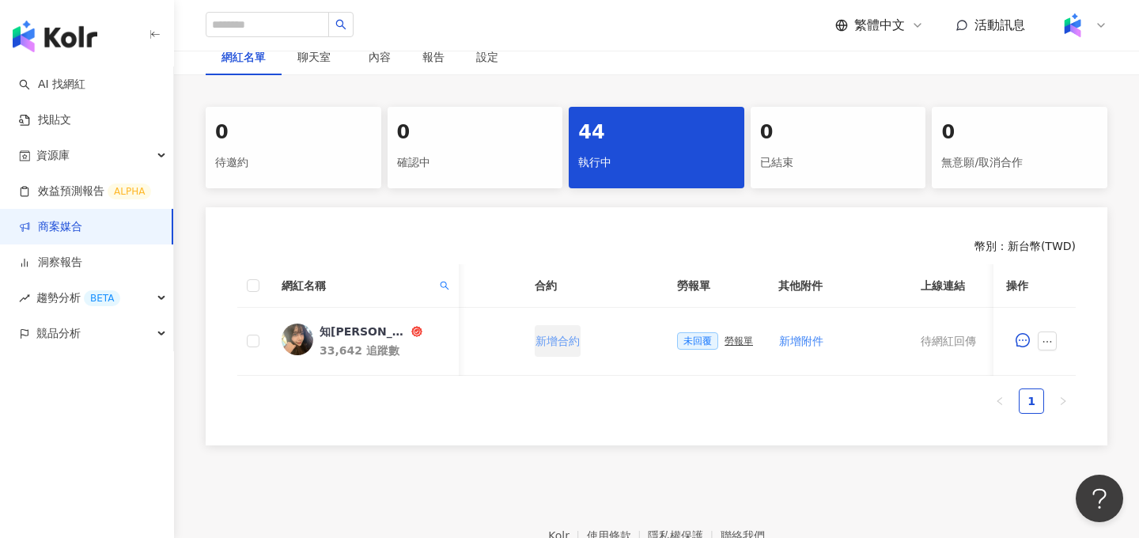
click at [544, 346] on span "新增合約" at bounding box center [557, 341] width 44 height 13
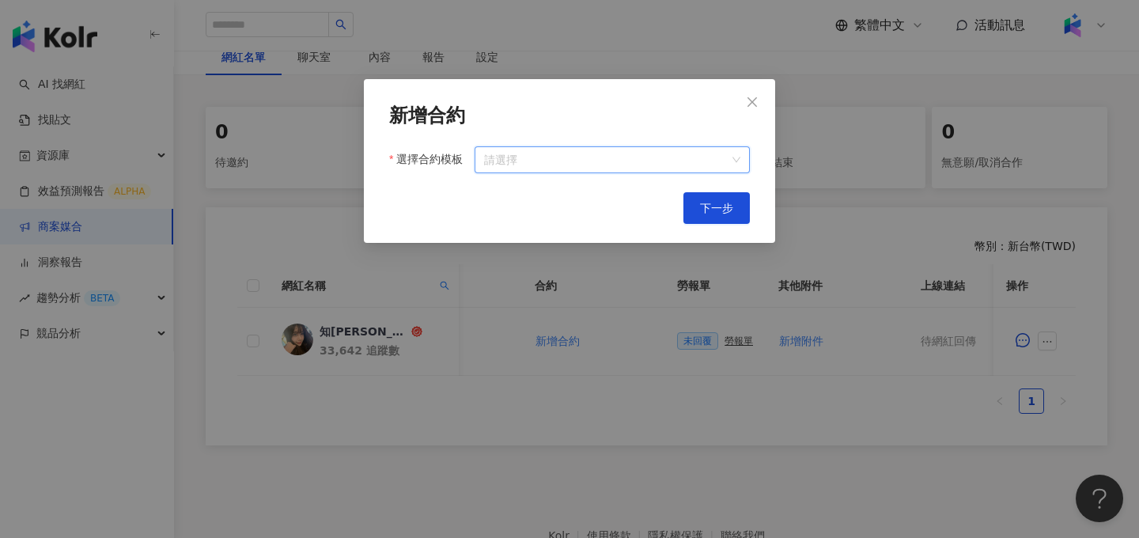
click at [649, 161] on input "選擇合約模板" at bounding box center [612, 159] width 256 height 25
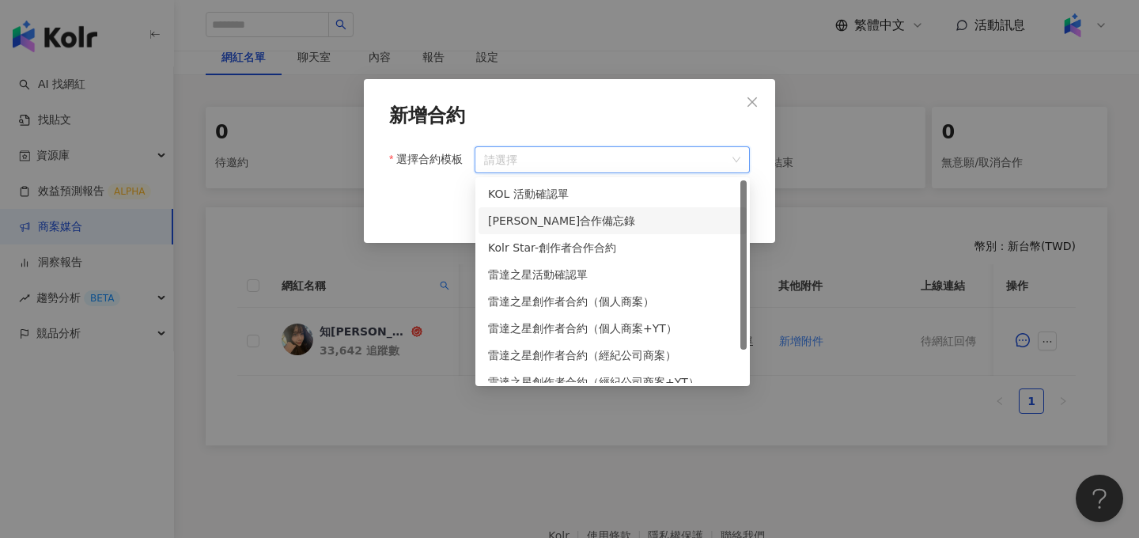
click at [632, 218] on div "萊雅合作備忘錄" at bounding box center [612, 220] width 249 height 17
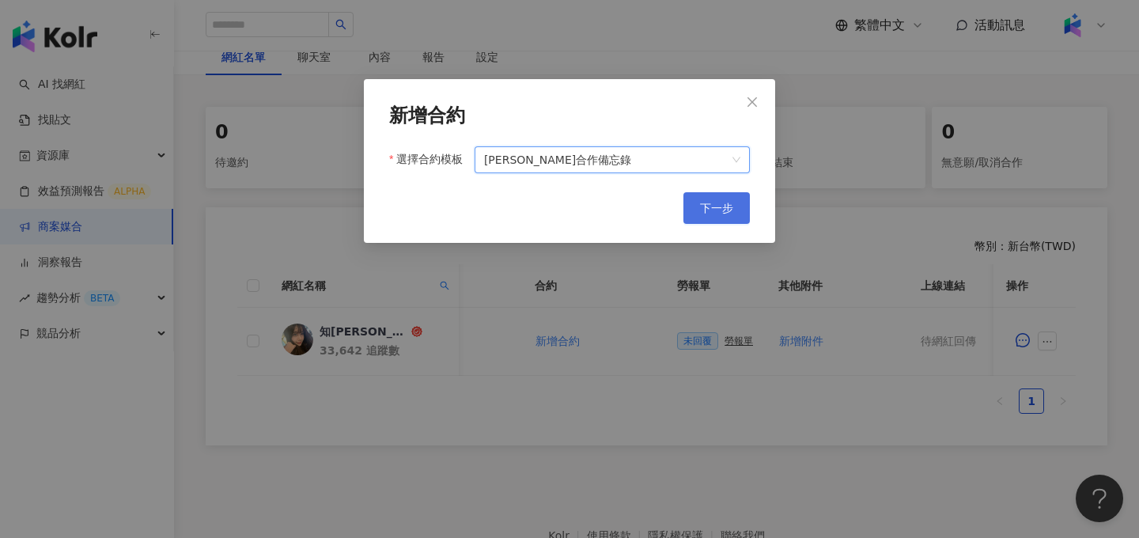
click at [709, 208] on span "下一步" at bounding box center [716, 208] width 33 height 13
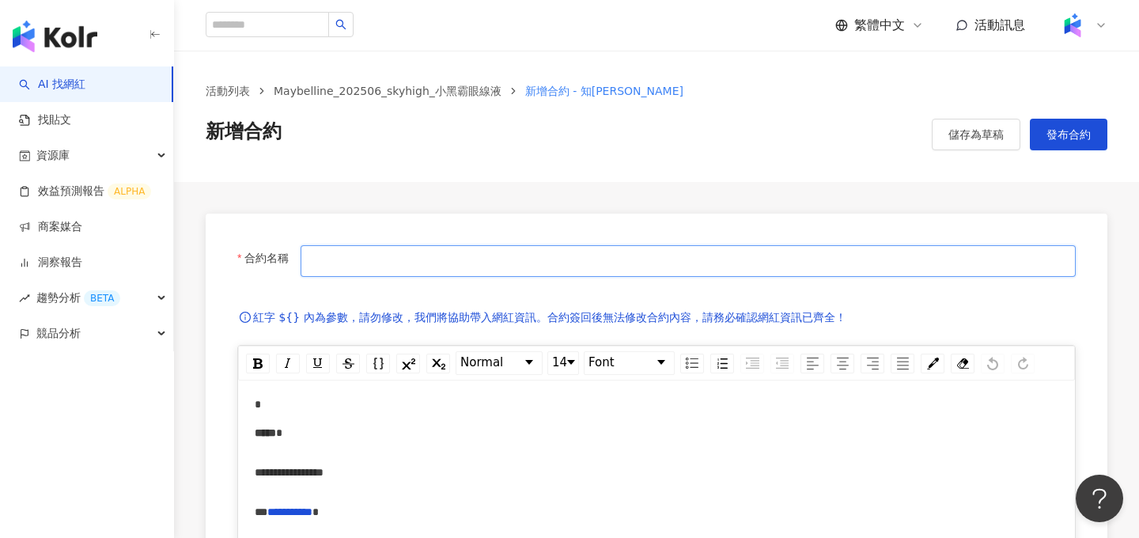
click at [357, 270] on input "合約名稱" at bounding box center [688, 261] width 775 height 32
type input "**********"
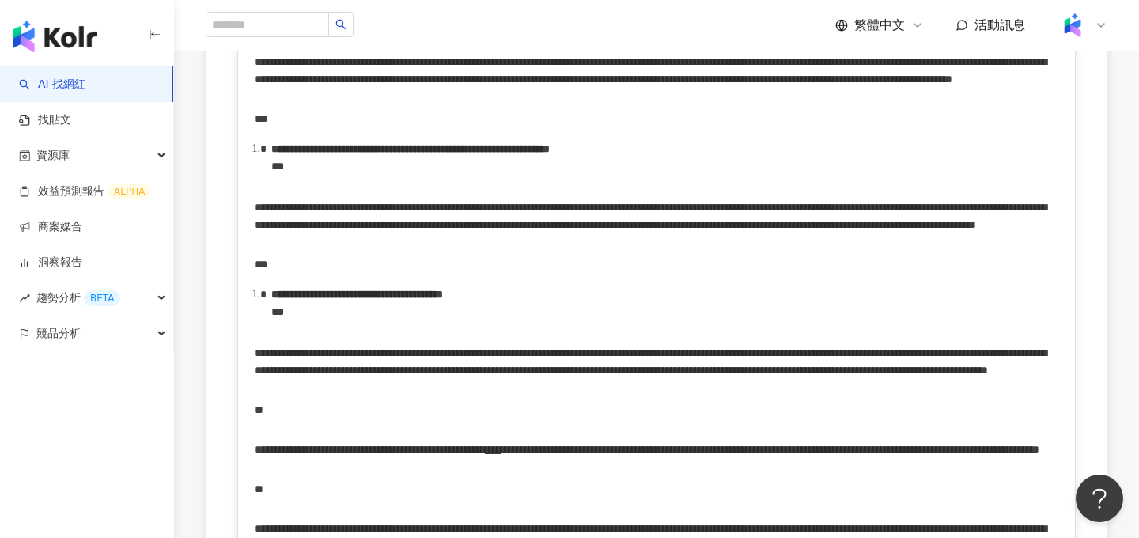
scroll to position [3560, 0]
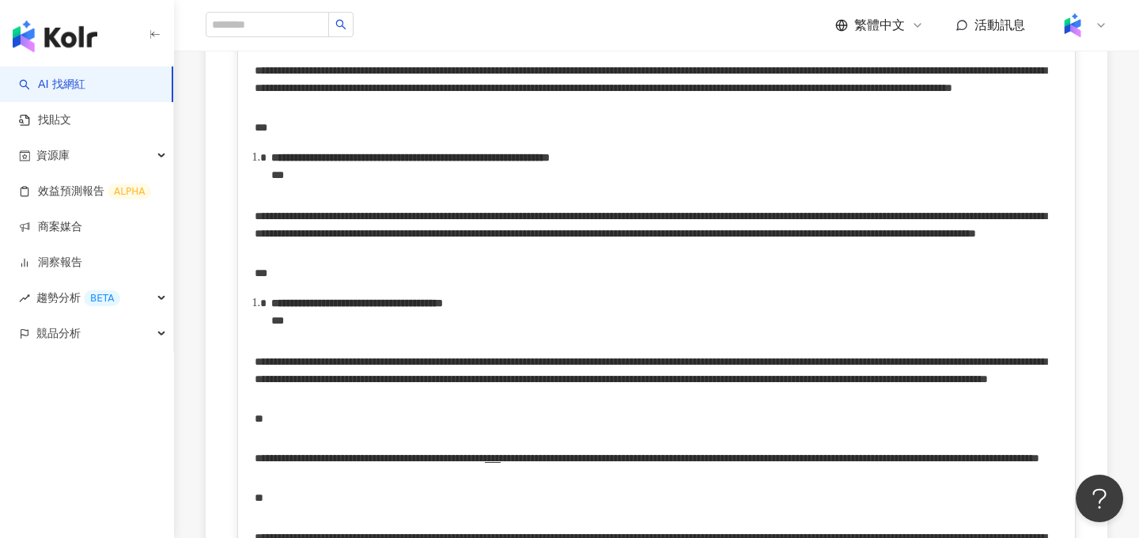
drag, startPoint x: 255, startPoint y: 185, endPoint x: 528, endPoint y: 211, distance: 274.1
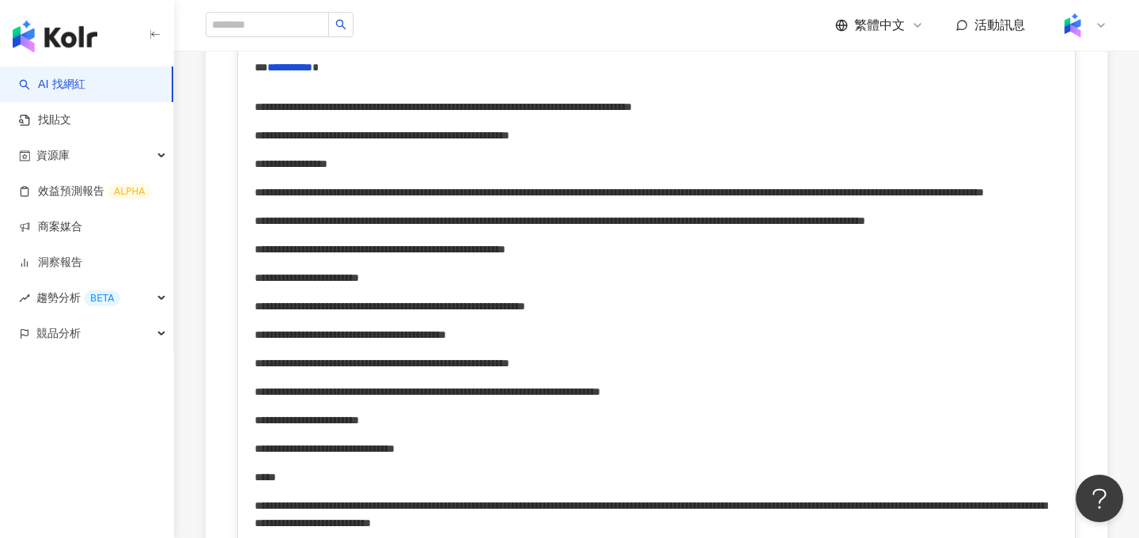
scroll to position [388, 0]
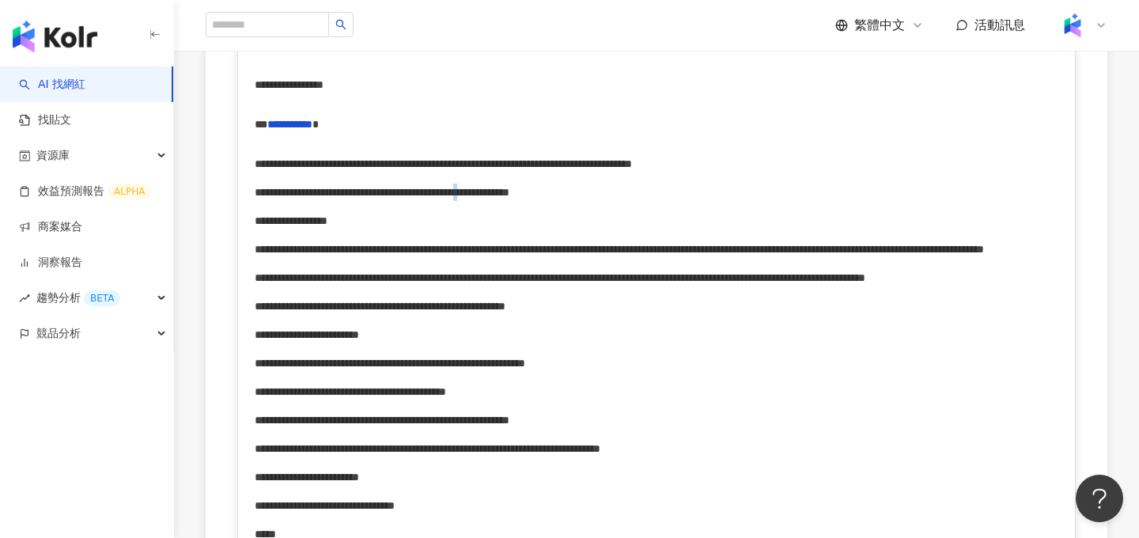
click at [509, 198] on span "**********" at bounding box center [382, 192] width 255 height 11
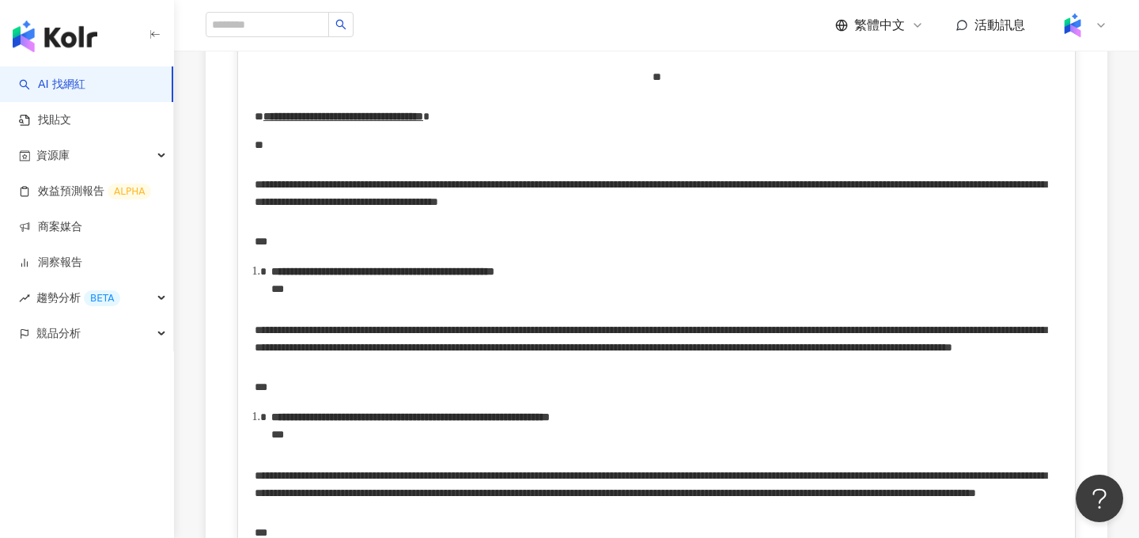
scroll to position [2452, 0]
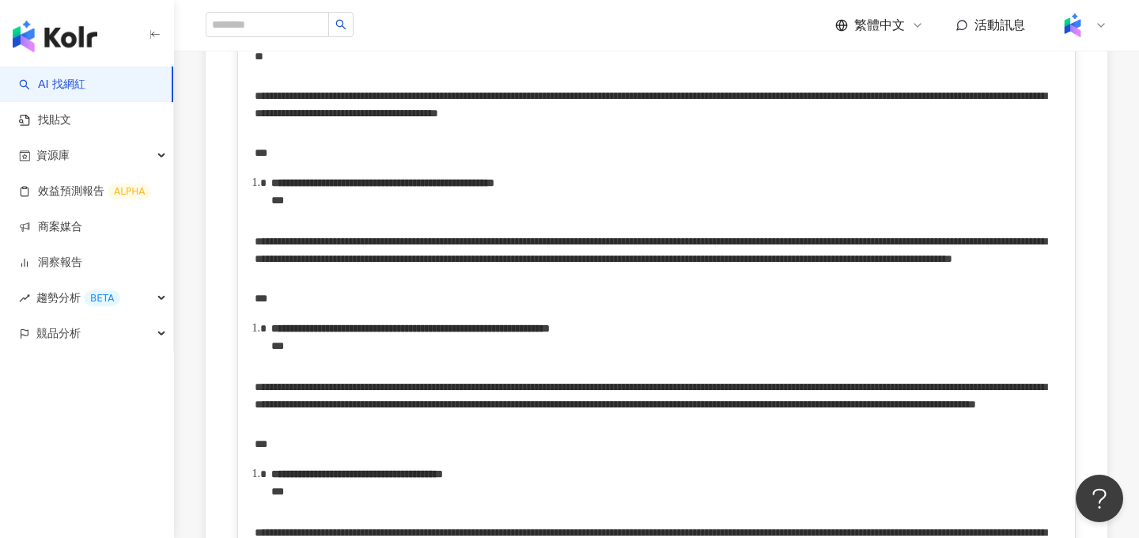
scroll to position [2604, 0]
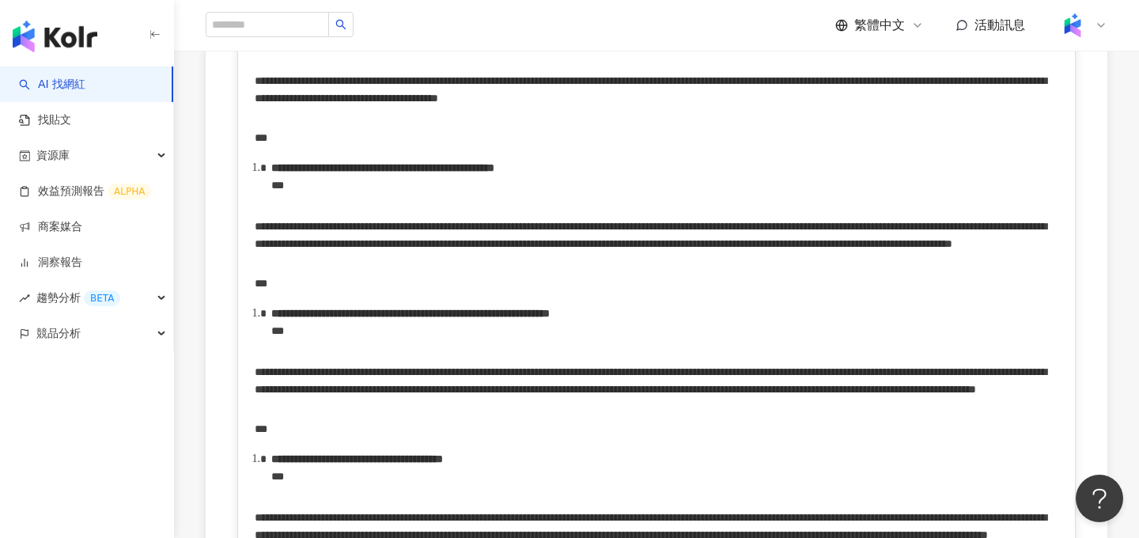
scroll to position [2645, 0]
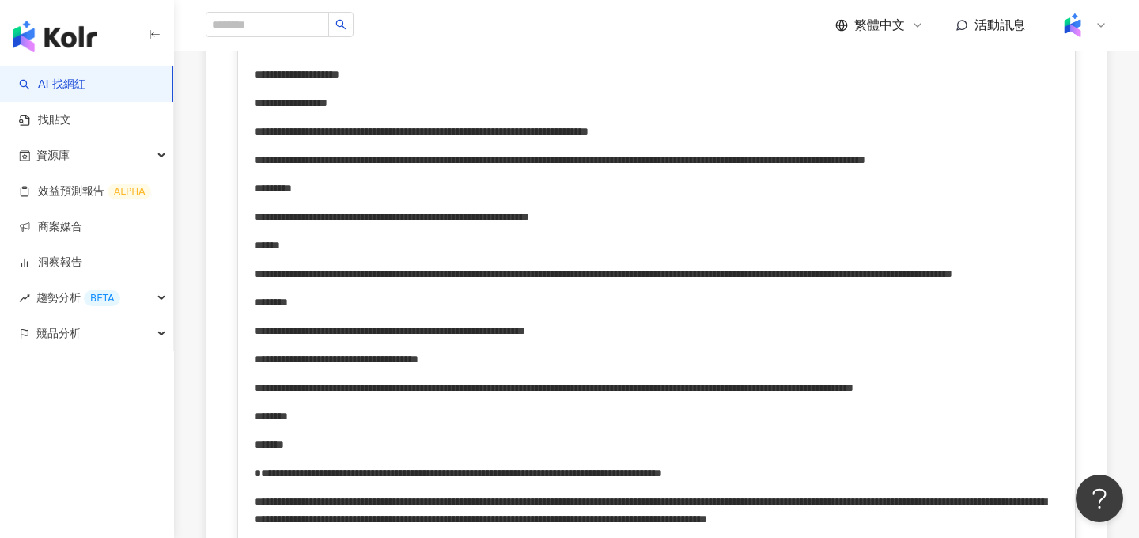
scroll to position [987, 0]
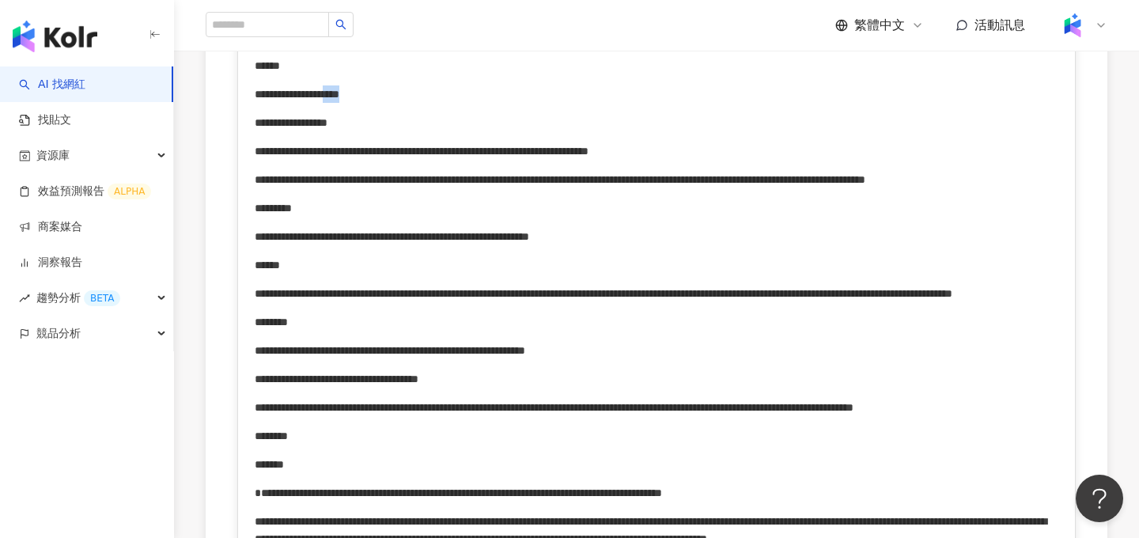
drag, startPoint x: 403, startPoint y: 177, endPoint x: 441, endPoint y: 180, distance: 38.8
click at [339, 100] on span "**********" at bounding box center [297, 94] width 85 height 11
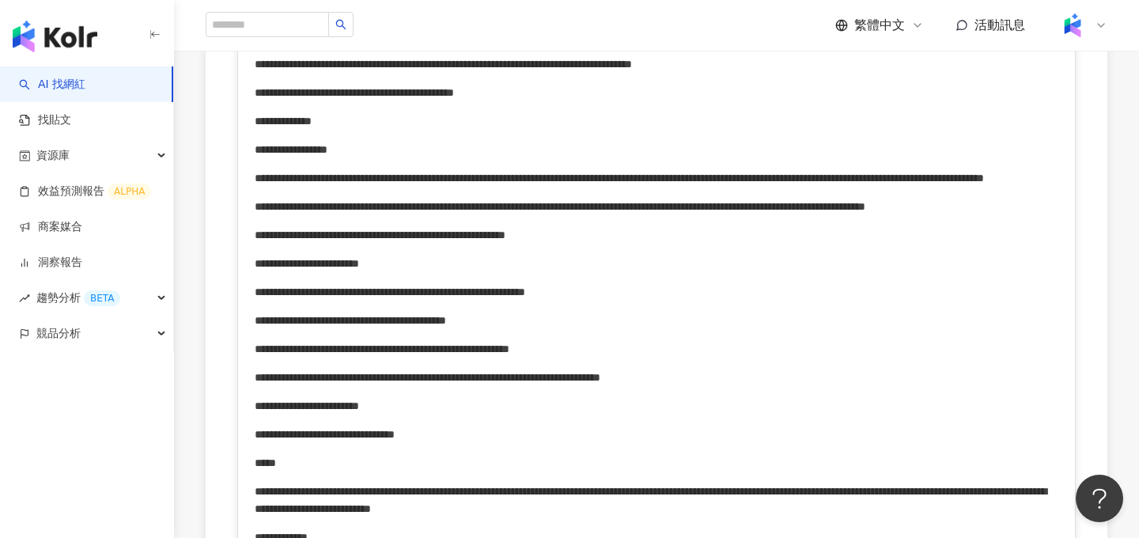
scroll to position [0, 0]
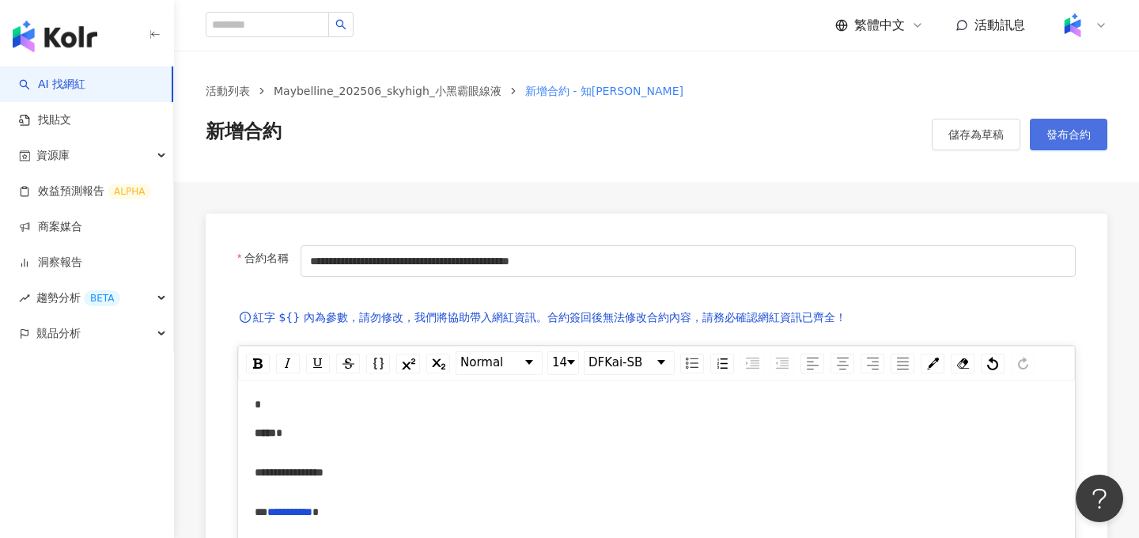
click at [1045, 140] on button "發布合約" at bounding box center [1069, 135] width 78 height 32
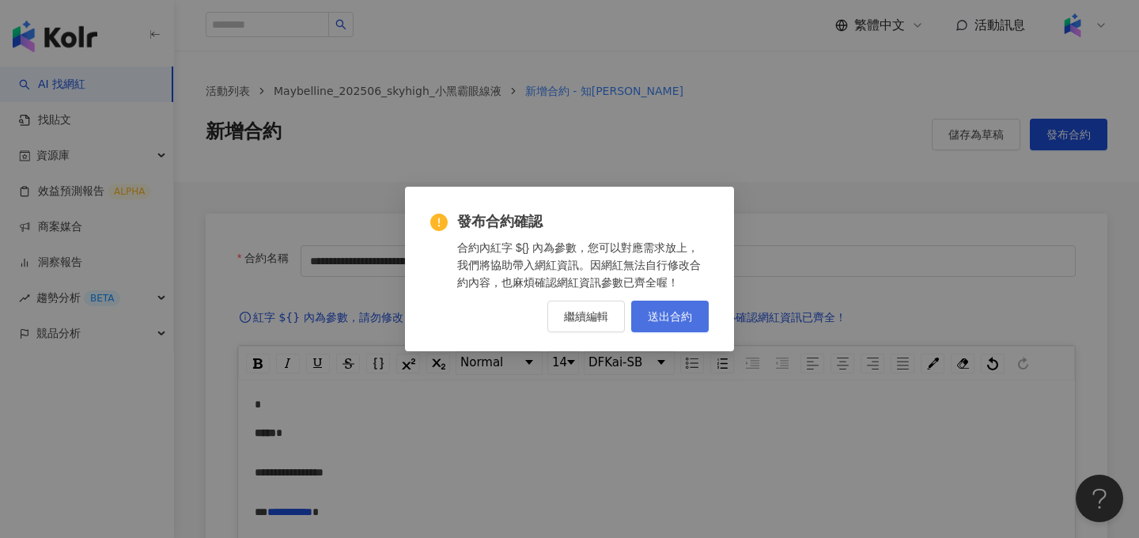
click at [694, 324] on button "送出合約" at bounding box center [670, 317] width 78 height 32
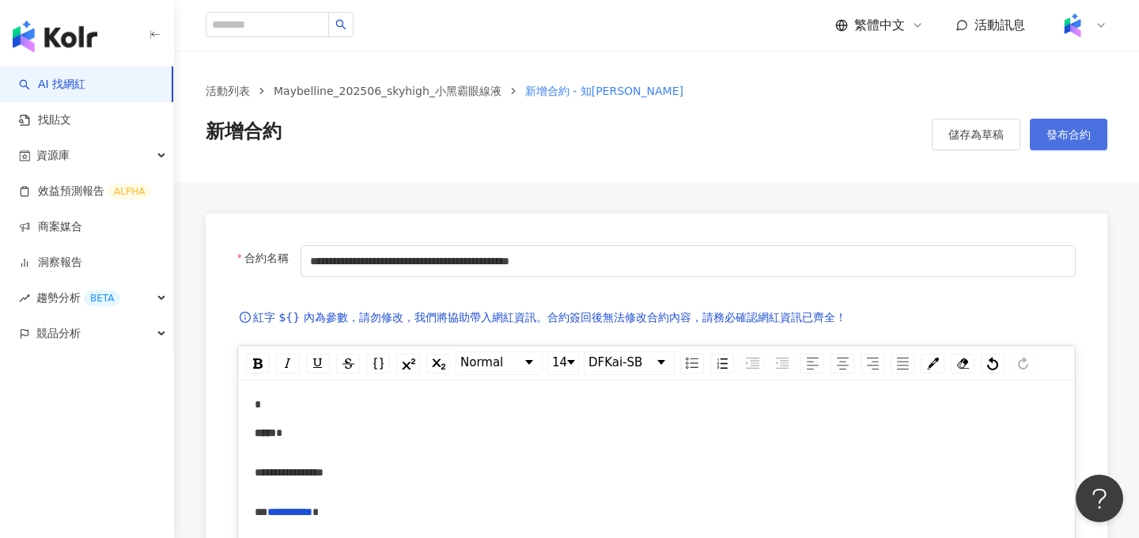
click at [1080, 145] on button "發布合約" at bounding box center [1069, 135] width 78 height 32
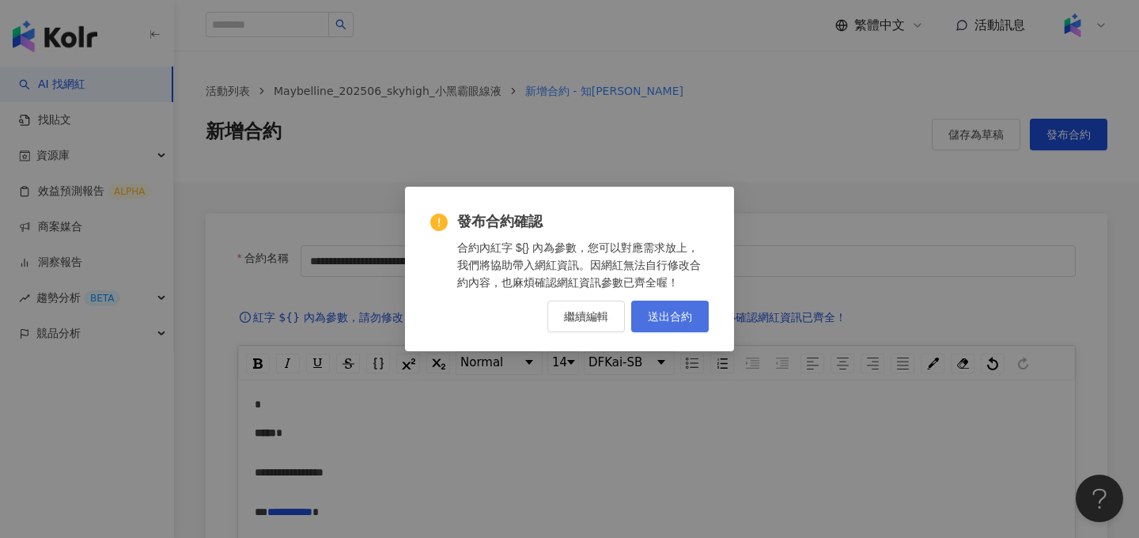
click at [650, 322] on span "送出合約" at bounding box center [670, 316] width 44 height 13
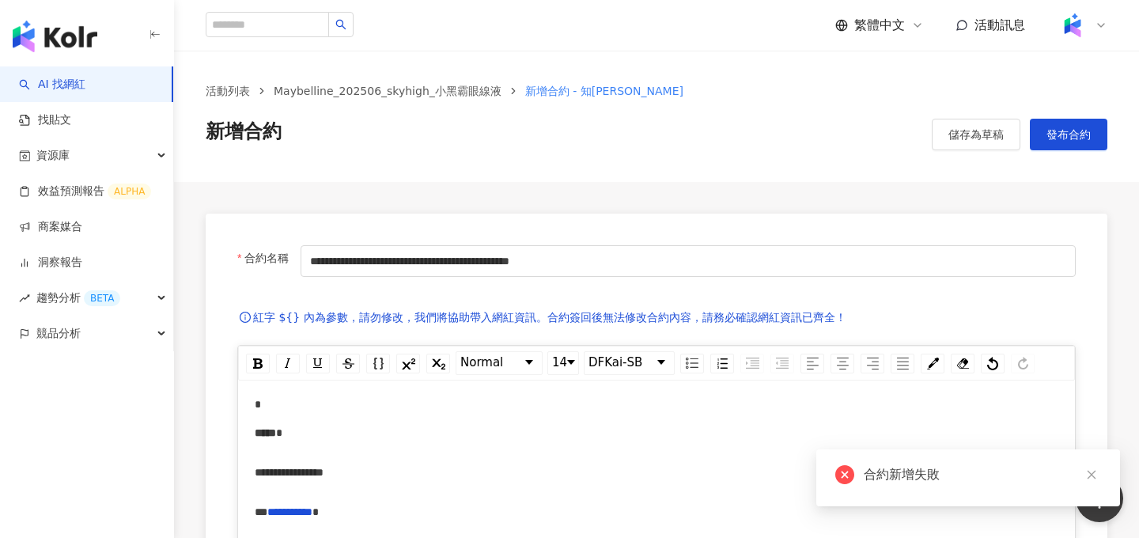
click at [650, 322] on div "紅字 ${} 內為參數，請勿修改，我們將協助帶入網紅資訊。合約簽回後無法修改合約內容，請務必確認網紅資訊已齊全！" at bounding box center [656, 319] width 838 height 51
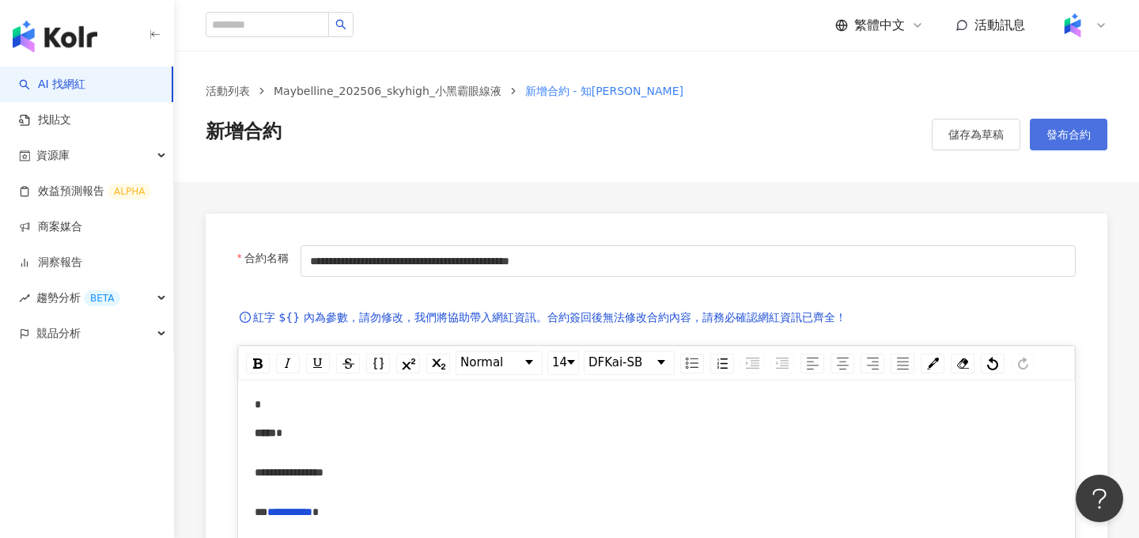
click at [1058, 138] on span "發布合約" at bounding box center [1068, 134] width 44 height 13
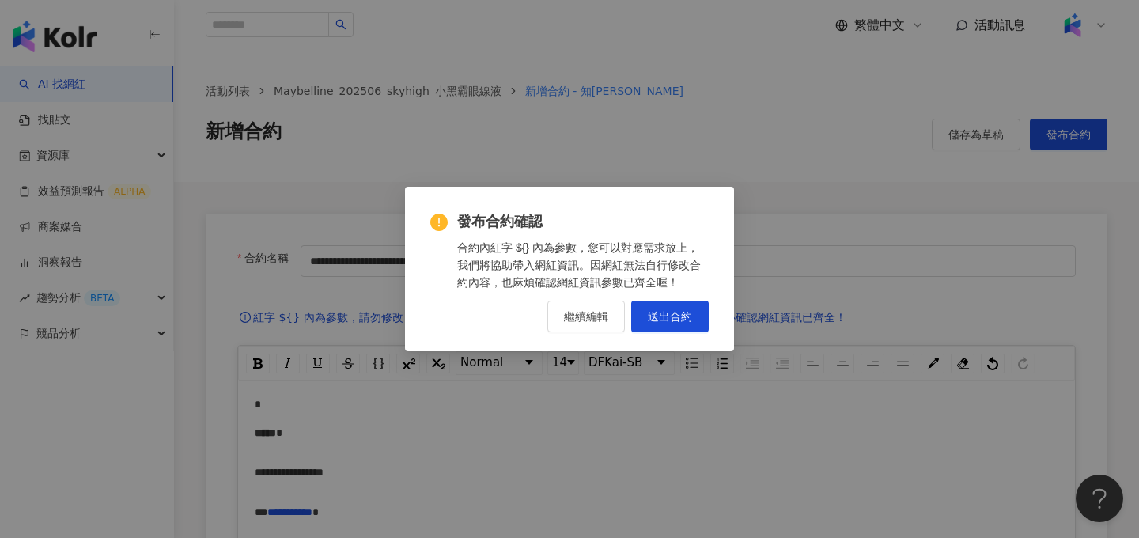
click at [690, 297] on div "發布合約確認 合約內紅字 ${} 內為參數，您可以對應需求放上，我們將協助帶入網紅資訊。因網紅無法自行修改合約內容，也麻煩確認網紅資訊參數已齊全喔！ 繼續編輯…" at bounding box center [569, 271] width 278 height 119
click at [690, 301] on button "送出合約" at bounding box center [670, 317] width 78 height 32
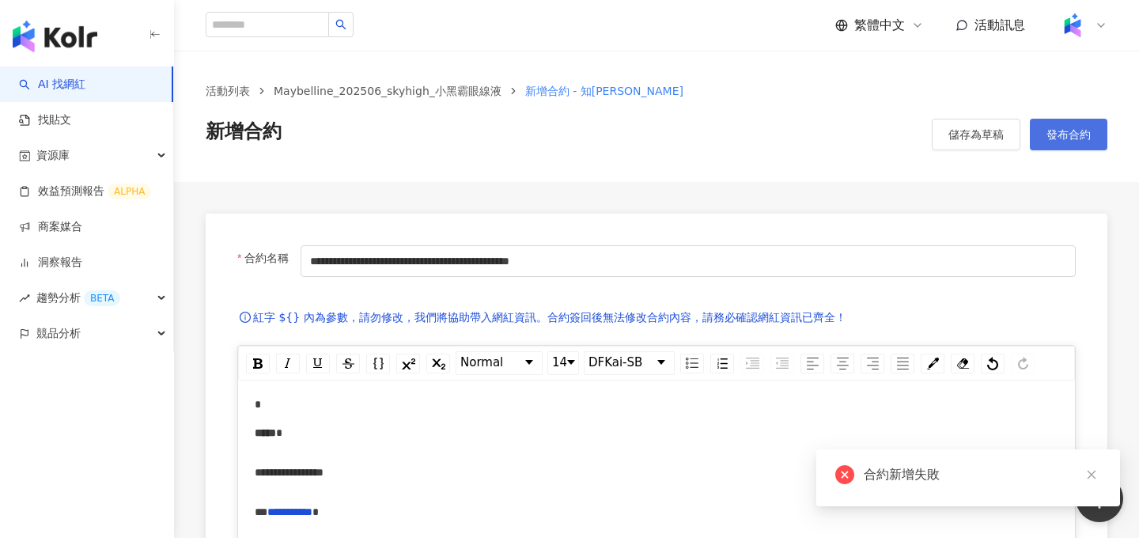
click at [1069, 137] on span "發布合約" at bounding box center [1068, 134] width 44 height 13
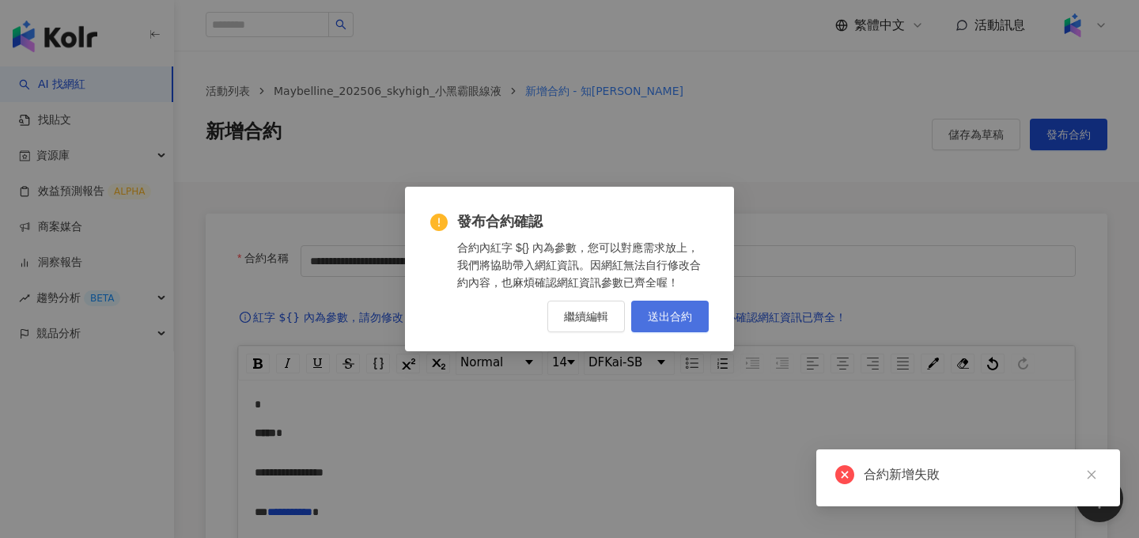
click at [660, 319] on span "送出合約" at bounding box center [670, 316] width 44 height 13
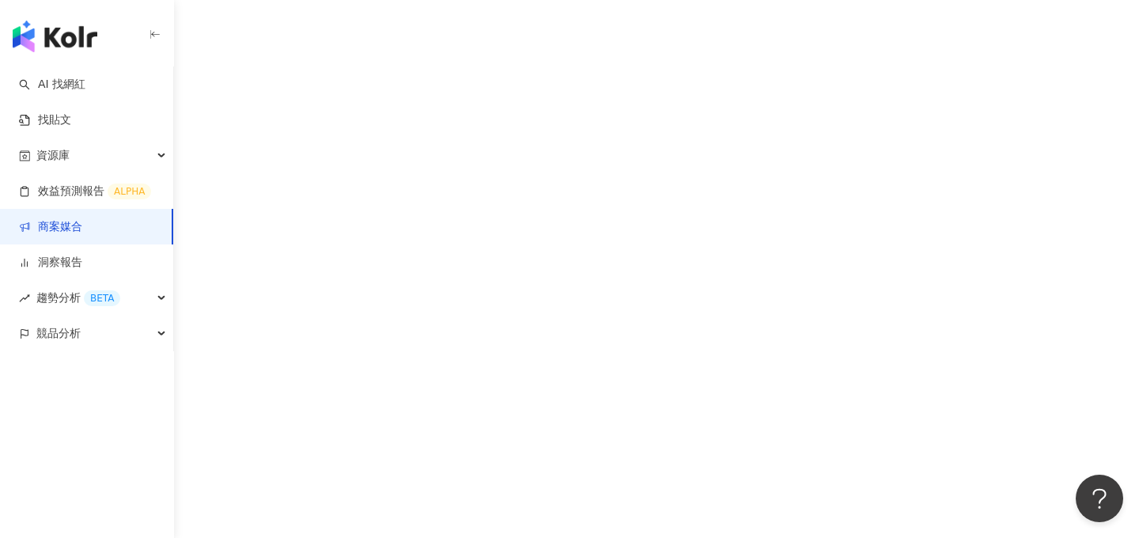
click at [79, 221] on link "商案媒合" at bounding box center [50, 227] width 63 height 16
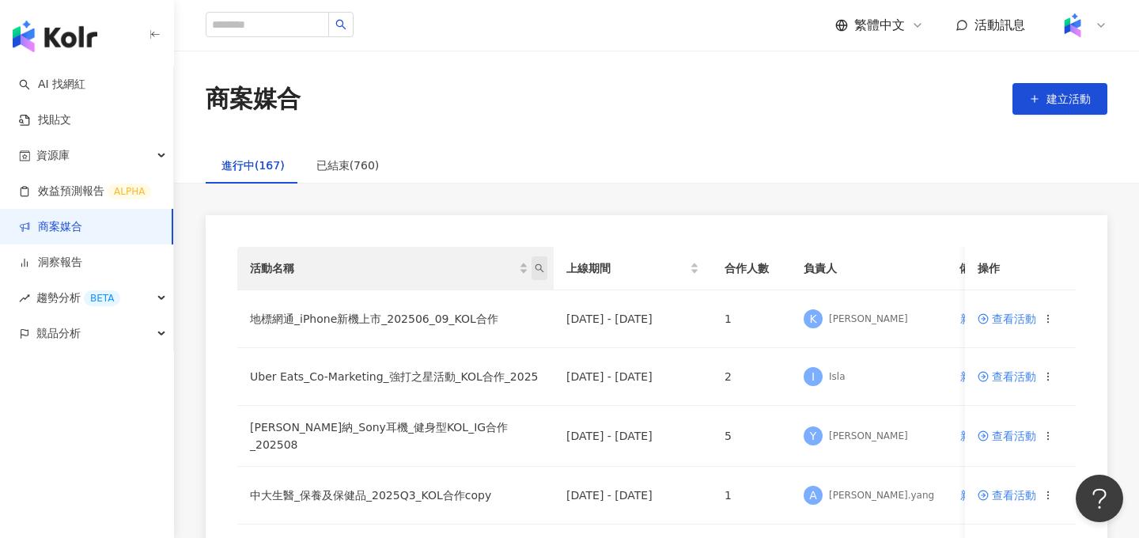
click at [543, 269] on icon "search" at bounding box center [539, 267] width 9 height 9
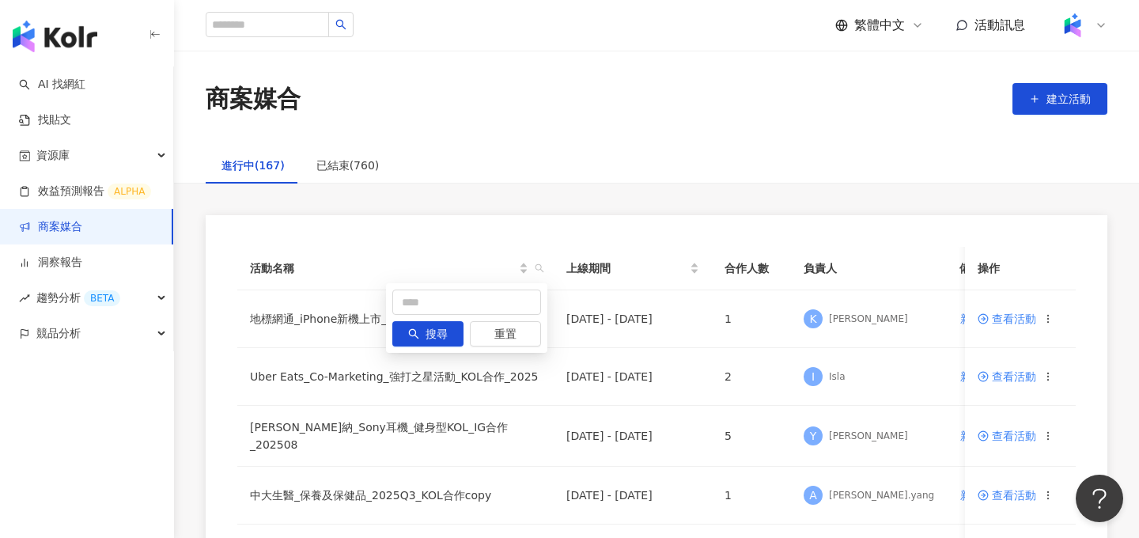
click at [473, 286] on div "搜尋 重置" at bounding box center [466, 318] width 161 height 70
click at [473, 295] on input "text" at bounding box center [466, 301] width 149 height 25
type input "**********"
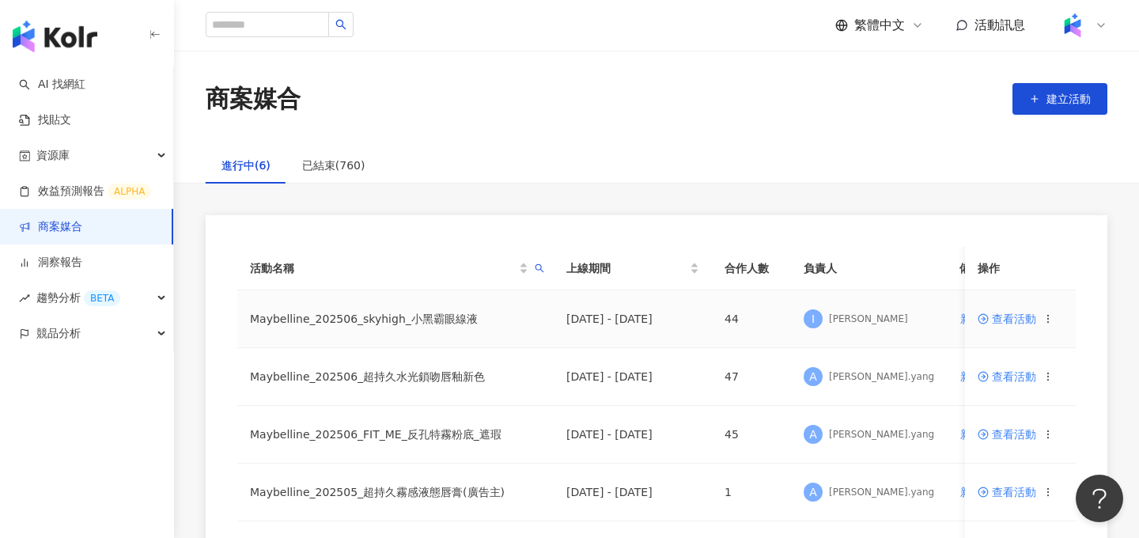
click at [1015, 323] on span "查看活動" at bounding box center [1007, 318] width 59 height 11
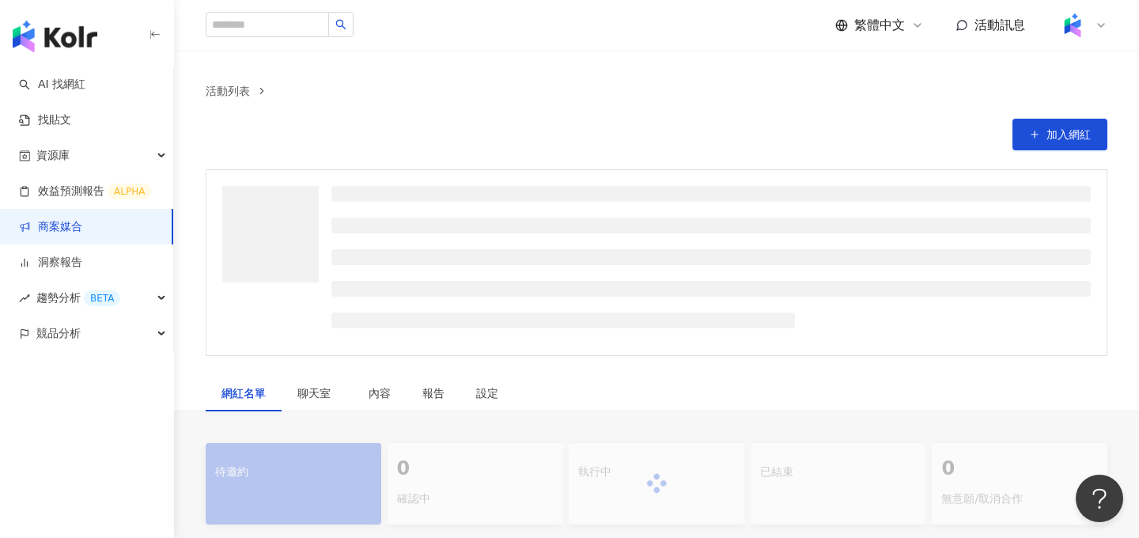
scroll to position [219, 0]
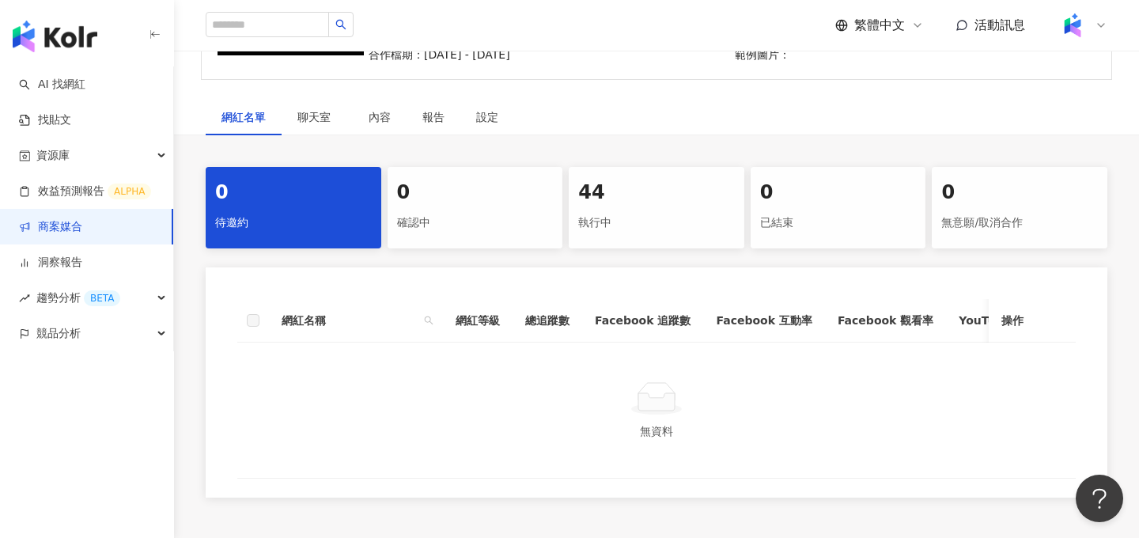
click at [637, 192] on div "44" at bounding box center [656, 193] width 157 height 27
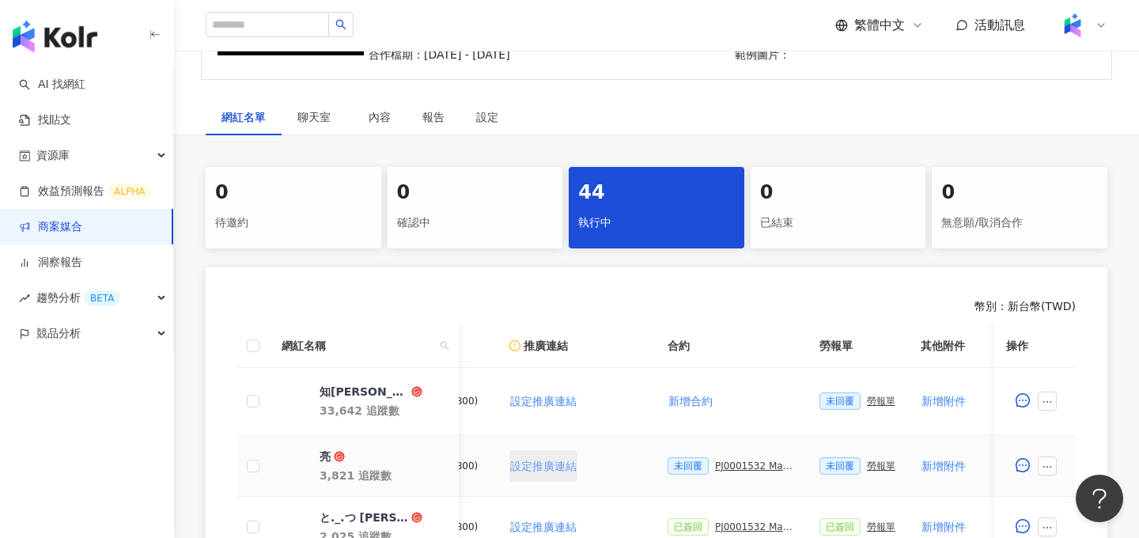
scroll to position [0, 251]
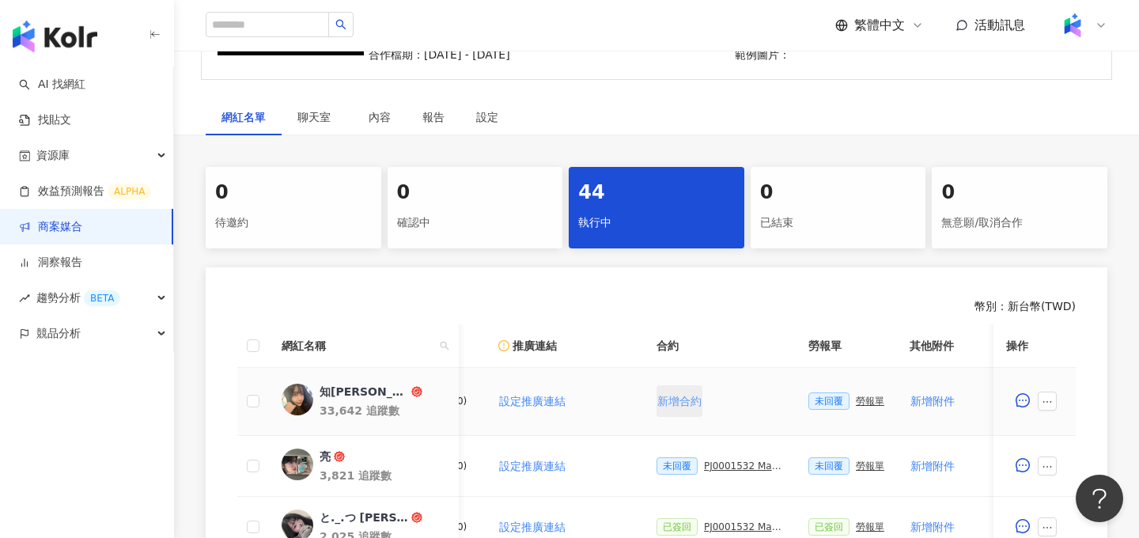
click at [671, 401] on span "新增合約" at bounding box center [679, 401] width 44 height 13
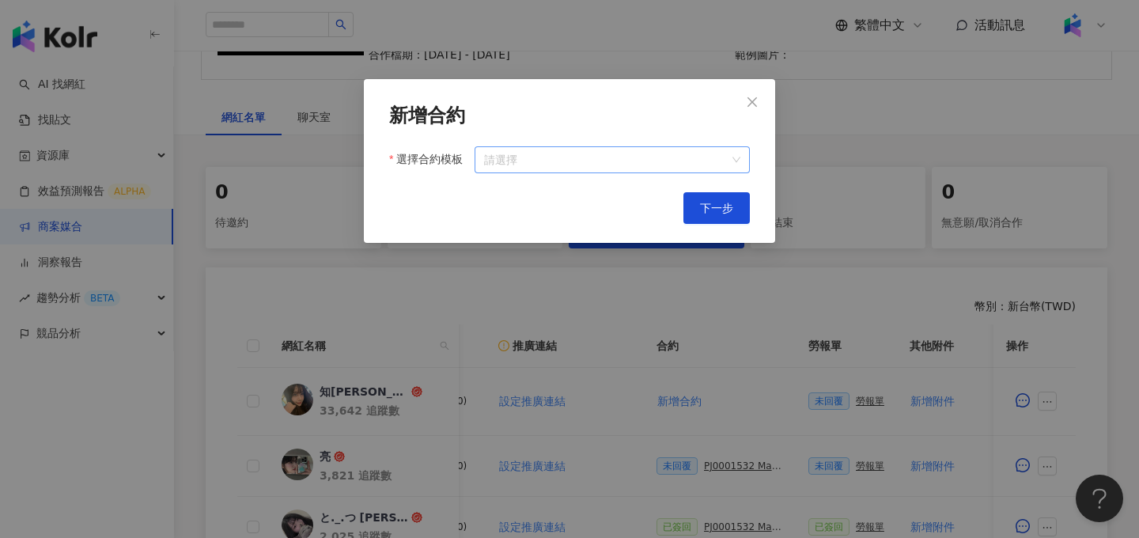
click at [649, 167] on input "選擇合約模板" at bounding box center [612, 159] width 256 height 25
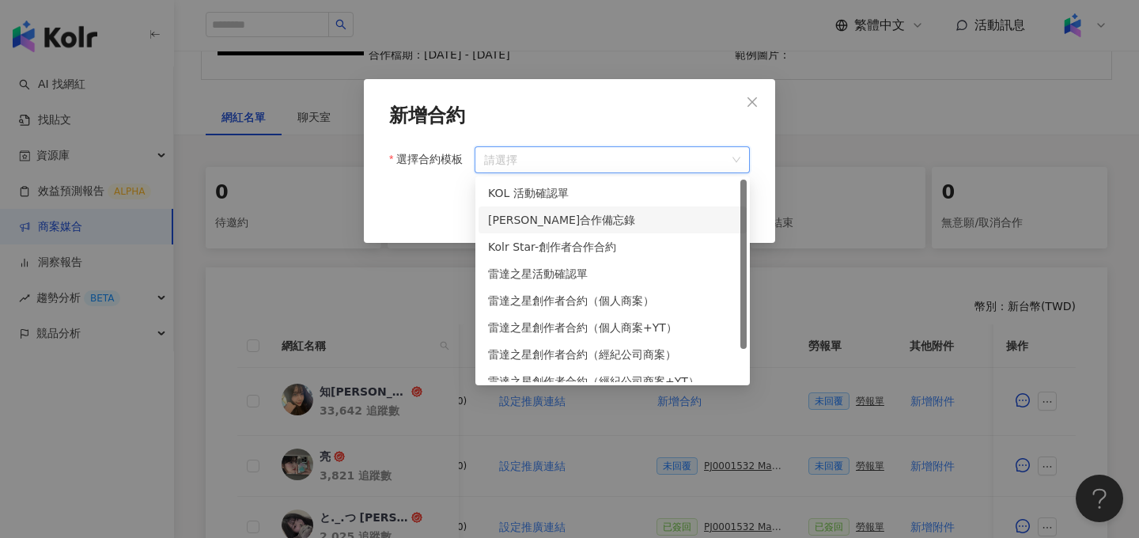
click at [642, 222] on div "[PERSON_NAME]合作備忘錄" at bounding box center [612, 219] width 249 height 17
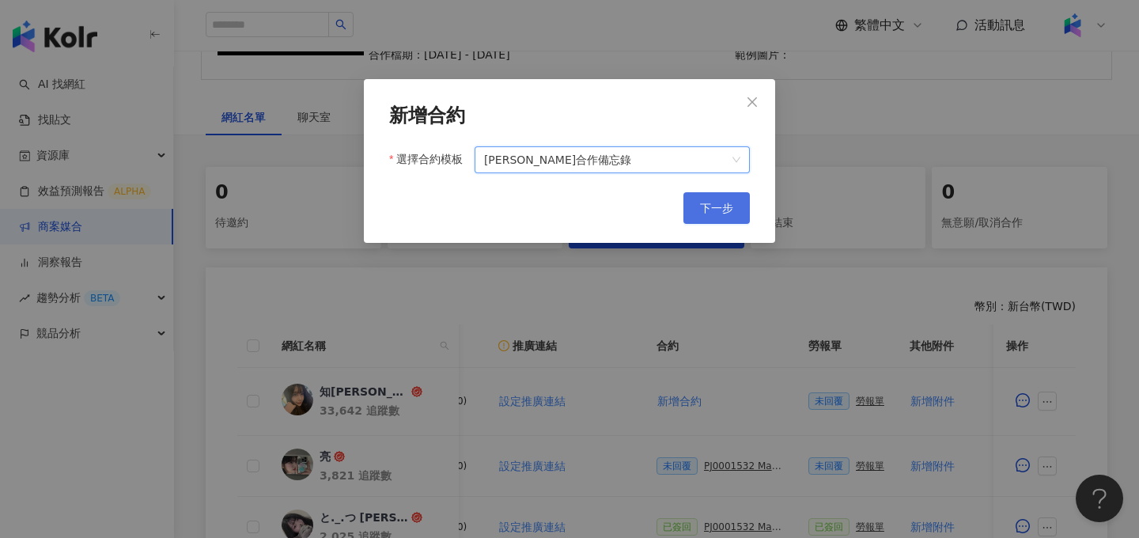
click at [709, 200] on button "下一步" at bounding box center [716, 208] width 66 height 32
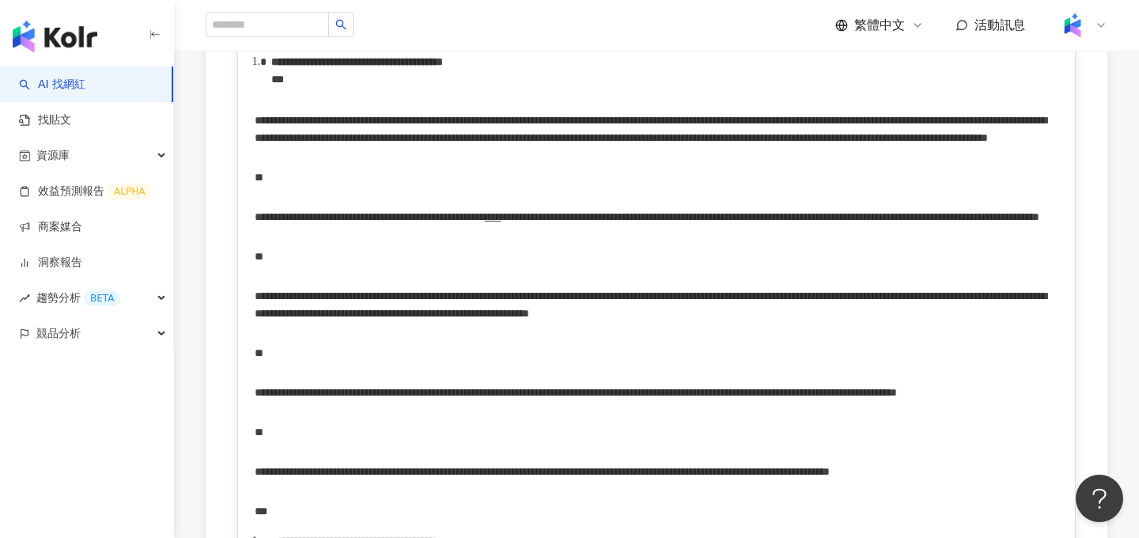
scroll to position [3677, 0]
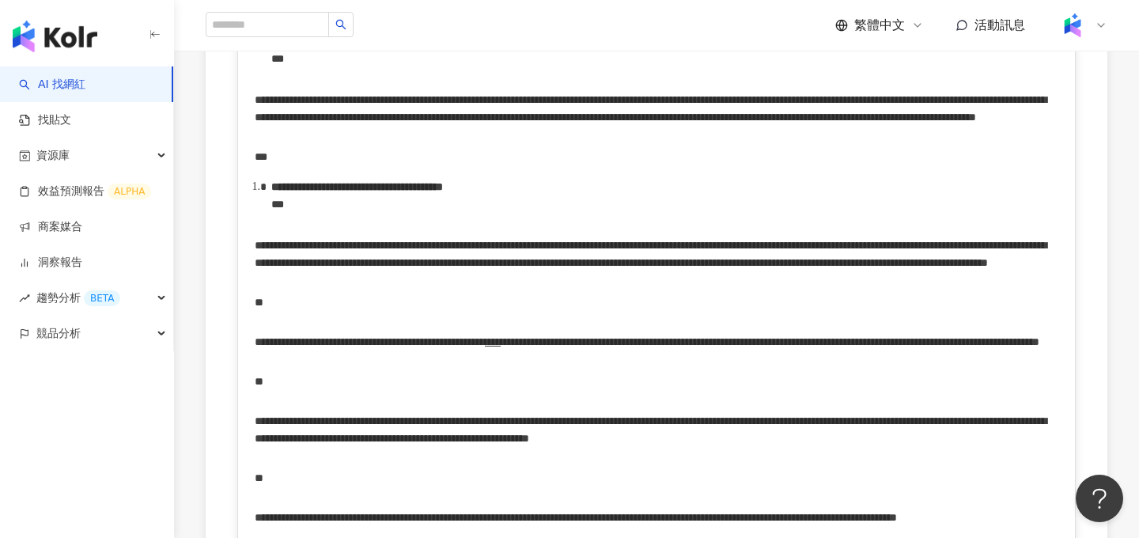
drag, startPoint x: 256, startPoint y: 303, endPoint x: 517, endPoint y: 93, distance: 335.2
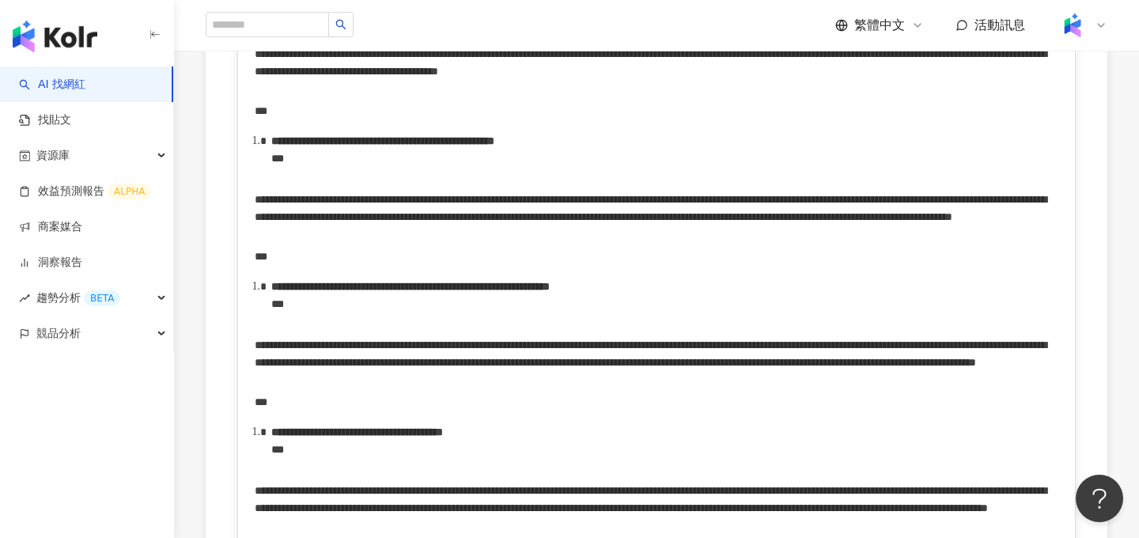
scroll to position [2547, 0]
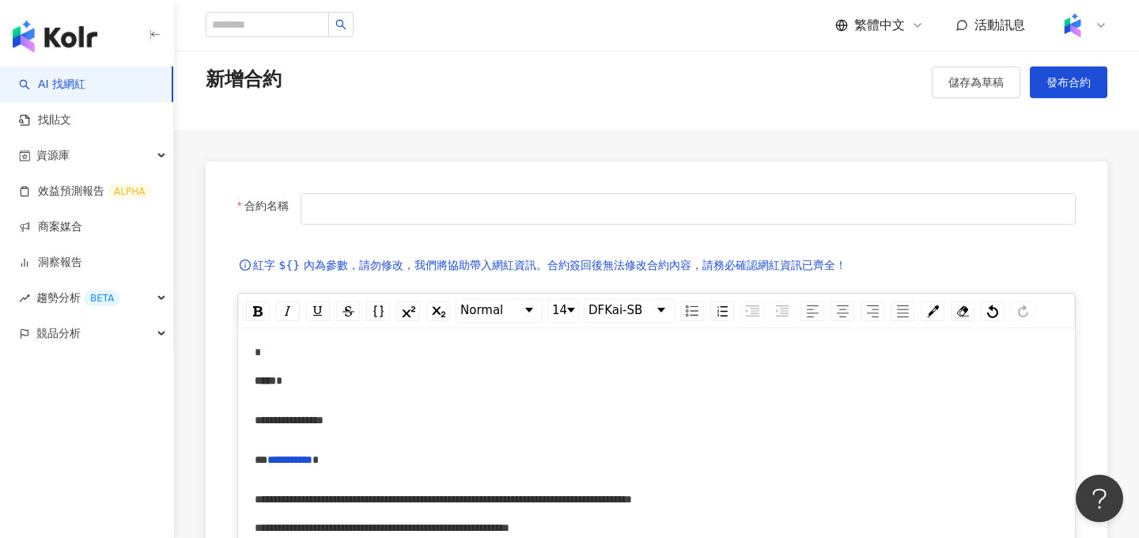
scroll to position [0, 0]
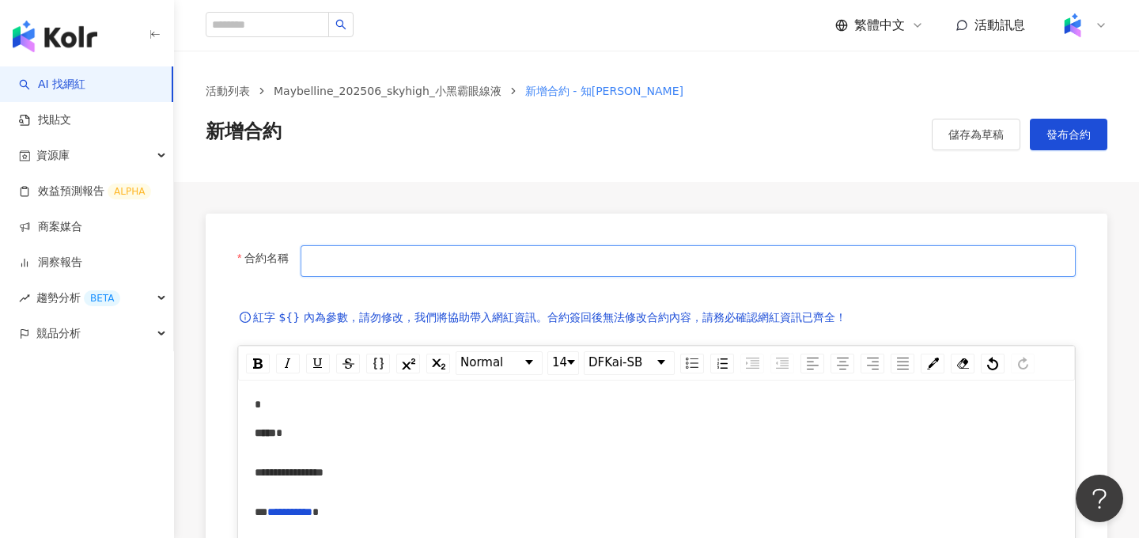
click at [546, 273] on input "合約名稱" at bounding box center [688, 261] width 775 height 32
type input "**********"
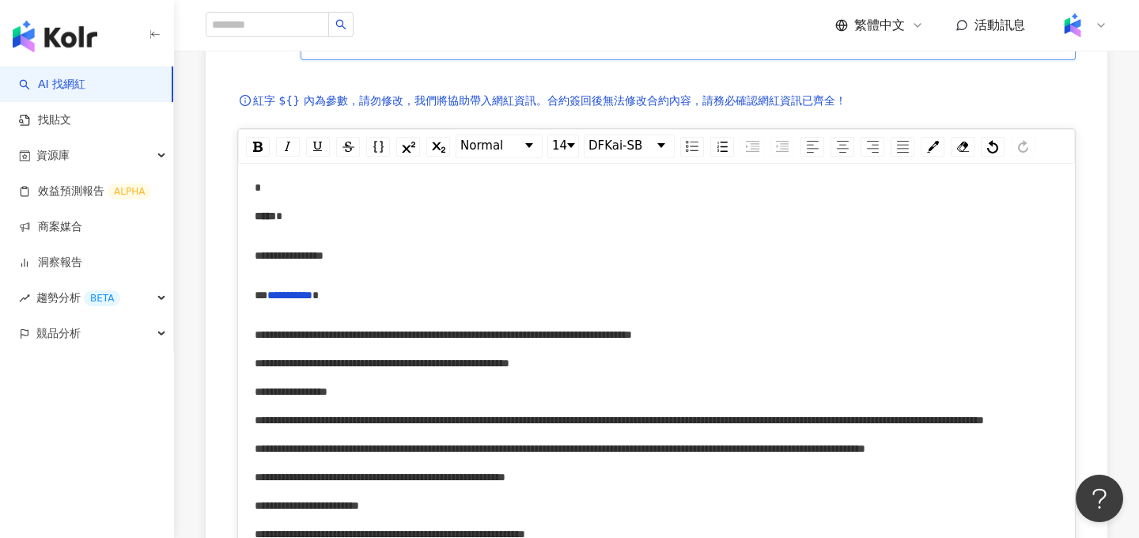
scroll to position [327, 0]
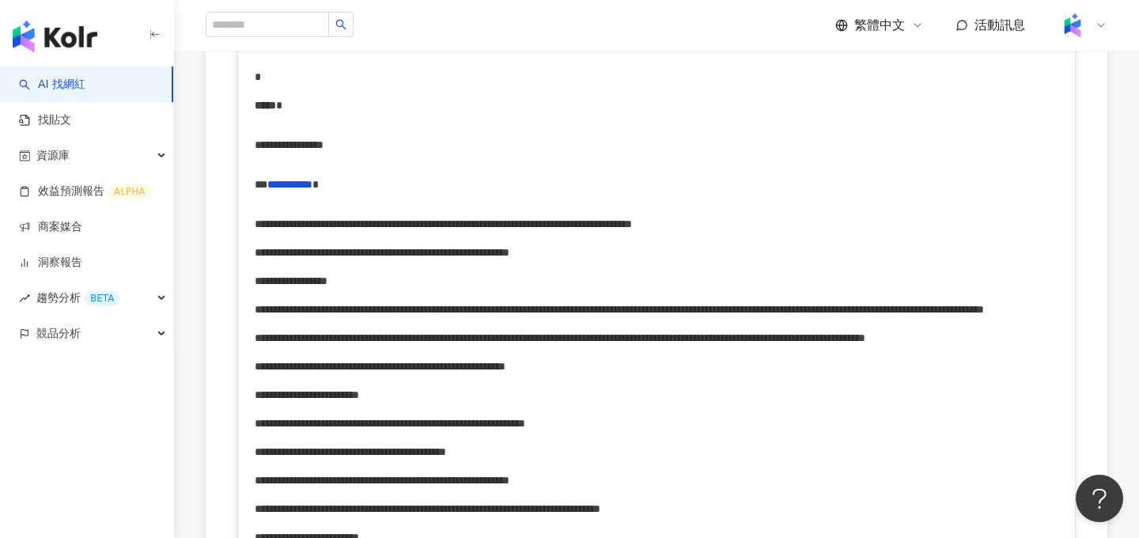
click at [509, 258] on span "**********" at bounding box center [382, 252] width 255 height 11
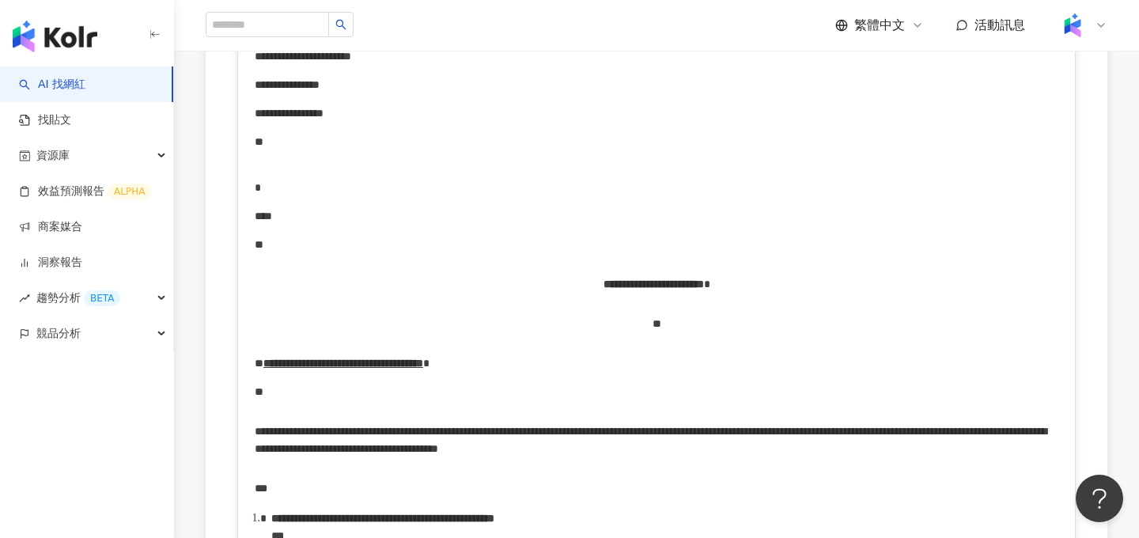
scroll to position [2337, 0]
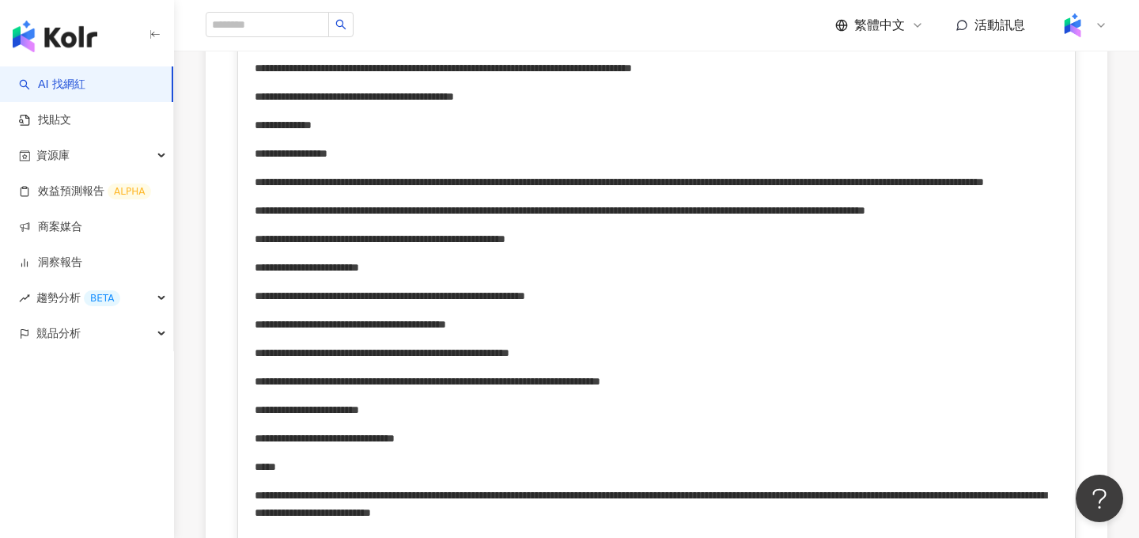
scroll to position [0, 0]
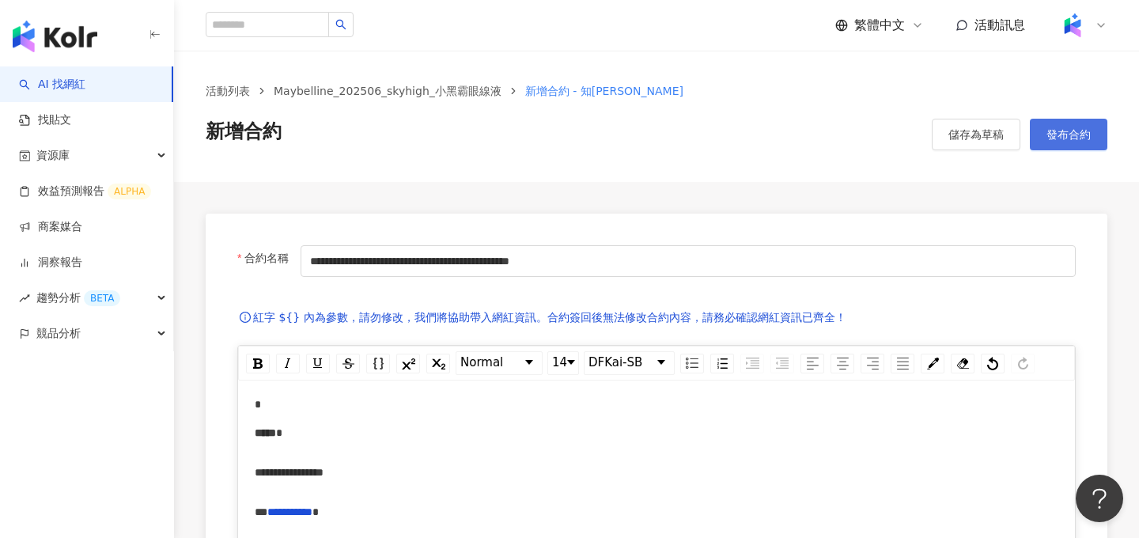
click at [1076, 141] on button "發布合約" at bounding box center [1069, 135] width 78 height 32
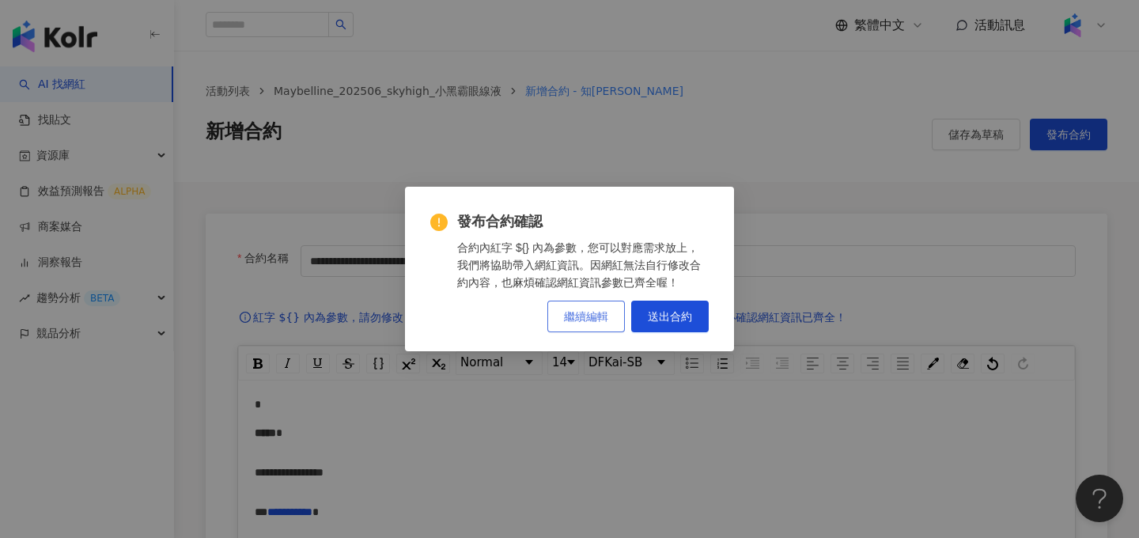
click at [609, 320] on button "繼續編輯" at bounding box center [586, 317] width 78 height 32
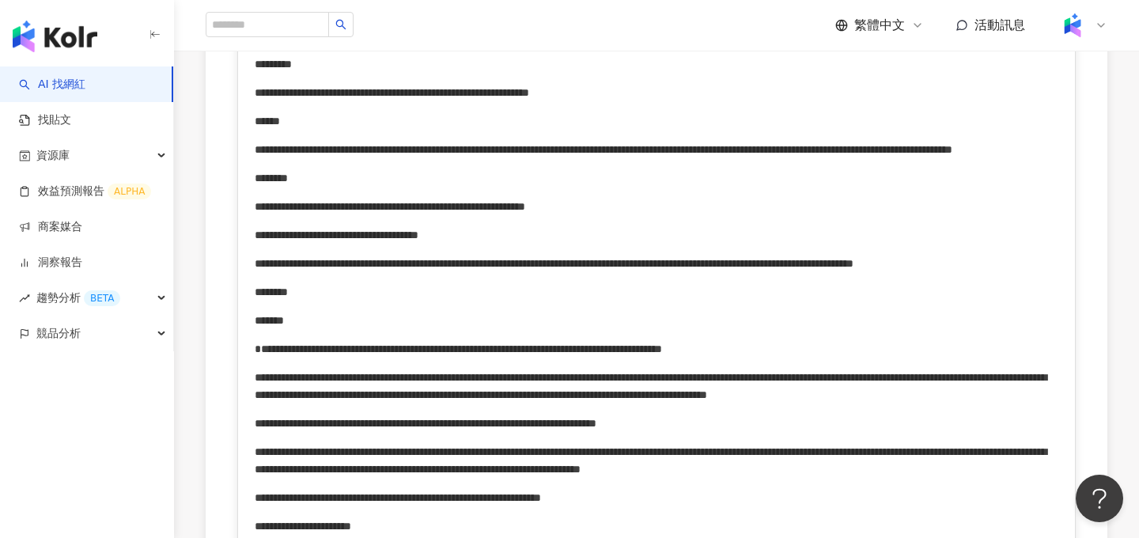
scroll to position [940, 0]
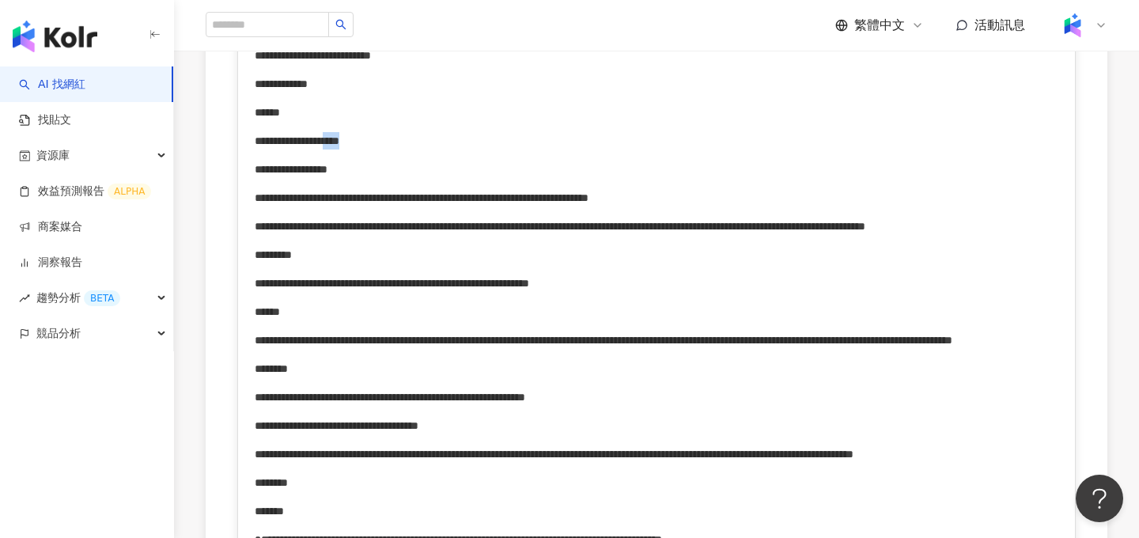
drag, startPoint x: 401, startPoint y: 220, endPoint x: 463, endPoint y: 223, distance: 61.8
click at [465, 149] on div "**********" at bounding box center [657, 140] width 804 height 17
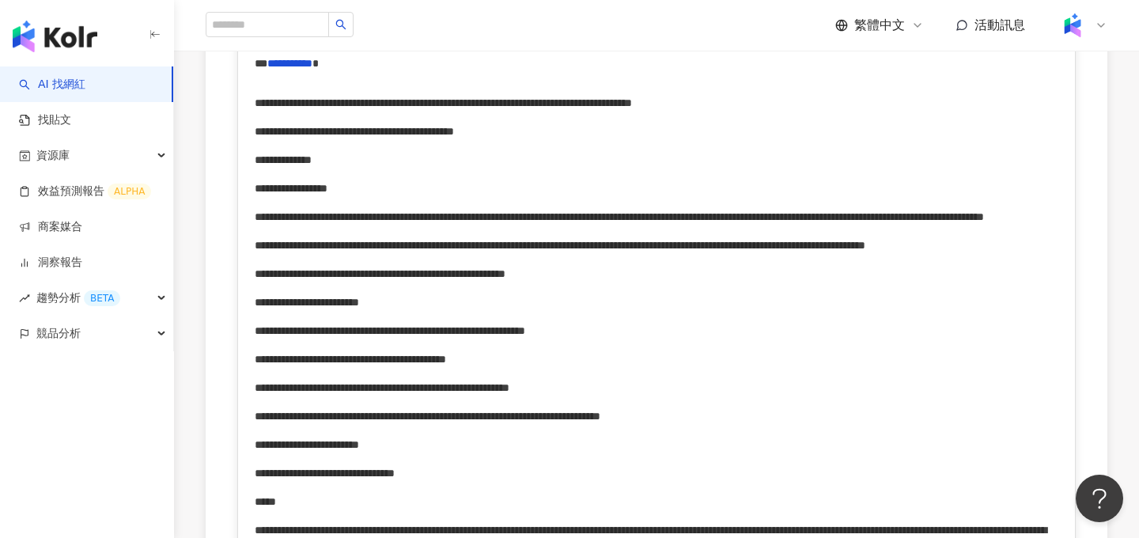
scroll to position [0, 0]
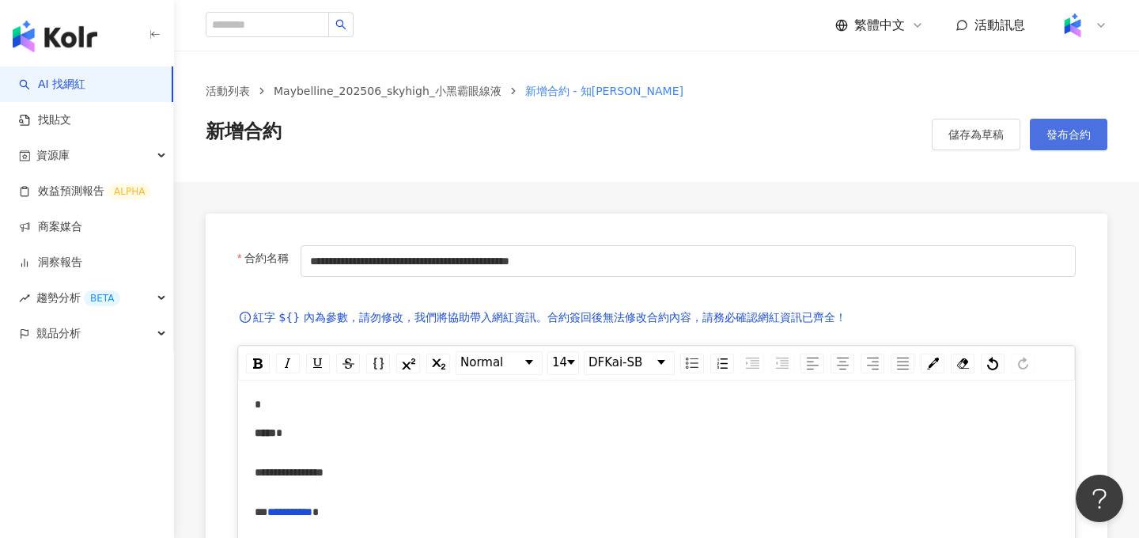
click at [1044, 148] on button "發布合約" at bounding box center [1069, 135] width 78 height 32
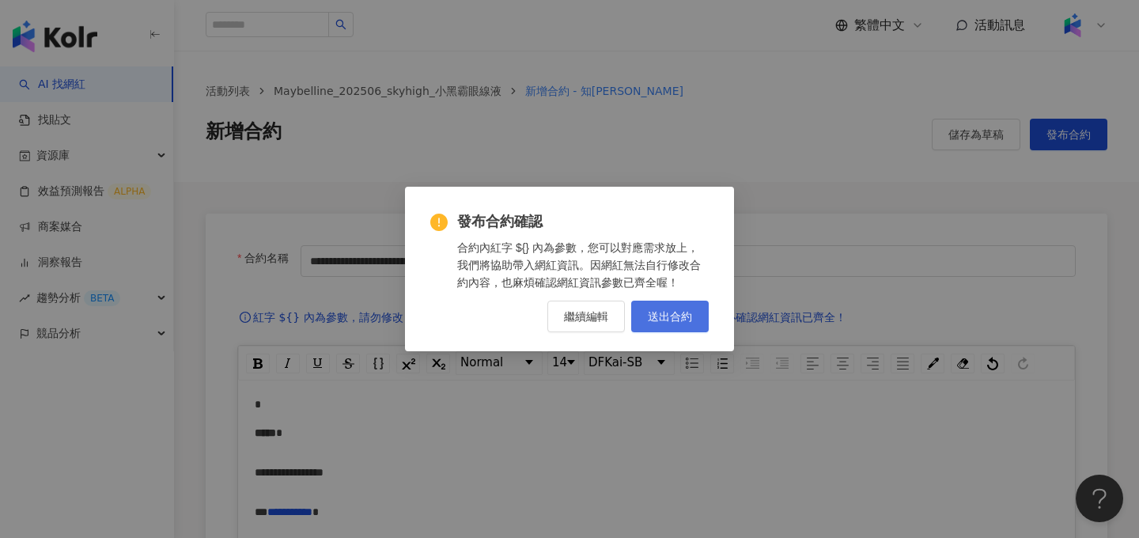
click at [676, 330] on button "送出合約" at bounding box center [670, 317] width 78 height 32
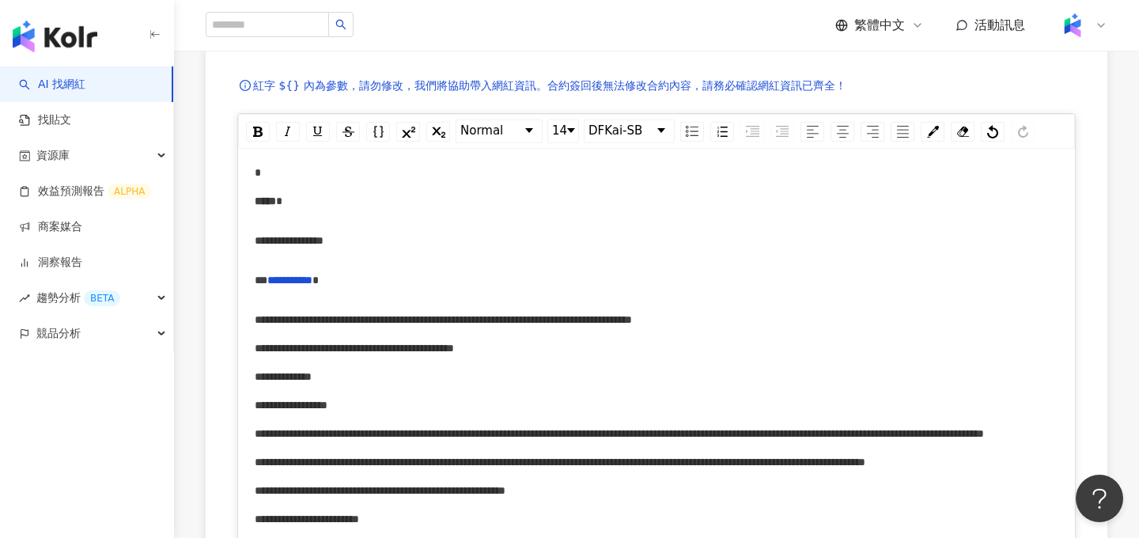
scroll to position [225, 0]
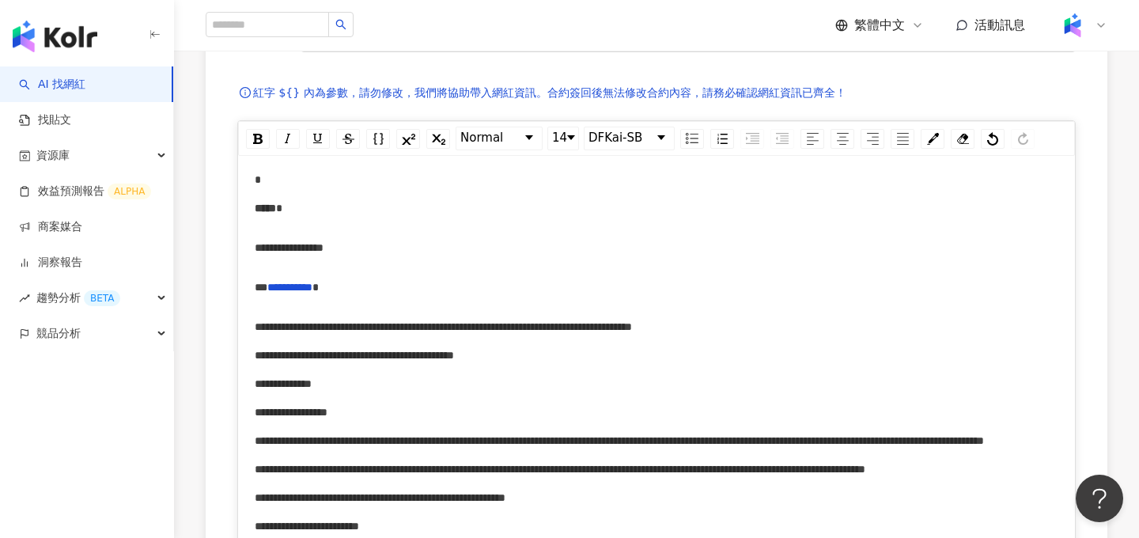
click at [258, 210] on span "*****" at bounding box center [265, 207] width 21 height 11
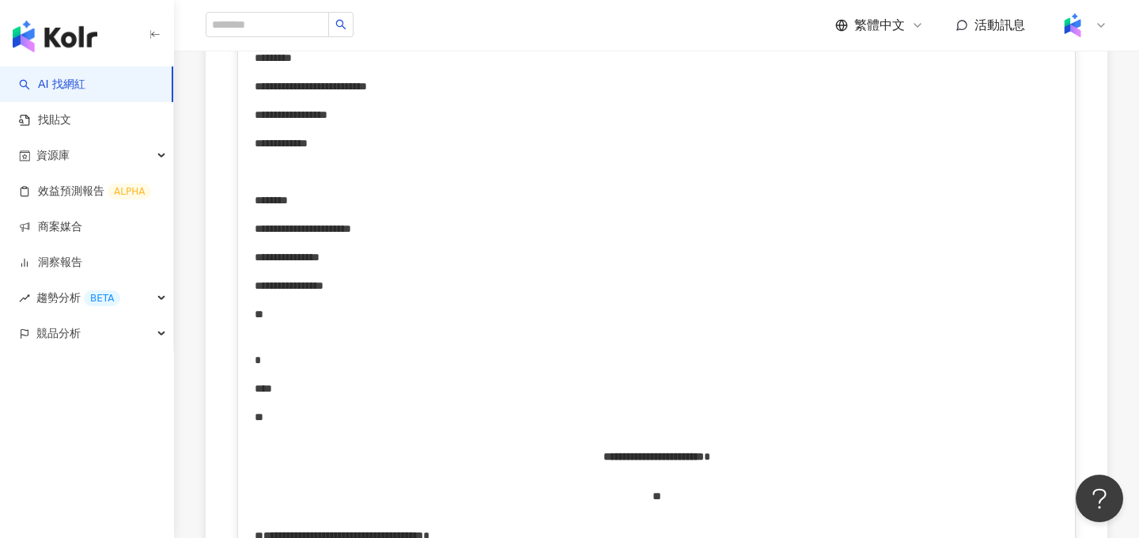
scroll to position [1938, 0]
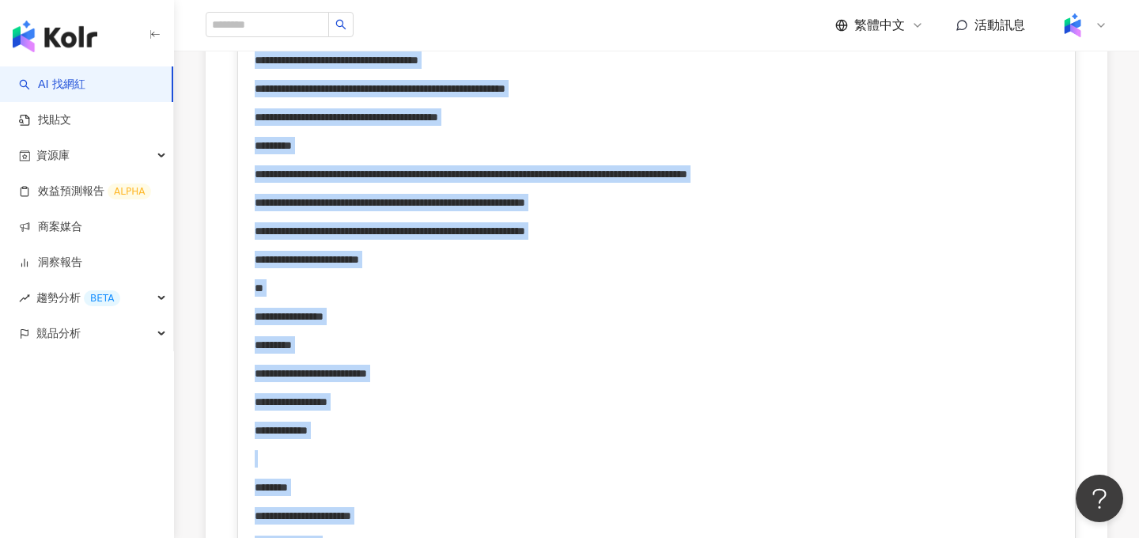
copy div "**********"
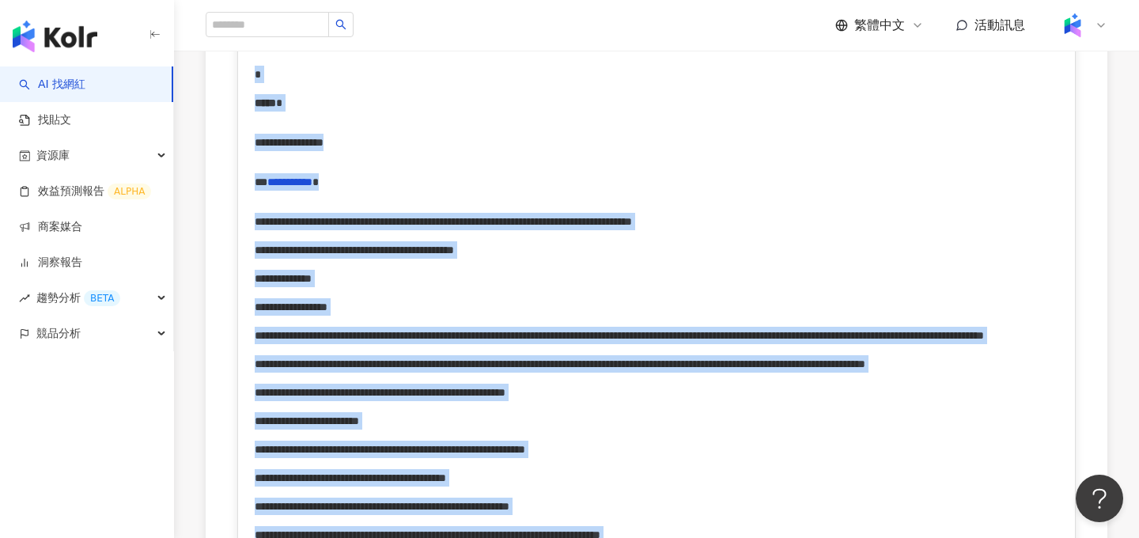
scroll to position [0, 0]
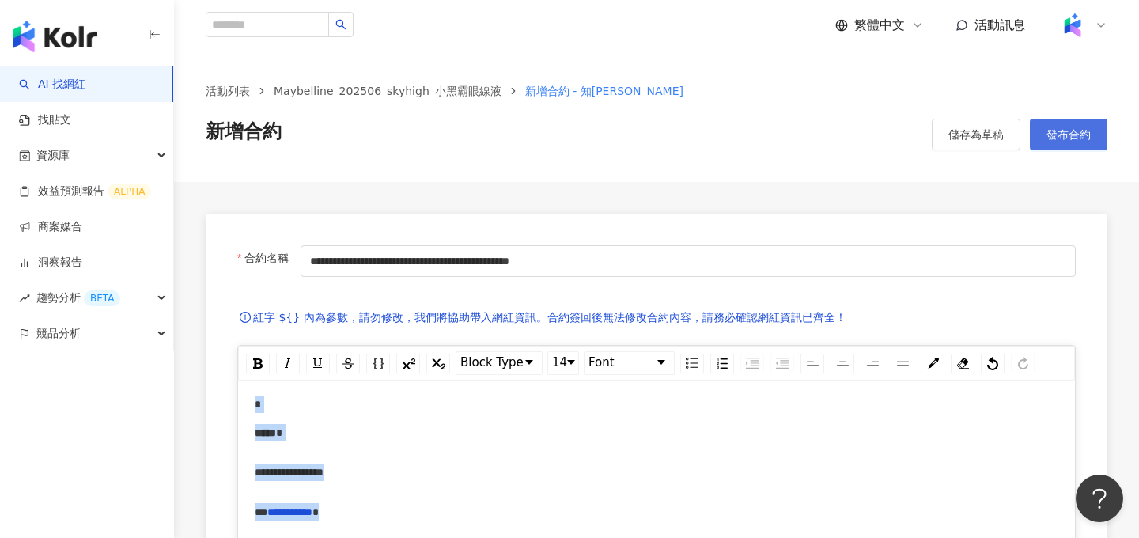
click at [1080, 123] on button "發布合約" at bounding box center [1069, 135] width 78 height 32
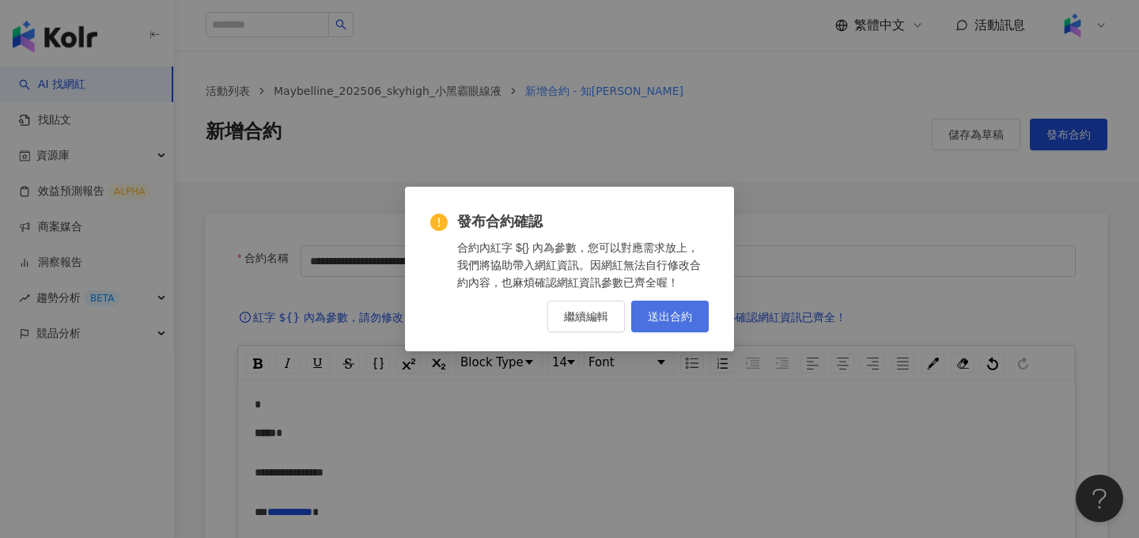
click at [669, 318] on span "送出合約" at bounding box center [670, 316] width 44 height 13
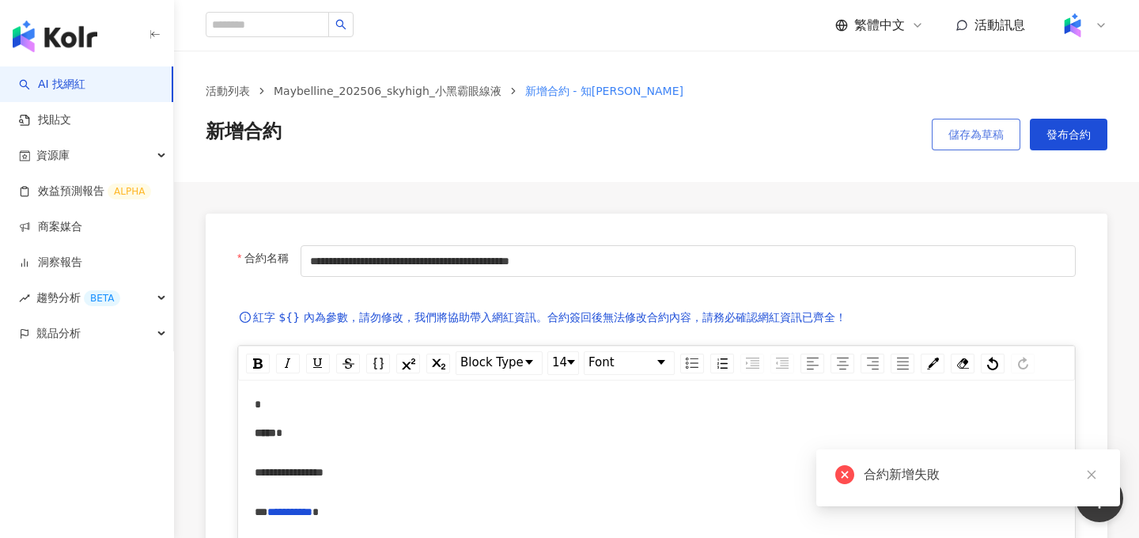
click at [997, 124] on button "儲存為草稿" at bounding box center [976, 135] width 89 height 32
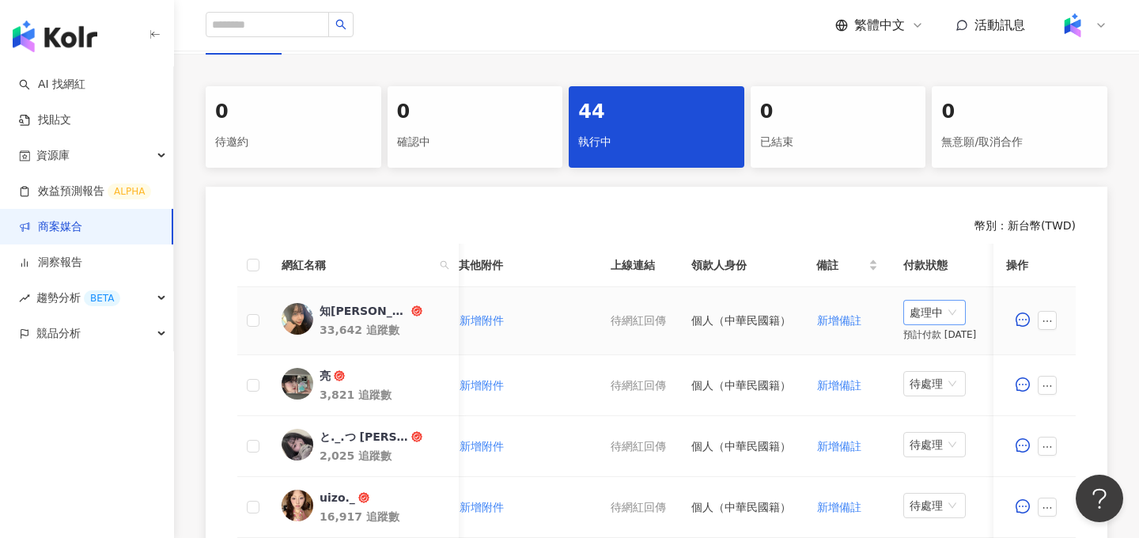
scroll to position [0, 709]
click at [947, 309] on div "處理中" at bounding box center [928, 312] width 62 height 25
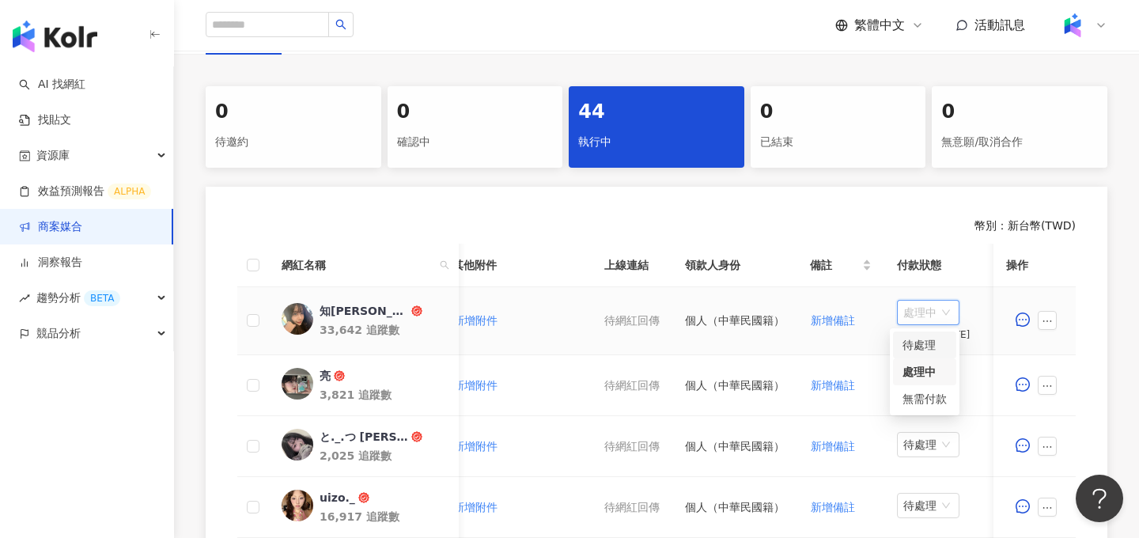
click at [938, 339] on div "待處理" at bounding box center [924, 344] width 44 height 17
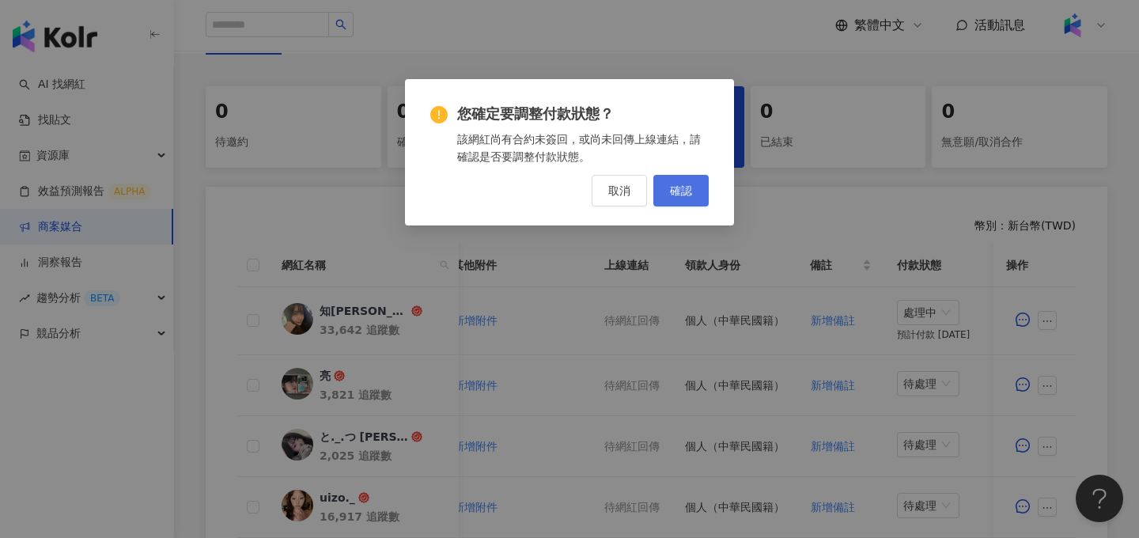
click at [684, 190] on span "確認" at bounding box center [681, 190] width 22 height 13
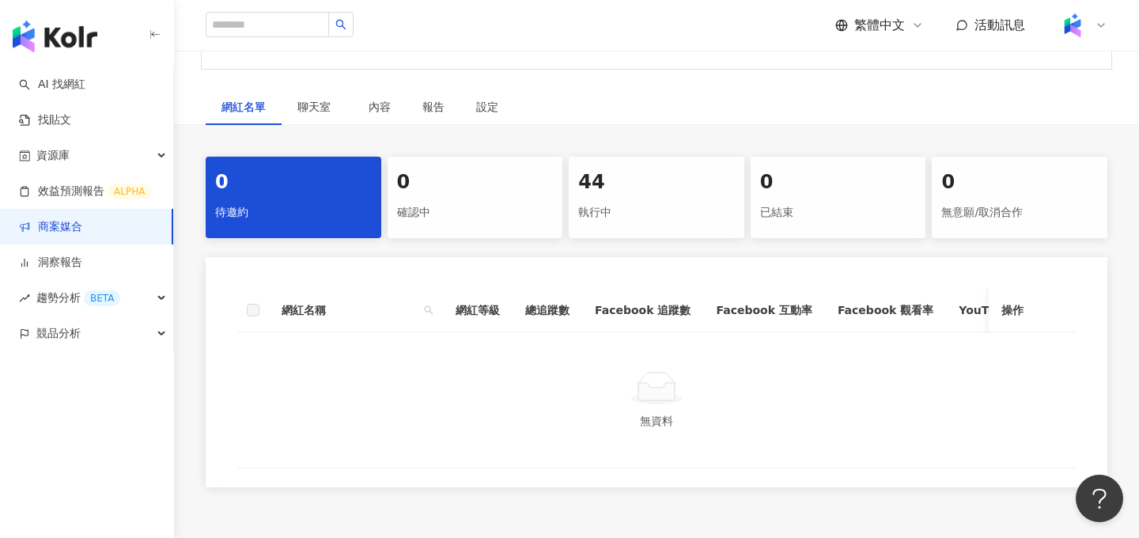
scroll to position [230, 0]
click at [638, 236] on div "44 執行中" at bounding box center [657, 196] width 176 height 81
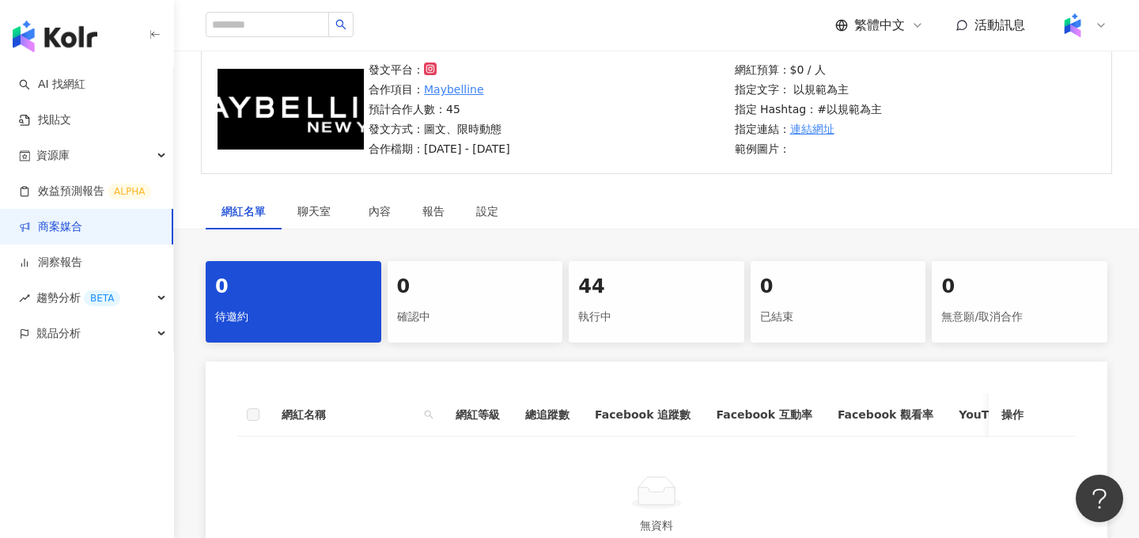
click at [622, 338] on div "44 執行中" at bounding box center [657, 301] width 176 height 81
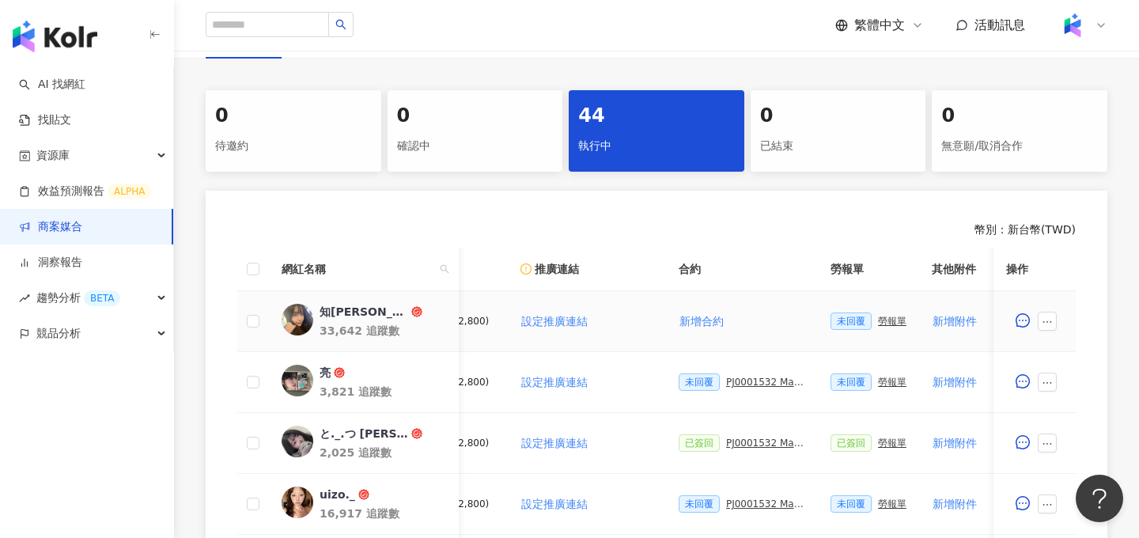
scroll to position [0, 326]
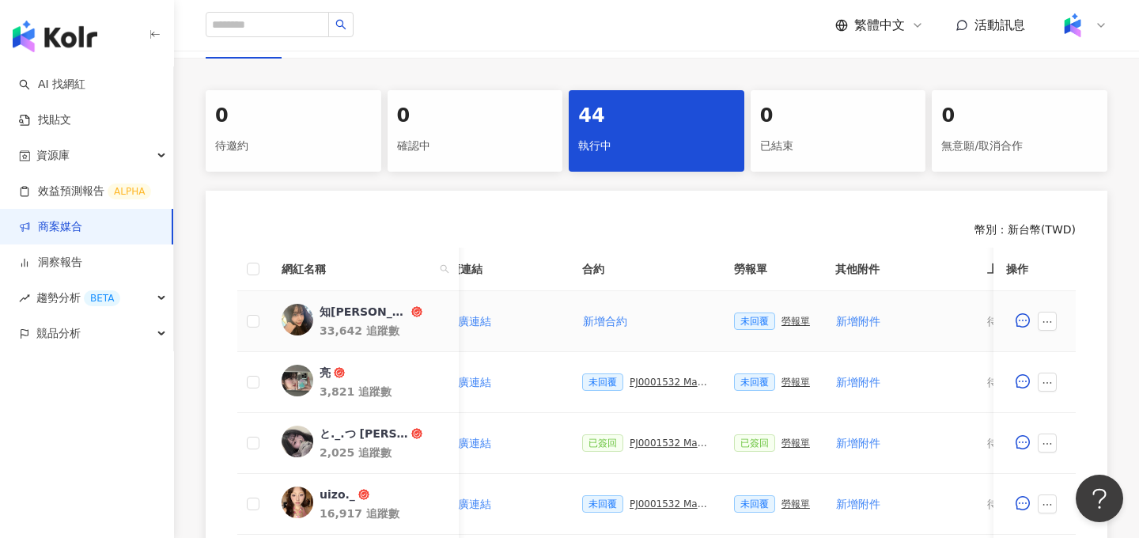
click at [785, 325] on div "勞報單" at bounding box center [795, 321] width 28 height 11
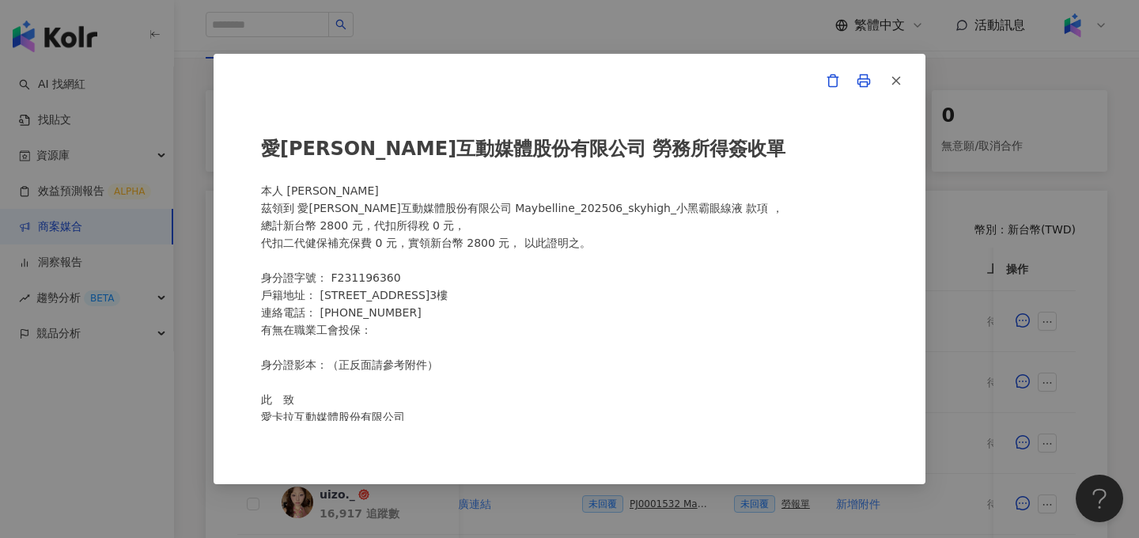
click at [943, 208] on div "愛卡拉互動媒體股份有限公司 勞務所得簽收單 本人 林知穎 茲領到 愛卡拉互動媒體股份有限公司 Maybelline_202506_skyhigh_小黑霸眼線液…" at bounding box center [569, 269] width 1139 height 538
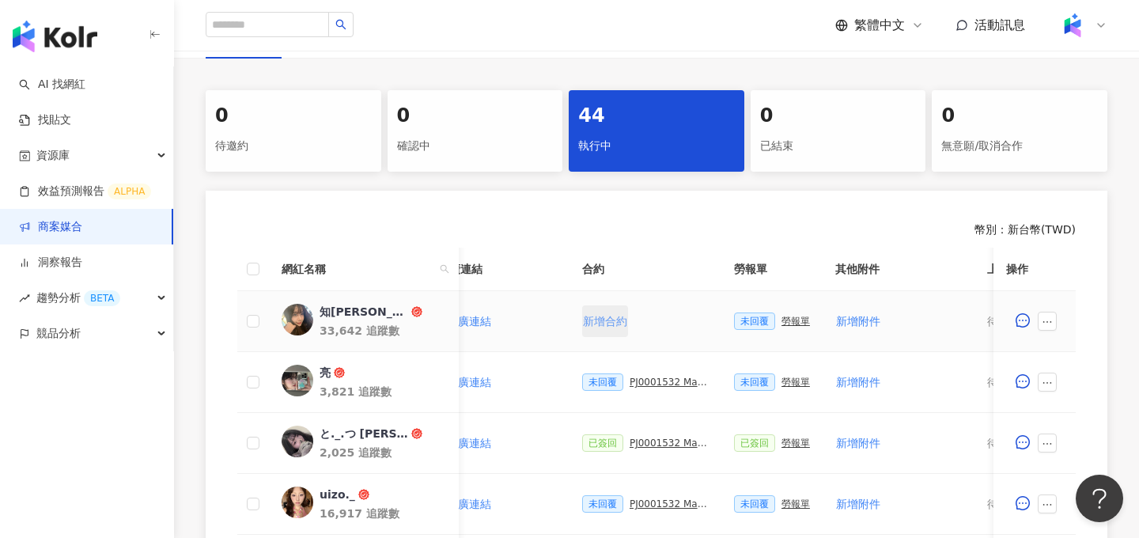
click at [592, 308] on button "新增合約" at bounding box center [605, 321] width 46 height 32
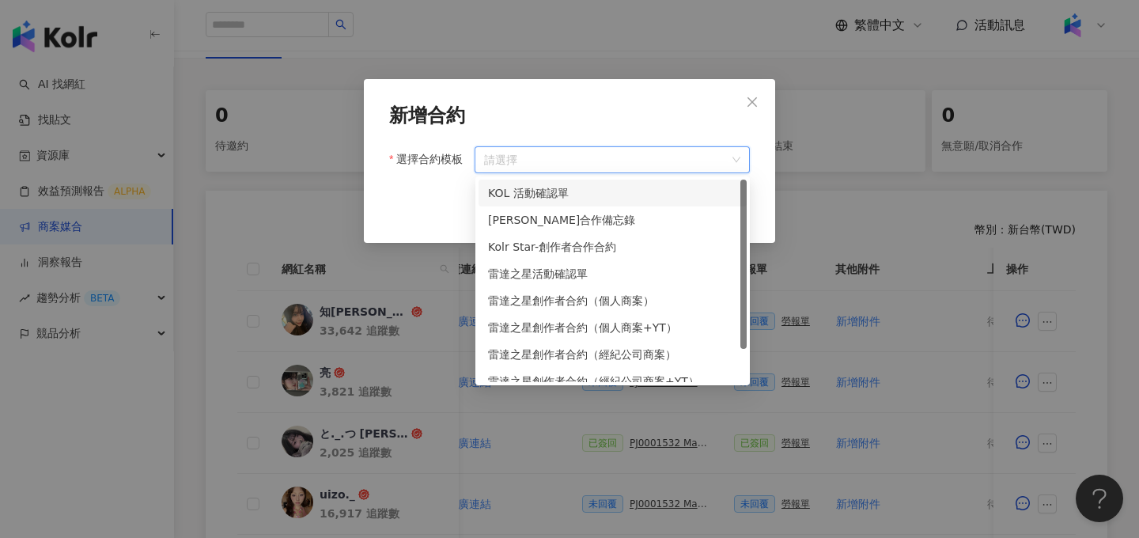
click at [679, 153] on input "選擇合約模板" at bounding box center [612, 159] width 256 height 25
click at [634, 213] on div "萊雅合作備忘錄" at bounding box center [612, 219] width 249 height 17
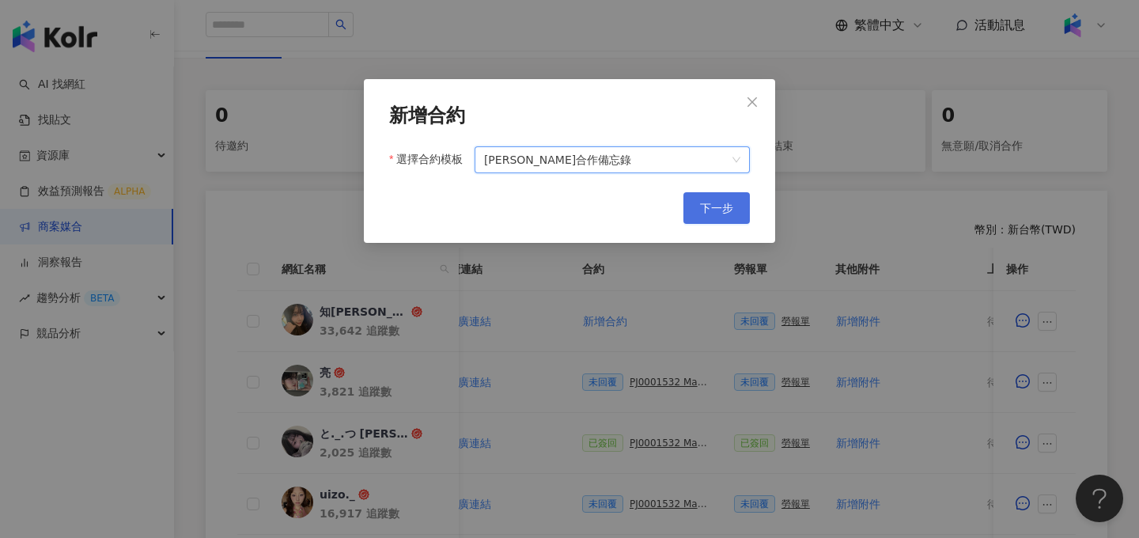
click at [696, 206] on button "下一步" at bounding box center [716, 208] width 66 height 32
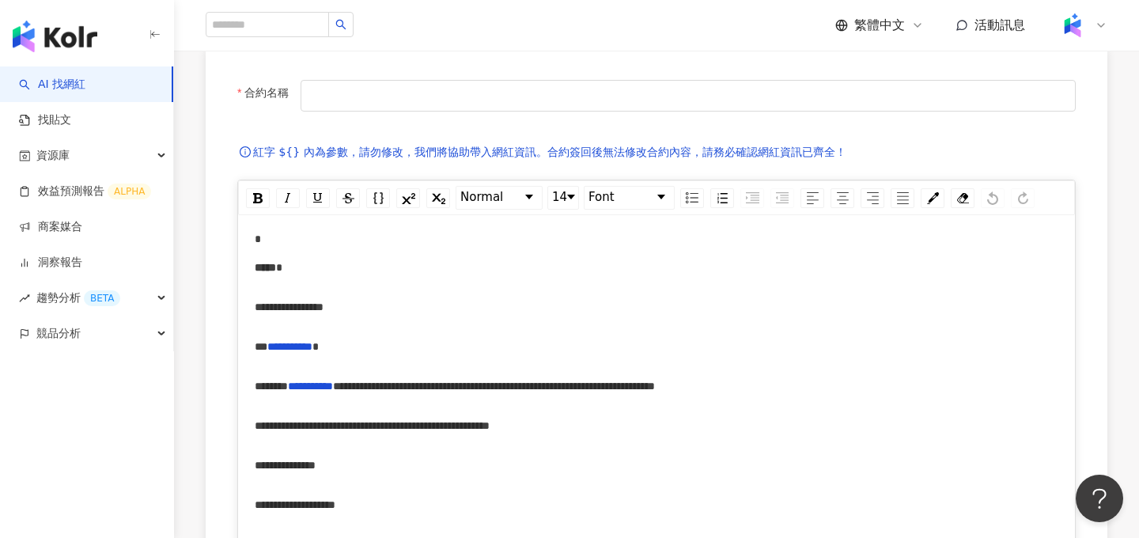
scroll to position [169, 0]
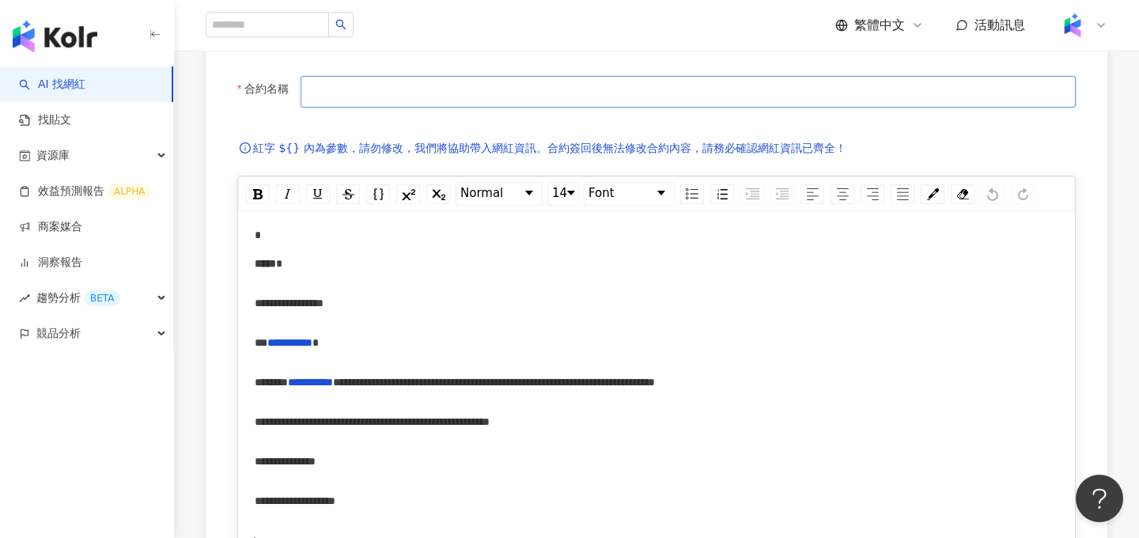
click at [468, 97] on input "合約名稱" at bounding box center [688, 92] width 775 height 32
type input "**********"
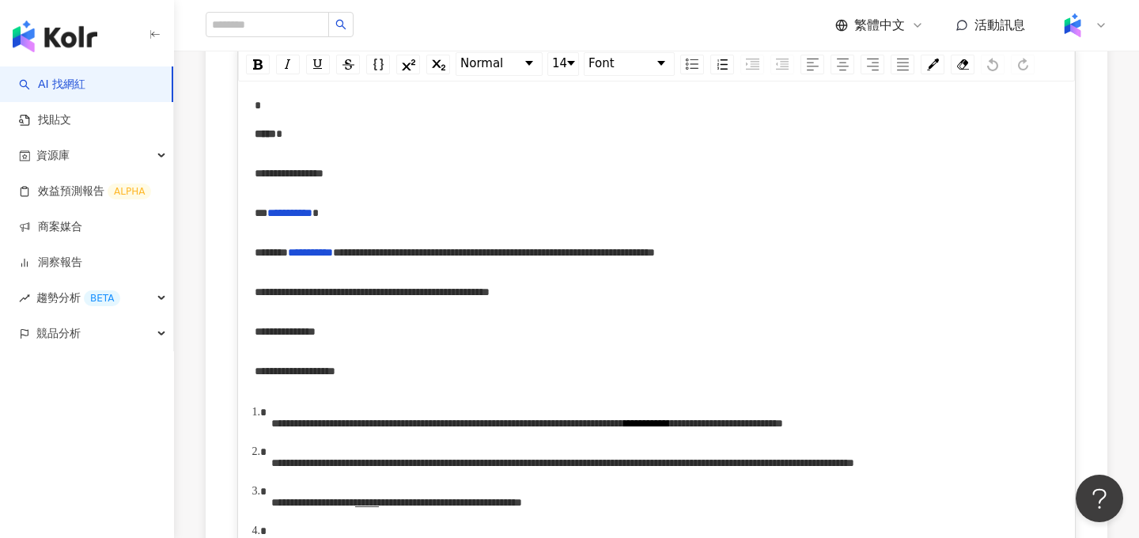
click at [272, 177] on span "**********" at bounding box center [289, 173] width 69 height 11
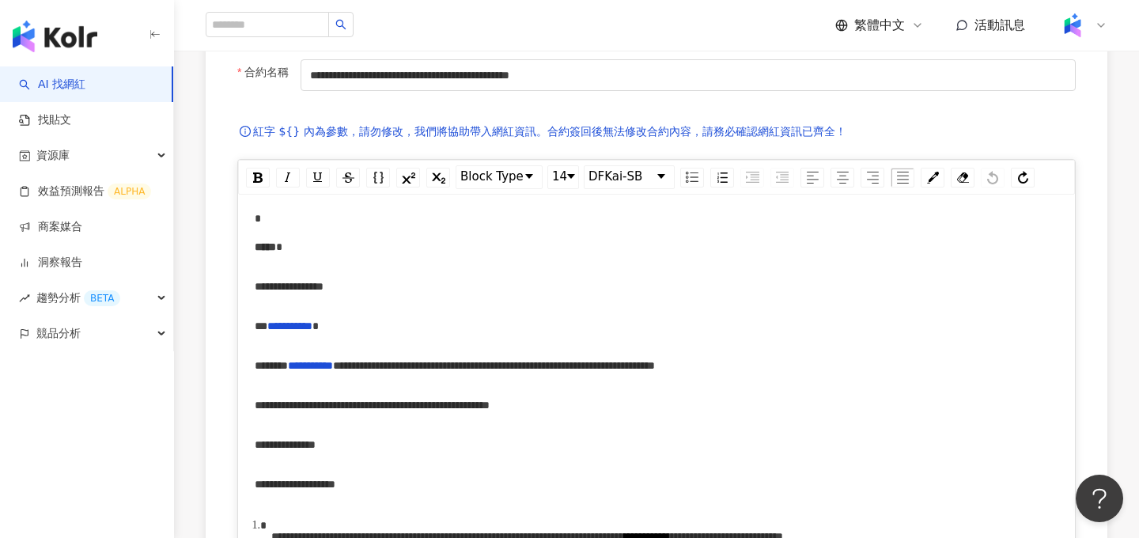
click at [258, 367] on span "********" at bounding box center [271, 365] width 33 height 11
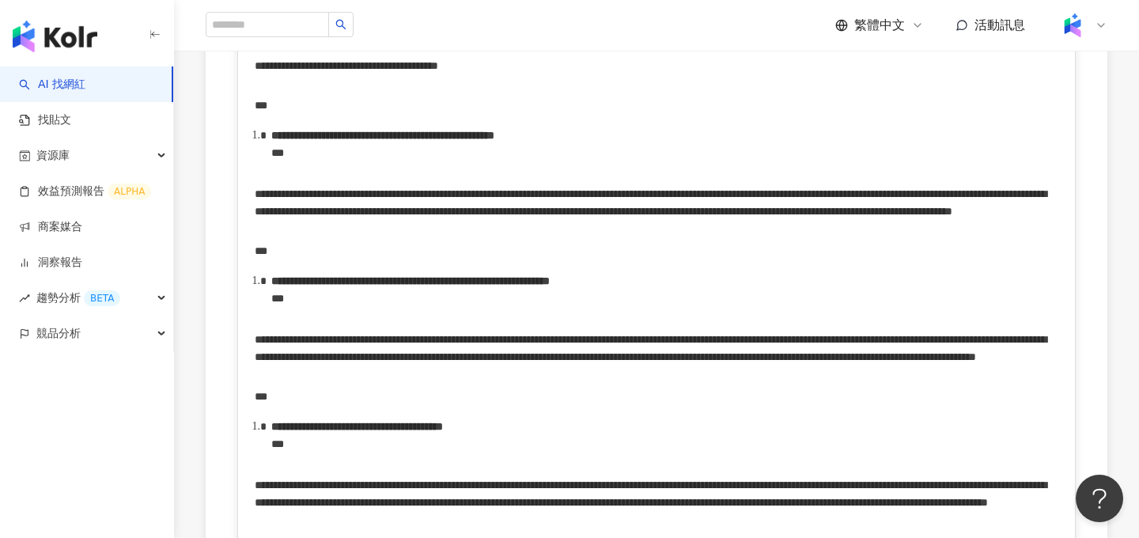
scroll to position [3438, 0]
drag, startPoint x: 256, startPoint y: 367, endPoint x: 515, endPoint y: 335, distance: 260.6
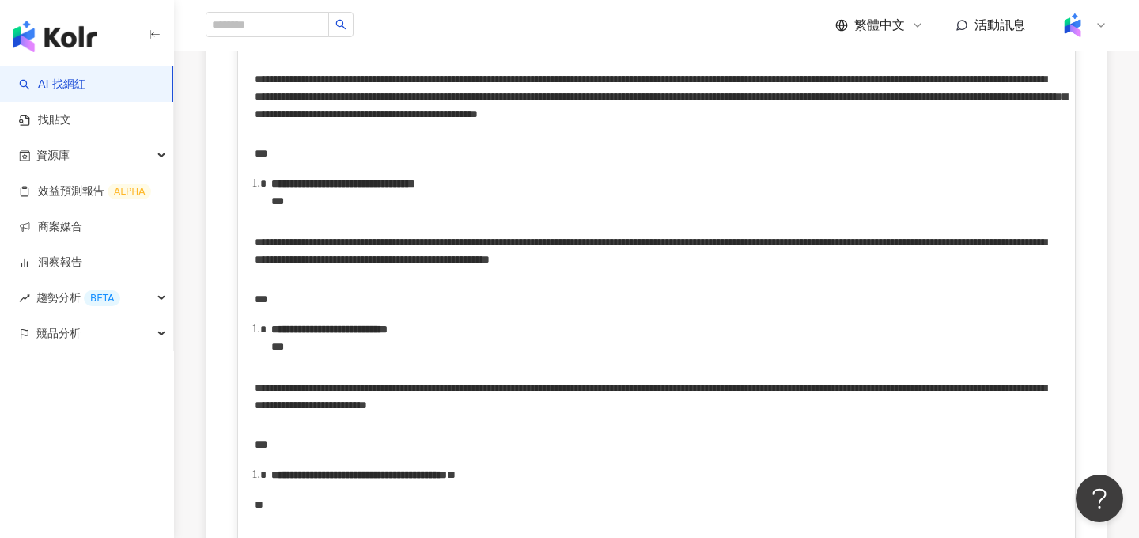
scroll to position [2482, 0]
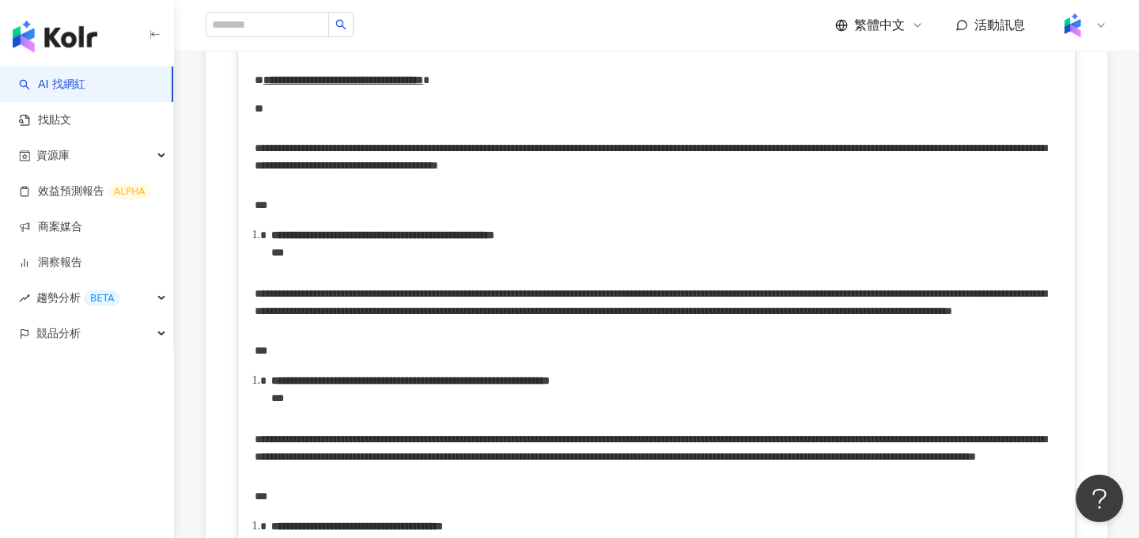
scroll to position [2510, 0]
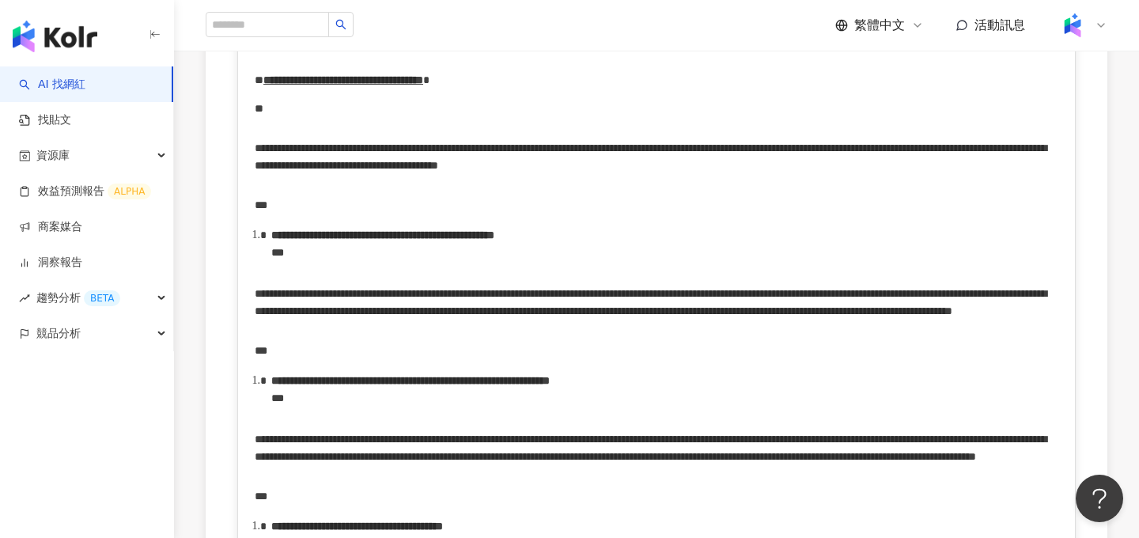
scroll to position [2539, 0]
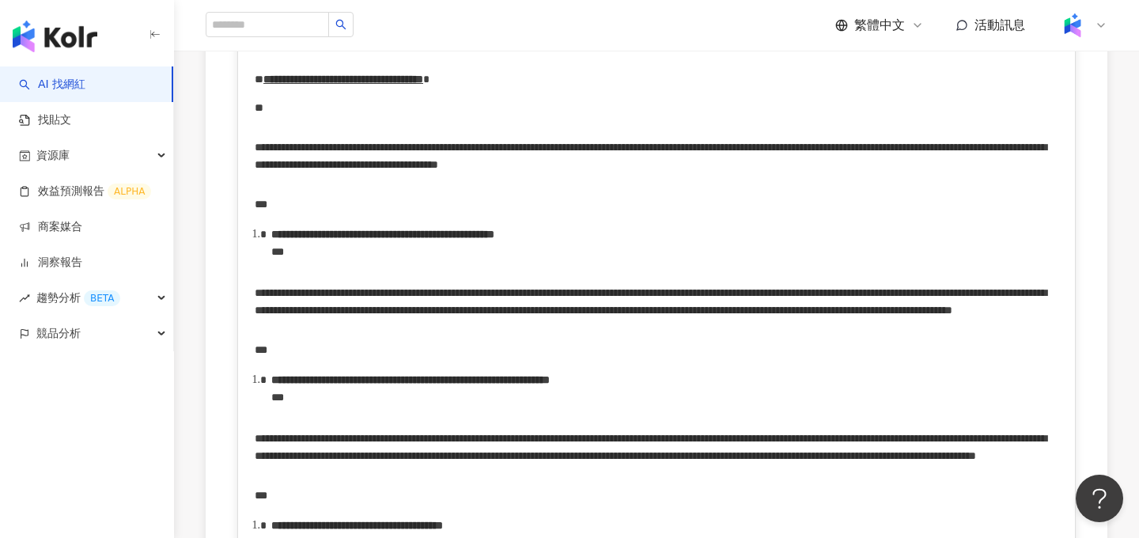
scroll to position [2596, 0]
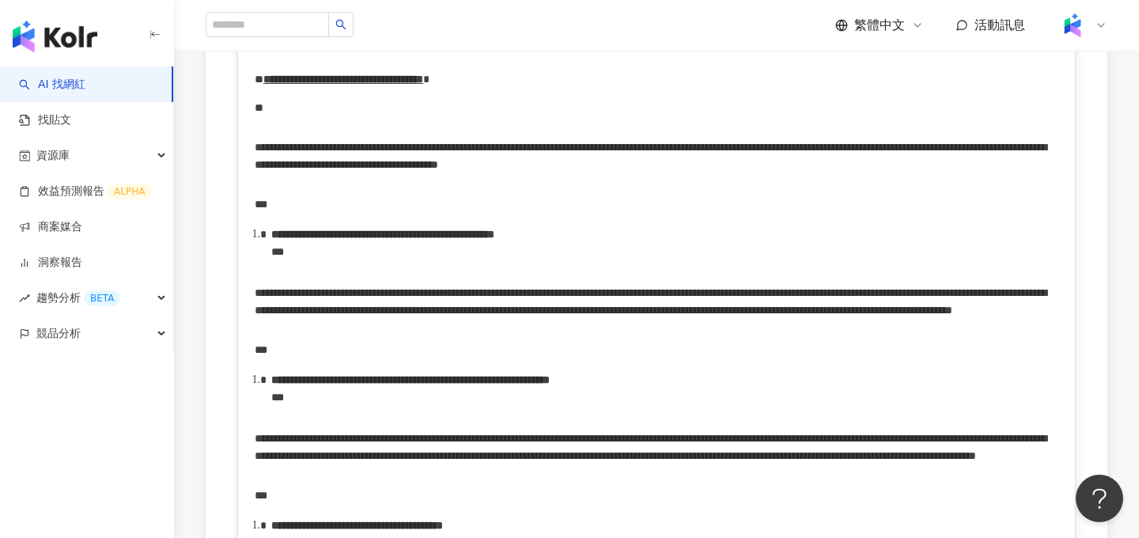
scroll to position [2626, 0]
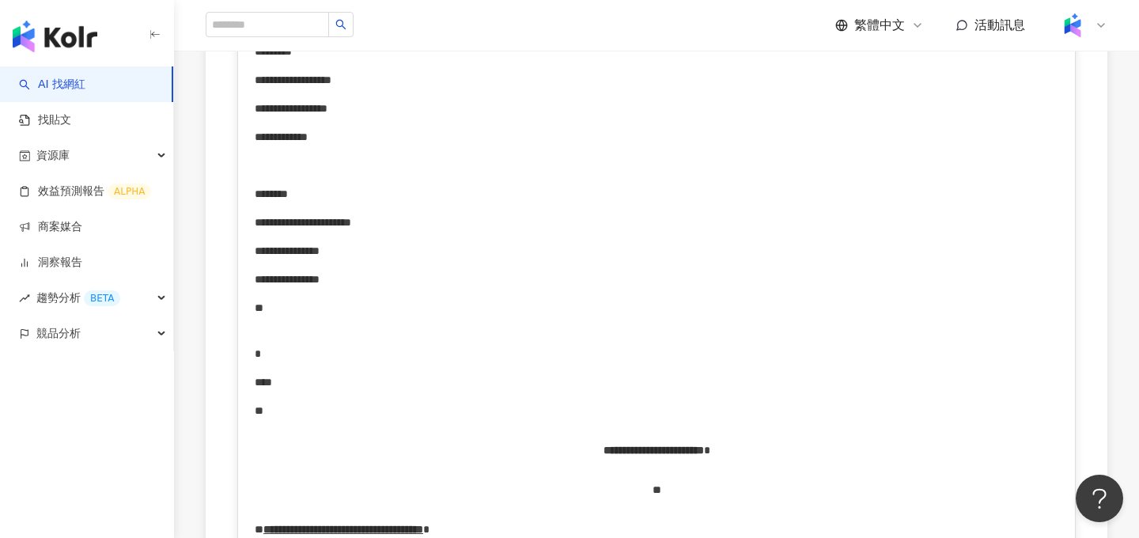
scroll to position [2517, 0]
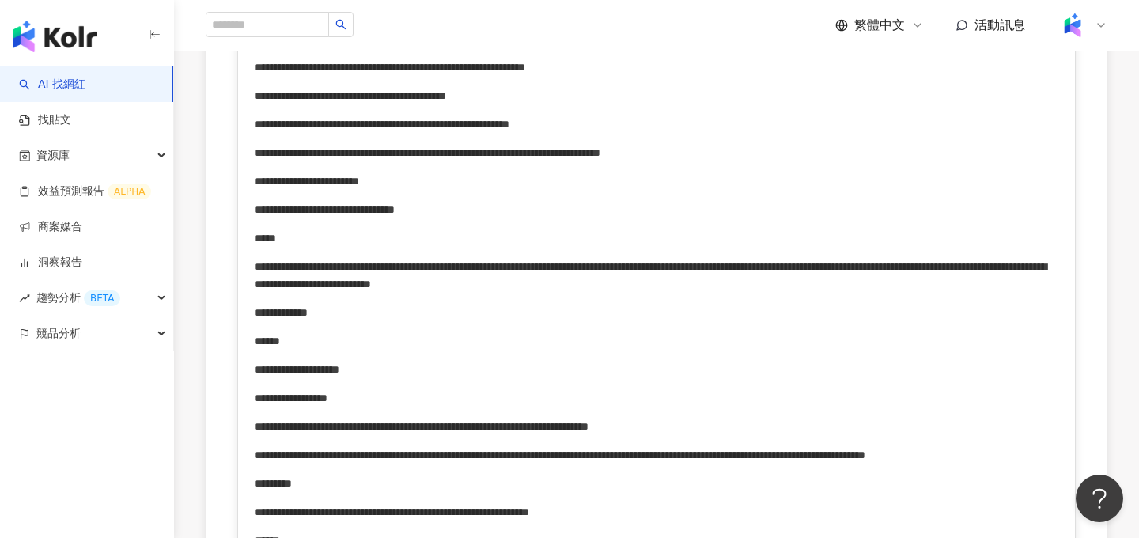
scroll to position [942, 0]
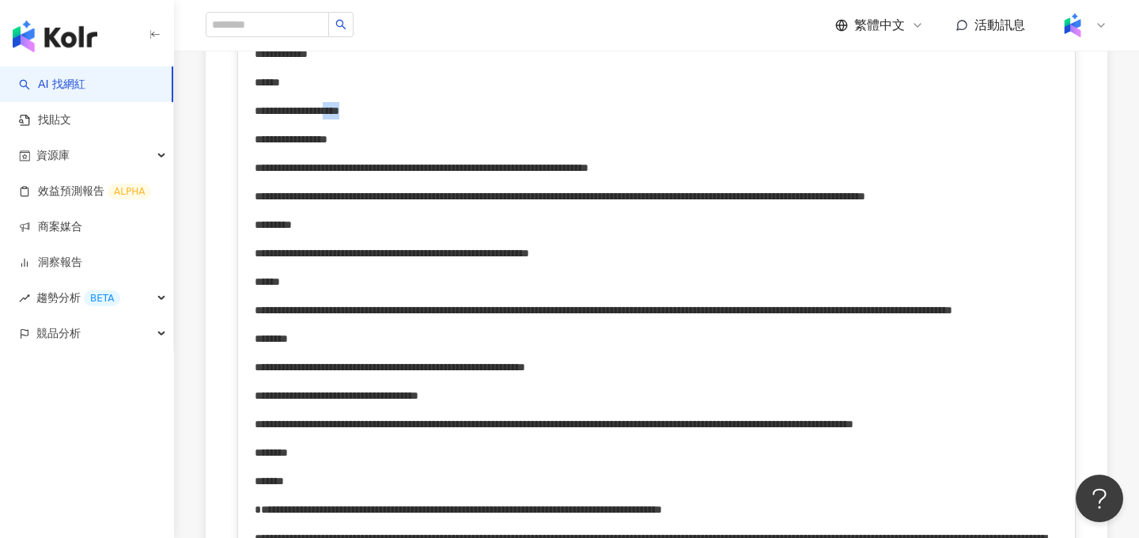
drag, startPoint x: 396, startPoint y: 197, endPoint x: 499, endPoint y: 197, distance: 102.8
click at [499, 119] on div "**********" at bounding box center [657, 110] width 804 height 17
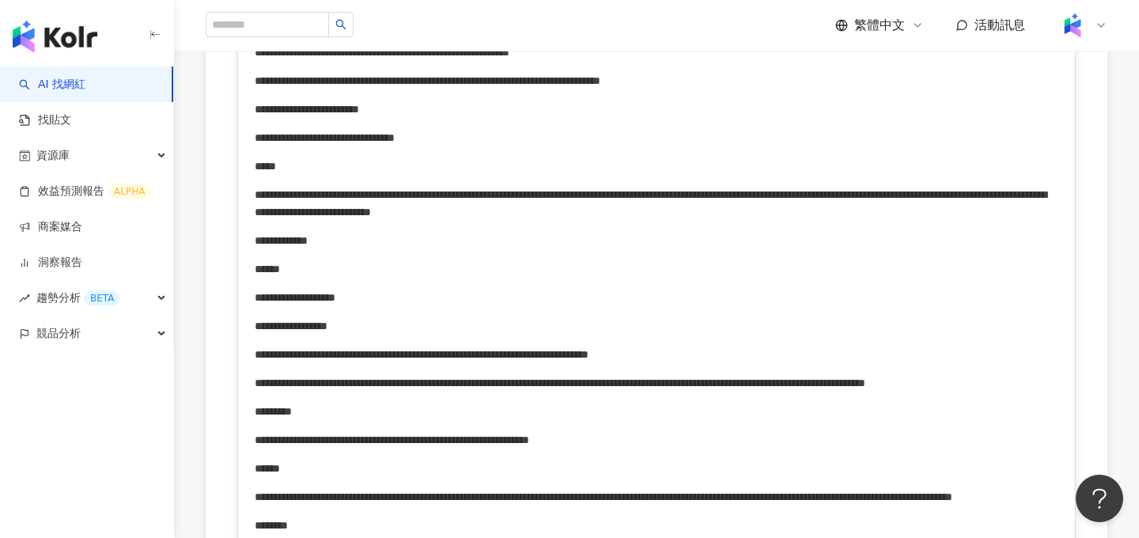
scroll to position [744, 0]
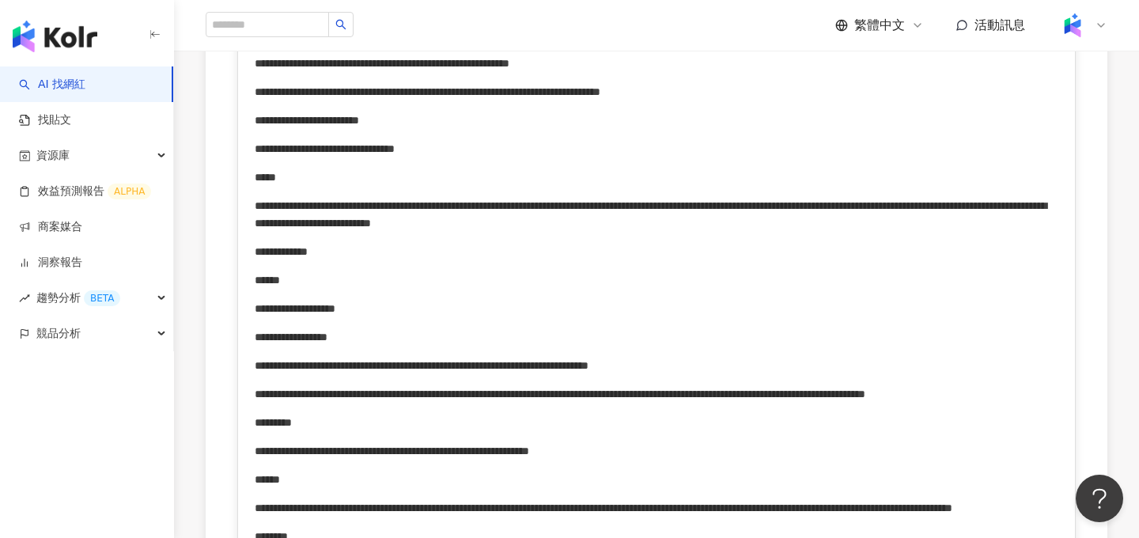
click at [1030, 232] on div "**********" at bounding box center [657, 214] width 804 height 35
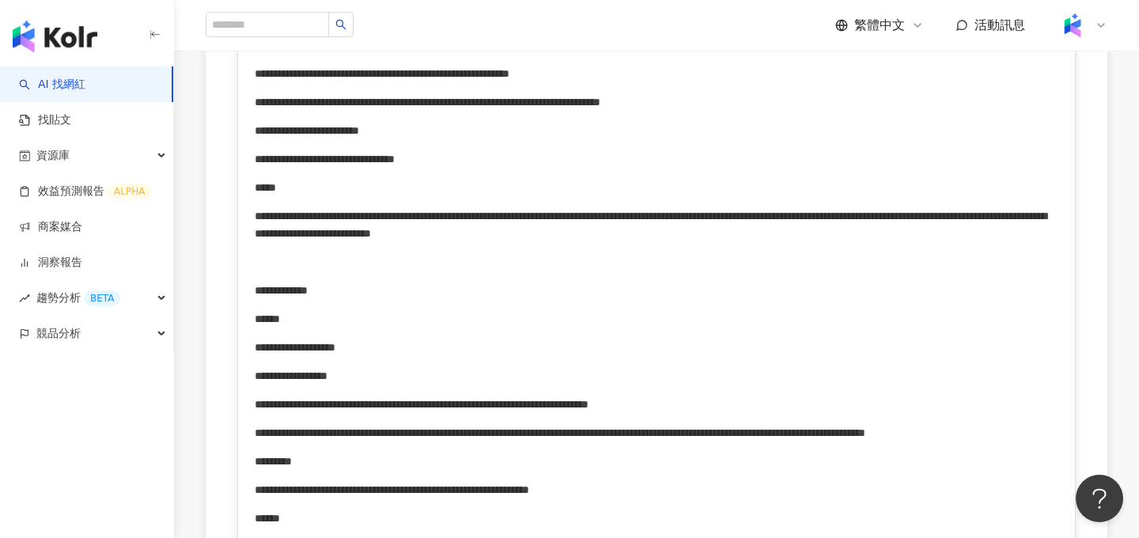
scroll to position [735, 0]
click at [791, 355] on div "**********" at bounding box center [657, 346] width 804 height 17
click at [788, 384] on div "**********" at bounding box center [657, 374] width 804 height 17
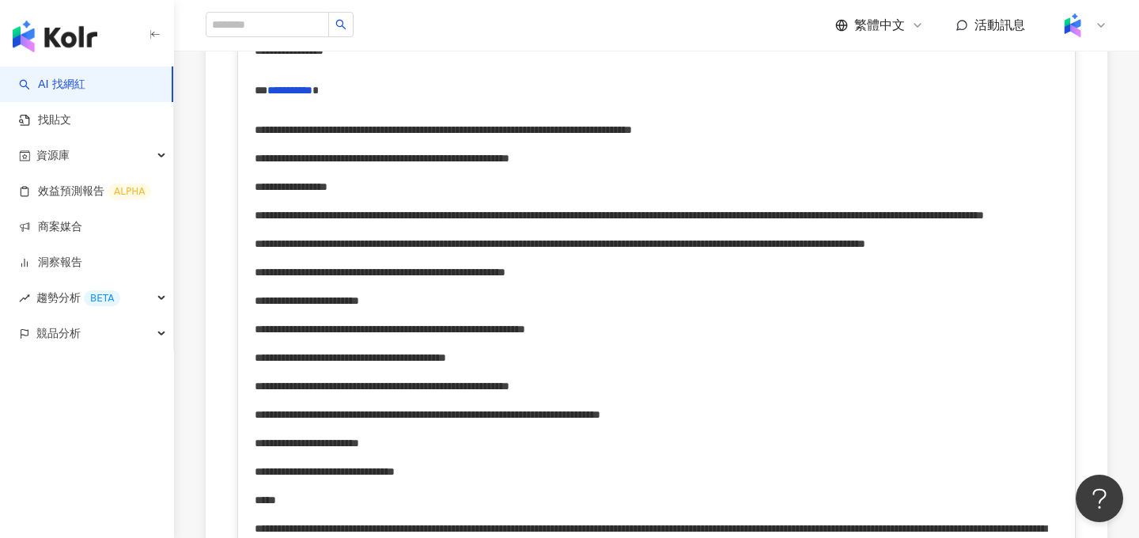
scroll to position [416, 0]
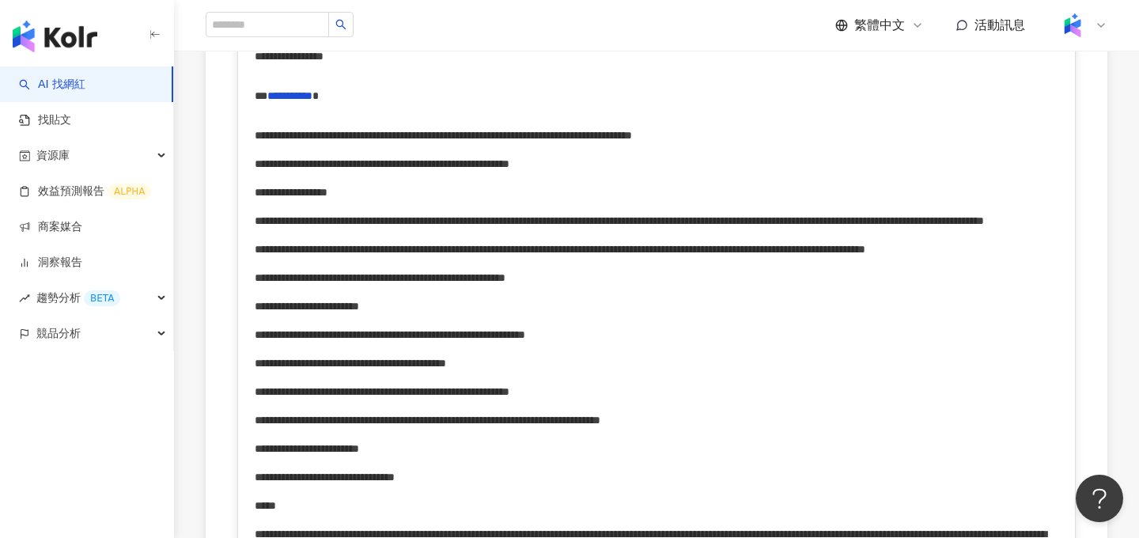
click at [509, 169] on span "**********" at bounding box center [382, 163] width 255 height 11
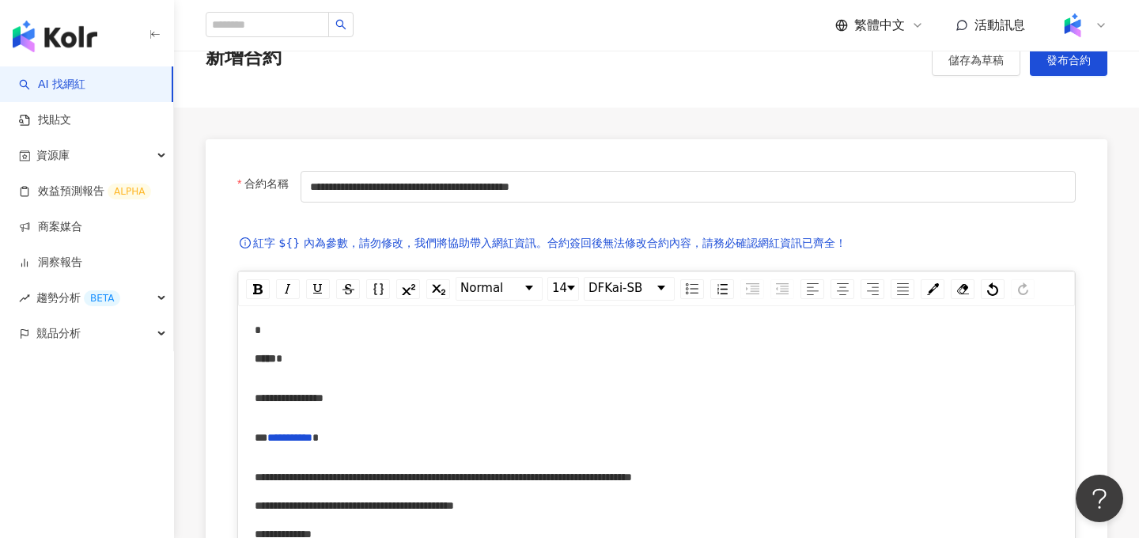
scroll to position [51, 0]
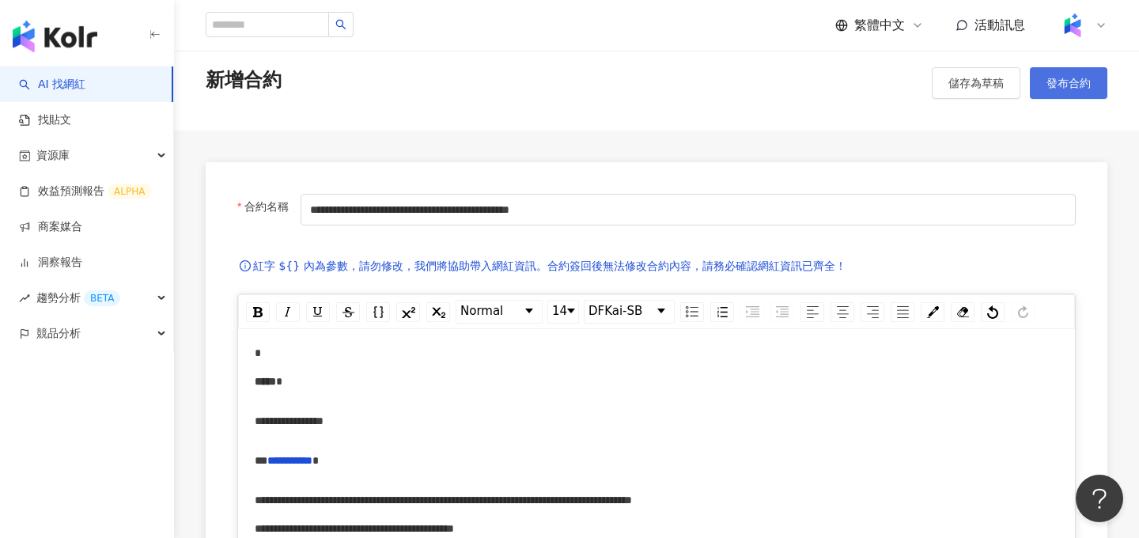
click at [1053, 82] on span "發布合約" at bounding box center [1068, 83] width 44 height 13
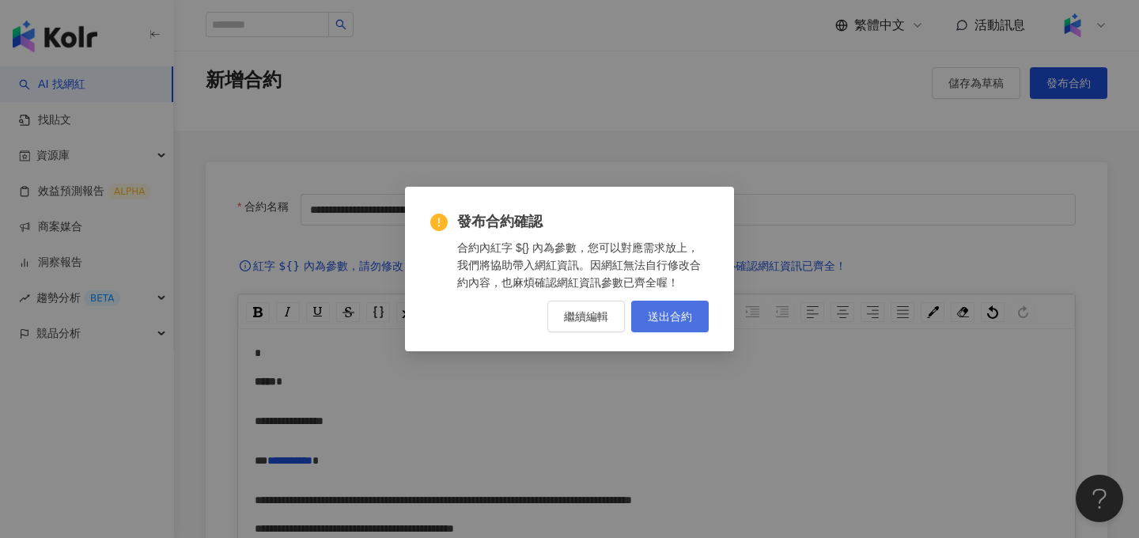
click at [665, 322] on button "送出合約" at bounding box center [670, 317] width 78 height 32
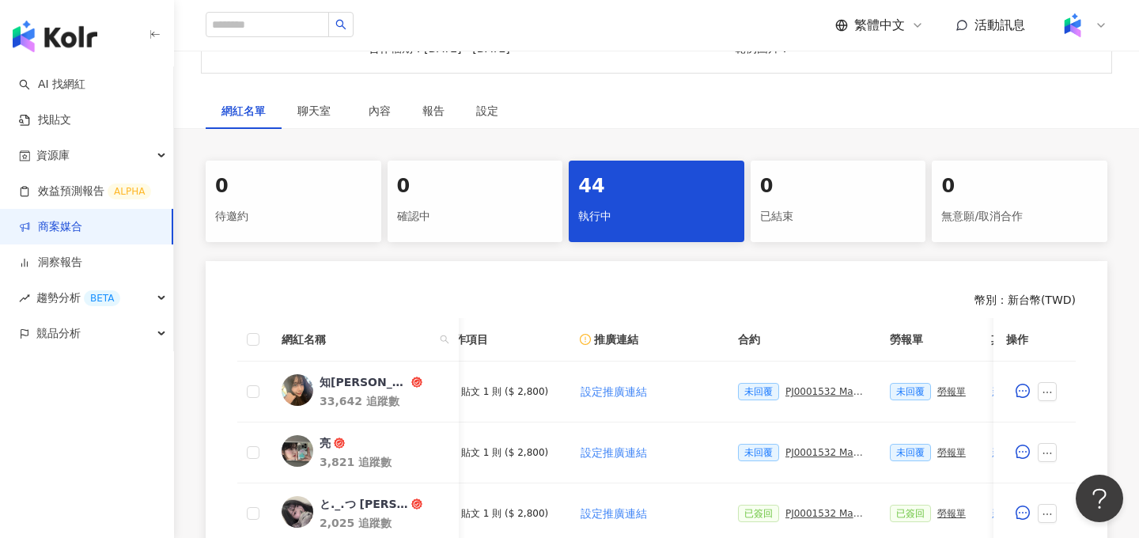
scroll to position [0, 225]
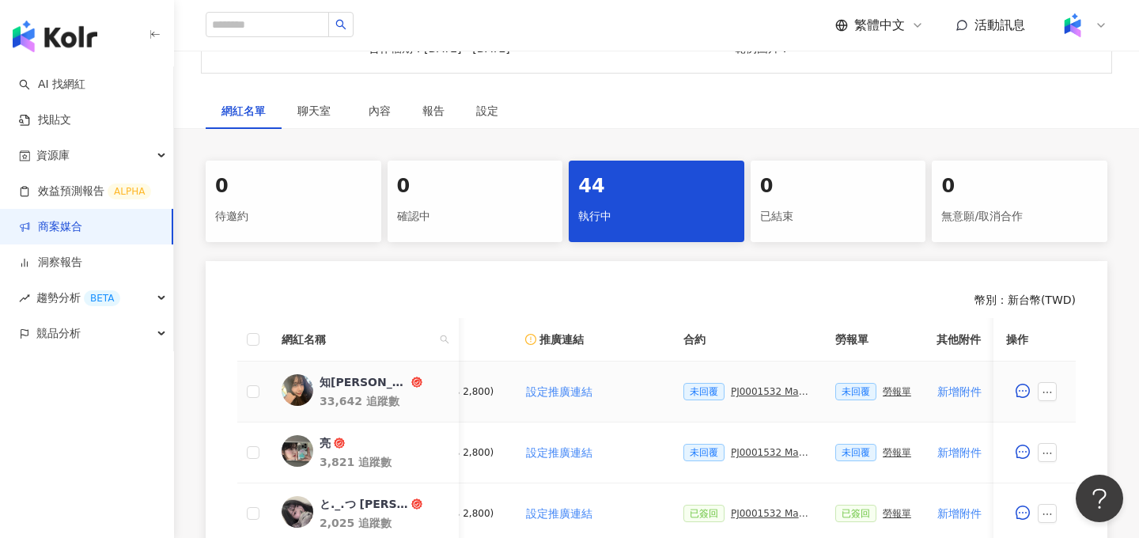
click at [738, 395] on div "PJ0001532 Maybelline_202506_skyhigh_小黑霸眼線液_萊雅合作備忘錄" at bounding box center [770, 391] width 79 height 11
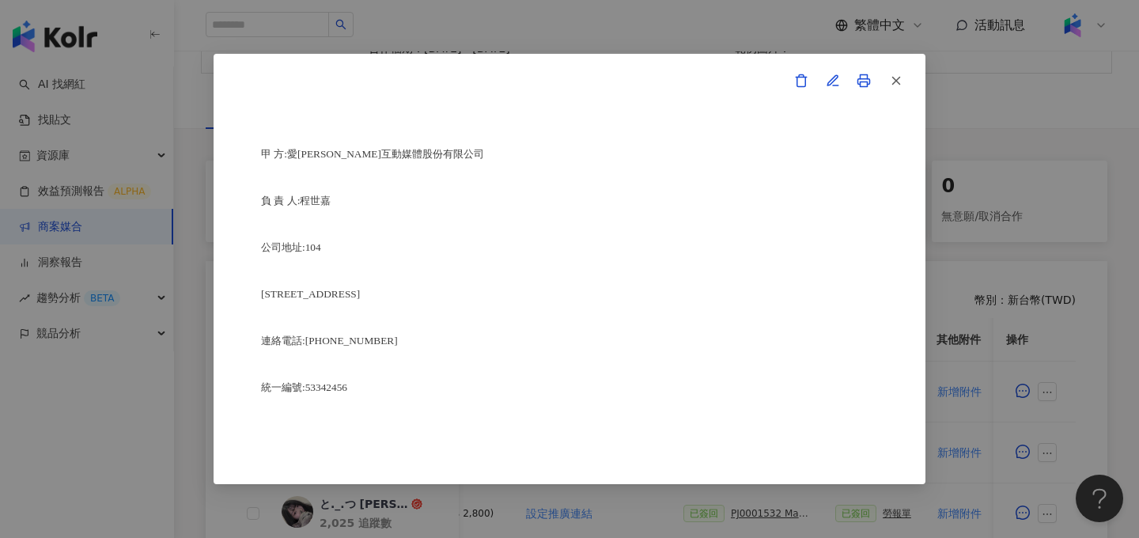
scroll to position [3708, 0]
click at [834, 78] on icon "button" at bounding box center [833, 81] width 14 height 14
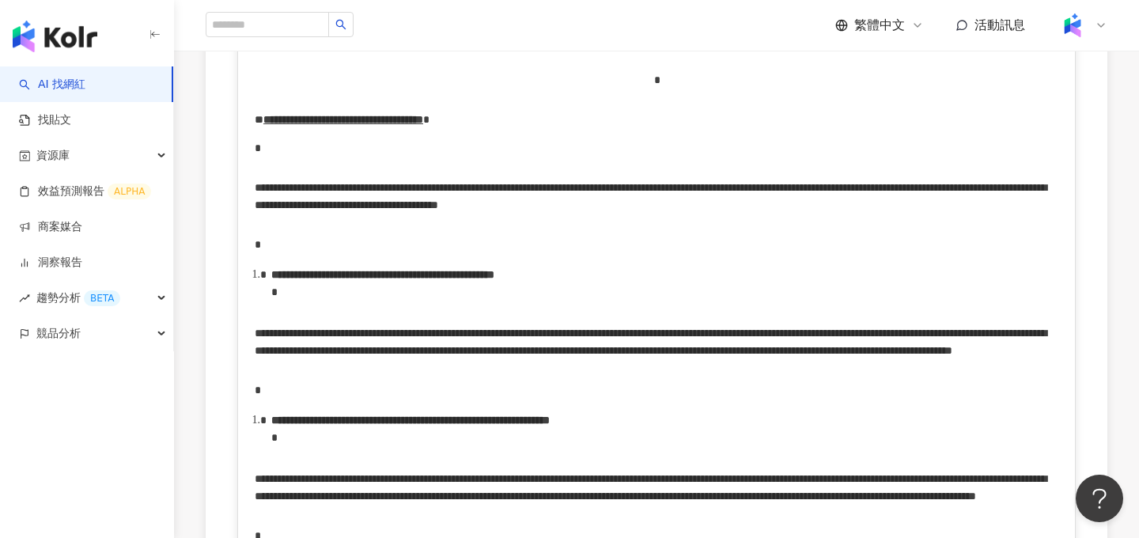
scroll to position [2535, 0]
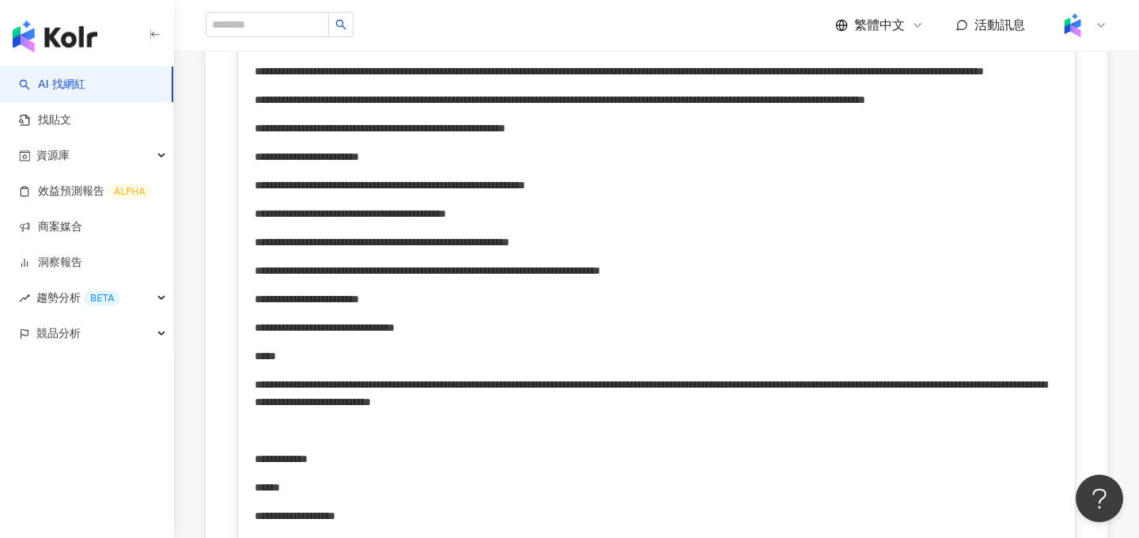
scroll to position [0, 0]
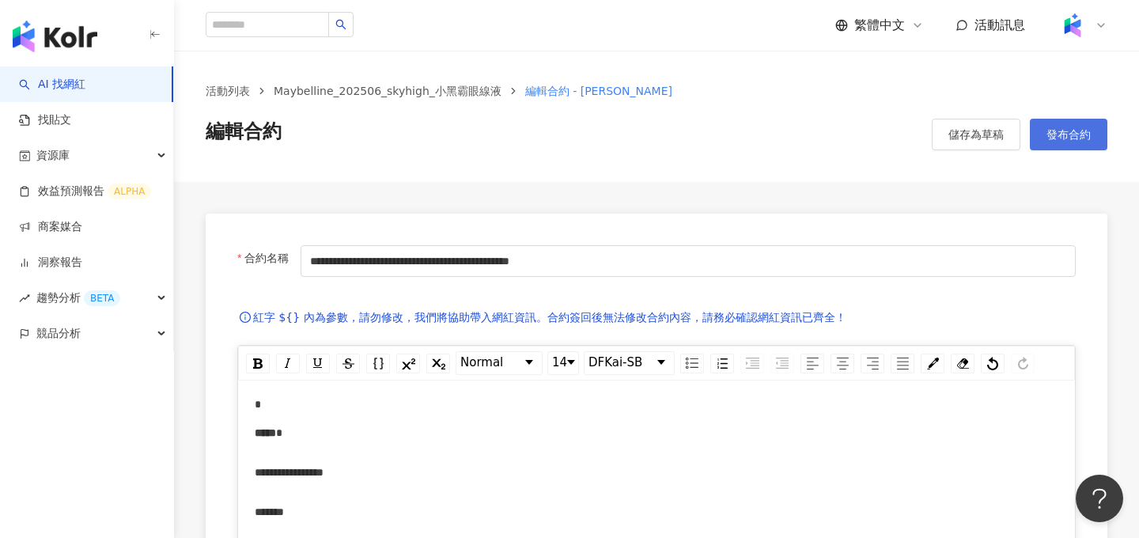
click at [1083, 143] on button "發布合約" at bounding box center [1069, 135] width 78 height 32
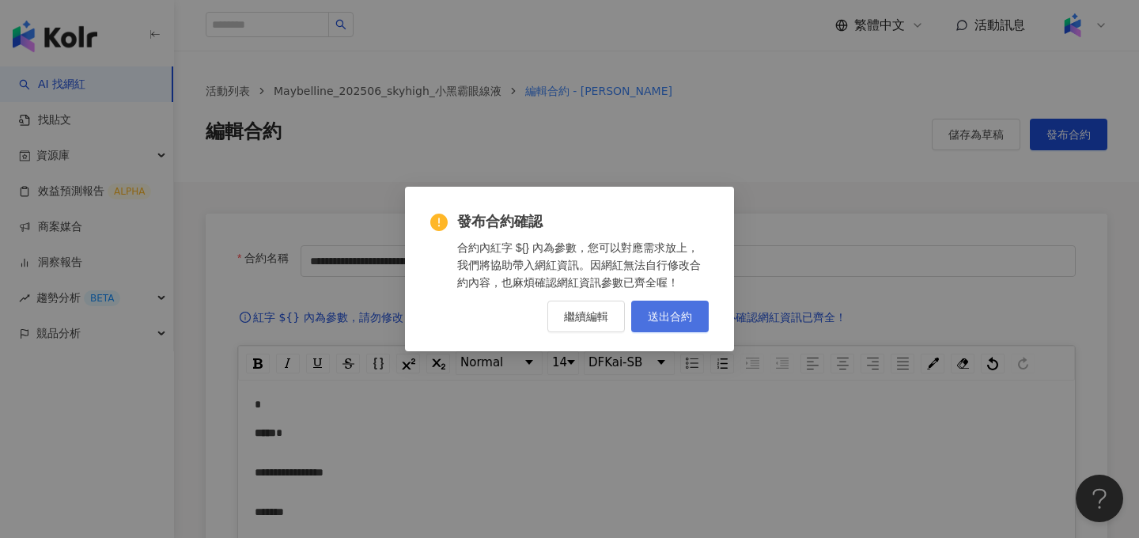
click at [645, 326] on button "送出合約" at bounding box center [670, 317] width 78 height 32
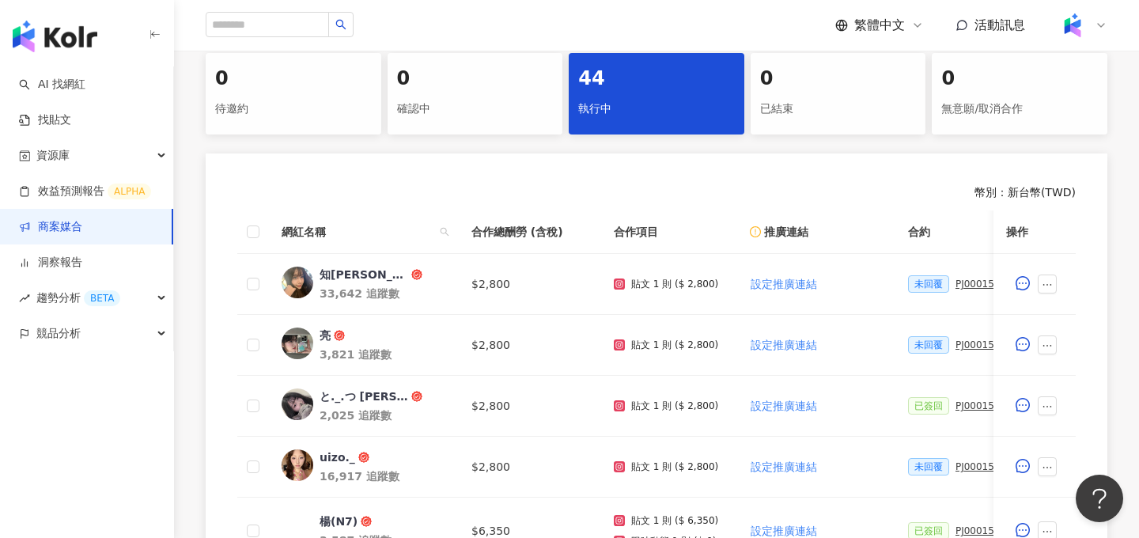
scroll to position [346, 0]
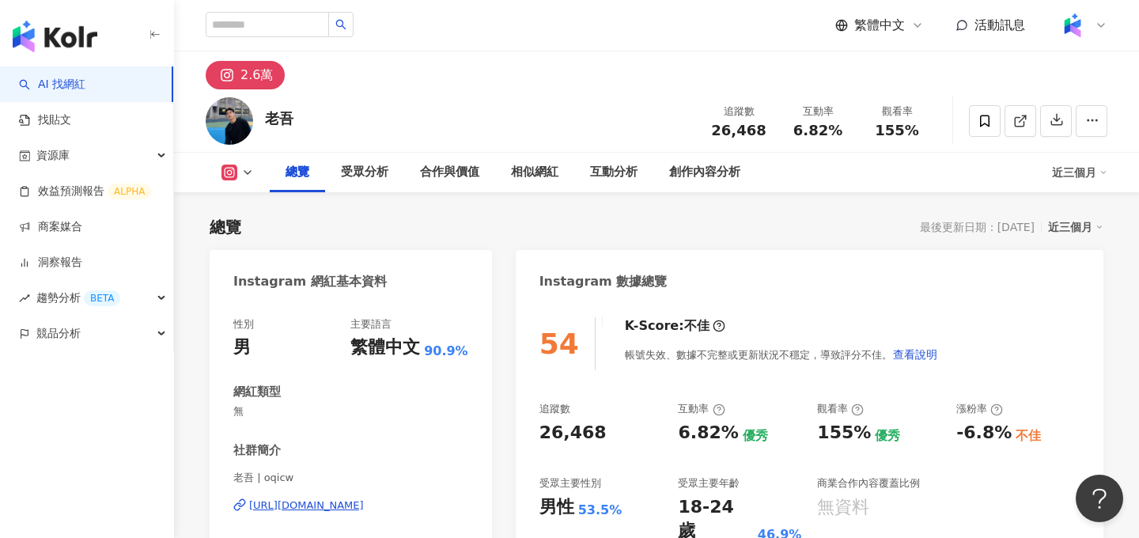
scroll to position [97, 0]
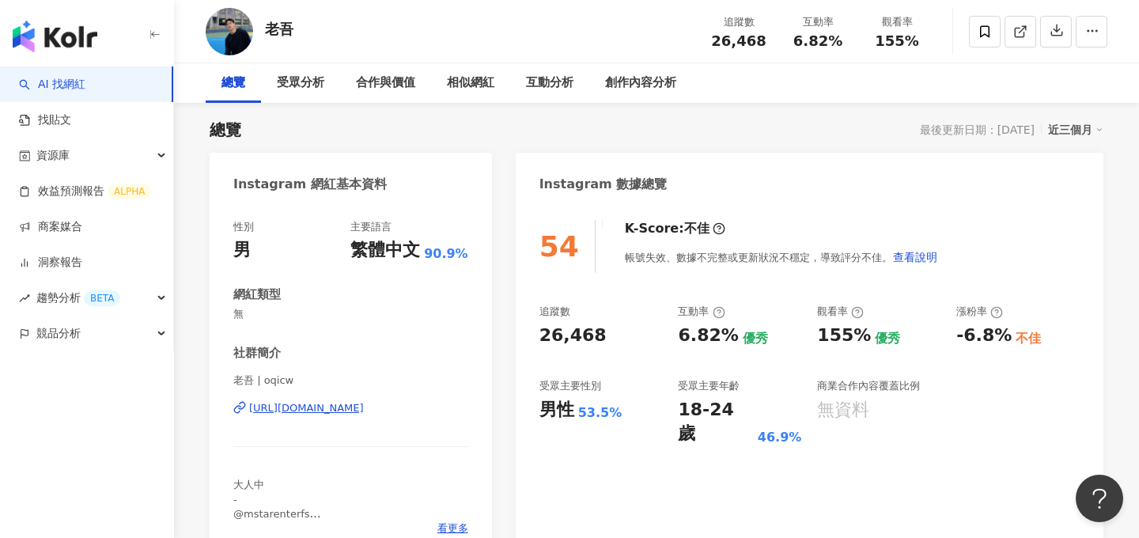
click at [284, 25] on div "老吾" at bounding box center [279, 29] width 28 height 20
copy div "老吾"
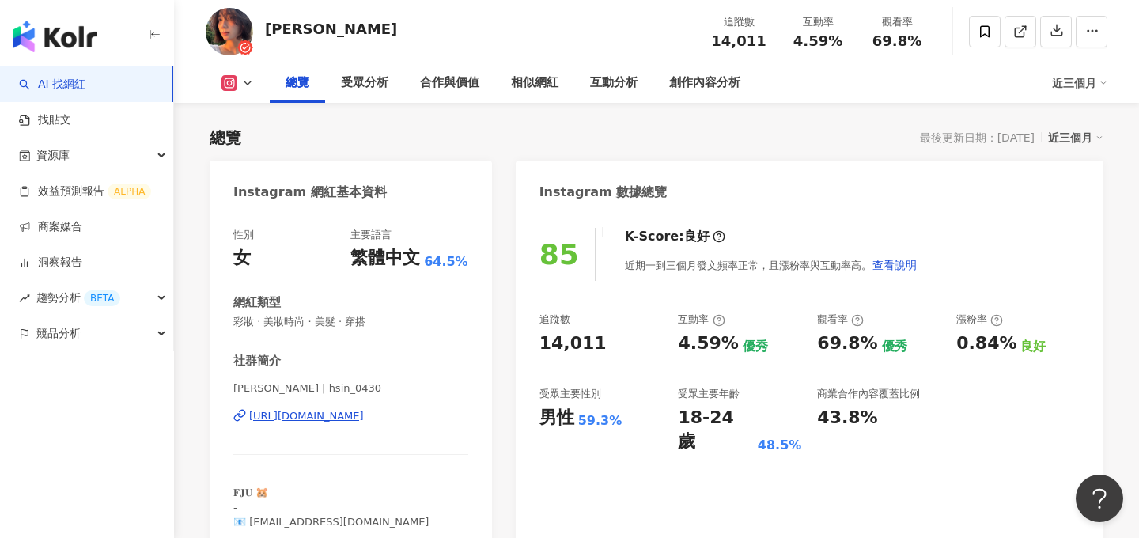
click at [297, 325] on span "彩妝 · 美妝時尚 · 美髮 · 穿搭" at bounding box center [350, 322] width 235 height 14
click at [297, 325] on div "性別 女 主要語言 繁體中文 64.5% 網紅類型 彩妝 · 美妝時尚 · 美髮 · 穿搭 社群簡介 [PERSON_NAME] | hsin_0430 [U…" at bounding box center [350, 378] width 235 height 301
